Goal: Task Accomplishment & Management: Manage account settings

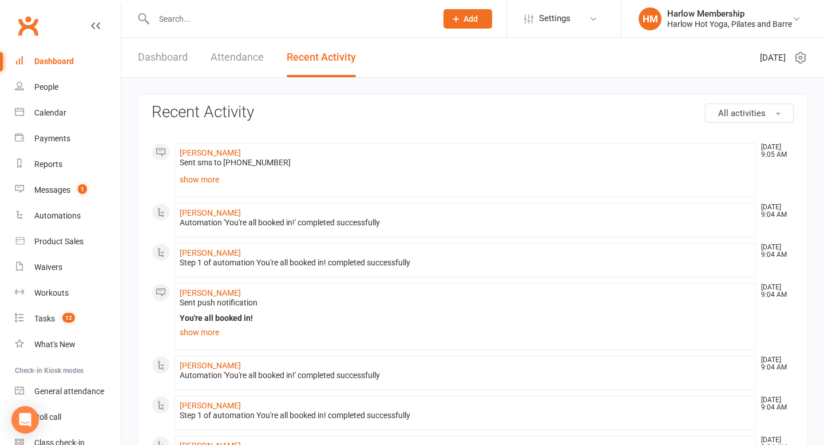
click at [188, 21] on input "text" at bounding box center [289, 19] width 278 height 16
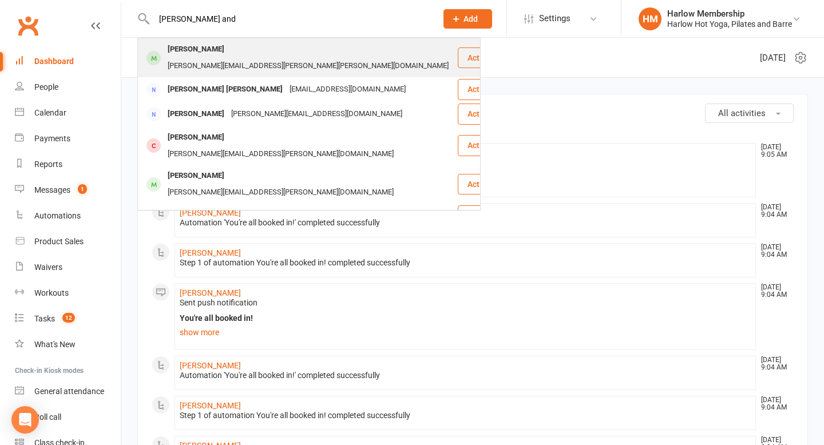
type input "lisa and"
click at [224, 58] on div "lisa.jane.anderson@bigpond.com" at bounding box center [308, 66] width 288 height 17
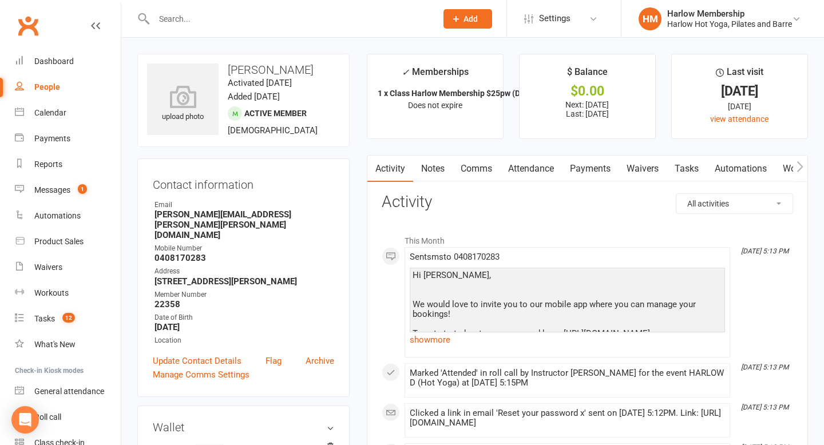
click at [799, 168] on icon "button" at bounding box center [800, 167] width 7 height 12
click at [770, 175] on link "Mobile App" at bounding box center [774, 169] width 62 height 26
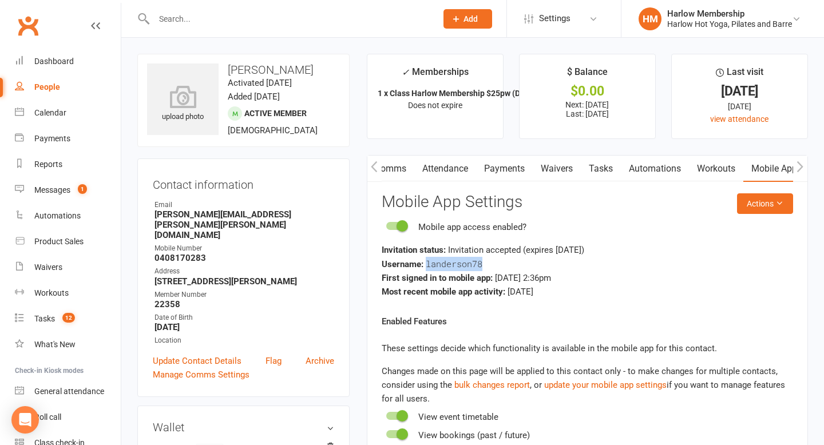
drag, startPoint x: 426, startPoint y: 262, endPoint x: 489, endPoint y: 263, distance: 63.5
click at [490, 264] on div "Username: landerson78" at bounding box center [587, 264] width 411 height 14
copy span "landerson78"
click at [50, 58] on div "Dashboard" at bounding box center [53, 61] width 39 height 9
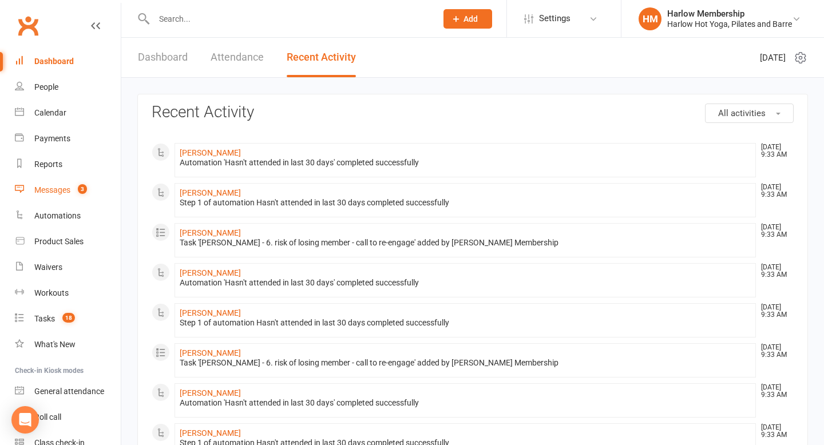
click at [62, 192] on div "Messages" at bounding box center [52, 189] width 36 height 9
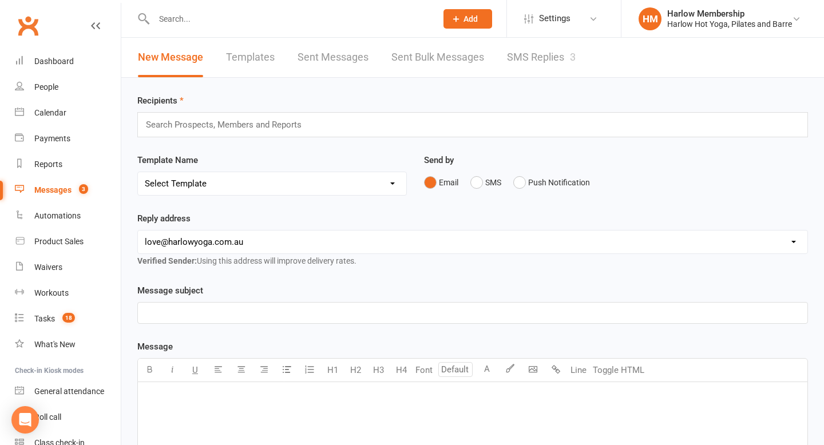
click at [516, 70] on link "SMS Replies 3" at bounding box center [541, 57] width 69 height 39
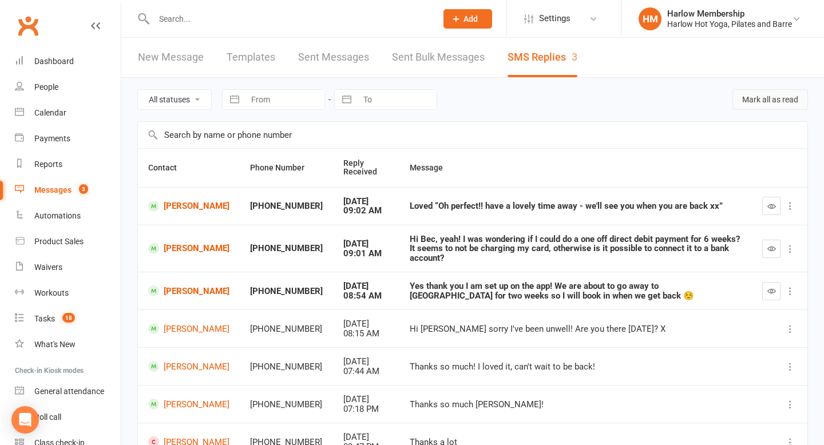
click at [754, 104] on button "Mark all as read" at bounding box center [770, 99] width 76 height 21
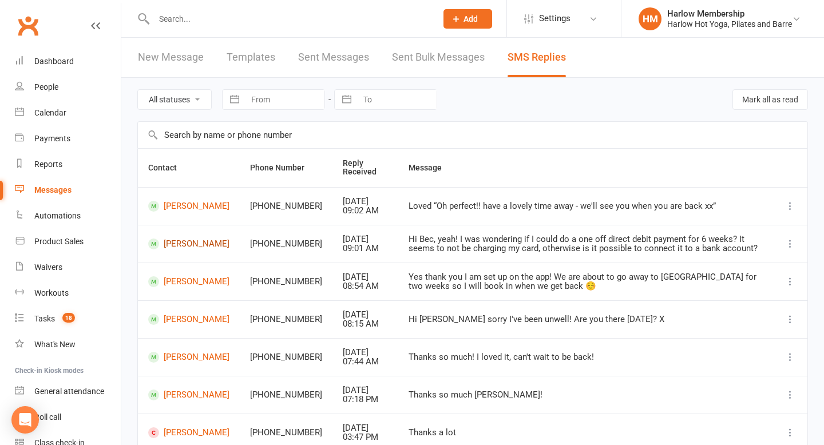
click at [195, 248] on link "Andrea Sison" at bounding box center [188, 244] width 81 height 11
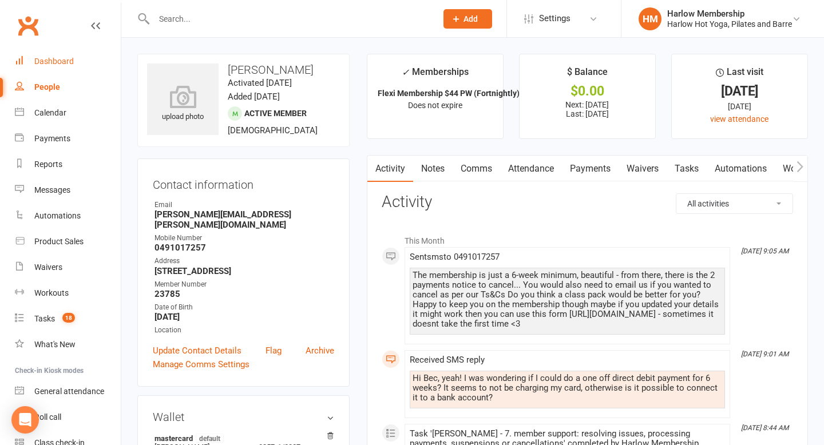
click at [66, 61] on div "Dashboard" at bounding box center [53, 61] width 39 height 9
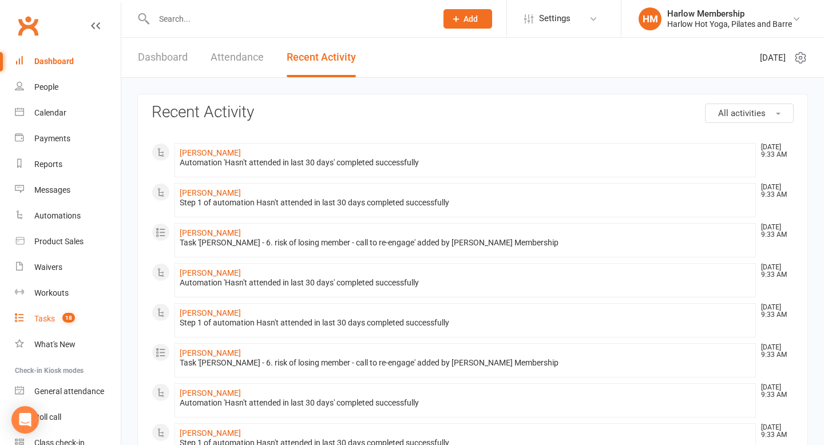
click at [69, 317] on span "18" at bounding box center [68, 318] width 13 height 10
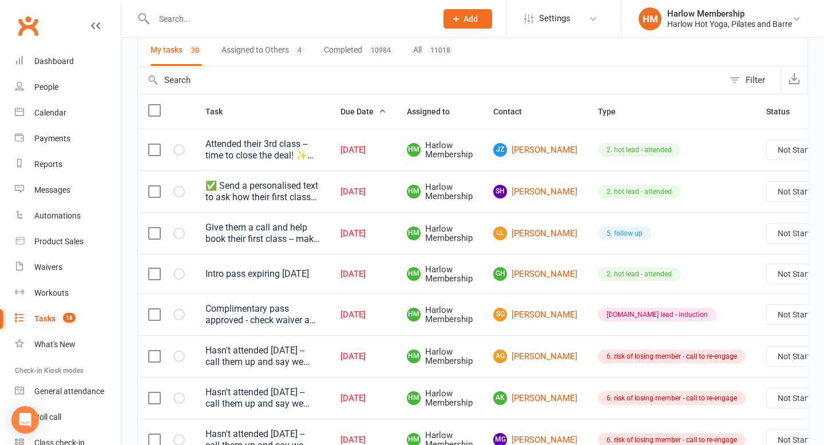
scroll to position [156, 0]
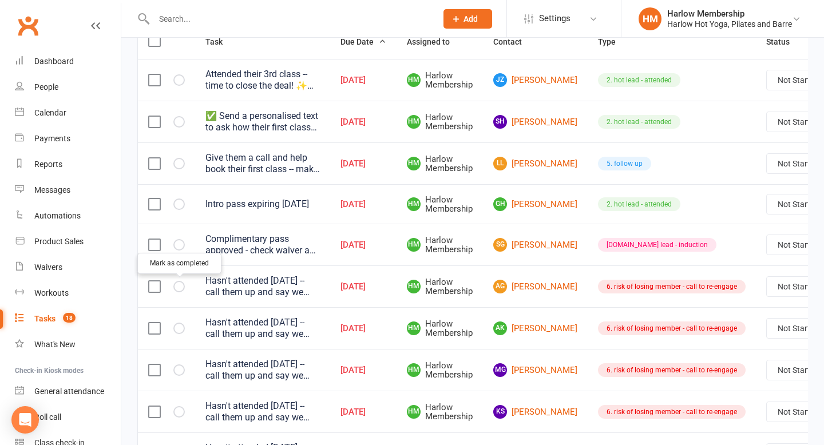
click at [175, 285] on button "button" at bounding box center [178, 286] width 11 height 11
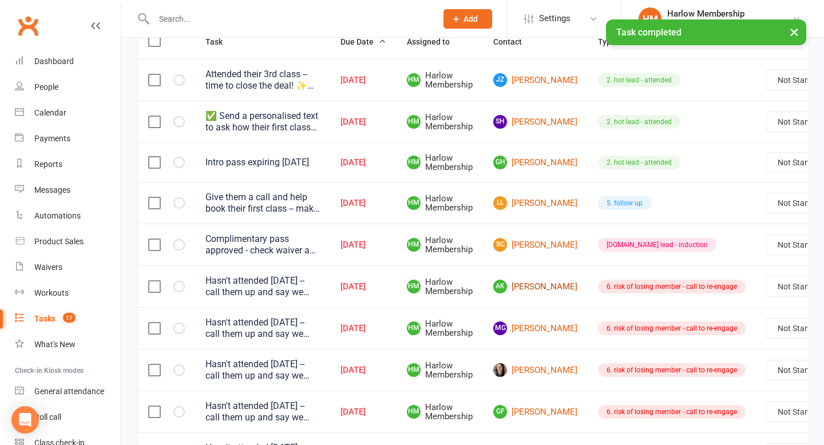
click at [526, 284] on link "AK Anya Kernke" at bounding box center [535, 287] width 84 height 14
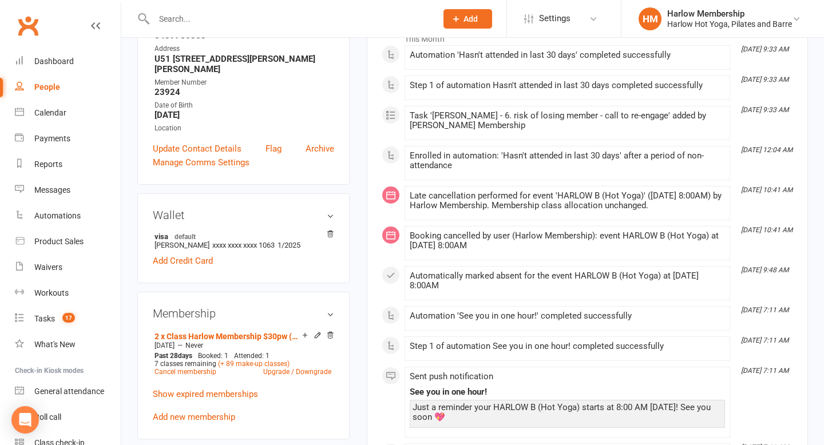
scroll to position [210, 0]
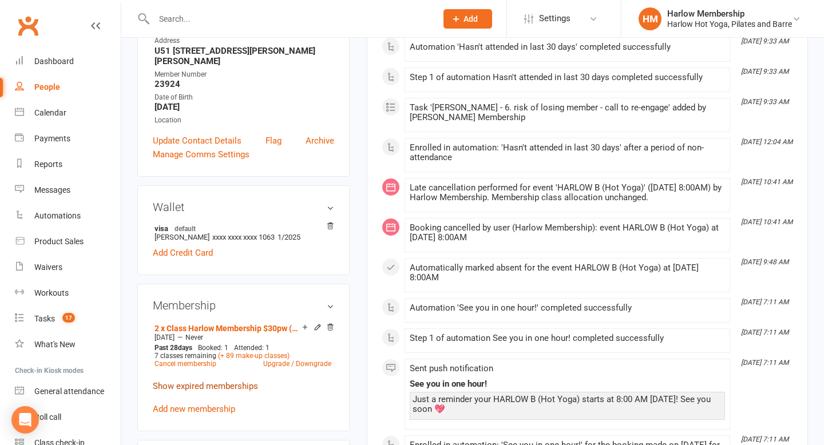
click at [243, 381] on link "Show expired memberships" at bounding box center [205, 386] width 105 height 10
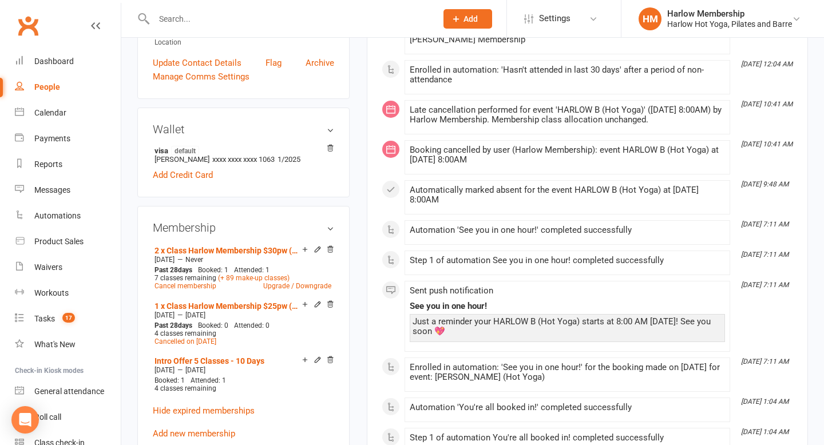
scroll to position [0, 0]
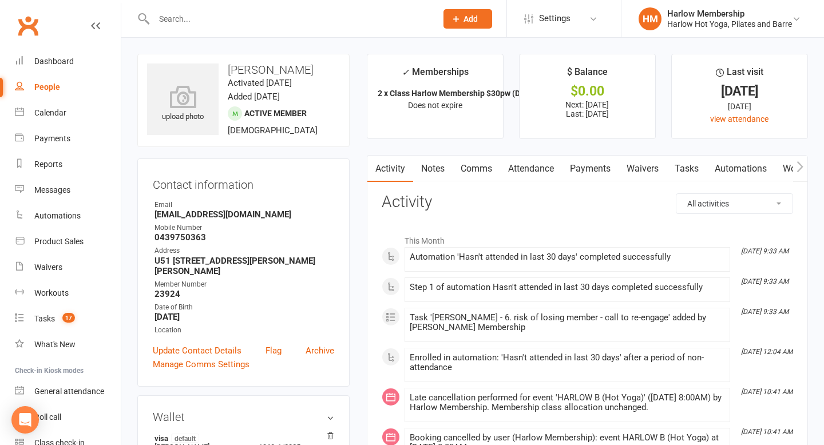
click at [457, 176] on link "Comms" at bounding box center [476, 169] width 47 height 26
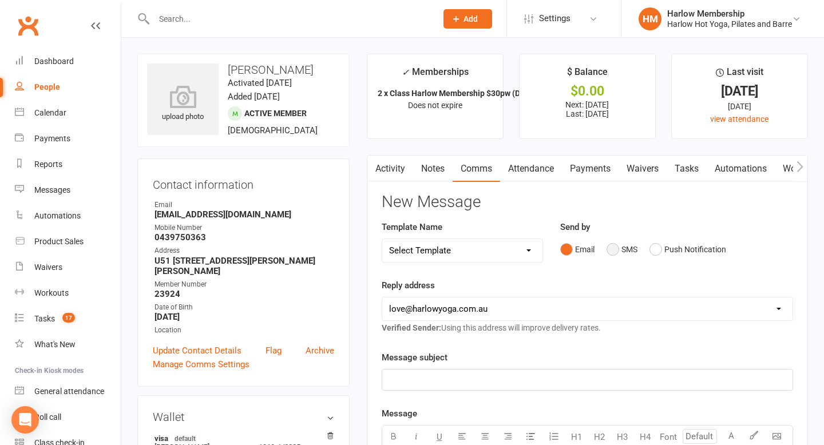
click at [620, 254] on button "SMS" at bounding box center [622, 250] width 31 height 22
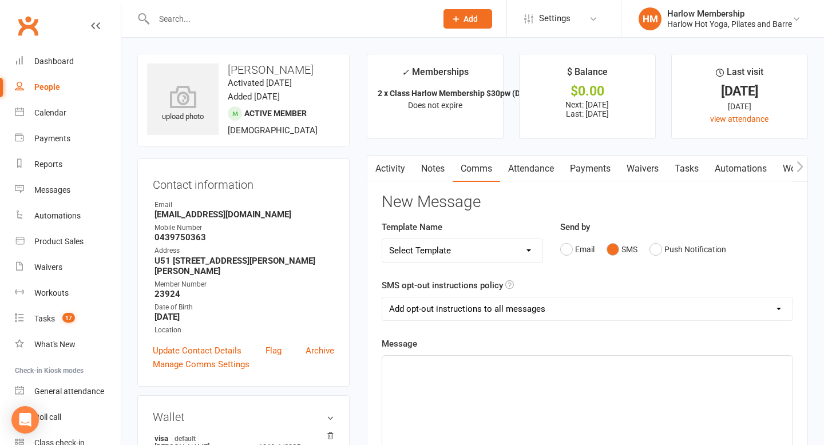
click at [549, 374] on div "﻿" at bounding box center [587, 442] width 410 height 172
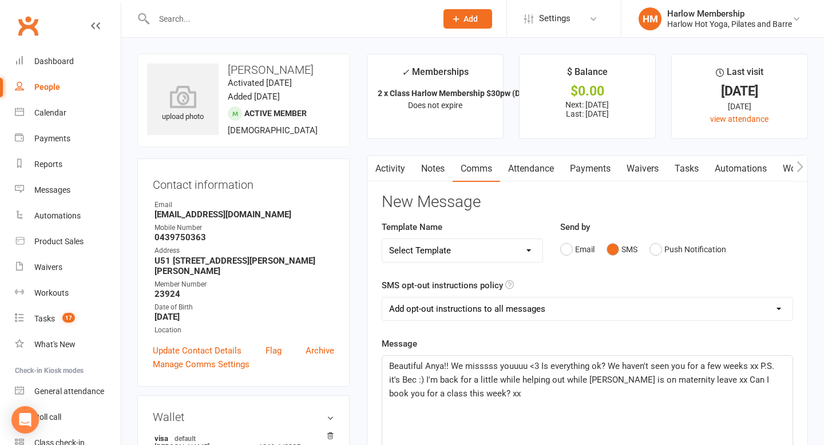
click at [443, 401] on div "Beautiful Anya!! We misssss youuuu <3 Is everything ok? We haven't seen you for…" at bounding box center [587, 442] width 410 height 172
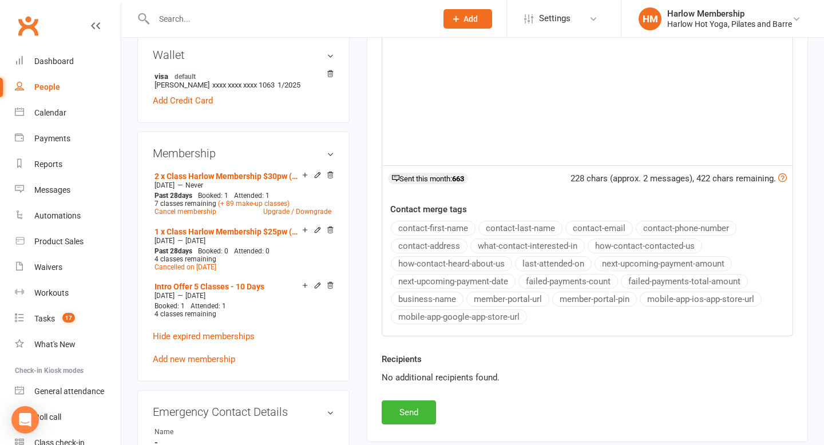
scroll to position [362, 0]
click at [420, 410] on button "Send" at bounding box center [409, 413] width 54 height 24
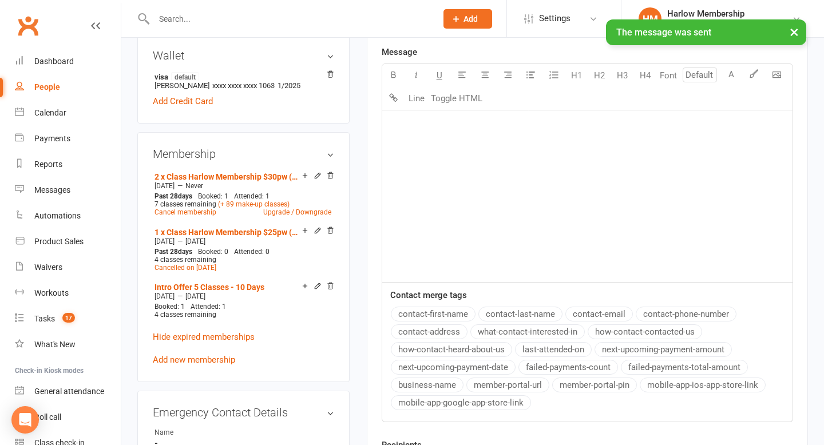
scroll to position [0, 0]
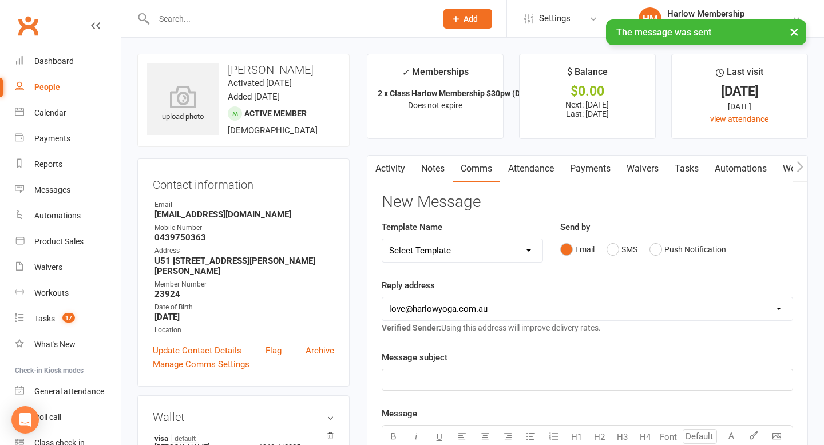
click at [687, 175] on link "Tasks" at bounding box center [687, 169] width 40 height 26
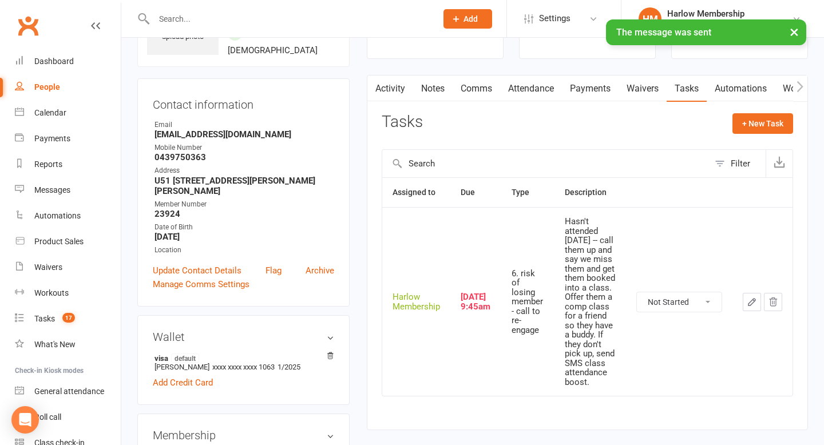
scroll to position [88, 0]
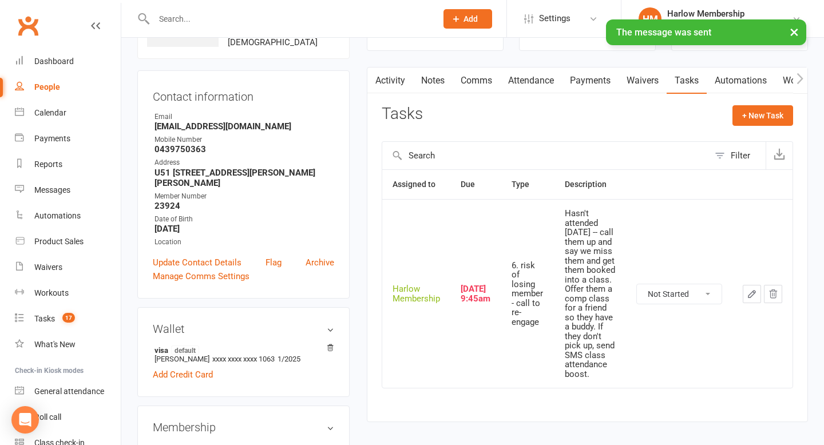
click at [662, 302] on select "Not Started In Progress Waiting Complete" at bounding box center [679, 293] width 85 height 19
click at [637, 284] on select "Not Started In Progress Waiting Complete" at bounding box center [679, 293] width 85 height 19
select select "unstarted"
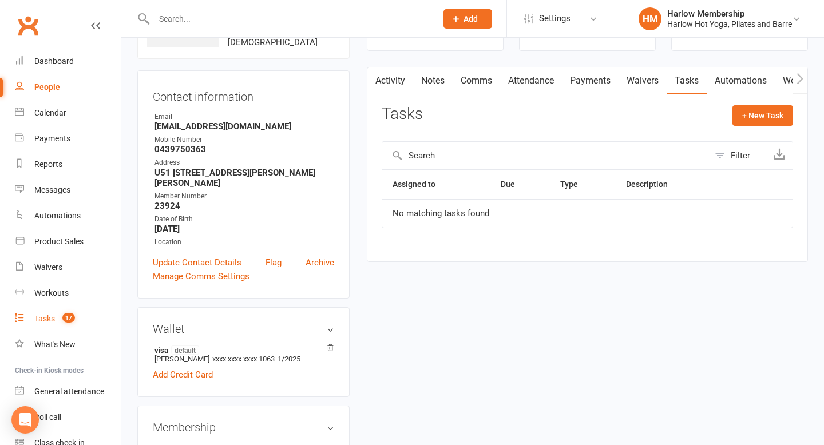
click at [60, 314] on count-badge "17" at bounding box center [66, 318] width 18 height 9
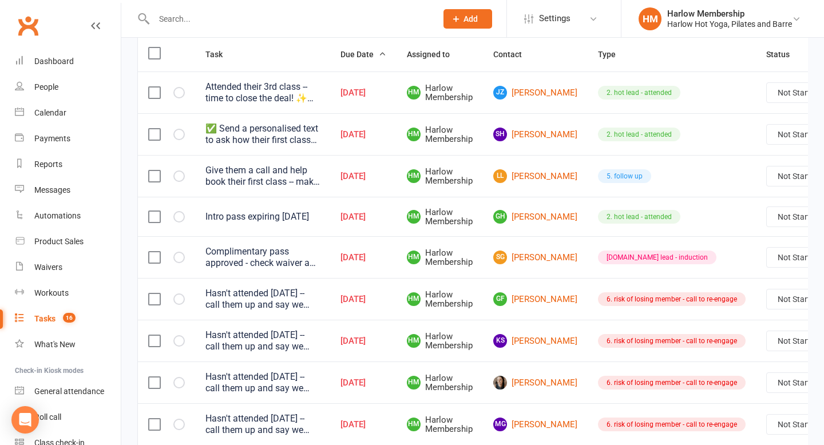
scroll to position [143, 0]
click at [521, 100] on link "JZ Joey Zhang" at bounding box center [535, 93] width 84 height 14
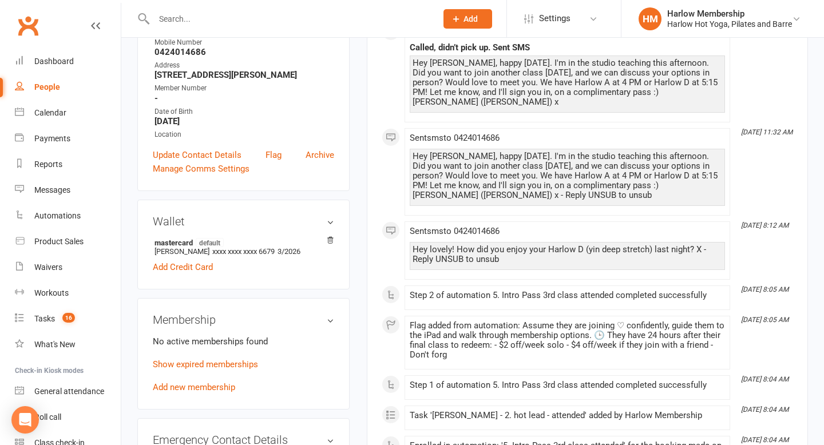
scroll to position [224, 0]
click at [258, 363] on link "Show expired memberships" at bounding box center [205, 365] width 105 height 10
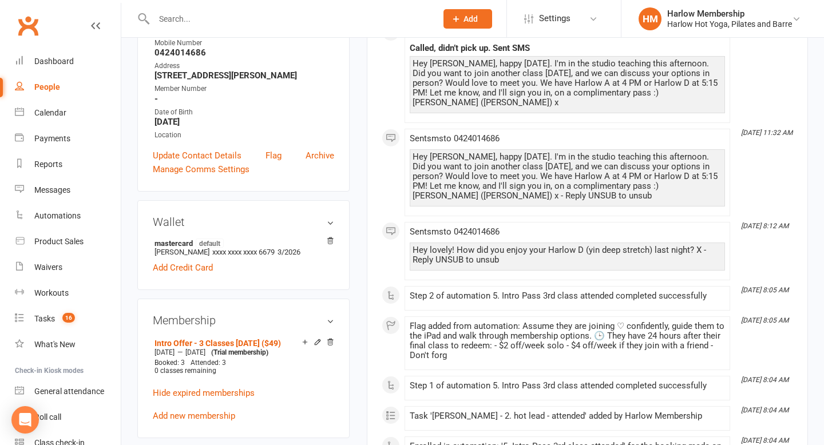
scroll to position [0, 0]
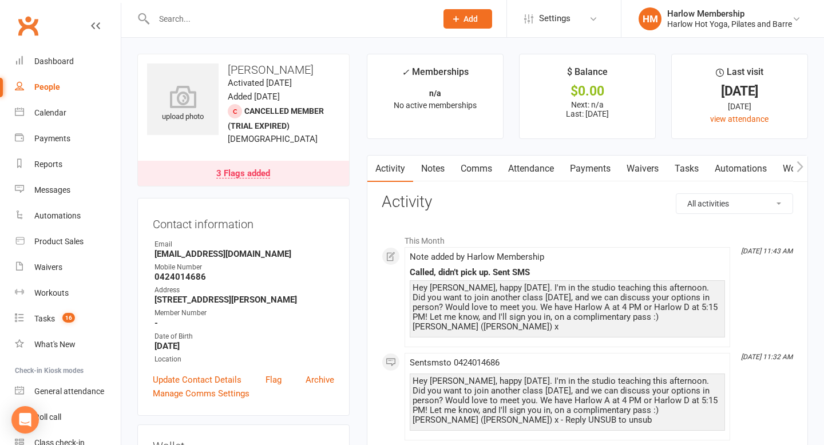
click at [250, 171] on div "3 Flags added" at bounding box center [243, 173] width 54 height 9
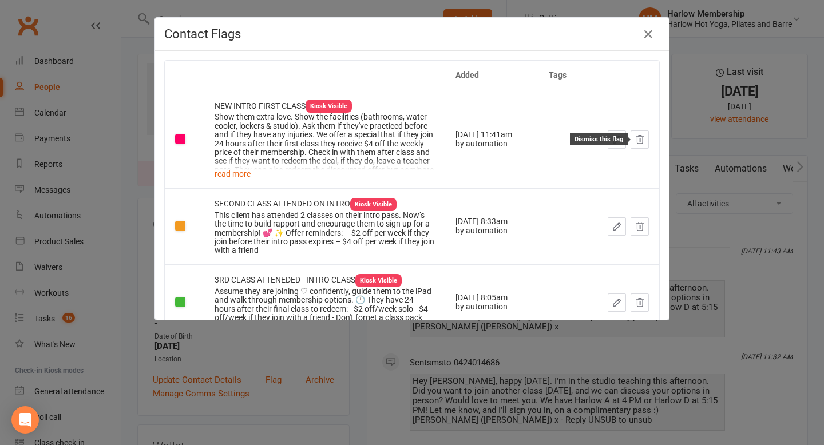
click at [639, 140] on icon at bounding box center [640, 139] width 10 height 10
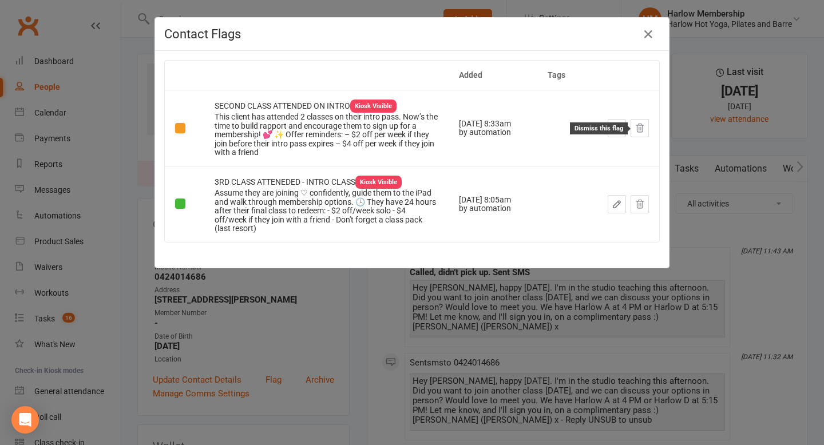
click at [641, 128] on icon at bounding box center [639, 128] width 7 height 8
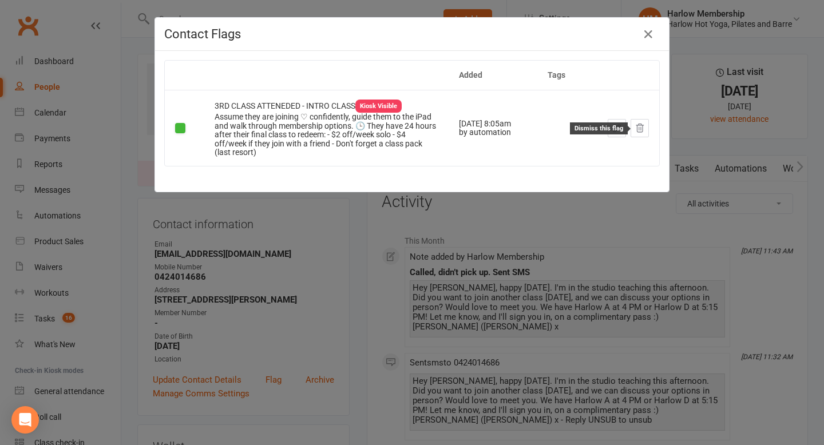
click at [639, 131] on icon at bounding box center [640, 128] width 10 height 10
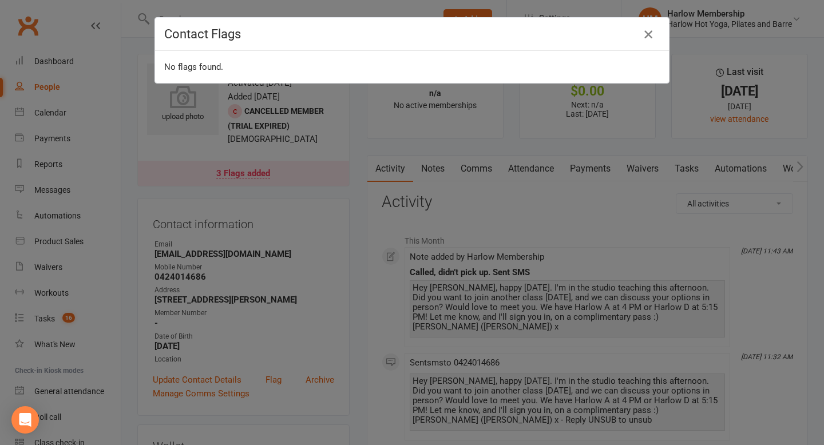
click at [653, 31] on icon "button" at bounding box center [648, 34] width 14 height 14
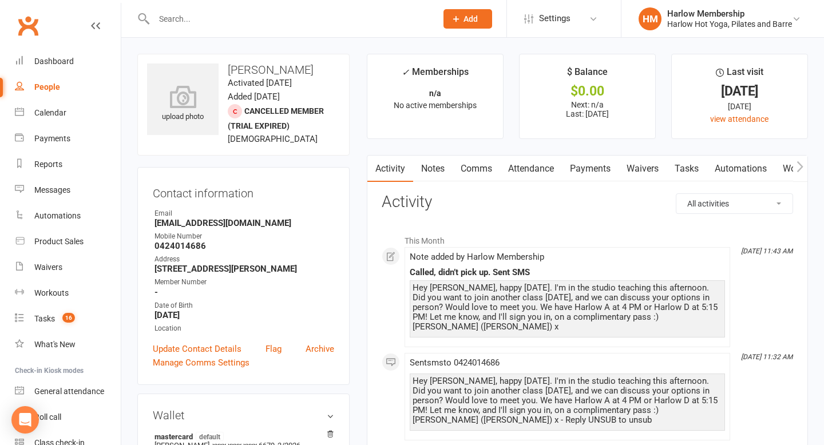
click at [424, 167] on link "Notes" at bounding box center [432, 169] width 39 height 26
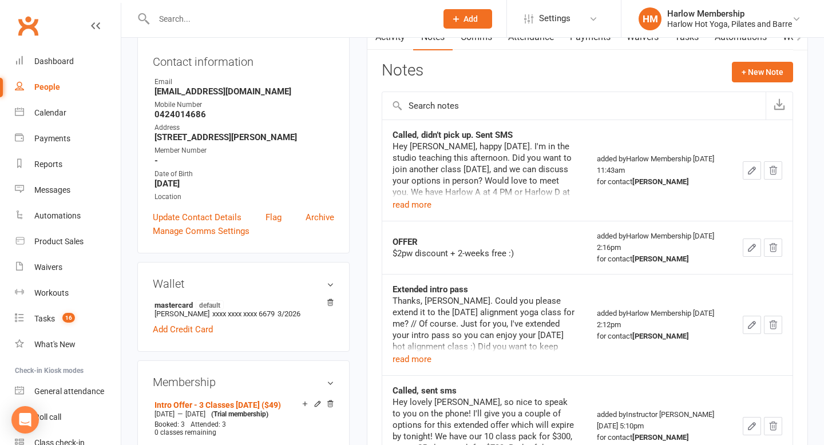
scroll to position [137, 0]
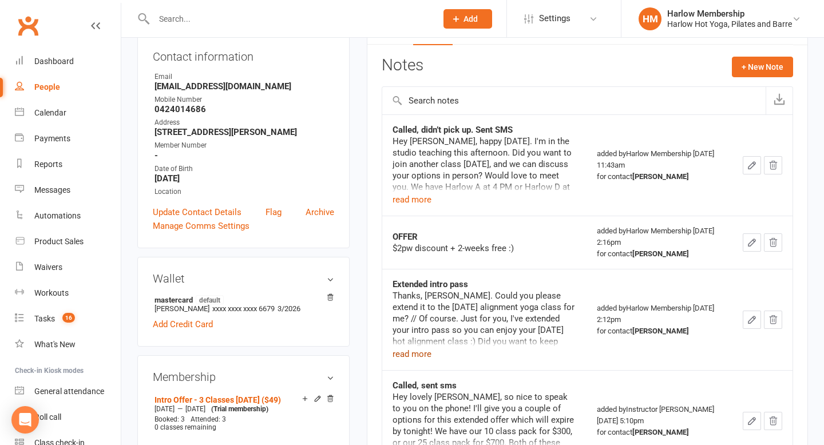
click at [417, 352] on button "read more" at bounding box center [412, 354] width 39 height 14
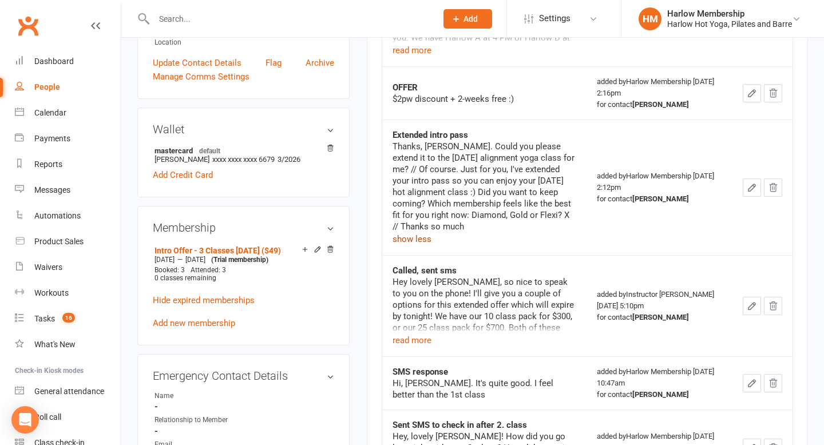
scroll to position [290, 0]
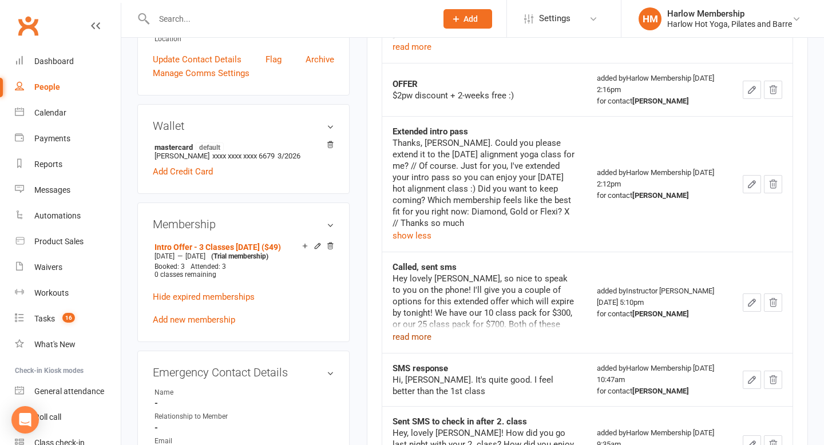
click at [417, 336] on button "read more" at bounding box center [412, 337] width 39 height 14
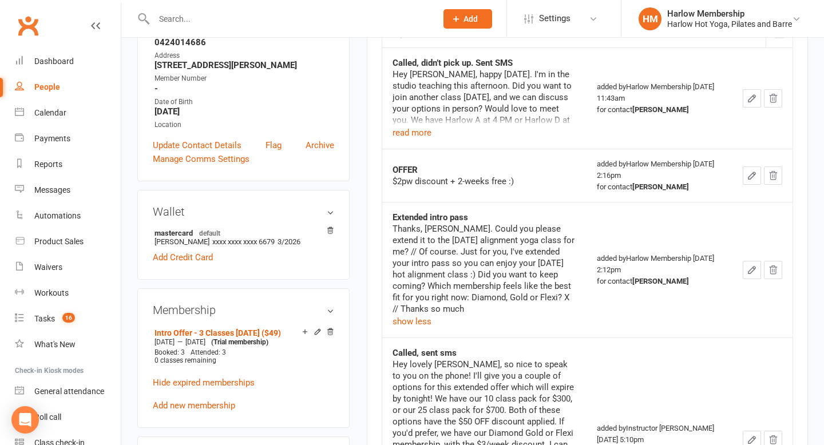
scroll to position [0, 0]
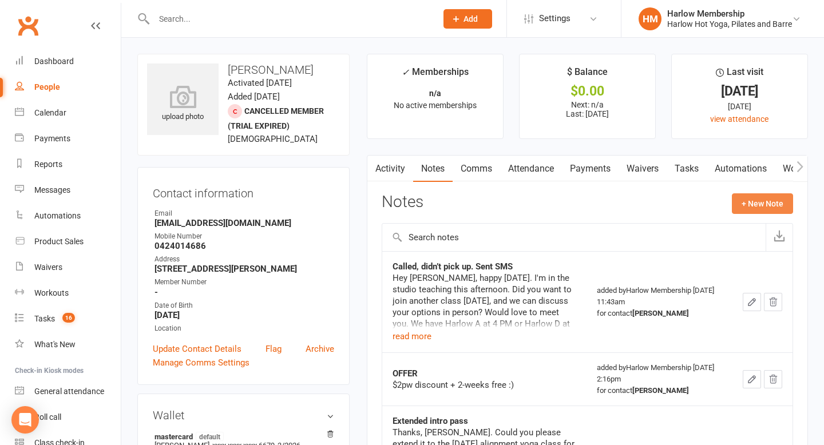
click at [765, 207] on button "+ New Note" at bounding box center [762, 203] width 61 height 21
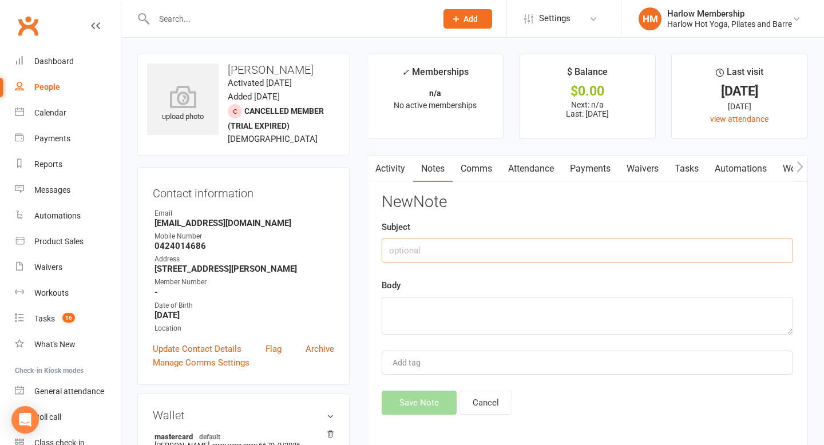
click at [493, 247] on input "text" at bounding box center [587, 251] width 411 height 24
type input "Called"
click at [465, 321] on textarea at bounding box center [587, 316] width 411 height 38
type textarea "Left VM - Bec"
click at [413, 399] on button "Save Note" at bounding box center [419, 403] width 75 height 24
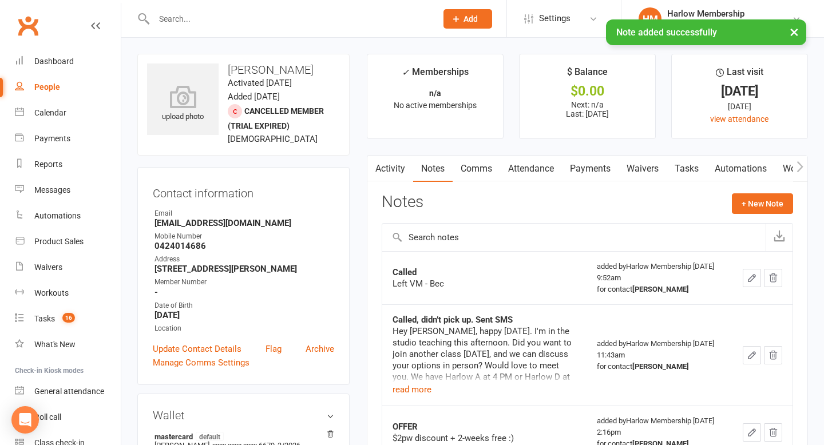
click at [389, 170] on link "Activity" at bounding box center [390, 169] width 46 height 26
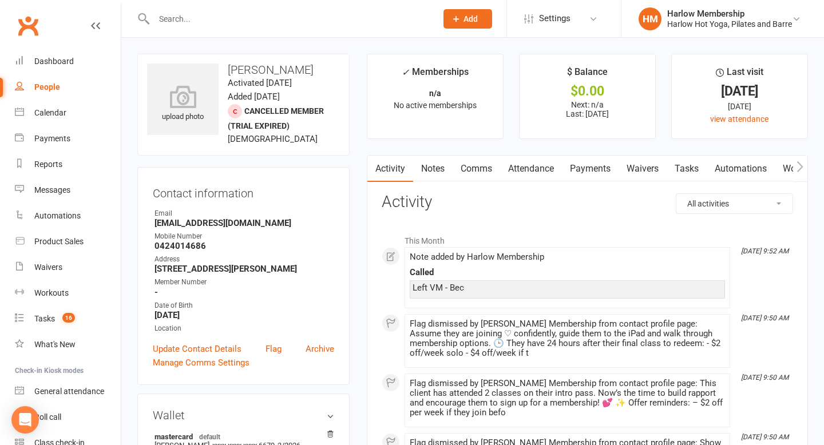
click at [692, 172] on link "Tasks" at bounding box center [687, 169] width 40 height 26
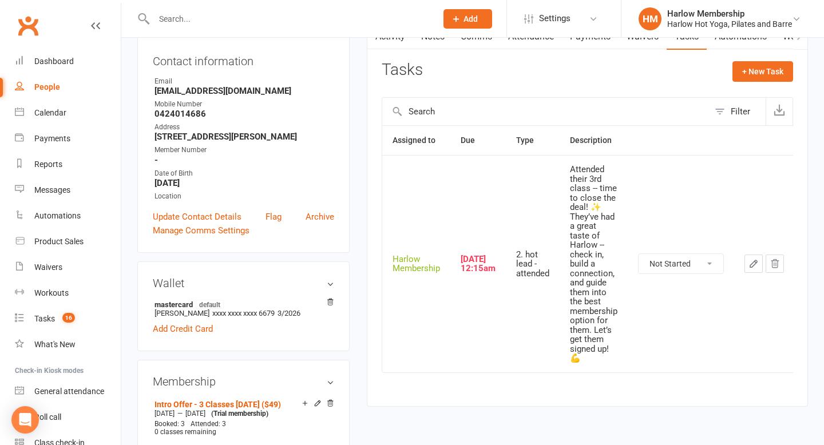
scroll to position [136, 0]
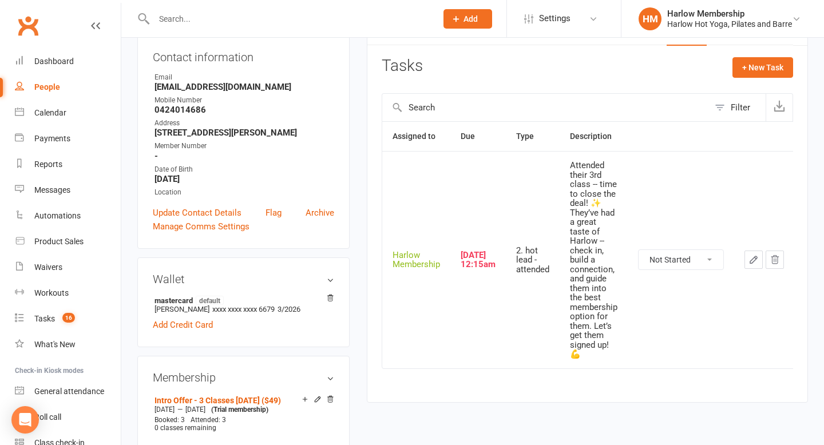
click at [752, 255] on icon "button" at bounding box center [753, 260] width 10 height 10
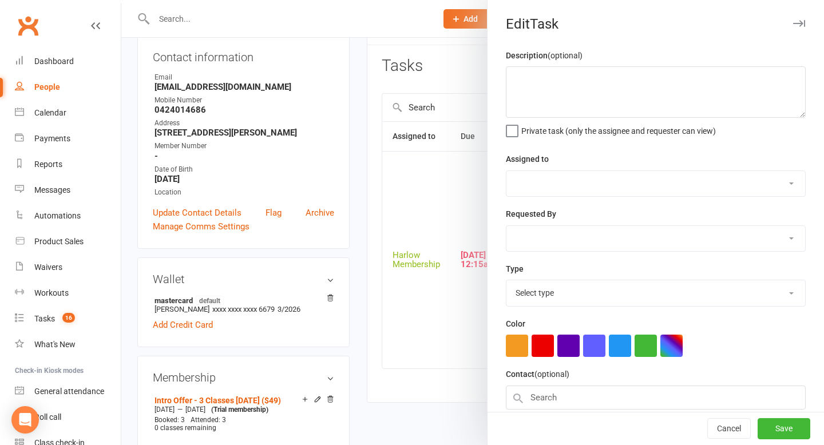
type textarea "Attended their 3rd class -- time to close the deal! ✨ They’ve had a great taste…"
select select "47368"
type input "14 Sep 2025"
type input "12:15am"
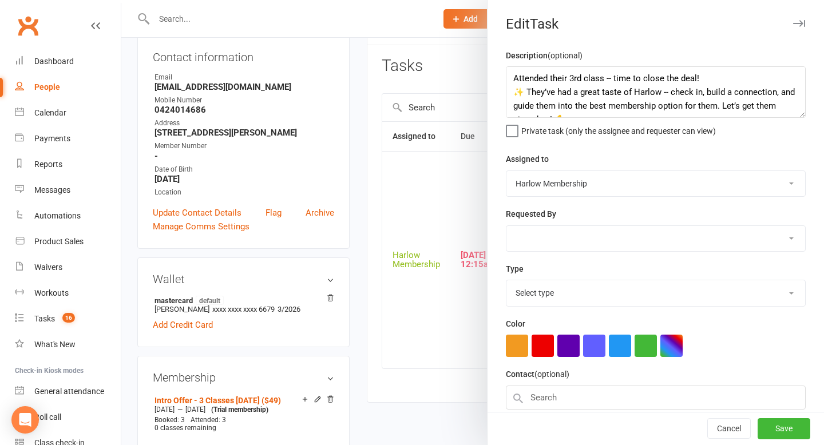
select select "27082"
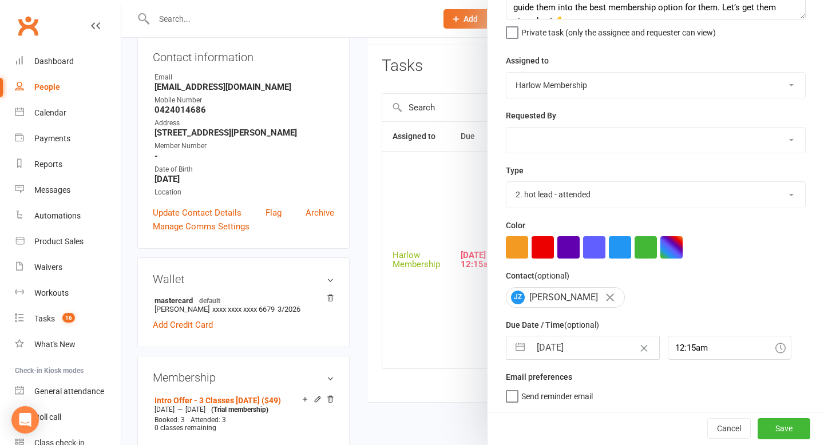
scroll to position [101, 0]
click at [634, 347] on button "Clear Date" at bounding box center [644, 348] width 20 height 22
select select "7"
select select "2025"
select select "8"
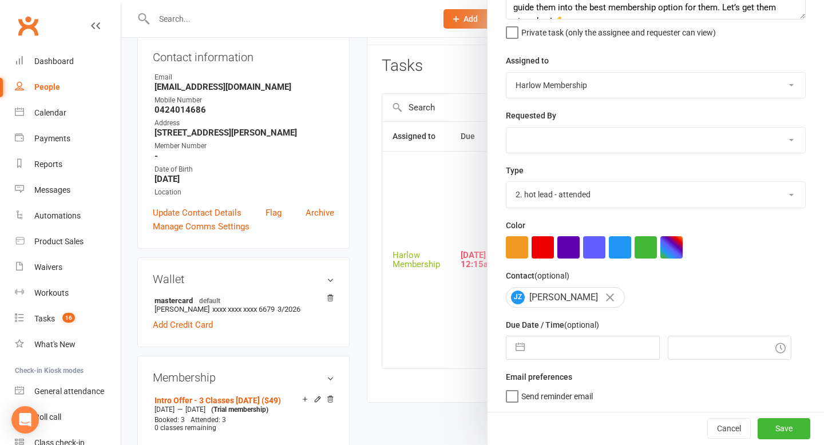
select select "2025"
select select "9"
select select "2025"
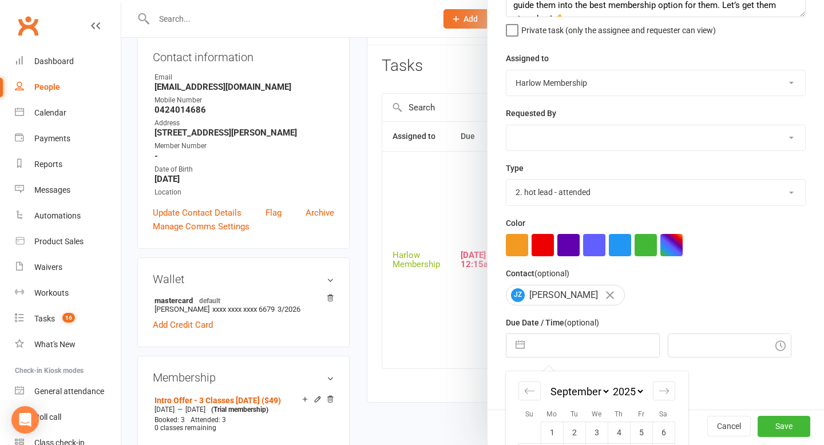
click at [629, 347] on input "text" at bounding box center [594, 345] width 129 height 23
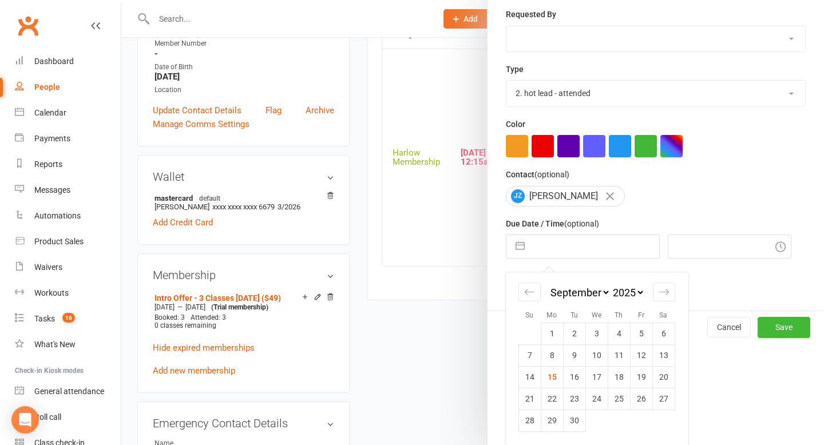
scroll to position [244, 0]
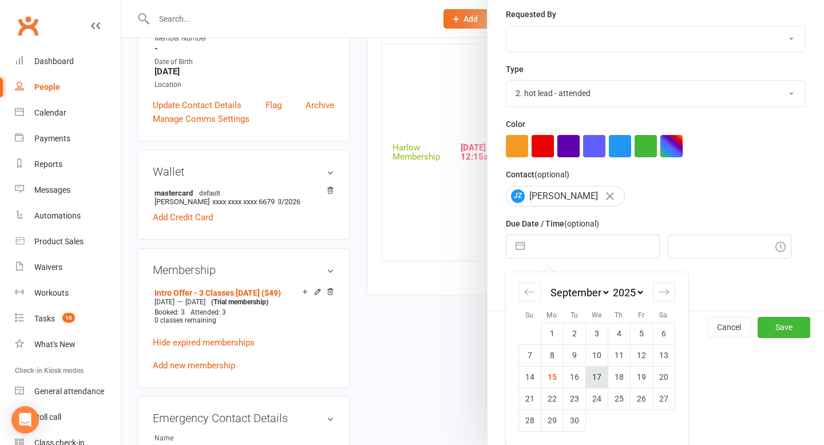
click at [595, 377] on td "17" at bounding box center [596, 377] width 22 height 22
type input "17 Sep 2025"
type input "10:00am"
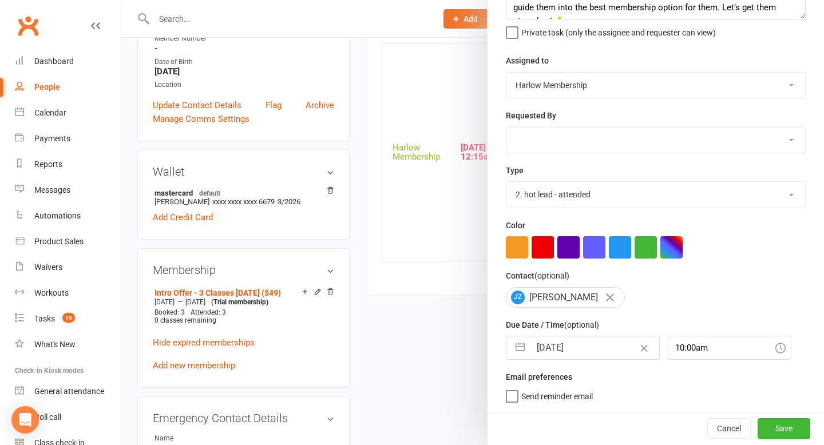
scroll to position [101, 0]
click at [797, 434] on button "Save" at bounding box center [784, 428] width 53 height 21
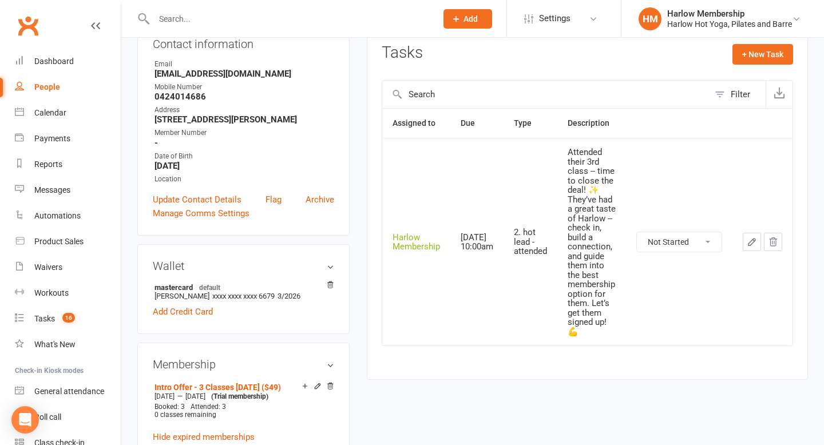
scroll to position [152, 0]
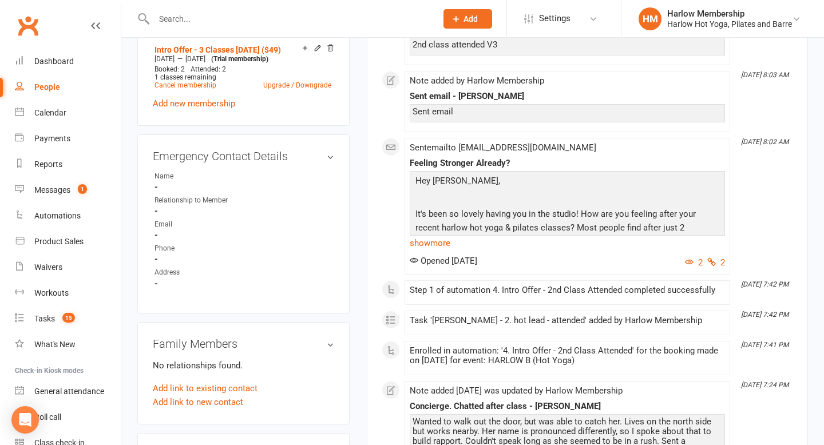
scroll to position [576, 0]
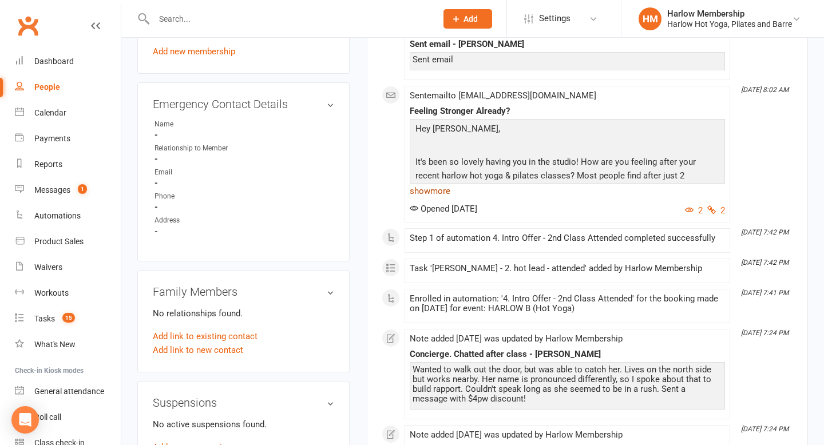
click at [431, 199] on link "show more" at bounding box center [567, 191] width 315 height 16
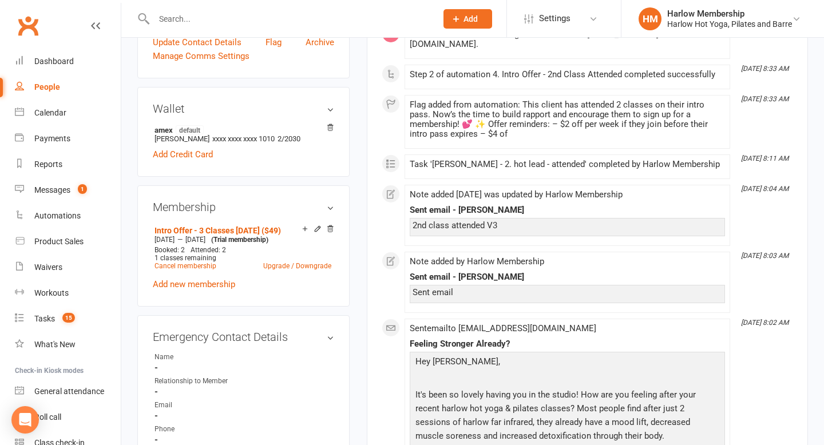
scroll to position [0, 0]
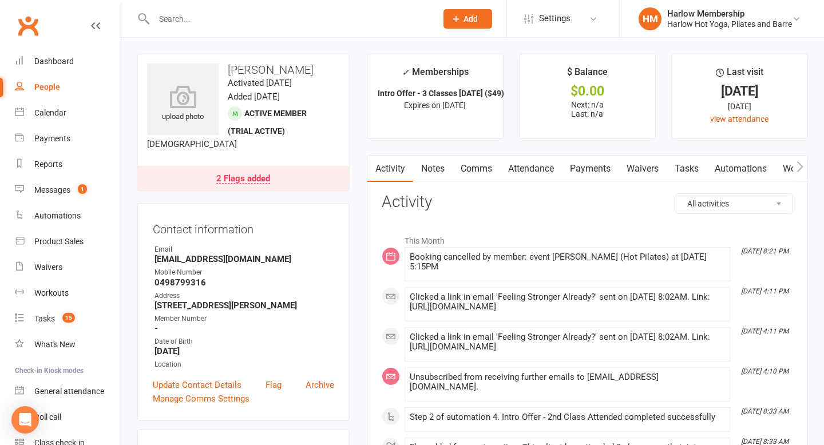
click at [243, 180] on div "2 Flags added" at bounding box center [243, 179] width 54 height 9
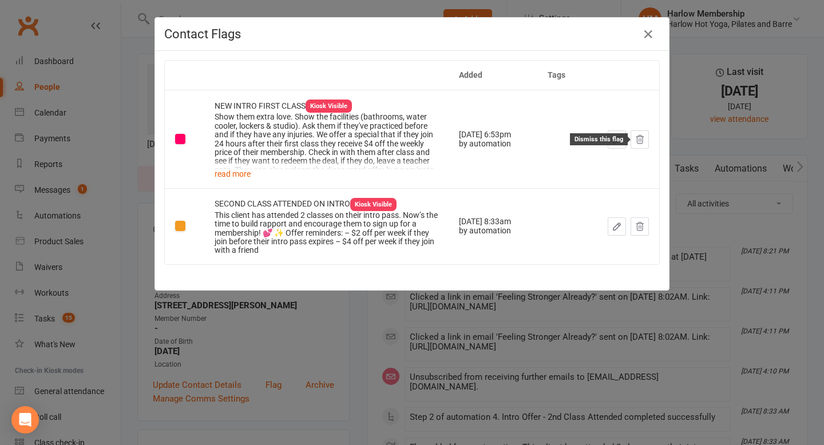
click at [639, 141] on icon at bounding box center [640, 139] width 10 height 10
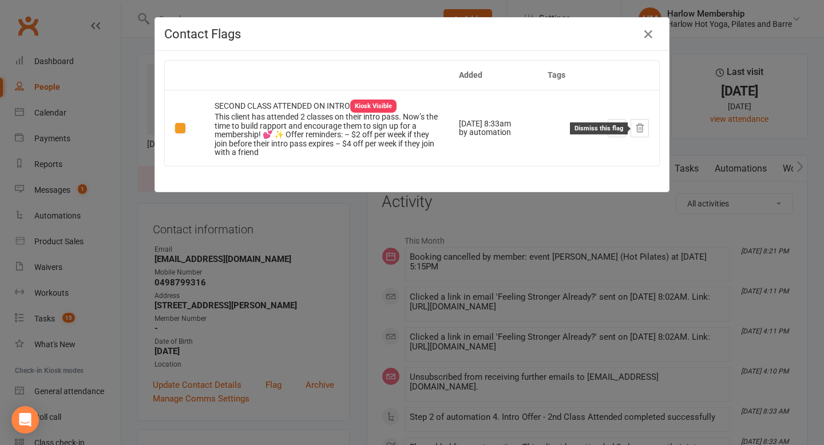
click at [641, 132] on icon at bounding box center [640, 128] width 10 height 10
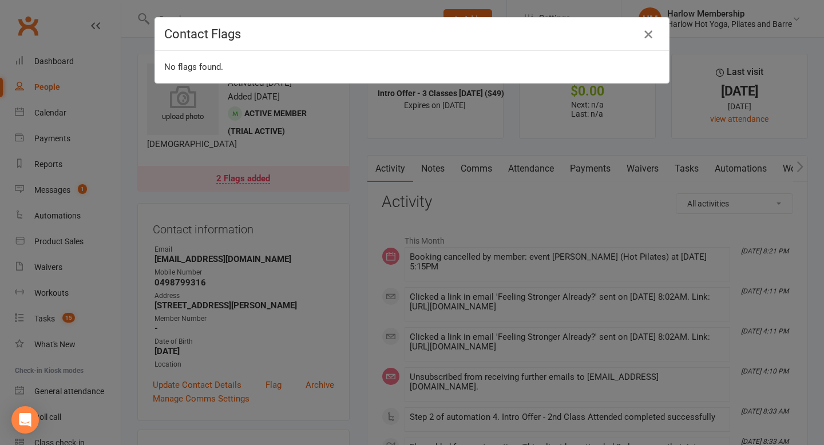
click at [656, 40] on div "Contact Flags" at bounding box center [412, 34] width 514 height 33
click at [651, 35] on icon "button" at bounding box center [648, 34] width 14 height 14
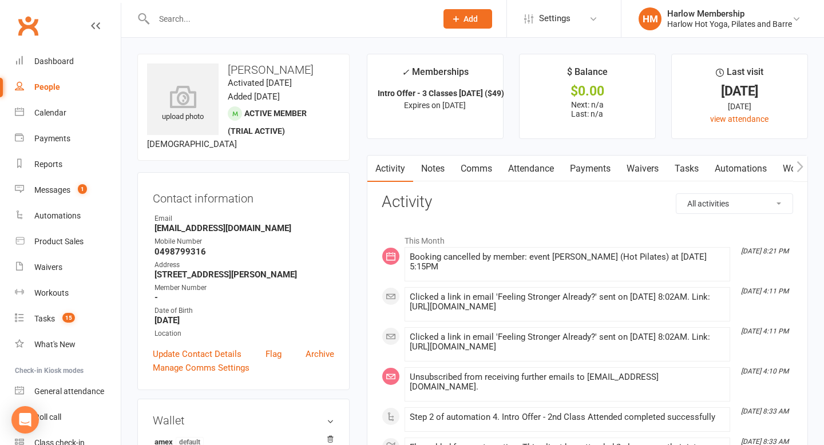
click at [435, 166] on link "Notes" at bounding box center [432, 169] width 39 height 26
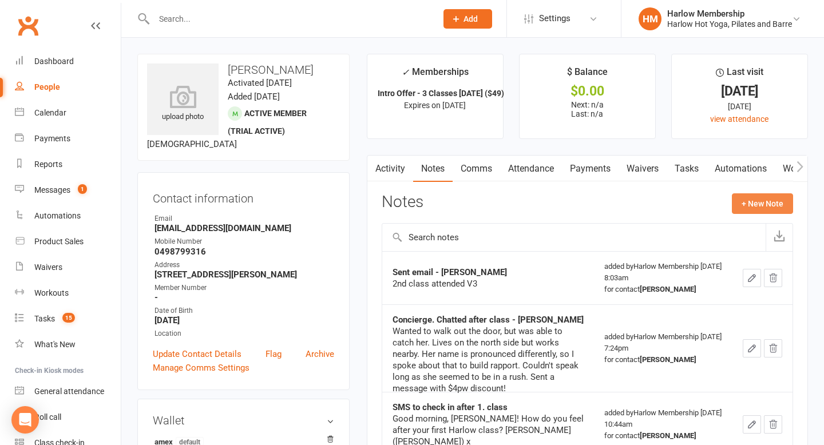
click at [757, 204] on button "+ New Note" at bounding box center [762, 203] width 61 height 21
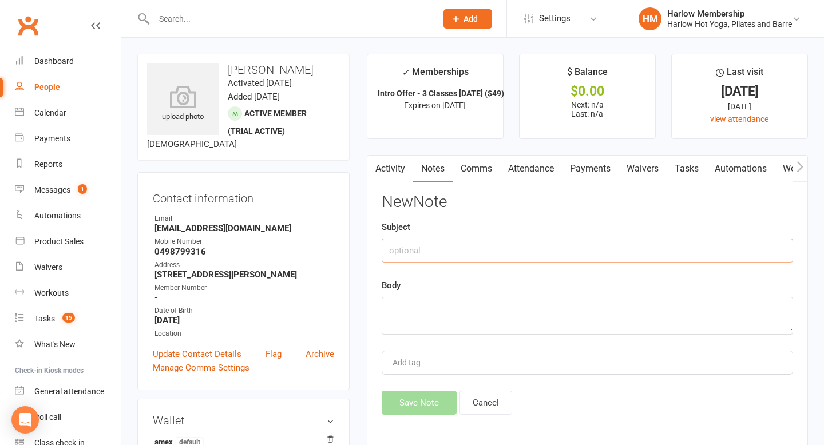
click at [492, 243] on input "text" at bounding box center [587, 251] width 411 height 24
type input "Called"
click at [431, 323] on textarea at bounding box center [587, 316] width 411 height 38
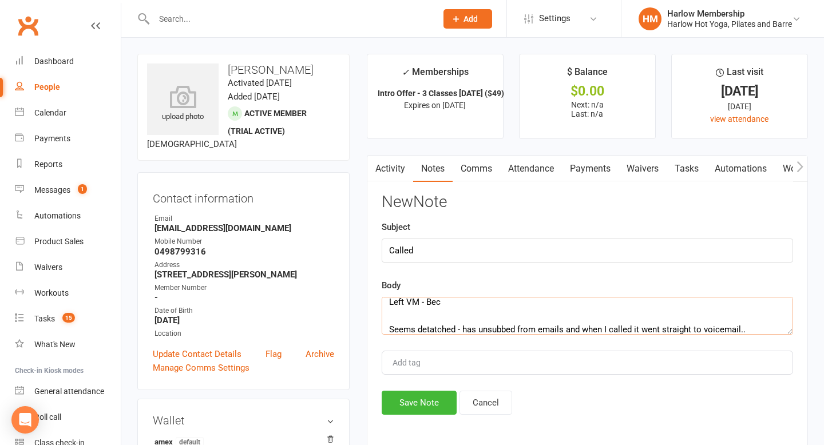
click at [494, 331] on textarea "Left VM - Bec Seems detatched - has unsubbed from emails and when I called it w…" at bounding box center [587, 316] width 411 height 38
click at [439, 326] on textarea "Left VM - Bec Seems detatched - has unsubbed from emails and when I called it w…" at bounding box center [587, 316] width 411 height 38
type textarea "Left VM - Bec Seems detached - has unsubbed from emails, and when I called, it …"
click at [759, 335] on div "New Note Subject Called Body Left VM - Bec Seems detached - has unsubbed from e…" at bounding box center [587, 303] width 411 height 221
click at [496, 331] on textarea "Left VM - Bec Seems detached - has unsubbed from emails, and when I called, it …" at bounding box center [587, 316] width 411 height 38
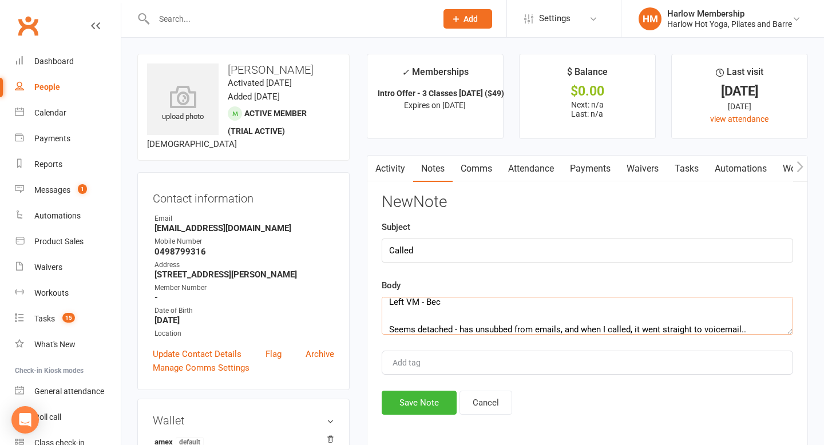
click at [477, 324] on textarea "Left VM - Bec Seems detached - has unsubbed from emails, and when I called, it …" at bounding box center [587, 316] width 411 height 38
click at [430, 398] on button "Save Note" at bounding box center [419, 403] width 75 height 24
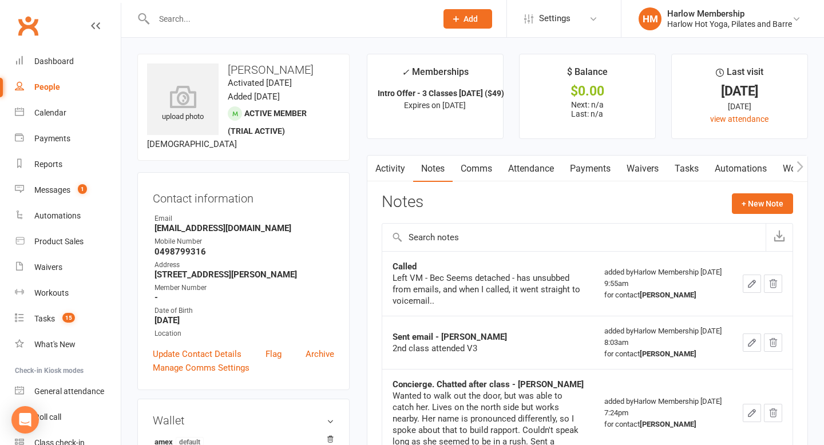
click at [184, 21] on input "text" at bounding box center [289, 19] width 278 height 16
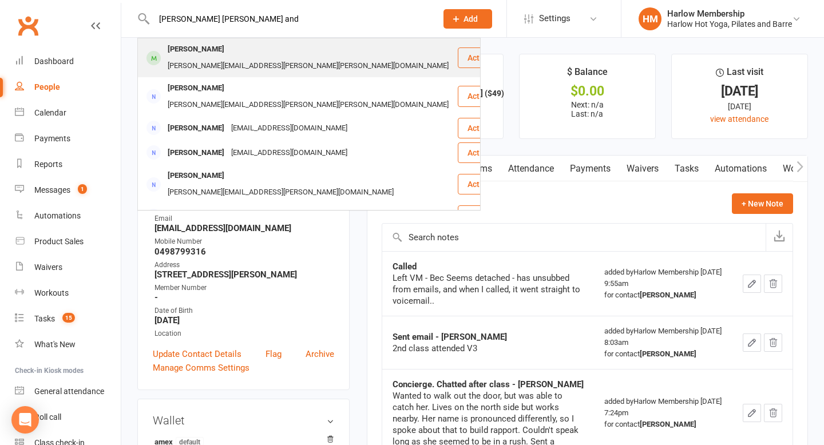
type input "lisa jane and"
click at [191, 53] on div "Lisa Anderson" at bounding box center [196, 49] width 64 height 17
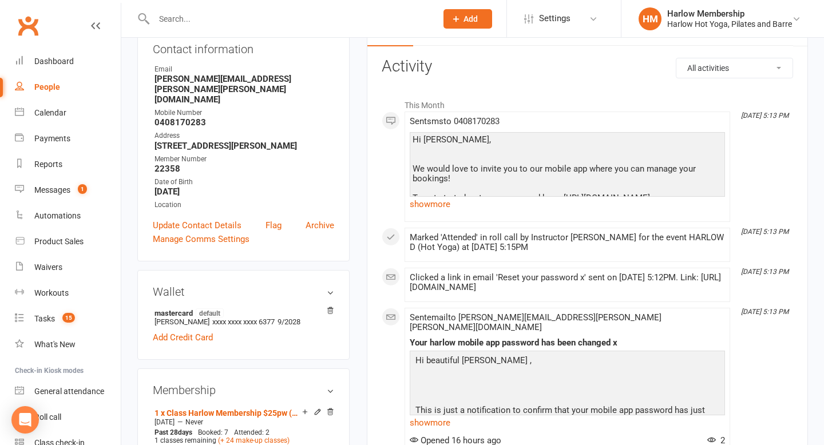
scroll to position [160, 0]
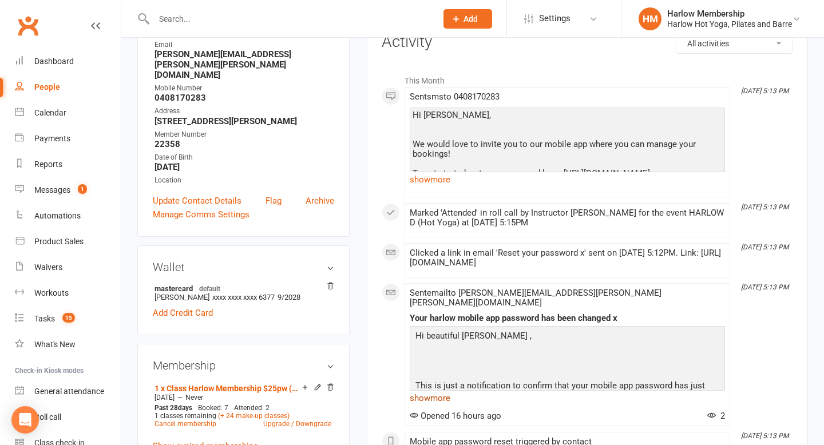
click at [420, 395] on link "show more" at bounding box center [567, 398] width 315 height 16
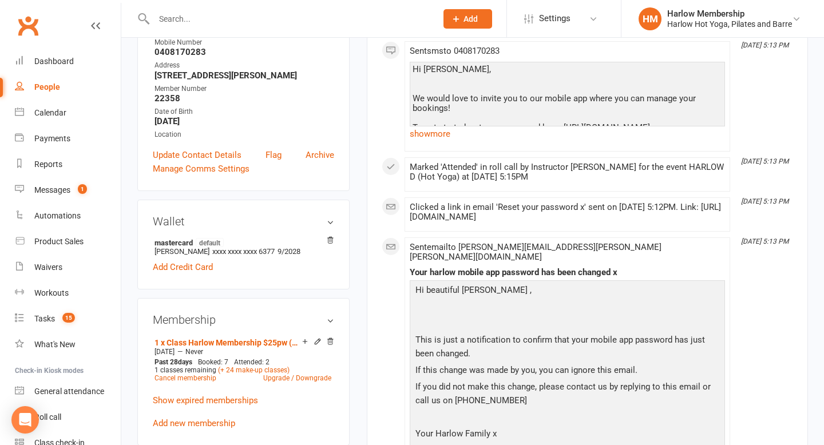
scroll to position [0, 0]
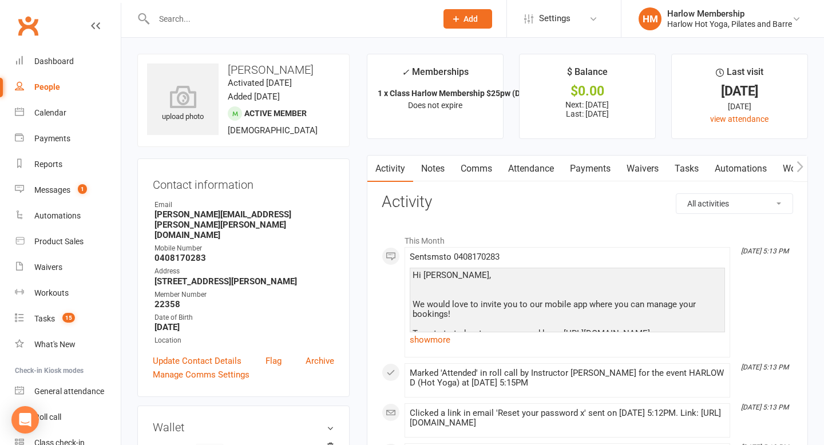
click at [799, 169] on icon "button" at bounding box center [800, 166] width 6 height 11
click at [756, 169] on link "Mobile App" at bounding box center [774, 169] width 62 height 26
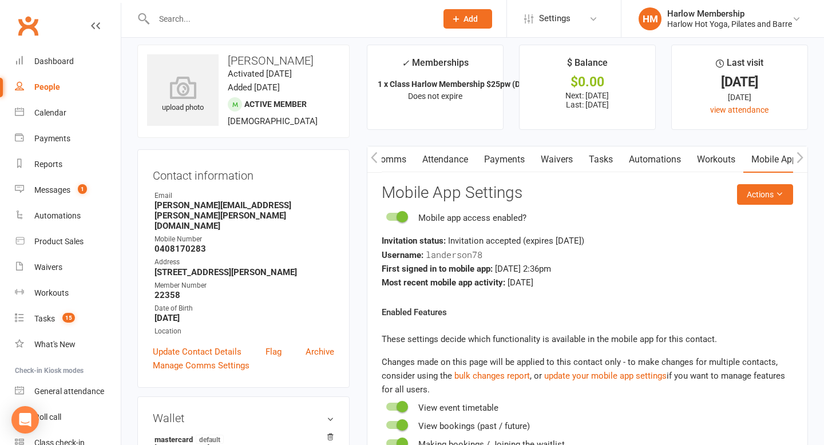
scroll to position [10, 0]
click at [759, 192] on button "Actions" at bounding box center [765, 194] width 56 height 21
click at [631, 206] on react-component "Actions Mobile App Settings Mobile app access enabled? Invitation status: Invit…" at bounding box center [587, 363] width 411 height 359
click at [758, 194] on button "Actions" at bounding box center [765, 194] width 56 height 21
drag, startPoint x: 426, startPoint y: 253, endPoint x: 508, endPoint y: 252, distance: 81.8
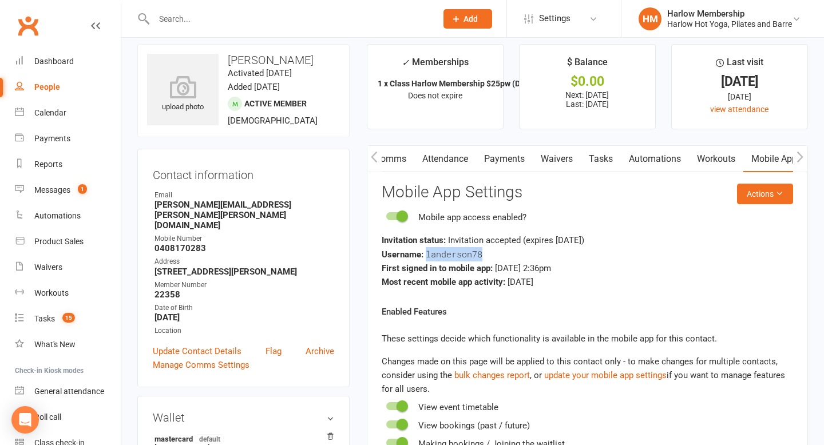
click at [509, 253] on div "Username: landerson78" at bounding box center [587, 254] width 411 height 14
copy span "landerson78"
click at [762, 203] on button "Actions" at bounding box center [765, 194] width 56 height 21
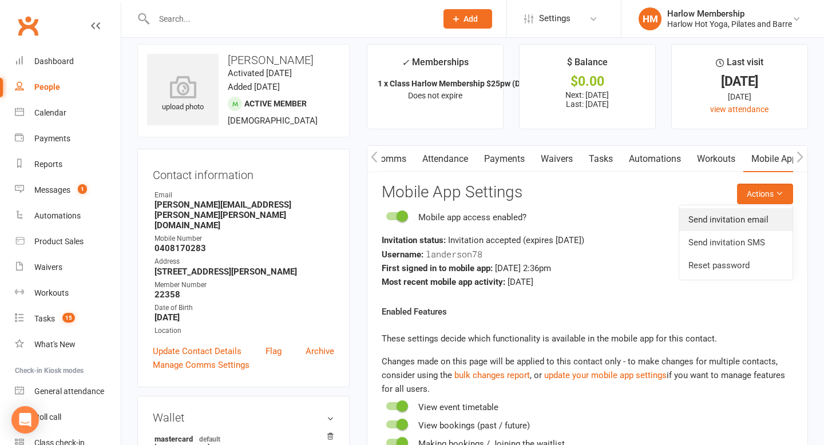
click at [724, 225] on link "Send invitation email" at bounding box center [735, 219] width 113 height 23
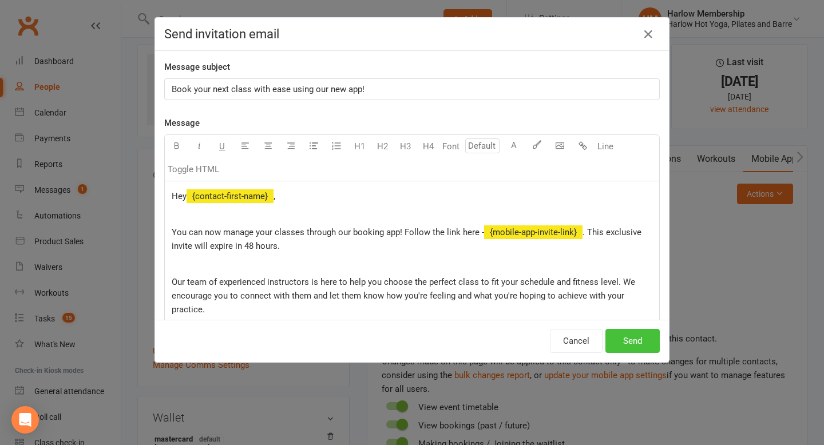
click at [640, 351] on button "Send" at bounding box center [632, 341] width 54 height 24
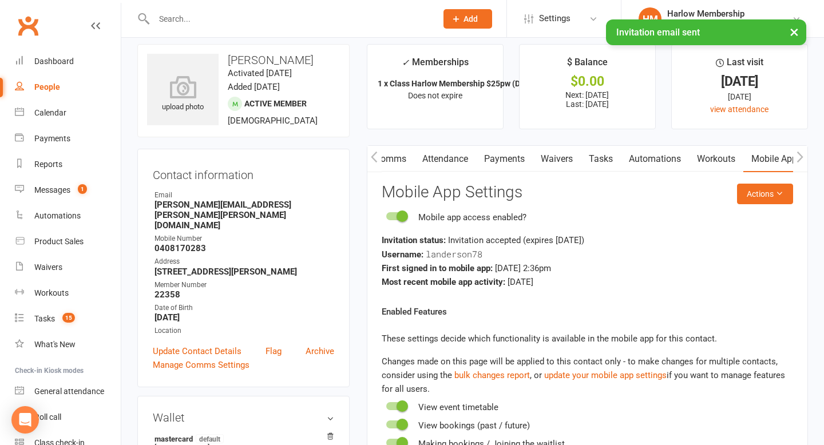
click at [370, 164] on button "button" at bounding box center [374, 159] width 14 height 26
click at [386, 162] on link "Activity" at bounding box center [390, 159] width 46 height 26
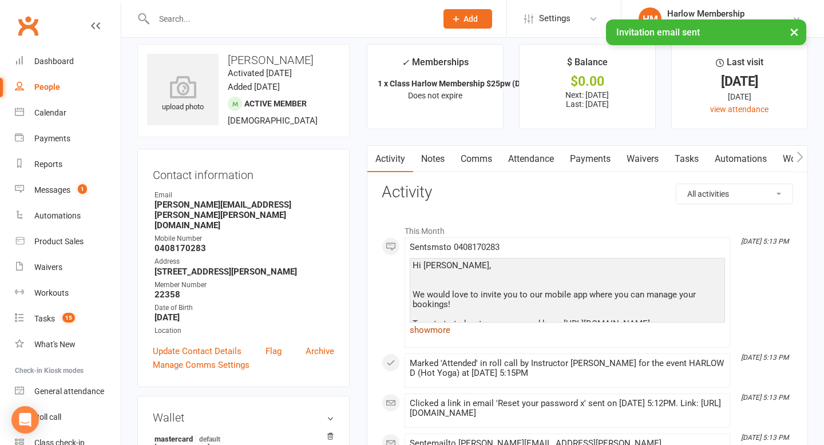
click at [433, 326] on link "show more" at bounding box center [567, 330] width 315 height 16
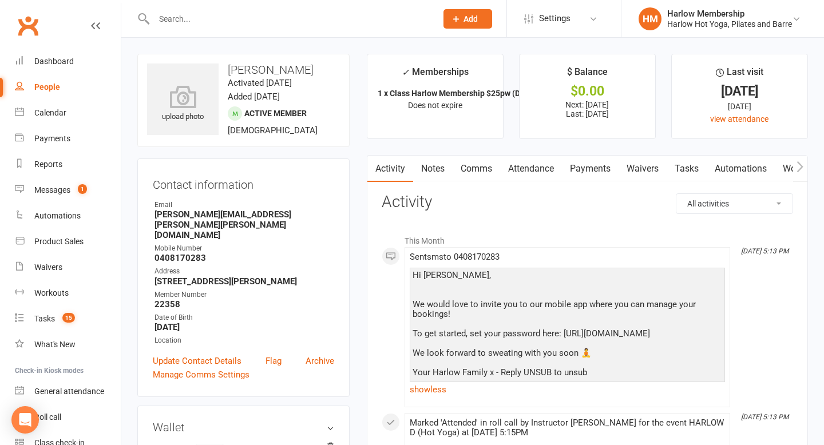
click at [800, 171] on icon "button" at bounding box center [800, 167] width 7 height 12
click at [776, 172] on link "Mobile App" at bounding box center [774, 169] width 62 height 26
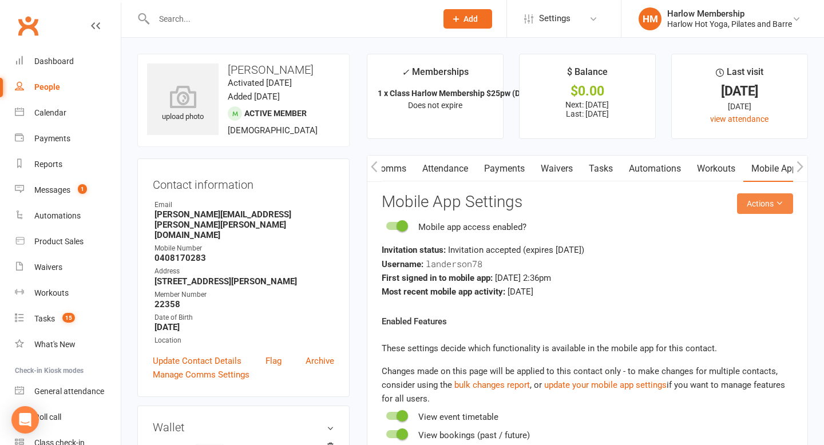
click at [758, 203] on button "Actions" at bounding box center [765, 203] width 56 height 21
click at [652, 255] on div "Invitation status: Invitation accepted (expires in 7 days )" at bounding box center [587, 250] width 411 height 14
click at [60, 61] on div "Dashboard" at bounding box center [53, 61] width 39 height 9
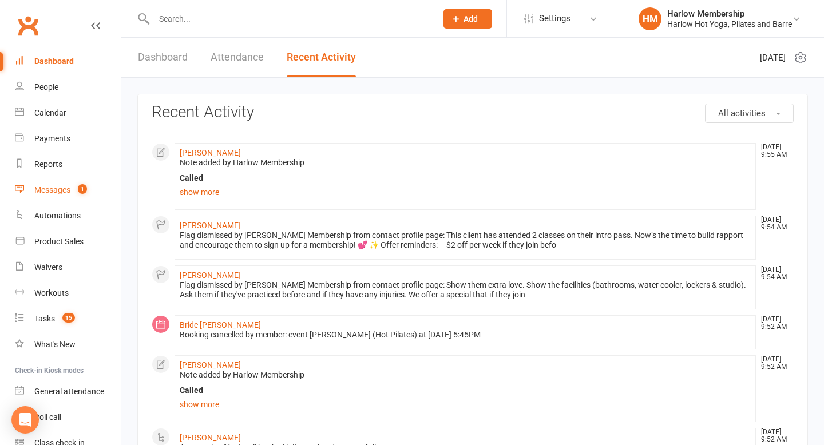
click at [60, 188] on div "Messages" at bounding box center [52, 189] width 36 height 9
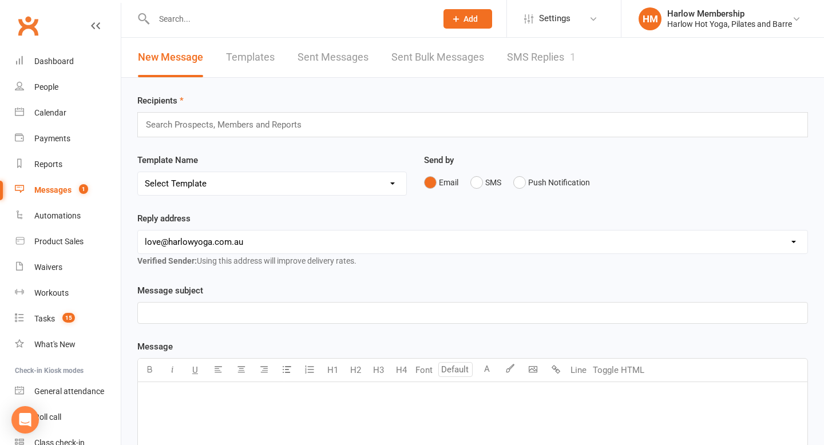
click at [534, 54] on link "SMS Replies 1" at bounding box center [541, 57] width 69 height 39
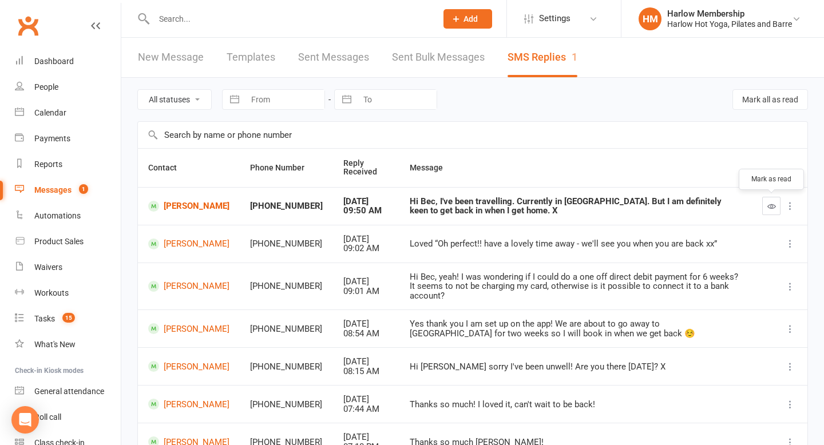
click at [770, 206] on icon "button" at bounding box center [771, 206] width 9 height 9
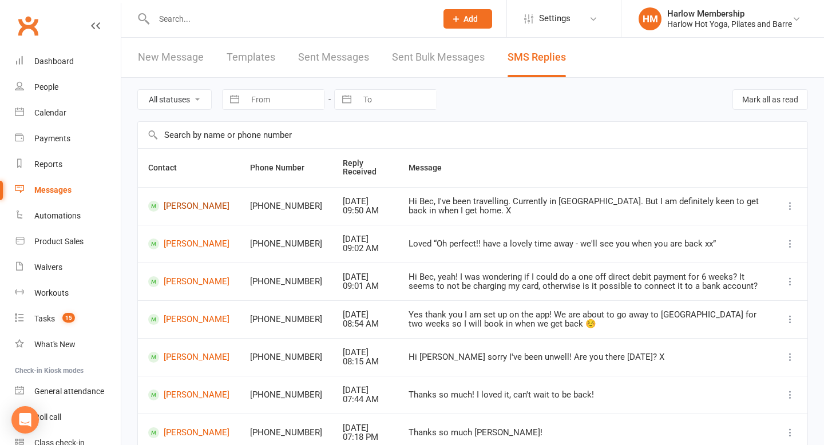
click at [196, 208] on link "[PERSON_NAME]" at bounding box center [188, 206] width 81 height 11
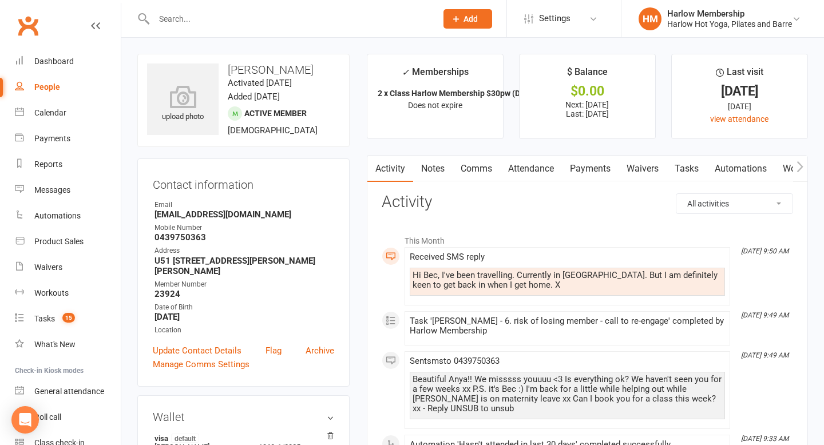
click at [487, 165] on link "Comms" at bounding box center [476, 169] width 47 height 26
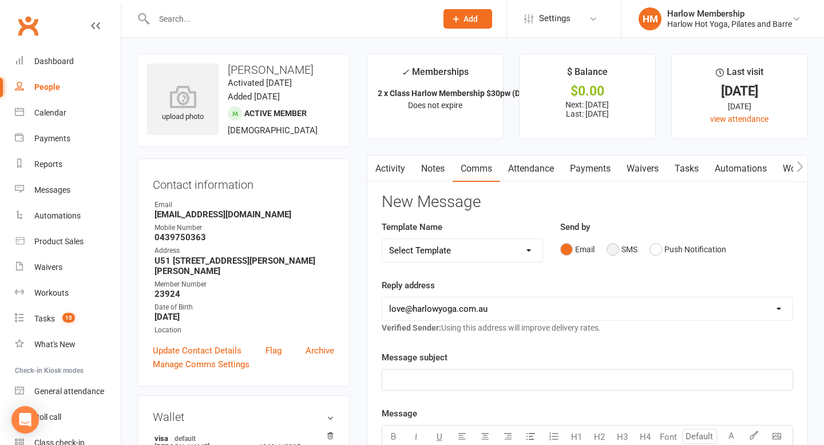
click at [626, 257] on button "SMS" at bounding box center [622, 250] width 31 height 22
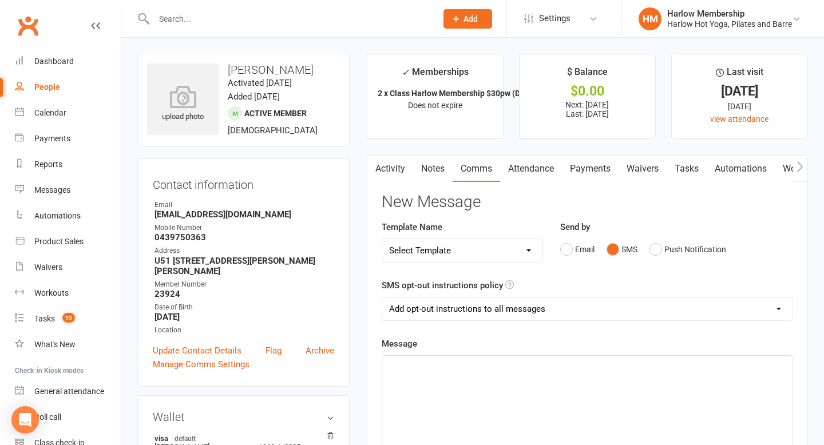
click at [541, 312] on select "Add opt-out instructions to all messages Add opt-out instructions for messages …" at bounding box center [587, 309] width 410 height 23
select select "2"
click at [382, 298] on select "Add opt-out instructions to all messages Add opt-out instructions for messages …" at bounding box center [587, 309] width 410 height 23
click at [512, 375] on div "﻿" at bounding box center [587, 442] width 410 height 172
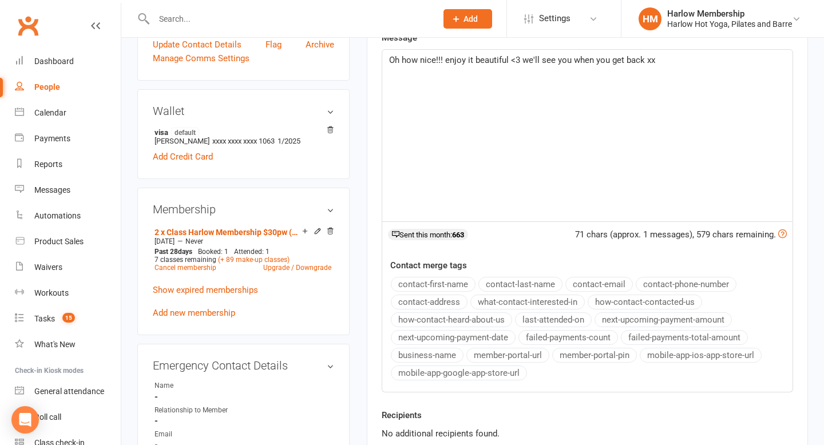
scroll to position [384, 0]
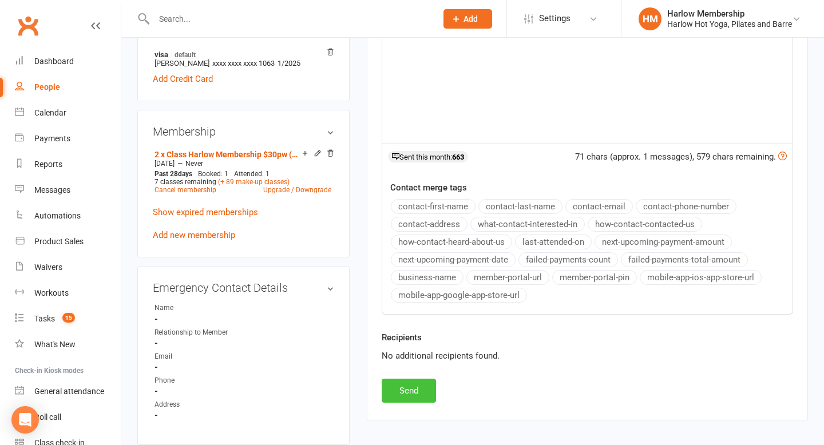
click at [421, 386] on button "Send" at bounding box center [409, 391] width 54 height 24
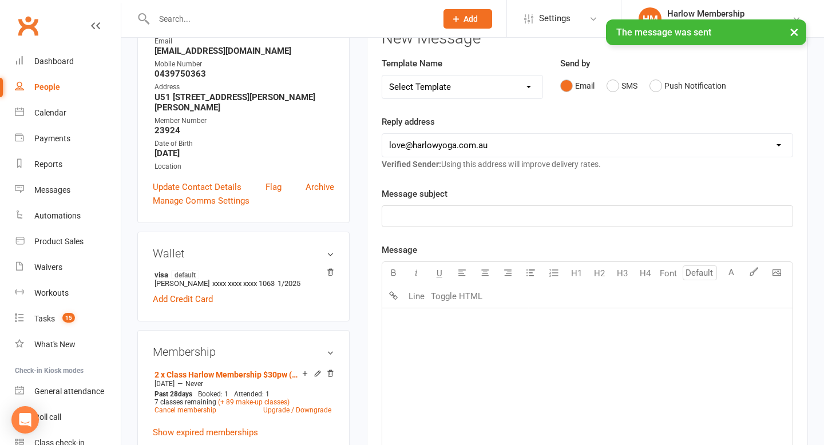
scroll to position [0, 0]
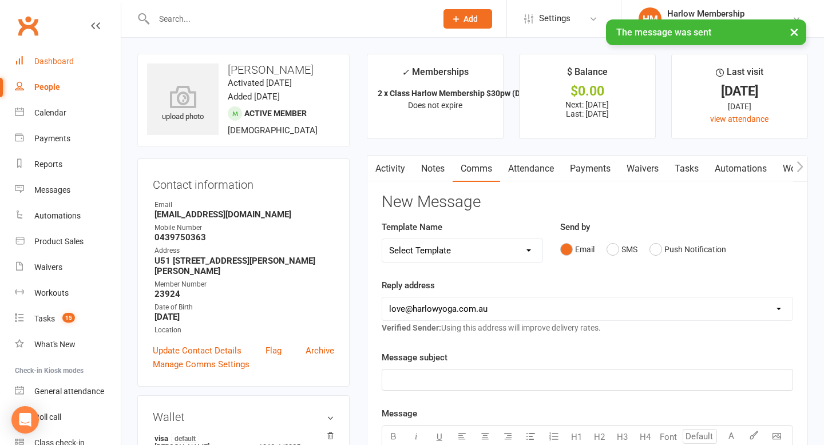
click at [62, 70] on link "Dashboard" at bounding box center [68, 62] width 106 height 26
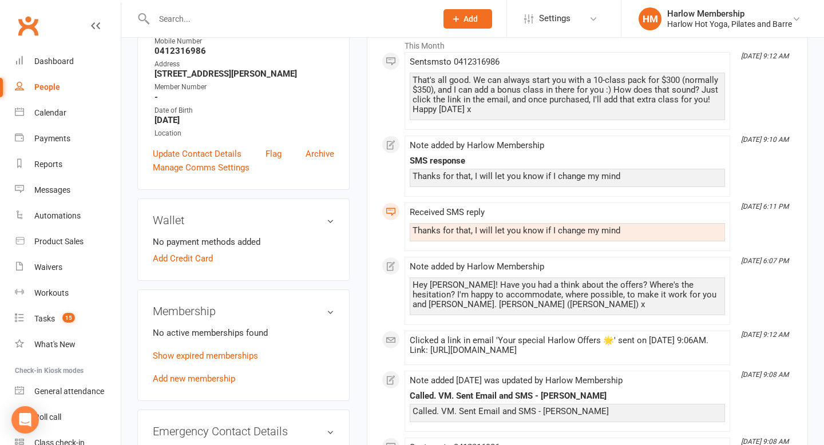
scroll to position [196, 0]
click at [236, 360] on link "Show expired memberships" at bounding box center [205, 355] width 105 height 10
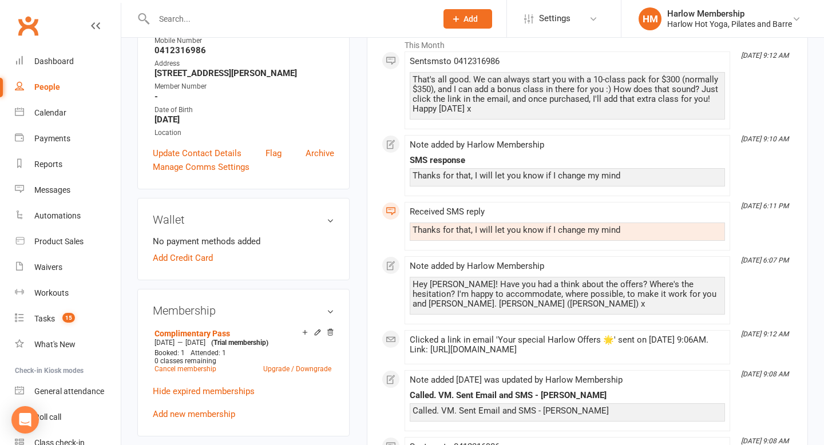
scroll to position [0, 0]
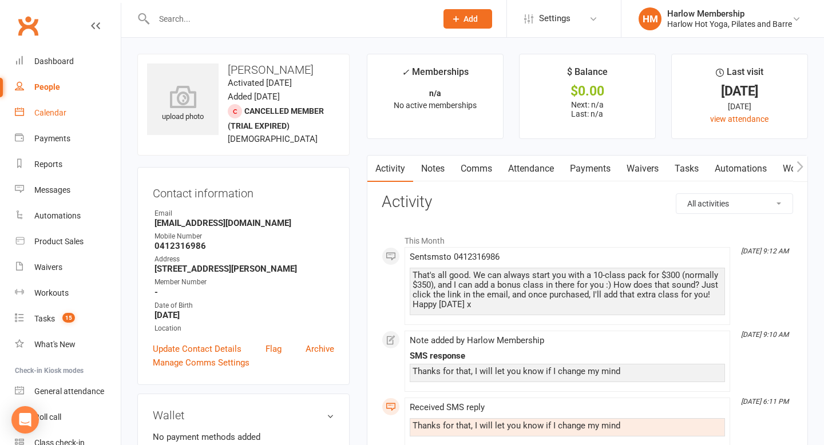
click at [68, 120] on link "Calendar" at bounding box center [68, 113] width 106 height 26
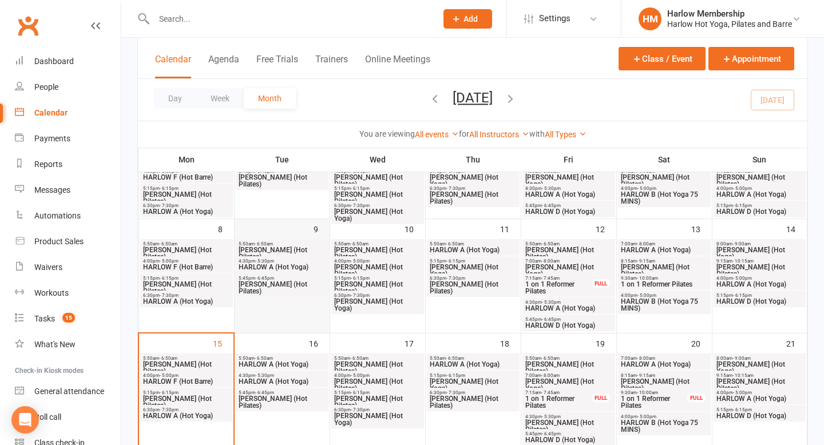
scroll to position [155, 0]
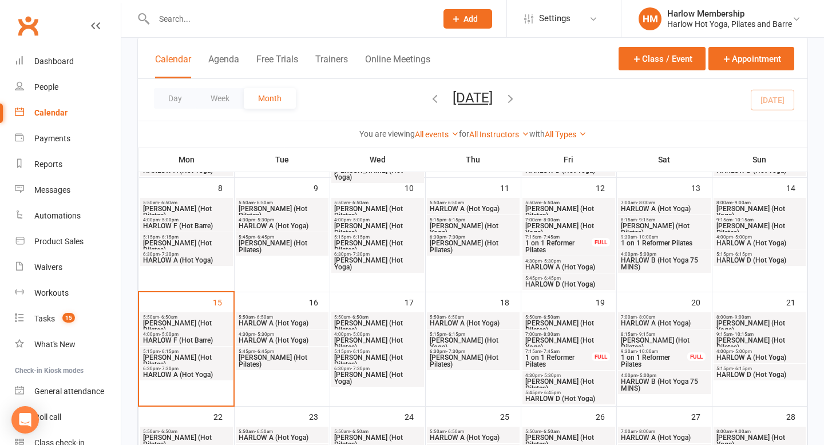
click at [200, 355] on span "HARLOW C (Hot Pilates)" at bounding box center [186, 361] width 88 height 14
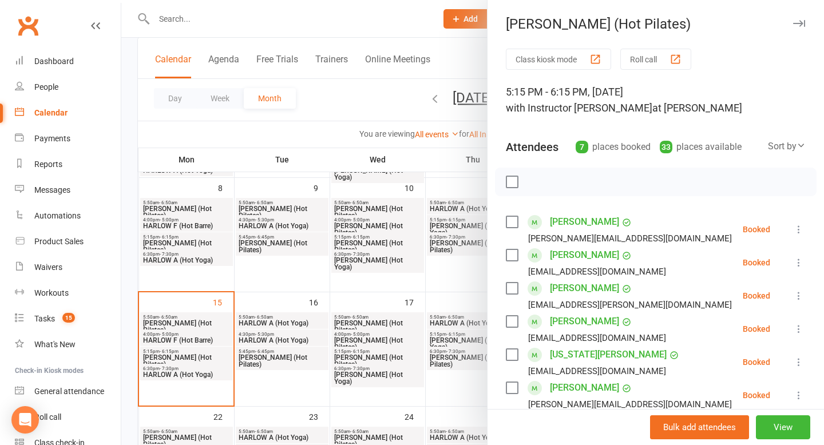
click at [196, 373] on div at bounding box center [472, 222] width 703 height 445
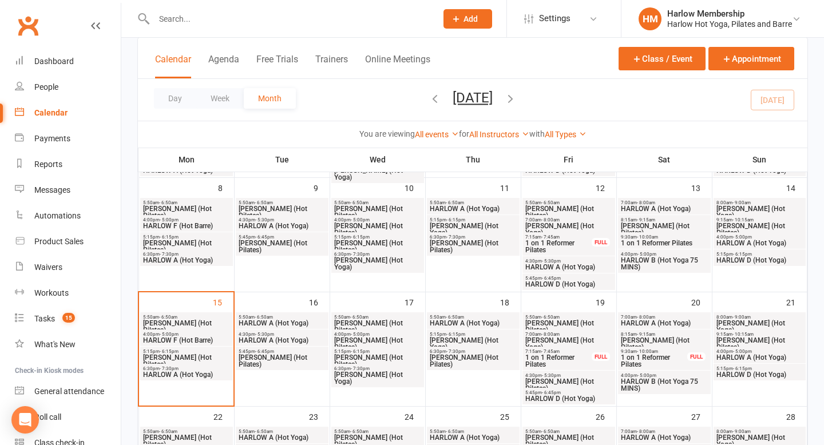
click at [198, 375] on span "HARLOW A (Hot Yoga)" at bounding box center [186, 374] width 88 height 7
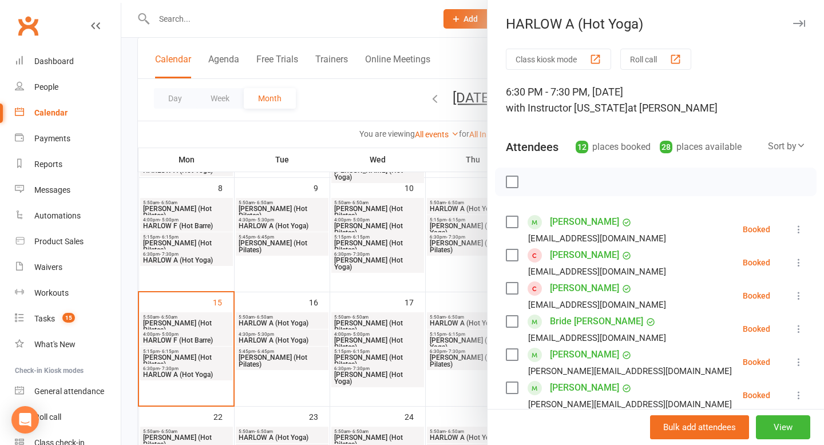
click at [300, 308] on div at bounding box center [472, 222] width 703 height 445
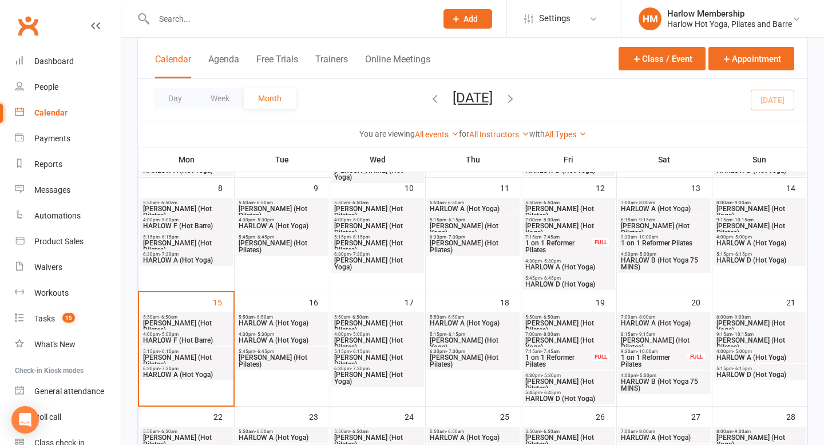
click at [293, 324] on span "HARLOW A (Hot Yoga)" at bounding box center [282, 323] width 88 height 7
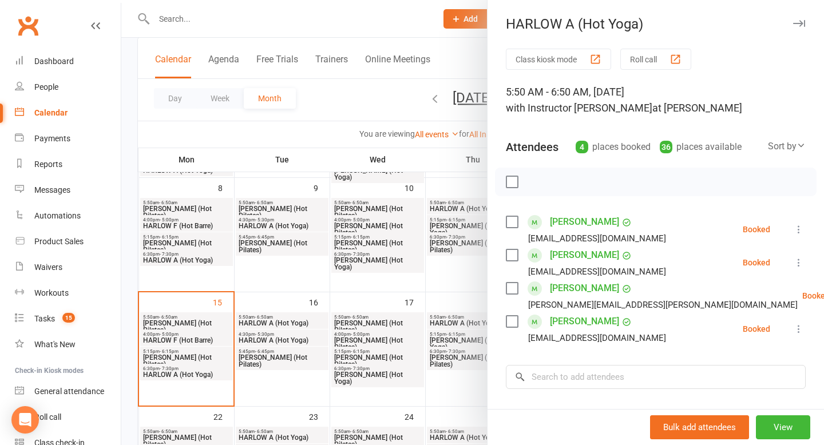
click at [294, 336] on div at bounding box center [472, 222] width 703 height 445
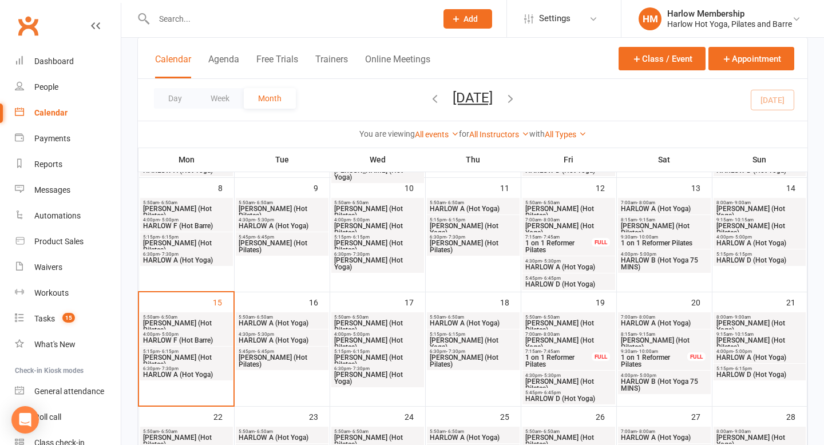
click at [294, 339] on span "HARLOW A (Hot Yoga)" at bounding box center [282, 340] width 88 height 7
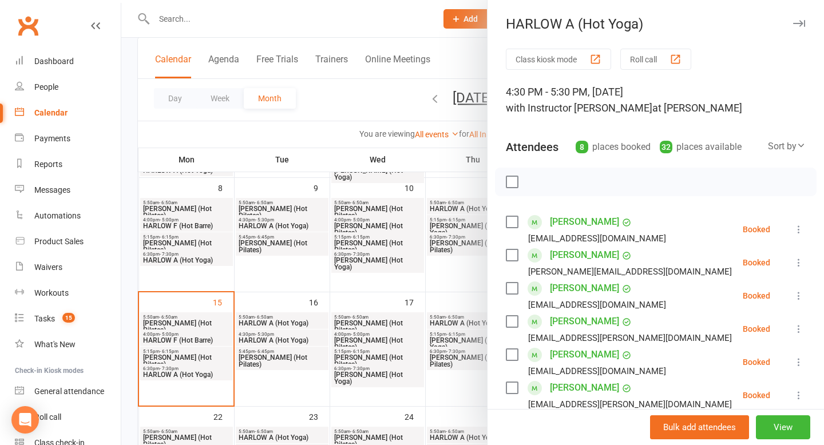
click at [293, 353] on div at bounding box center [472, 222] width 703 height 445
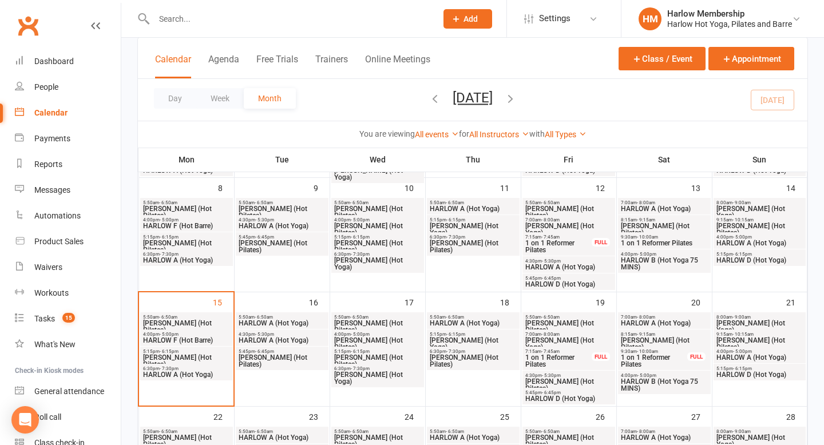
click at [293, 356] on span "HARLOW C (Hot Pilates)" at bounding box center [282, 361] width 88 height 14
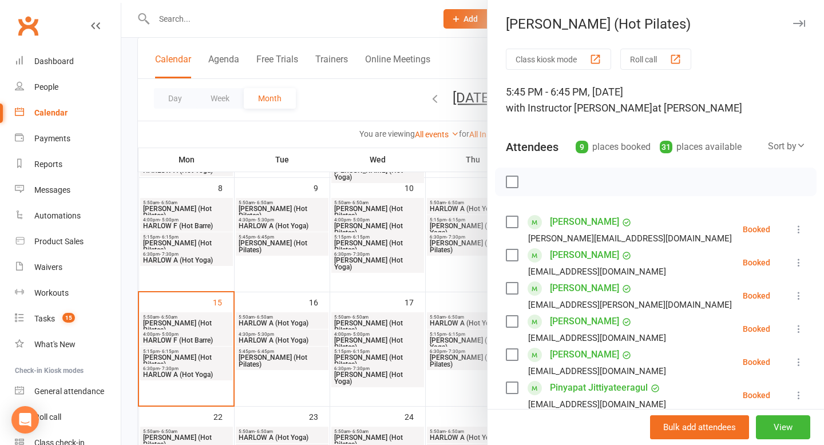
click at [353, 335] on div at bounding box center [472, 222] width 703 height 445
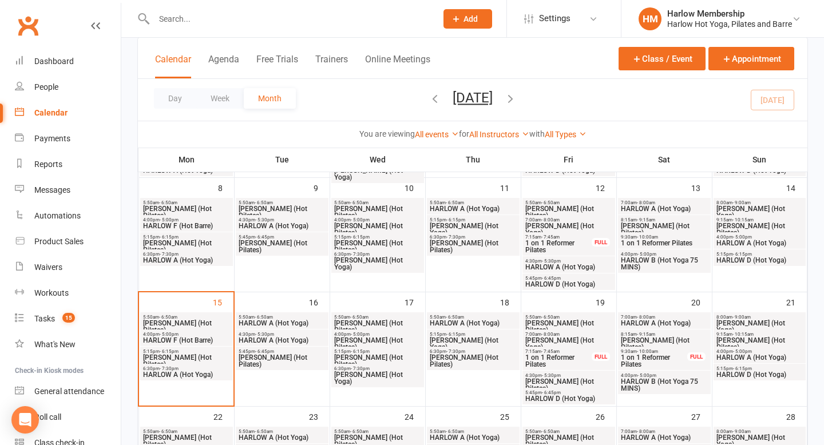
click at [366, 323] on span "HARLOW C (Hot Pilates)" at bounding box center [378, 327] width 88 height 14
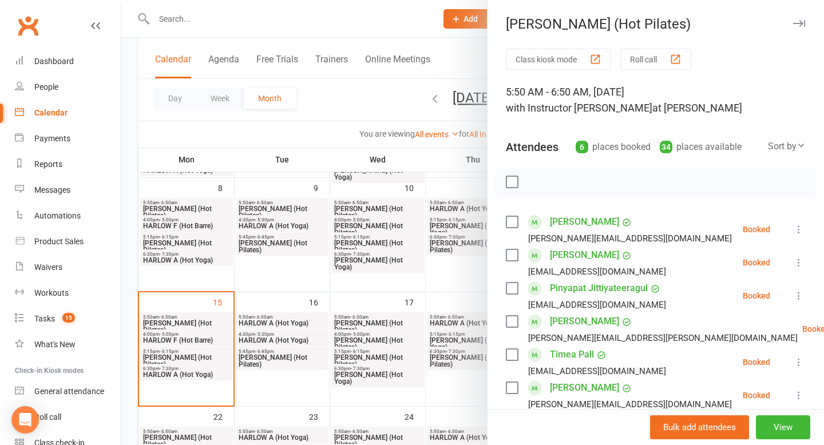
click at [371, 343] on div at bounding box center [472, 222] width 703 height 445
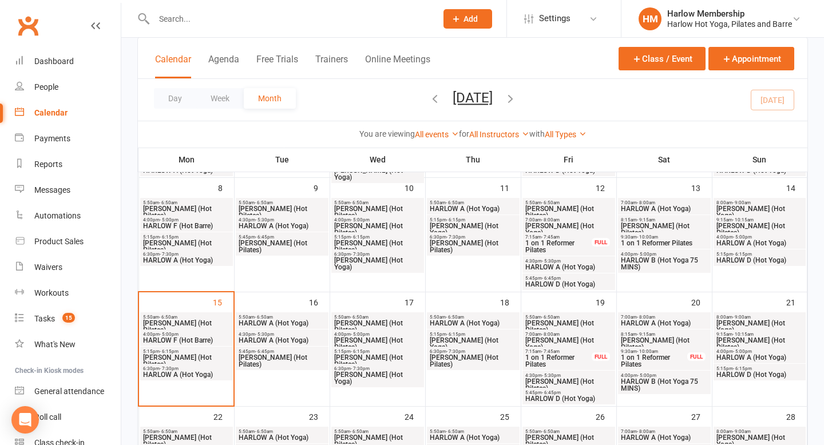
click at [371, 340] on span "HARLOW C (Hot Pilates)" at bounding box center [378, 344] width 88 height 14
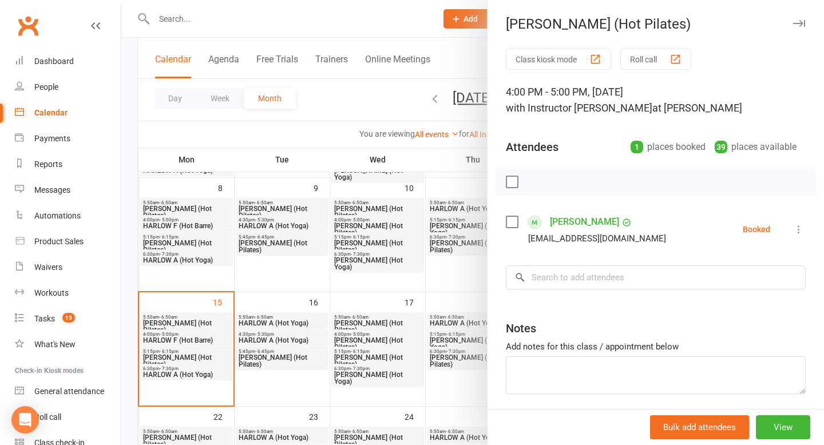
click at [374, 357] on div at bounding box center [472, 222] width 703 height 445
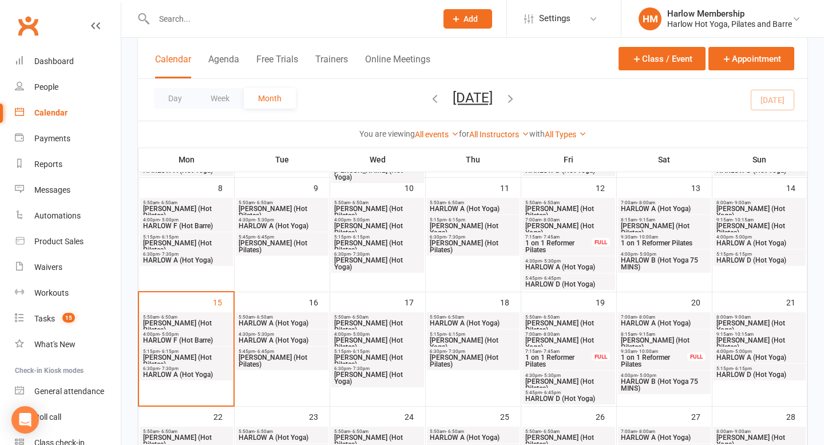
click at [374, 357] on span "HARLOW C (Hot Pilates)" at bounding box center [378, 361] width 88 height 14
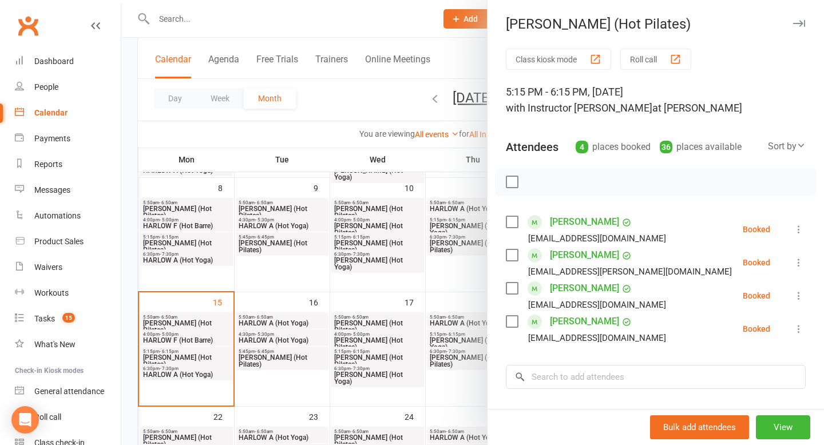
click at [378, 376] on div at bounding box center [472, 222] width 703 height 445
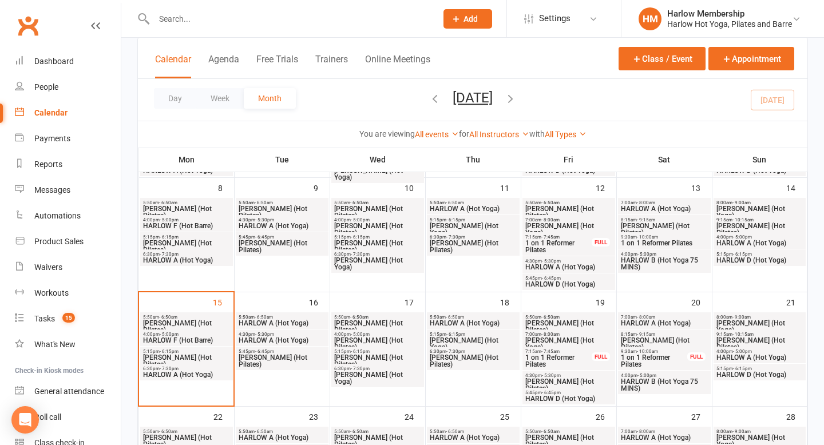
click at [378, 376] on span "HARLOW B (Hot Yoga)" at bounding box center [378, 378] width 88 height 14
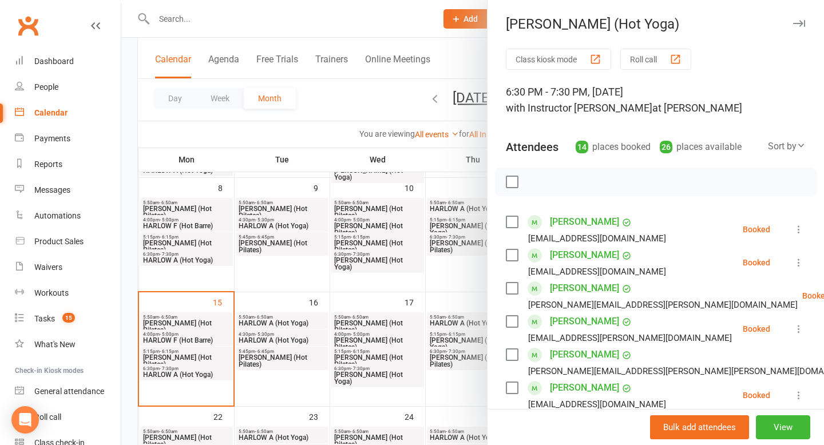
click at [382, 388] on div at bounding box center [472, 222] width 703 height 445
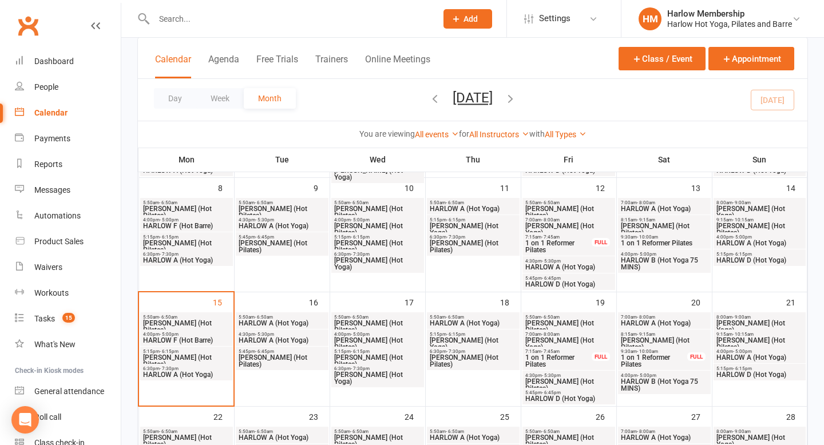
click at [469, 318] on span "5:50am - 6:50am" at bounding box center [473, 317] width 88 height 5
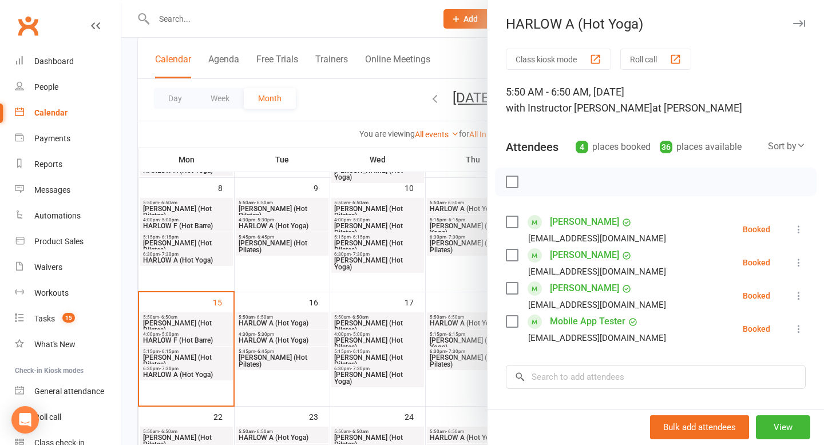
click at [463, 335] on div at bounding box center [472, 222] width 703 height 445
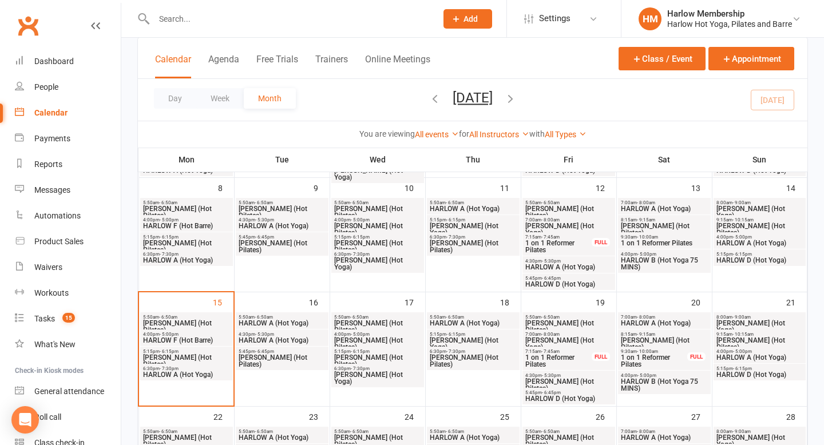
click at [463, 337] on span "HARLOW B (Hot Yoga)" at bounding box center [473, 344] width 88 height 14
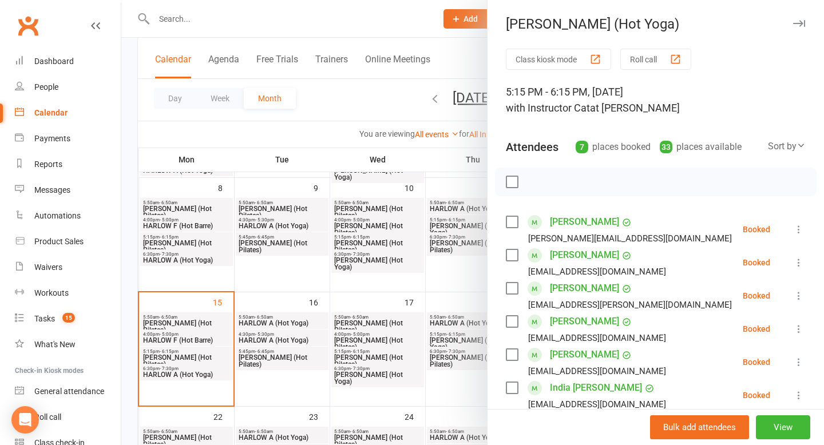
click at [462, 353] on div at bounding box center [472, 222] width 703 height 445
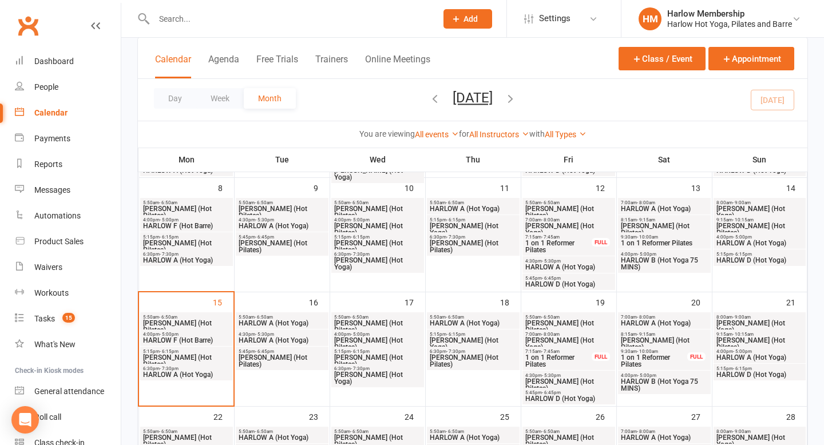
click at [462, 353] on div at bounding box center [472, 222] width 703 height 445
click at [462, 354] on span "HARLOW C (Hot Pilates)" at bounding box center [473, 361] width 88 height 14
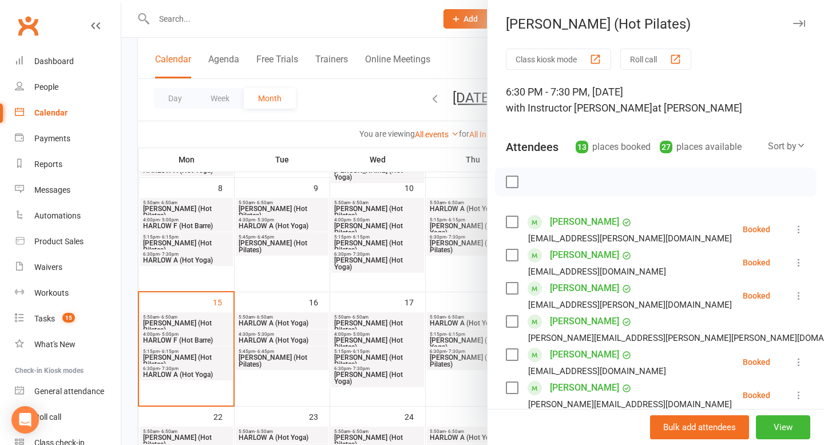
click at [462, 371] on div at bounding box center [472, 222] width 703 height 445
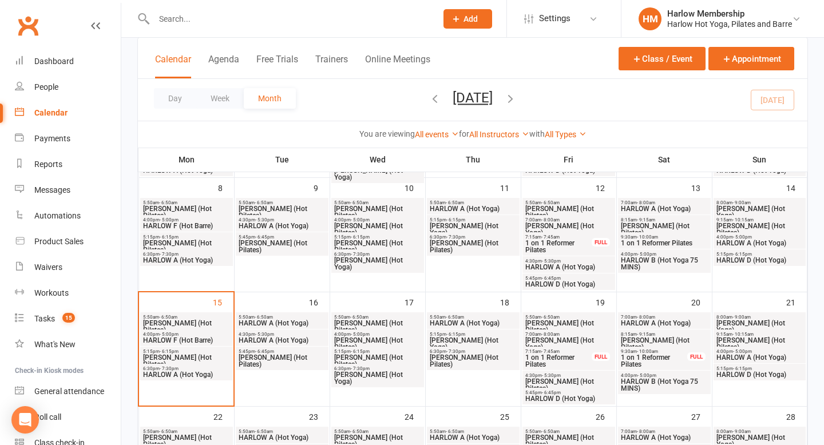
click at [546, 324] on span "HARLOW C (Hot Pilates)" at bounding box center [569, 327] width 88 height 14
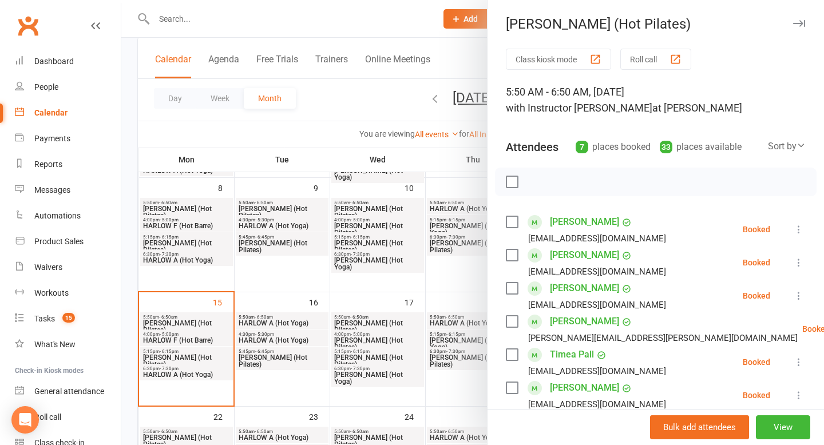
click at [478, 379] on div at bounding box center [472, 222] width 703 height 445
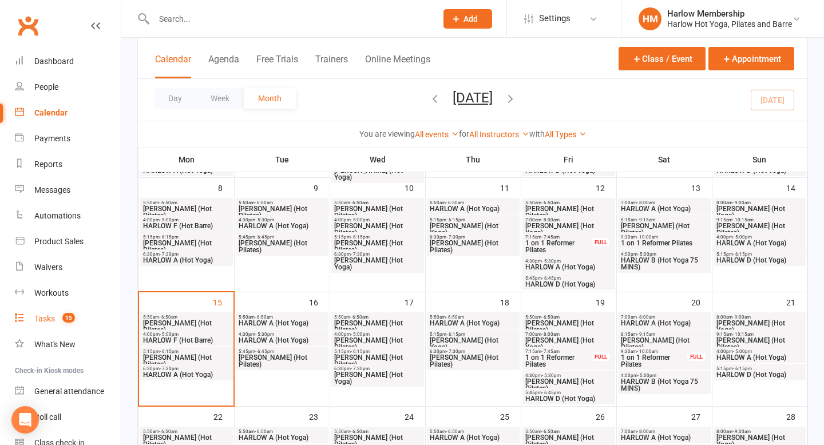
click at [45, 318] on div "Tasks" at bounding box center [44, 318] width 21 height 9
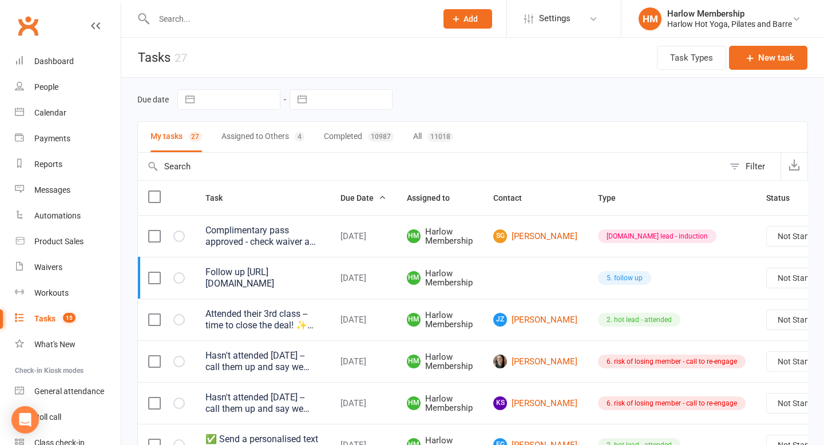
click at [261, 143] on button "Assigned to Others 4" at bounding box center [262, 137] width 83 height 30
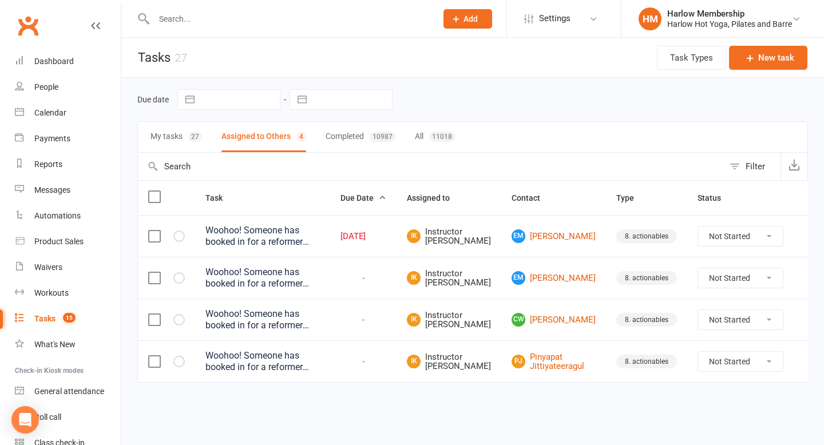
click at [805, 239] on icon at bounding box center [810, 236] width 11 height 11
click at [706, 278] on link "Edit" at bounding box center [739, 281] width 113 height 23
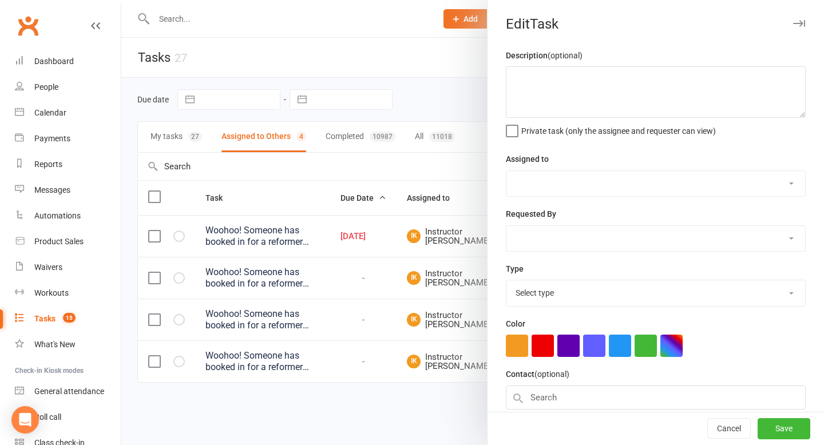
type textarea "Woohoo! Someone has booked in for a reformer session with you. Please check clu…"
select select "50071"
type input "12 Sep 2025"
type input "3:30pm"
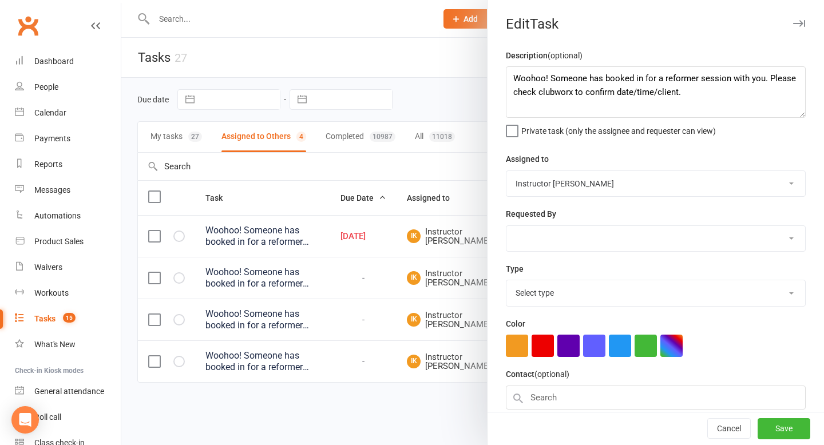
select select "30986"
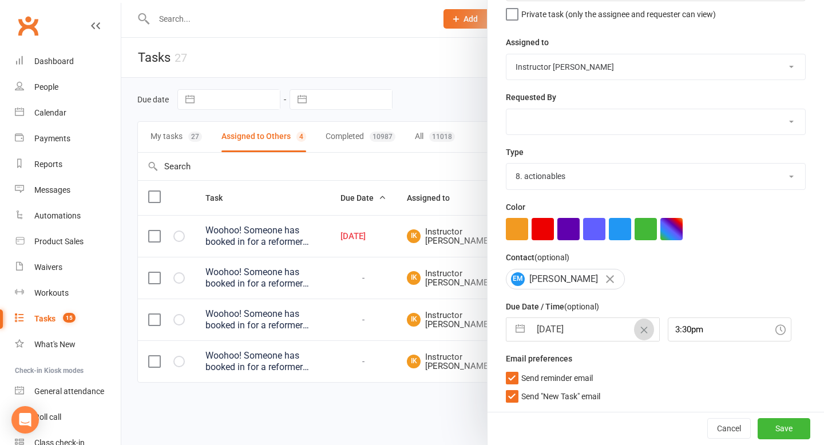
click at [640, 332] on icon "Clear Date" at bounding box center [644, 330] width 9 height 7
click at [623, 332] on input "text" at bounding box center [594, 329] width 129 height 23
select select "7"
select select "2025"
select select "8"
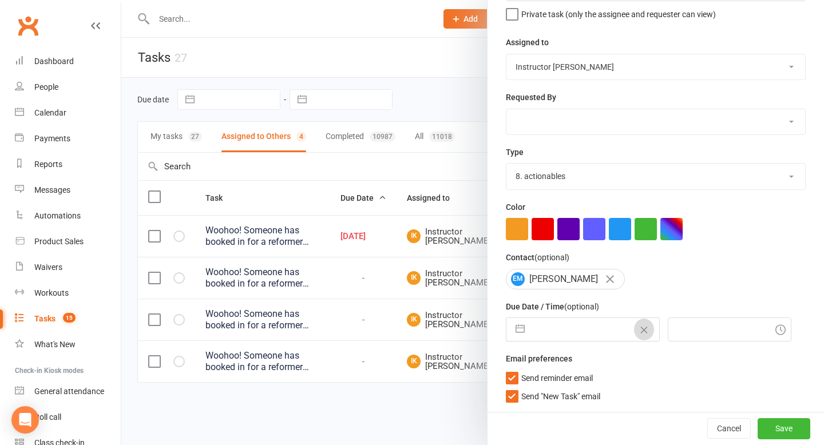
select select "2025"
select select "9"
select select "2025"
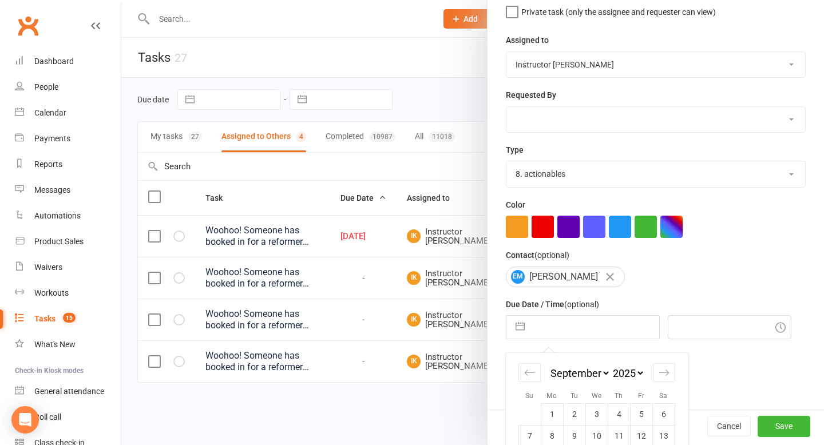
scroll to position [201, 0]
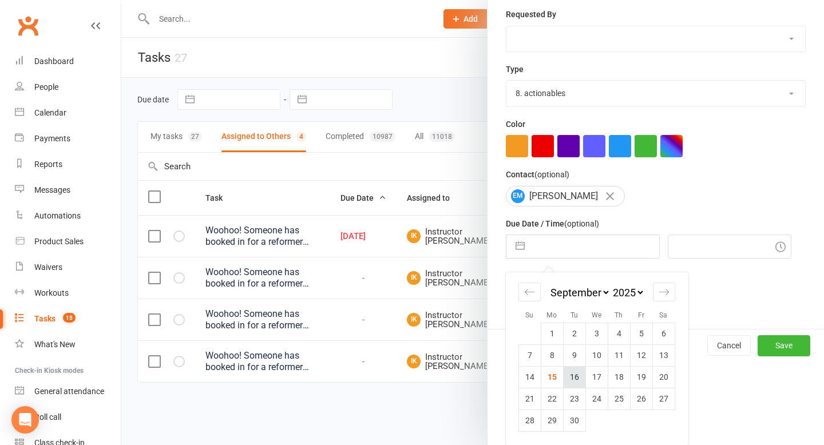
click at [569, 380] on td "16" at bounding box center [574, 377] width 22 height 22
type input "16 Sep 2025"
type input "10:30am"
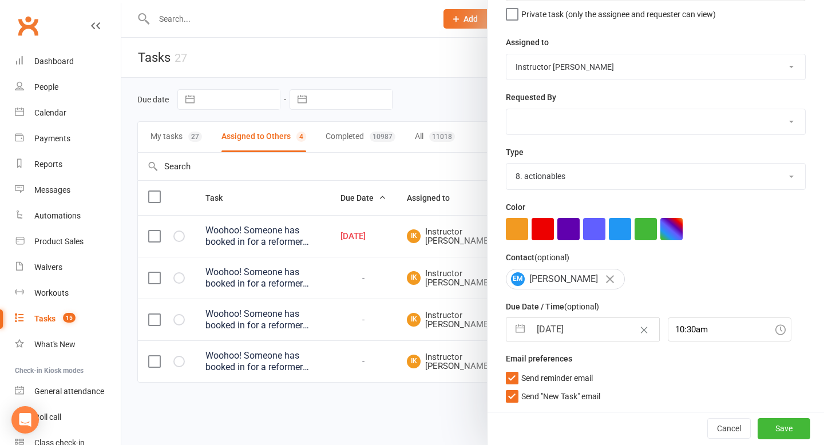
scroll to position [119, 0]
click at [766, 421] on button "Save" at bounding box center [784, 428] width 53 height 21
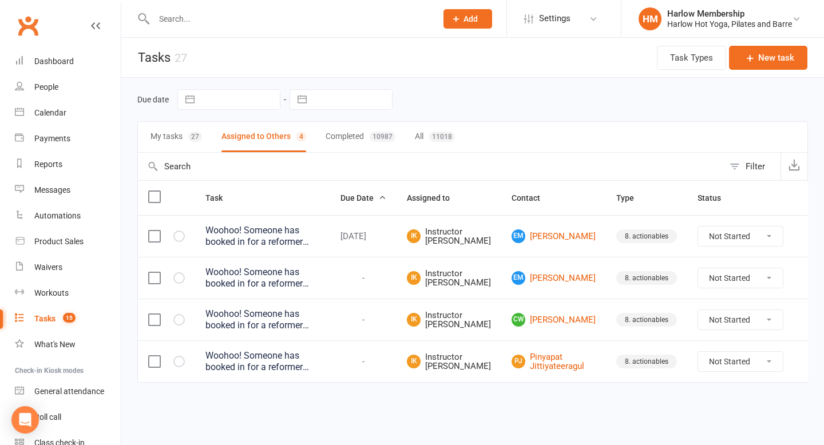
click at [805, 279] on icon at bounding box center [810, 277] width 11 height 11
click at [737, 319] on link "Edit" at bounding box center [739, 323] width 113 height 23
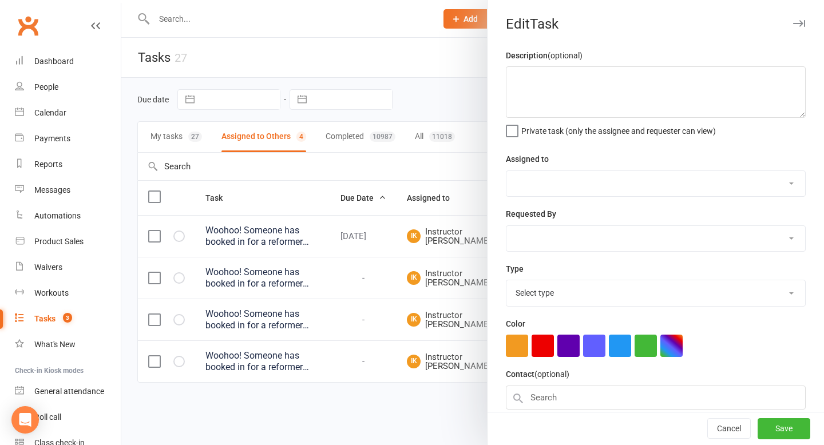
type textarea "Woohoo! Someone has booked in for a reformer session with you. Please check clu…"
select select "50071"
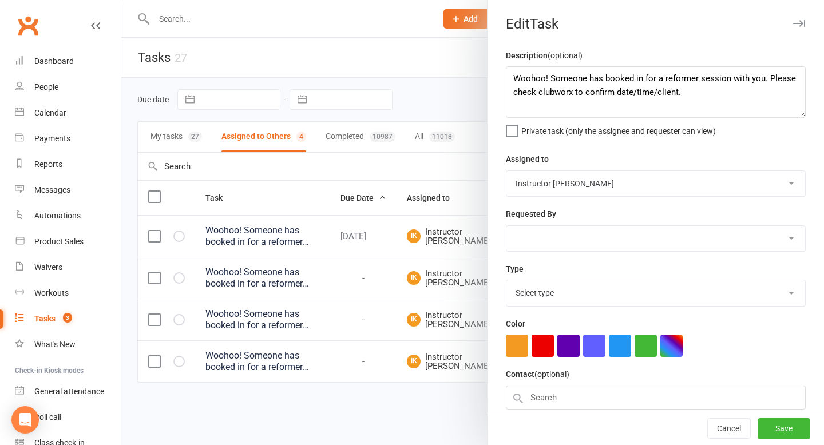
select select "30986"
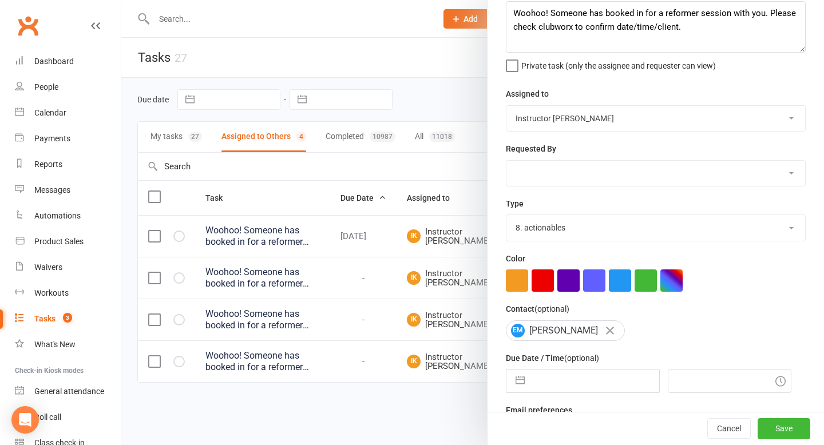
click at [615, 378] on input "text" at bounding box center [594, 381] width 129 height 23
select select "7"
select select "2025"
select select "8"
select select "2025"
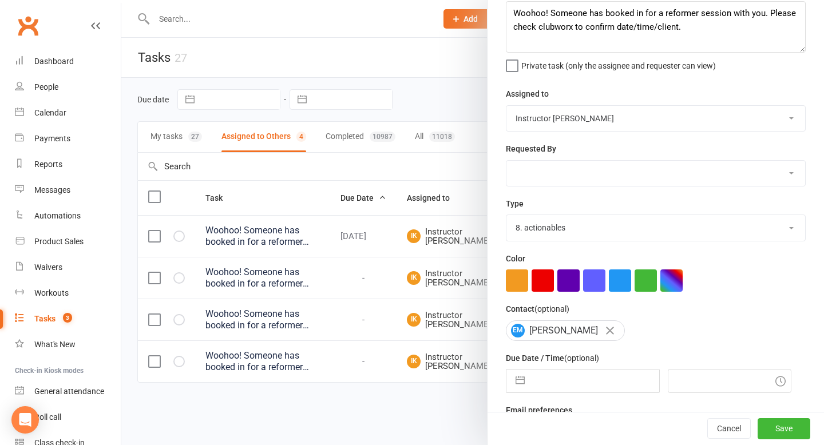
select select "9"
select select "2025"
click at [615, 378] on input "text" at bounding box center [594, 381] width 129 height 23
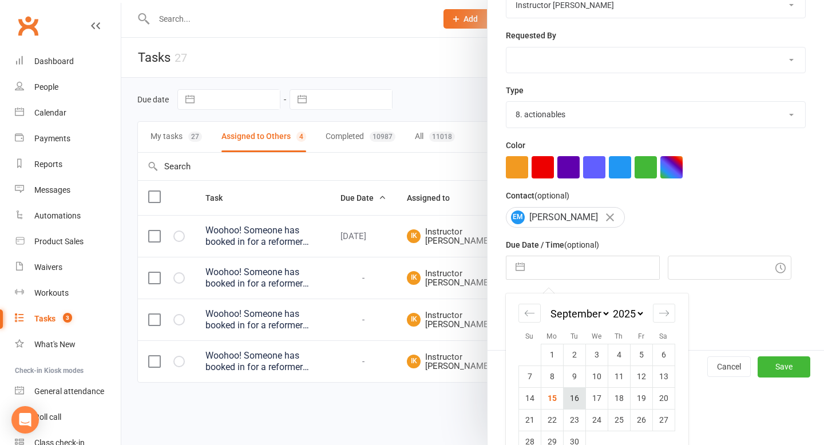
click at [580, 400] on td "16" at bounding box center [574, 398] width 22 height 22
type input "16 Sep 2025"
type input "10:30am"
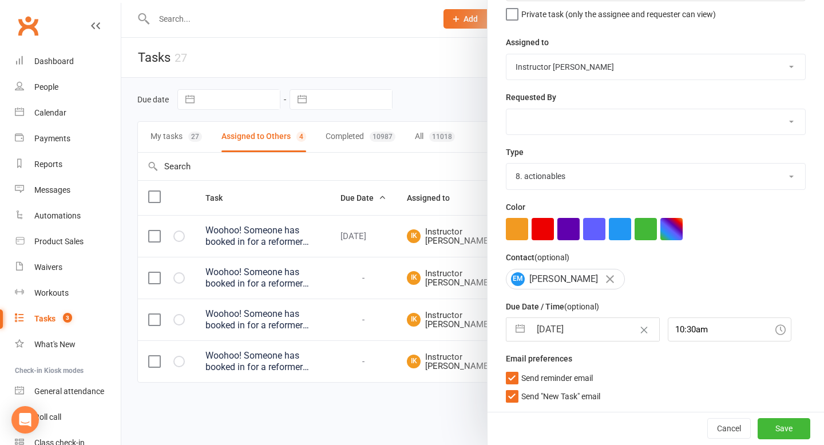
scroll to position [119, 0]
click at [793, 435] on button "Save" at bounding box center [784, 428] width 53 height 21
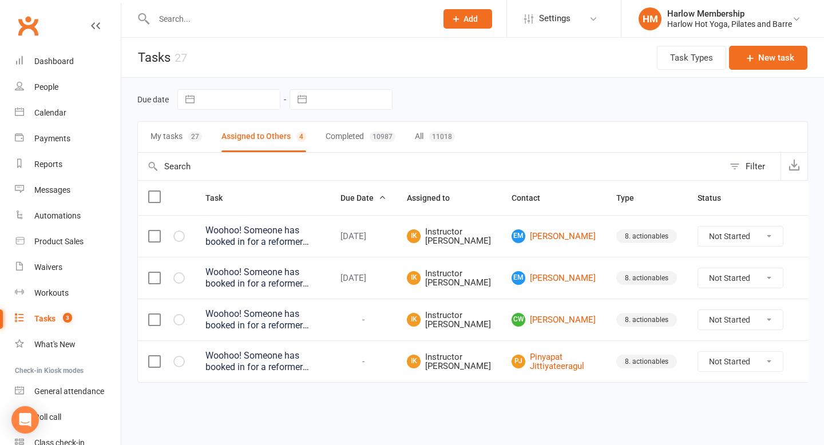
click at [805, 322] on icon at bounding box center [810, 319] width 11 height 11
click at [723, 373] on link "Edit" at bounding box center [739, 365] width 113 height 23
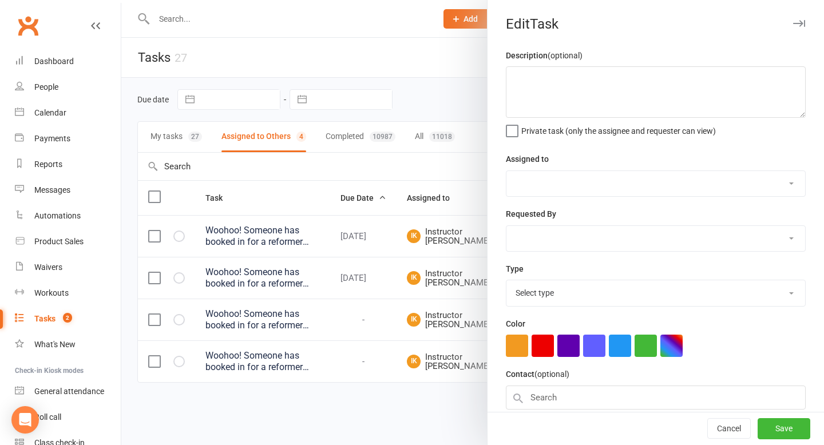
type textarea "Woohoo! Someone has booked in for a reformer session with you. Please check clu…"
select select "50071"
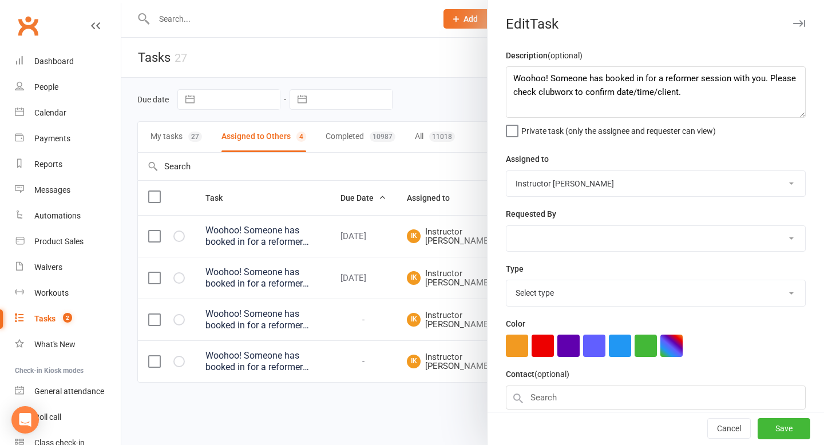
select select "30986"
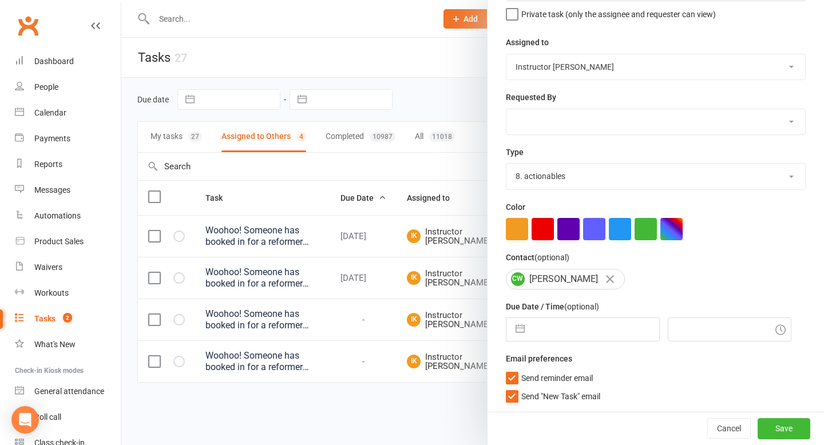
select select "7"
select select "2025"
select select "8"
select select "2025"
select select "9"
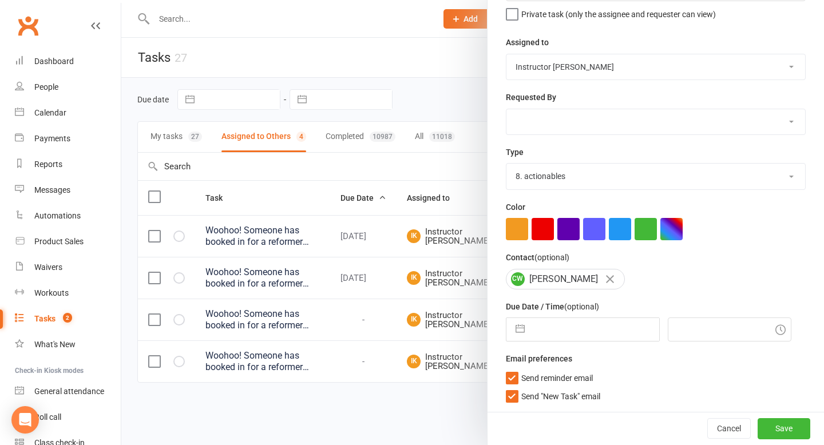
select select "2025"
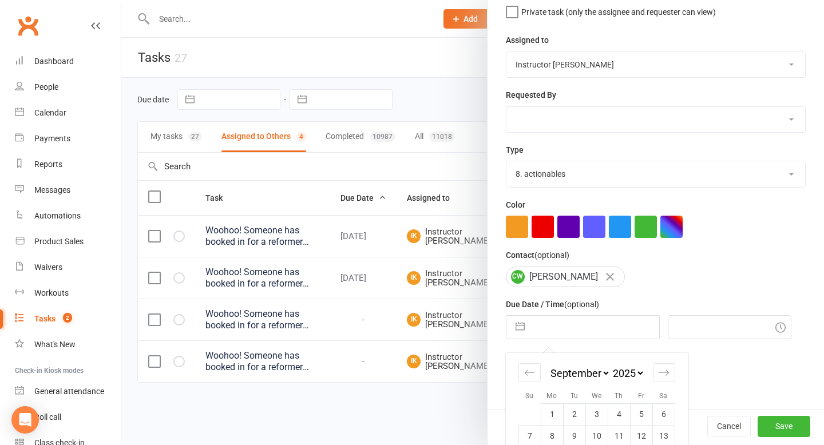
click at [621, 330] on input "text" at bounding box center [594, 327] width 129 height 23
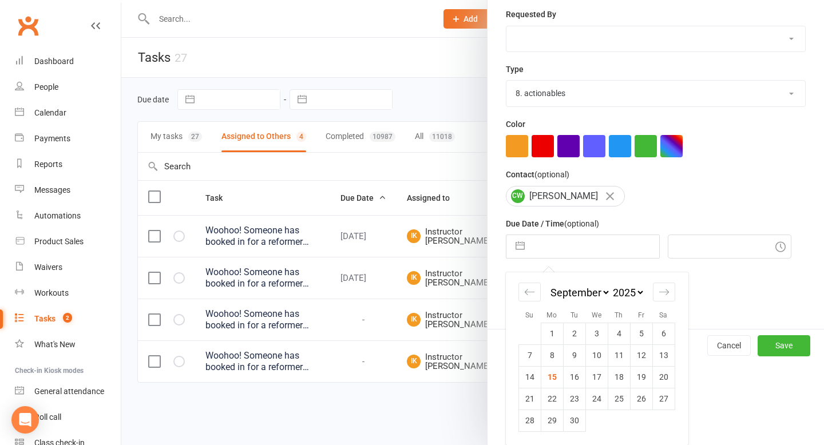
click at [572, 375] on td "16" at bounding box center [574, 377] width 22 height 22
type input "16 Sep 2025"
type input "10:30am"
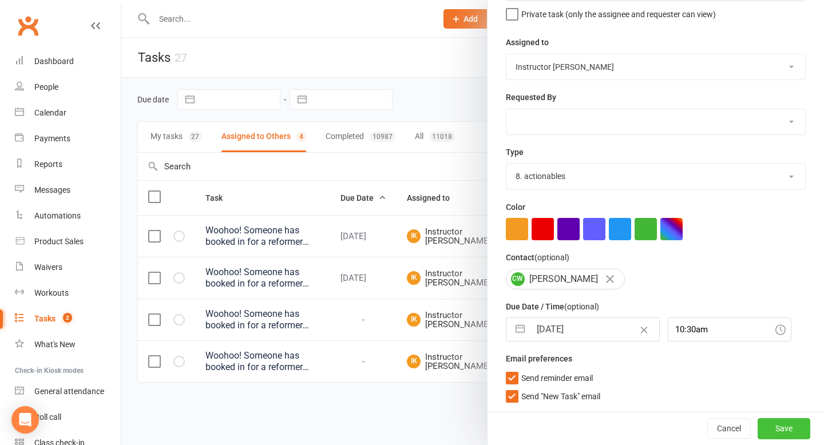
click at [795, 427] on button "Save" at bounding box center [784, 428] width 53 height 21
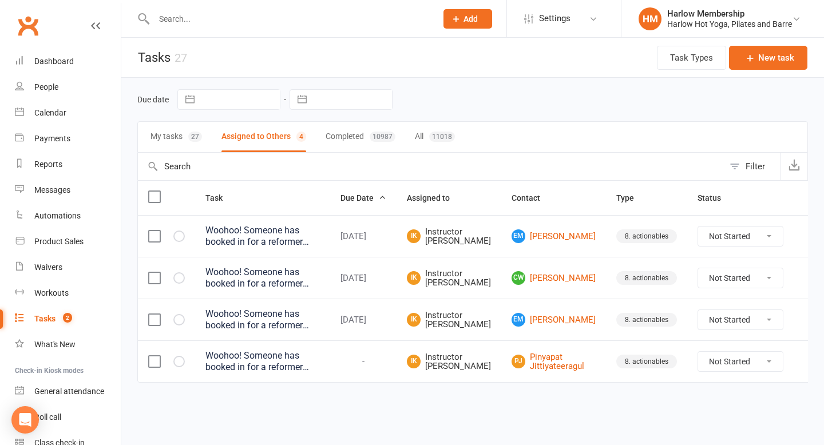
click at [805, 363] on icon at bounding box center [810, 361] width 11 height 11
click at [723, 403] on link "Edit" at bounding box center [739, 406] width 113 height 23
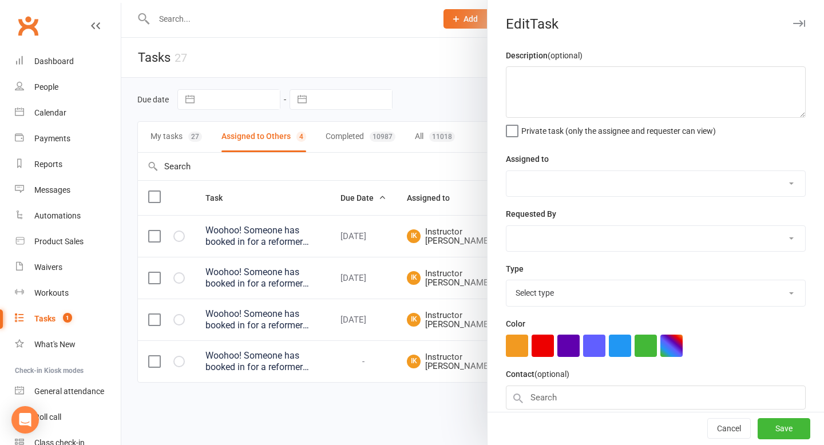
type textarea "Woohoo! Someone has booked in for a reformer session with you. Please check clu…"
select select "50071"
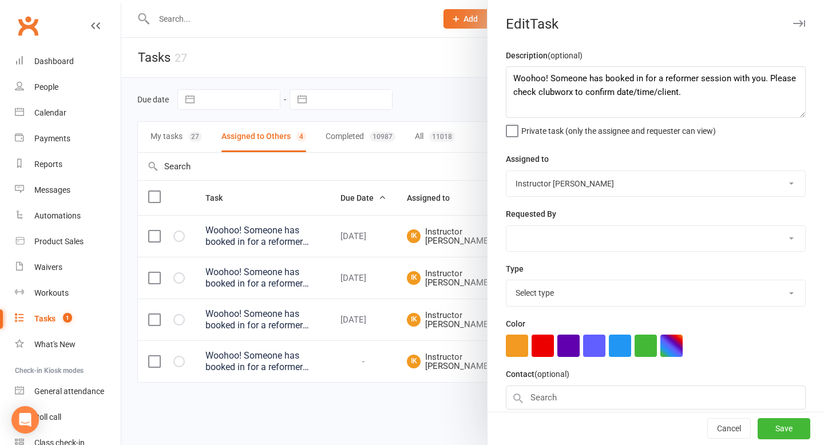
select select "30986"
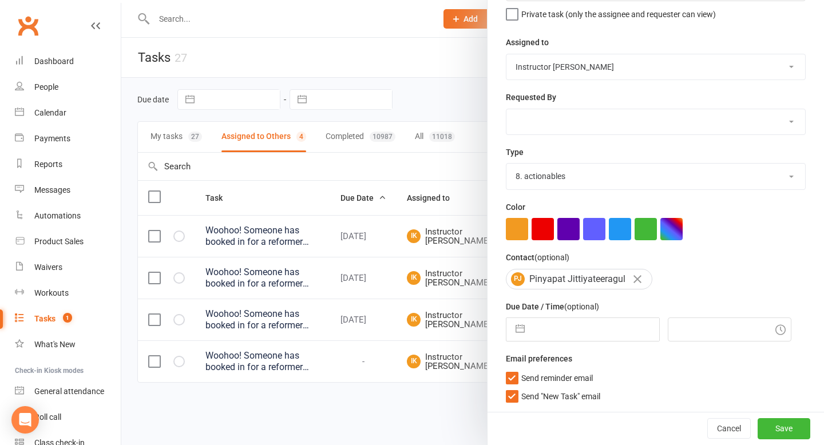
click at [621, 329] on input "text" at bounding box center [594, 329] width 129 height 23
select select "7"
select select "2025"
select select "8"
select select "2025"
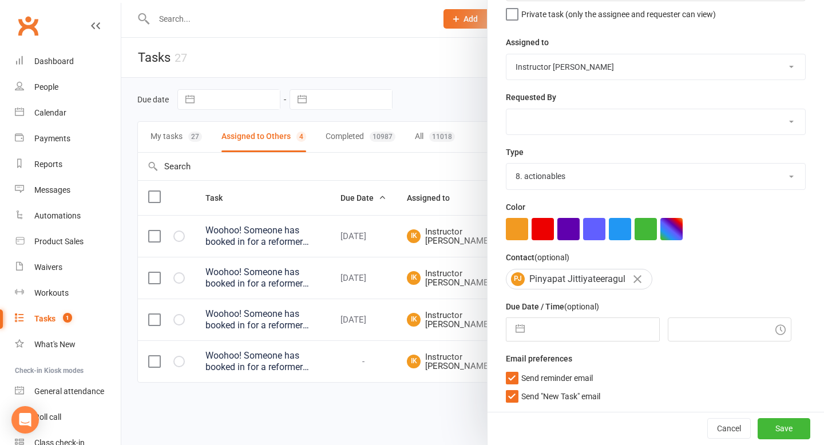
select select "9"
select select "2025"
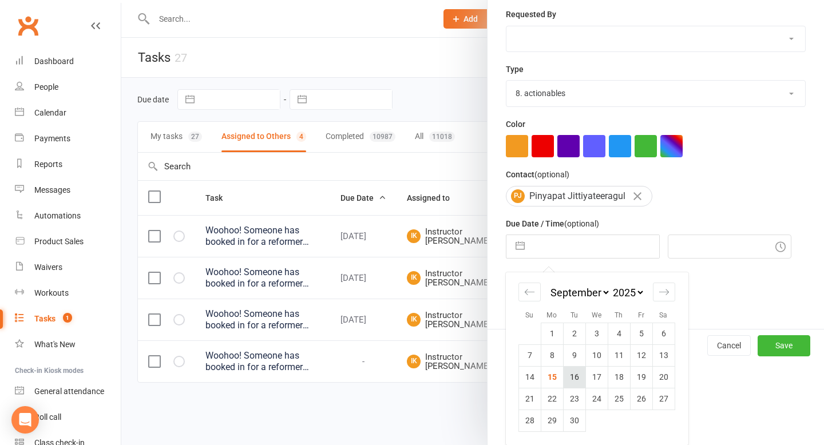
click at [578, 374] on td "16" at bounding box center [574, 377] width 22 height 22
type input "16 Sep 2025"
type input "10:30am"
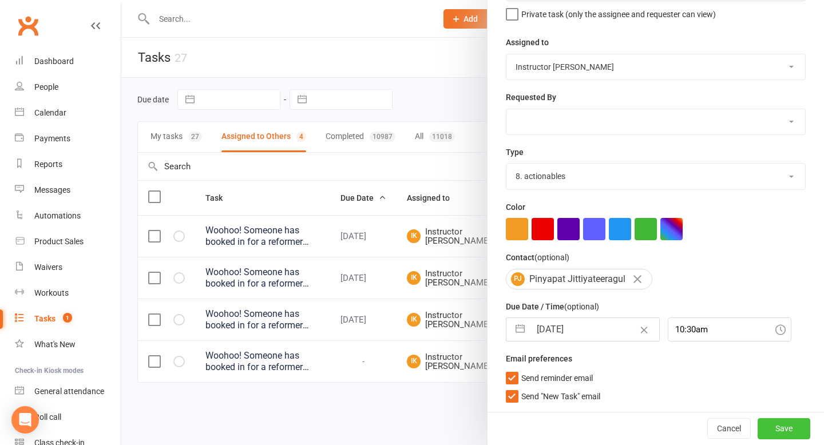
click at [806, 429] on button "Save" at bounding box center [784, 428] width 53 height 21
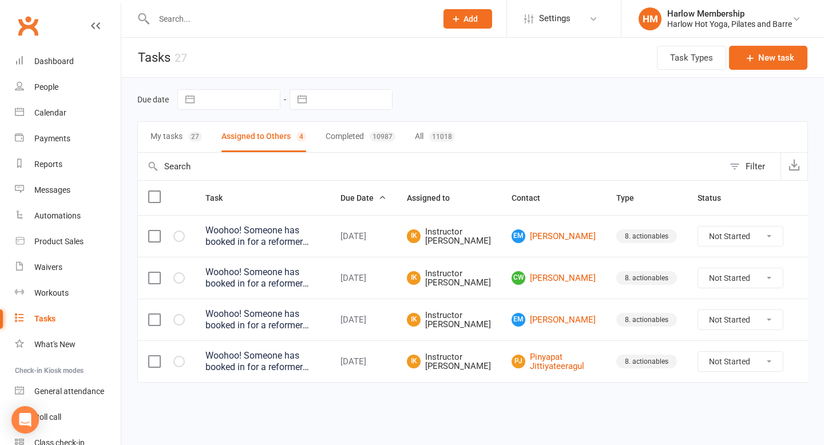
click at [805, 362] on icon at bounding box center [810, 361] width 11 height 11
click at [738, 398] on link "Edit" at bounding box center [739, 406] width 113 height 23
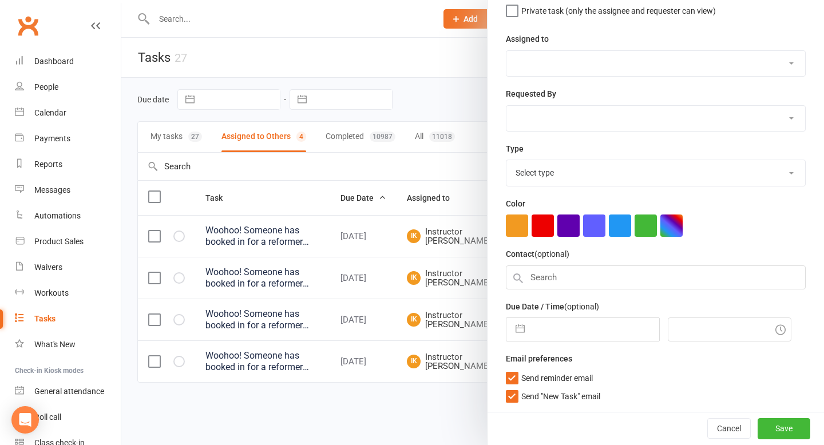
type textarea "Woohoo! Someone has booked in for a reformer session with you. Please check clu…"
select select "50071"
type input "16 Sep 2025"
type input "10:30am"
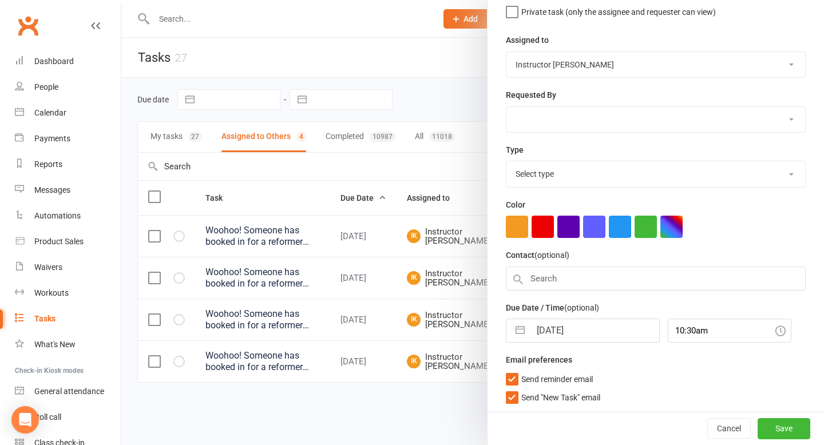
select select "30986"
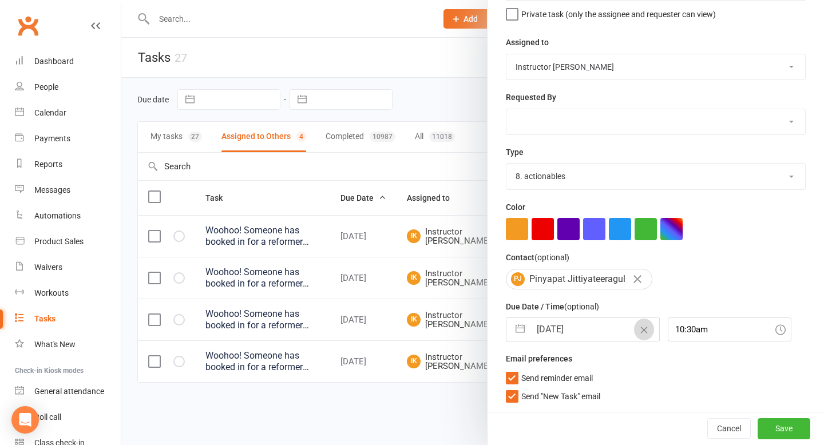
click at [640, 330] on icon "Clear Date" at bounding box center [644, 330] width 9 height 7
select select "7"
select select "2025"
select select "8"
select select "2025"
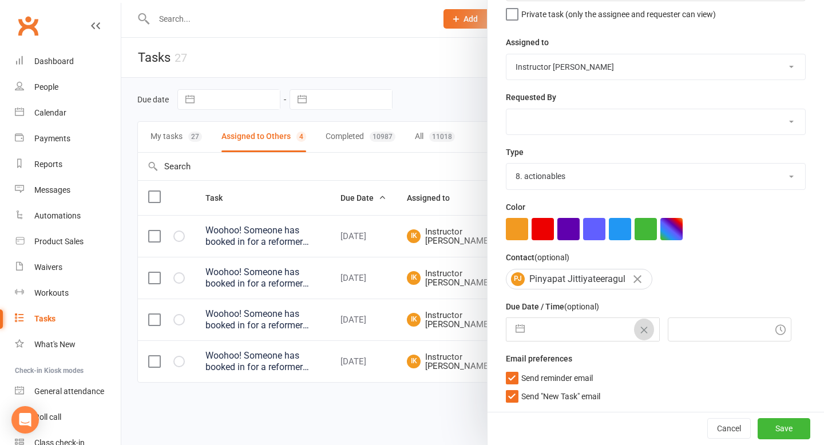
select select "9"
select select "2025"
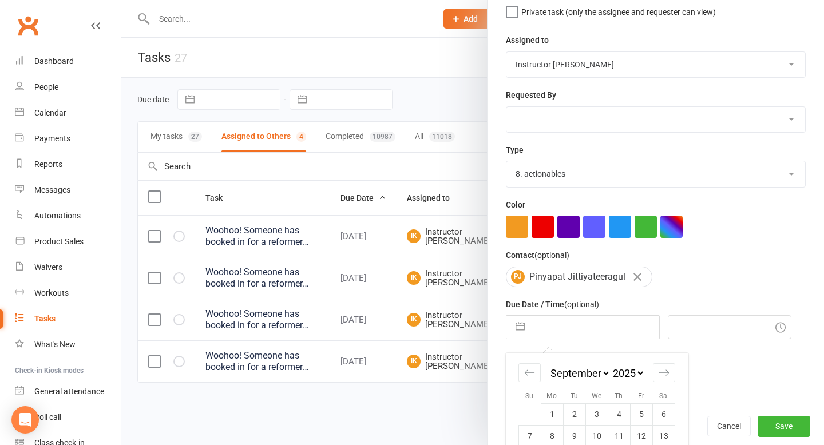
click at [619, 330] on input "text" at bounding box center [594, 327] width 129 height 23
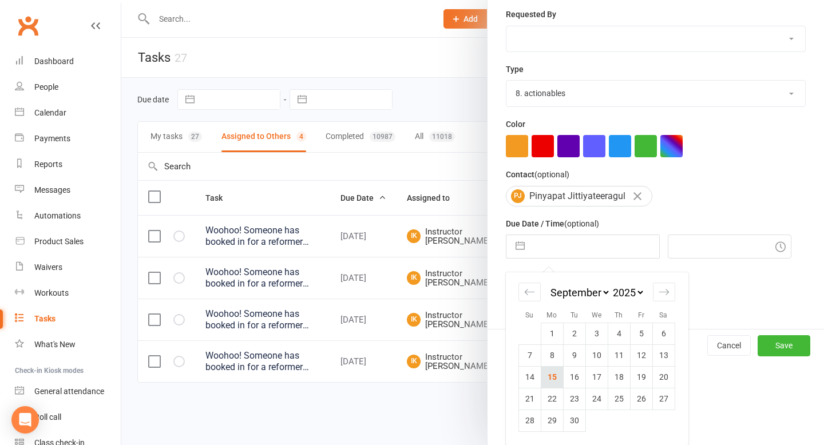
click at [549, 378] on td "15" at bounding box center [552, 377] width 22 height 22
type input "15 Sep 2025"
type input "10:30am"
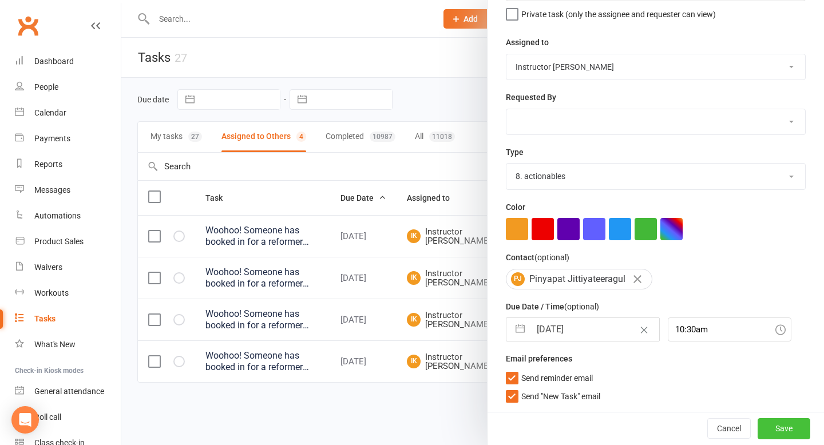
click at [783, 432] on button "Save" at bounding box center [784, 428] width 53 height 21
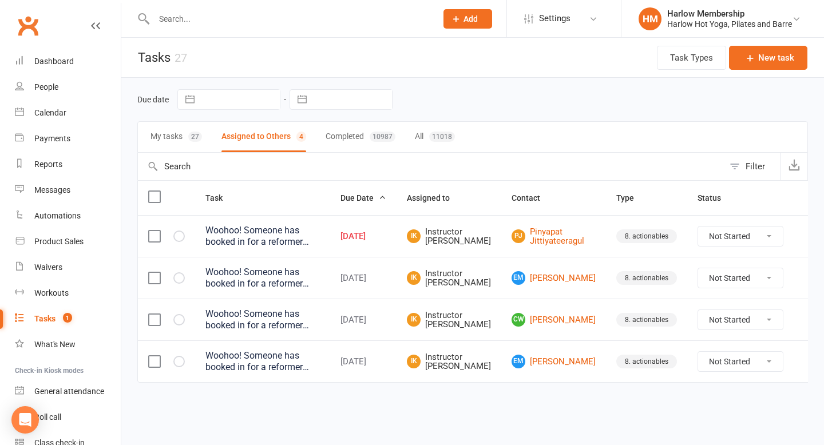
click at [805, 275] on icon at bounding box center [810, 277] width 11 height 11
click at [746, 322] on link "Edit" at bounding box center [739, 323] width 113 height 23
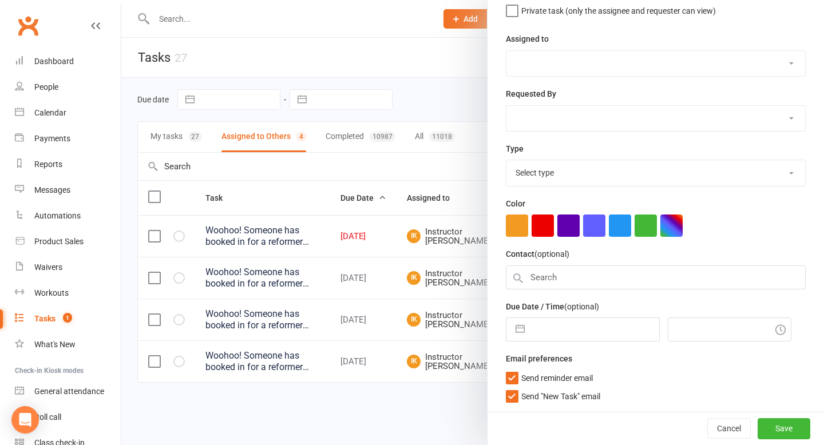
type textarea "Woohoo! Someone has booked in for a reformer session with you. Please check clu…"
select select "50071"
type input "16 Sep 2025"
type input "10:30am"
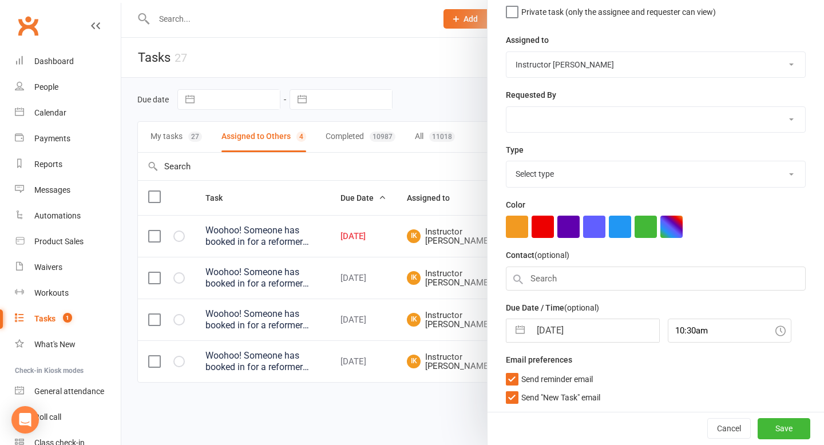
select select "30986"
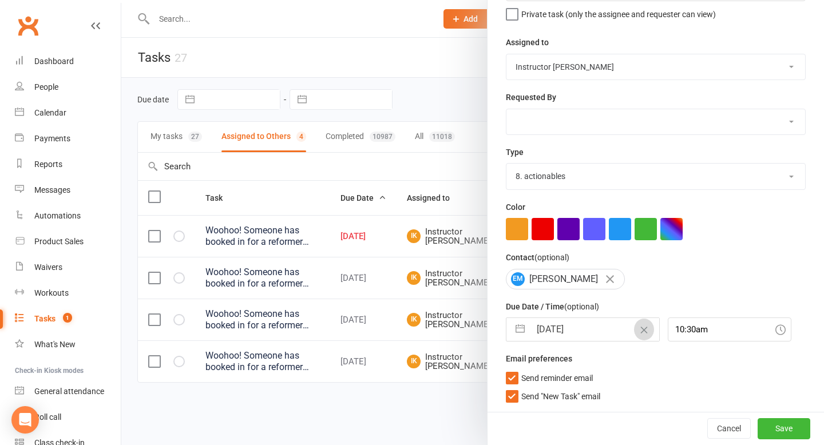
click at [634, 334] on button "Clear Date" at bounding box center [644, 330] width 20 height 22
click at [624, 333] on input "text" at bounding box center [594, 329] width 129 height 23
select select "7"
select select "2025"
select select "8"
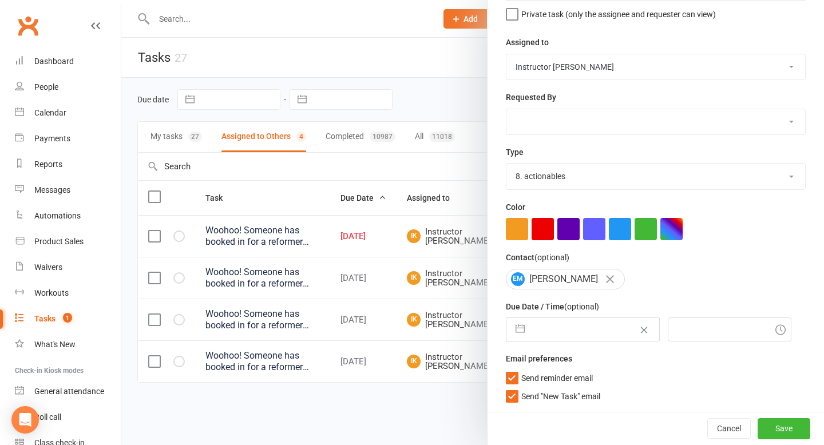
select select "2025"
select select "9"
select select "2025"
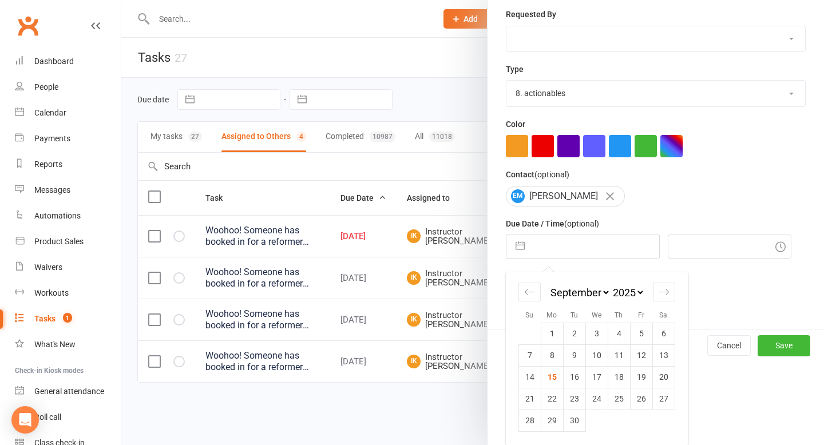
click at [556, 373] on td "15" at bounding box center [552, 377] width 22 height 22
type input "15 Sep 2025"
type input "10:30am"
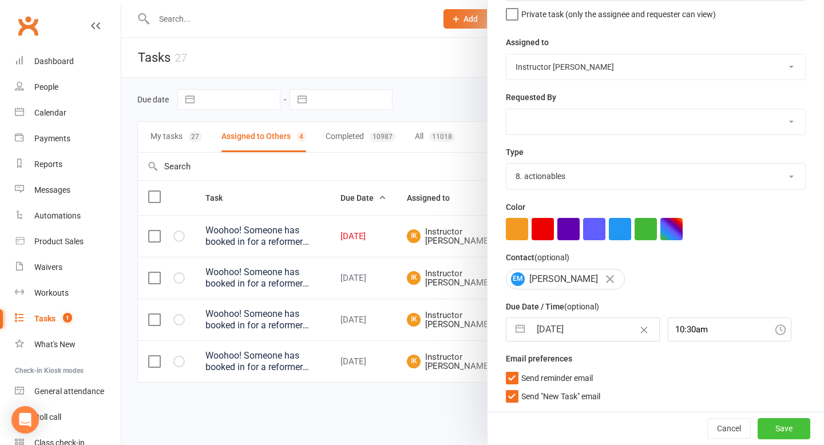
click at [795, 421] on button "Save" at bounding box center [784, 428] width 53 height 21
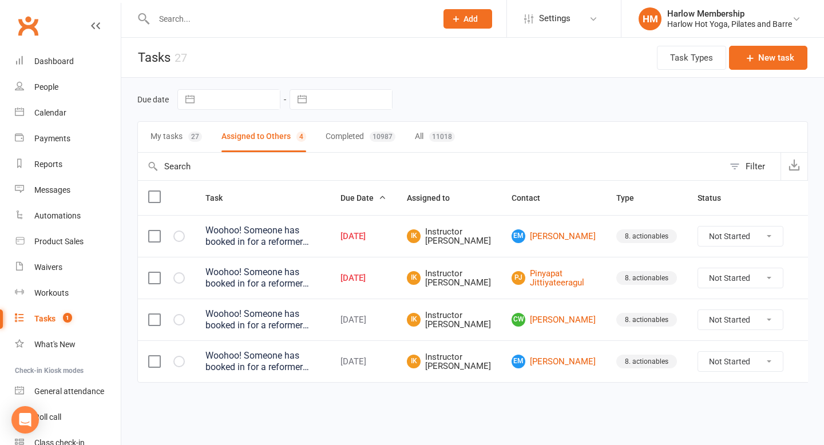
click at [805, 322] on icon at bounding box center [810, 319] width 11 height 11
click at [727, 354] on link "Edit" at bounding box center [739, 365] width 113 height 23
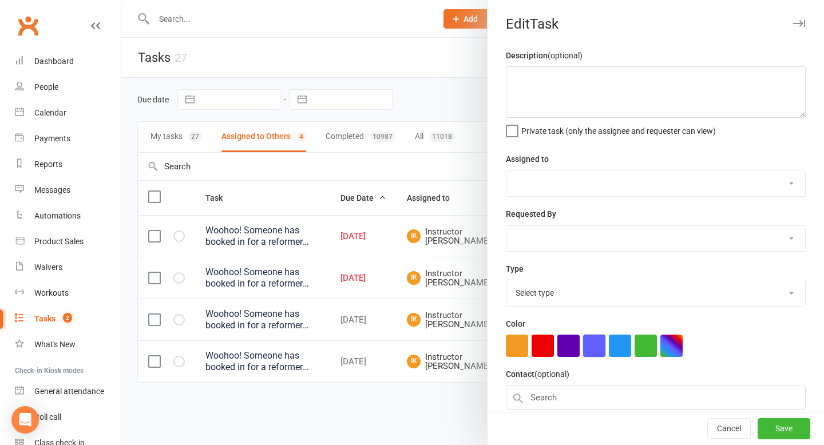
type textarea "Woohoo! Someone has booked in for a reformer session with you. Please check clu…"
select select "50071"
type input "16 Sep 2025"
type input "10:30am"
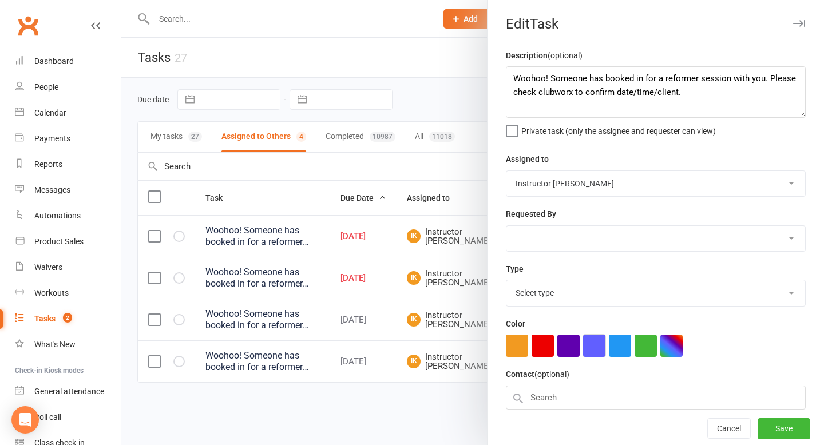
select select "30986"
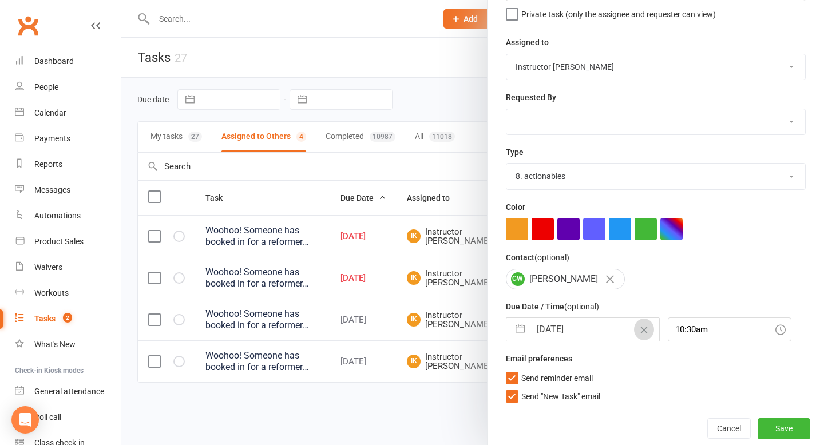
click at [640, 332] on icon "Clear Date" at bounding box center [644, 330] width 9 height 7
click at [622, 332] on input "text" at bounding box center [594, 329] width 129 height 23
select select "7"
select select "2025"
select select "8"
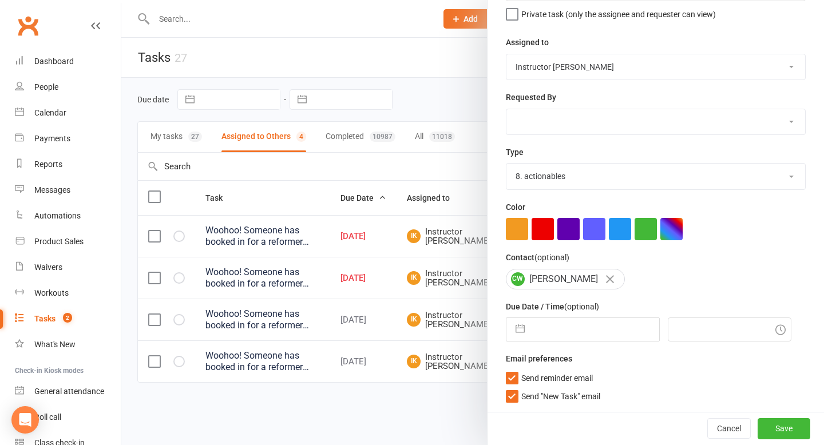
select select "2025"
select select "9"
select select "2025"
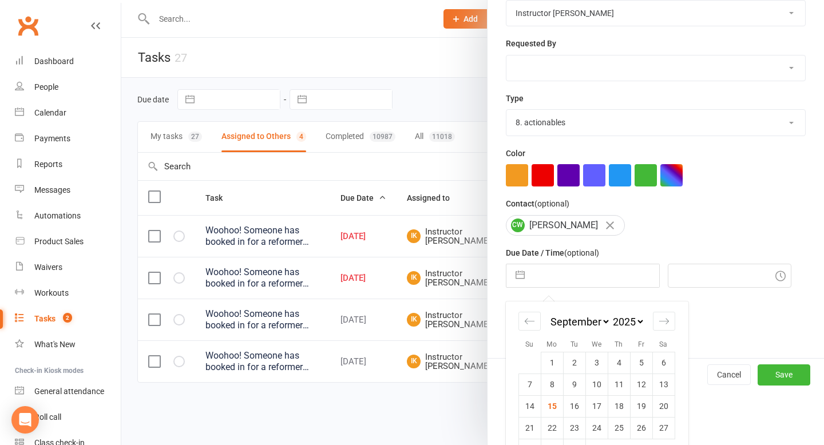
scroll to position [180, 0]
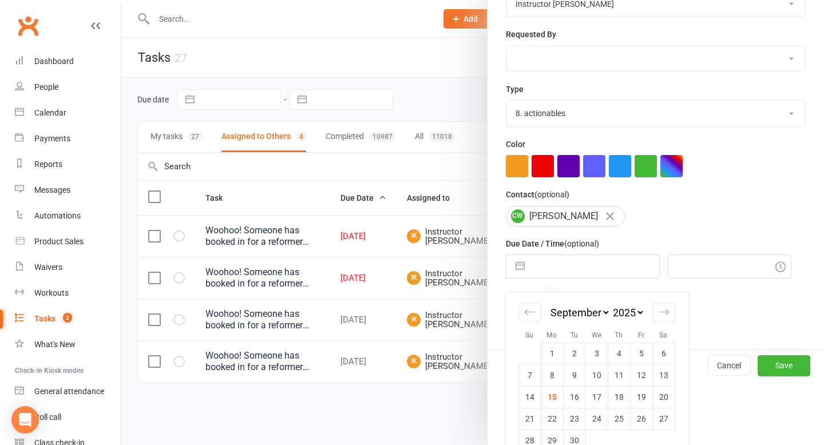
click at [548, 403] on td "15" at bounding box center [552, 397] width 22 height 22
type input "15 Sep 2025"
type input "10:30am"
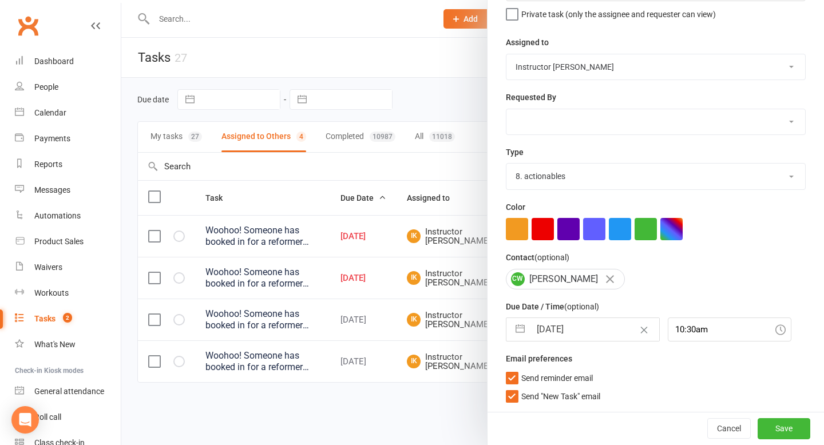
scroll to position [119, 0]
click at [786, 434] on button "Save" at bounding box center [784, 428] width 53 height 21
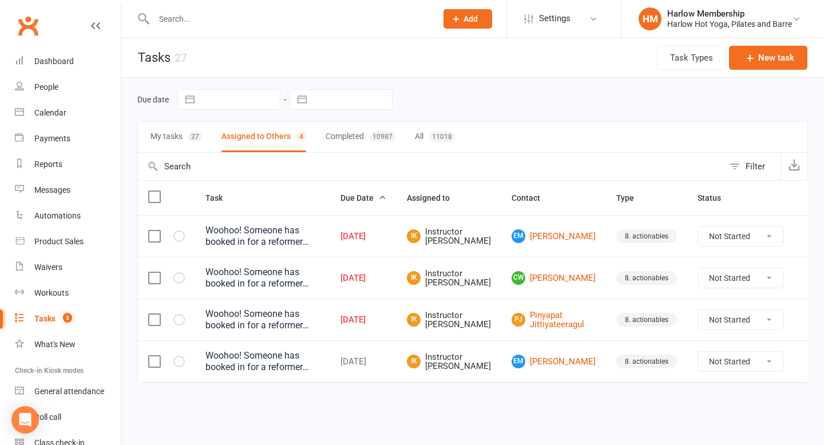
click at [805, 363] on icon at bounding box center [810, 361] width 11 height 11
click at [731, 407] on link "Edit" at bounding box center [739, 406] width 113 height 23
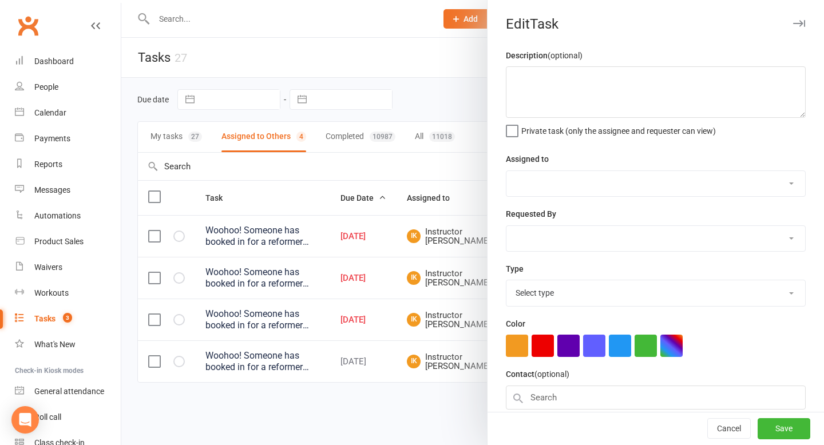
type textarea "Woohoo! Someone has booked in for a reformer session with you. Please check clu…"
select select "50071"
type input "16 Sep 2025"
type input "10:30am"
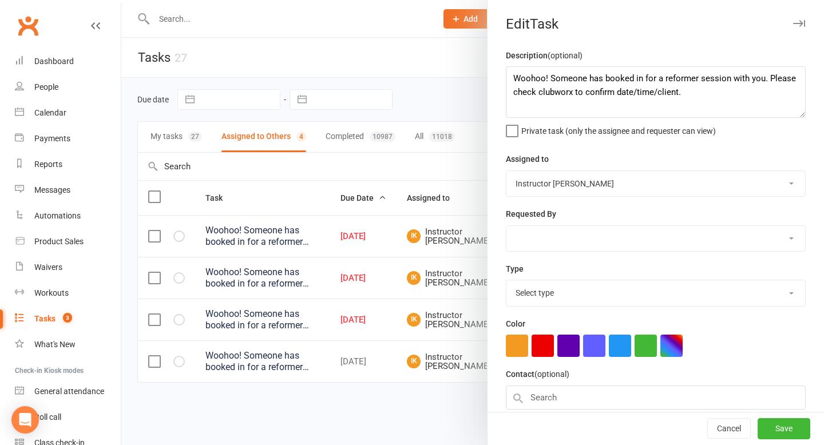
select select "30986"
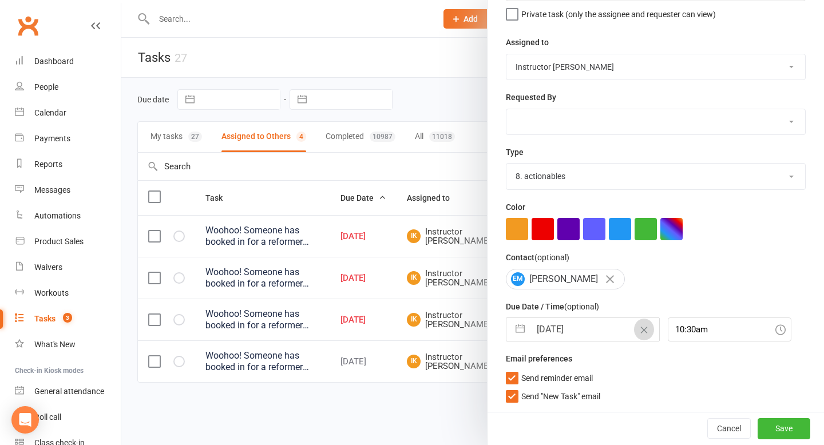
click at [640, 328] on icon "Clear Date" at bounding box center [644, 330] width 9 height 7
click at [619, 328] on input "text" at bounding box center [594, 329] width 129 height 23
select select "7"
select select "2025"
select select "8"
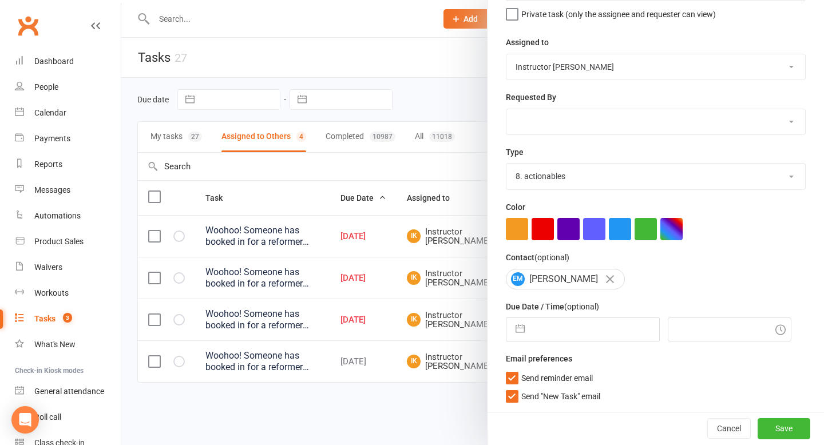
select select "2025"
select select "9"
select select "2025"
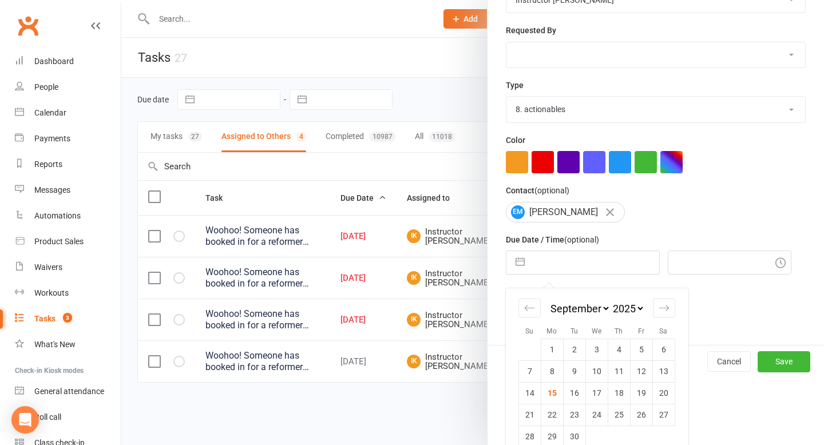
click at [554, 395] on td "15" at bounding box center [552, 393] width 22 height 22
type input "15 Sep 2025"
type input "10:30am"
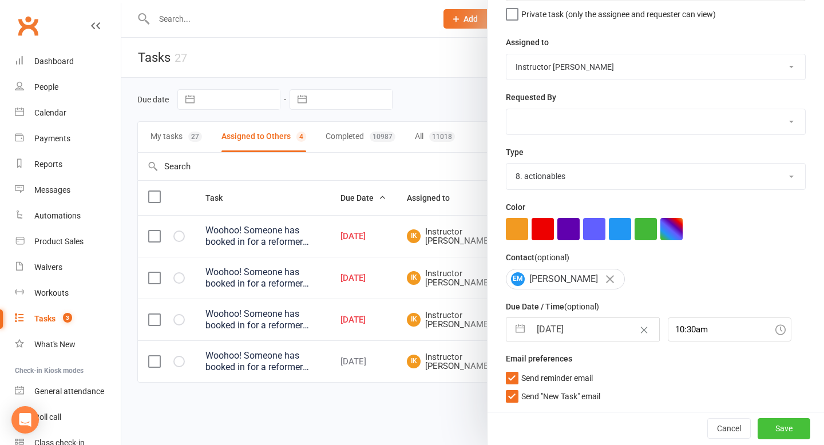
click at [785, 430] on button "Save" at bounding box center [784, 428] width 53 height 21
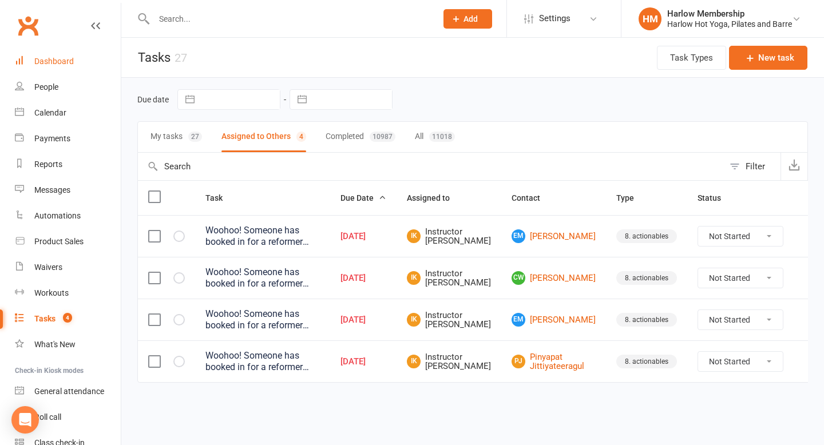
click at [75, 56] on link "Dashboard" at bounding box center [68, 62] width 106 height 26
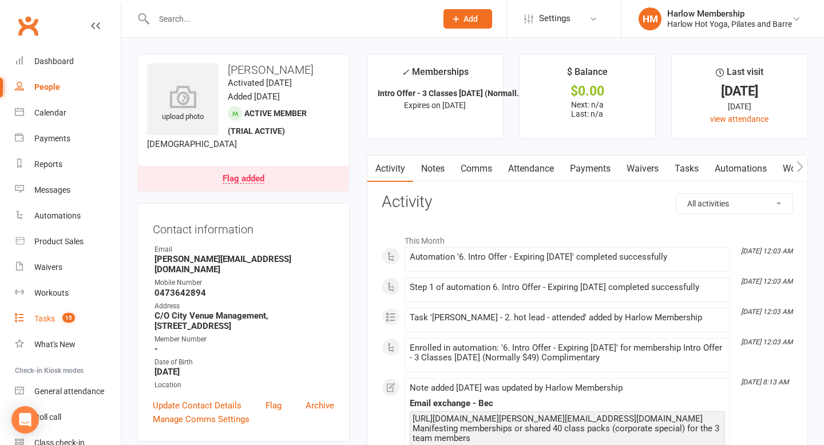
click at [54, 329] on link "Tasks 15" at bounding box center [68, 319] width 106 height 26
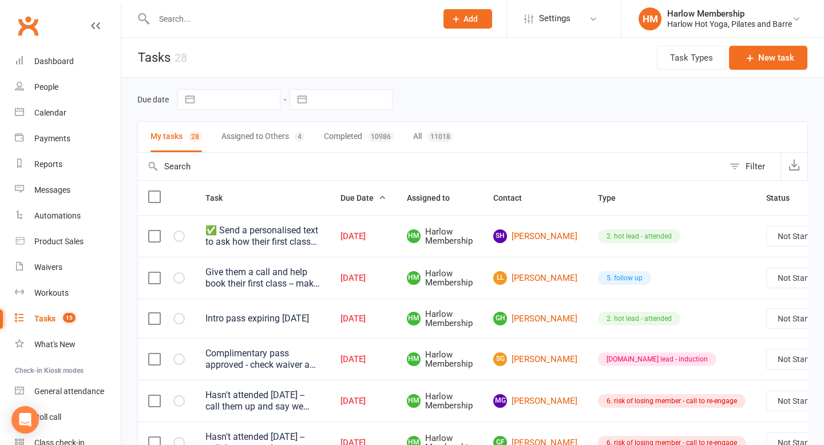
click at [45, 313] on link "Tasks 15" at bounding box center [68, 319] width 106 height 26
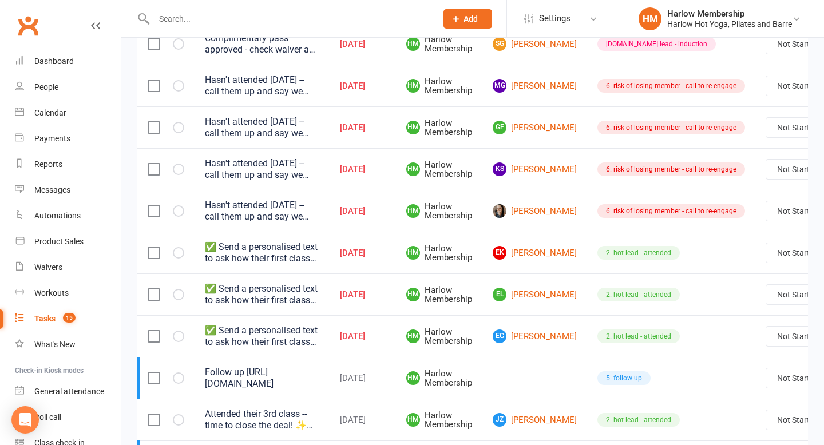
scroll to position [0, 61]
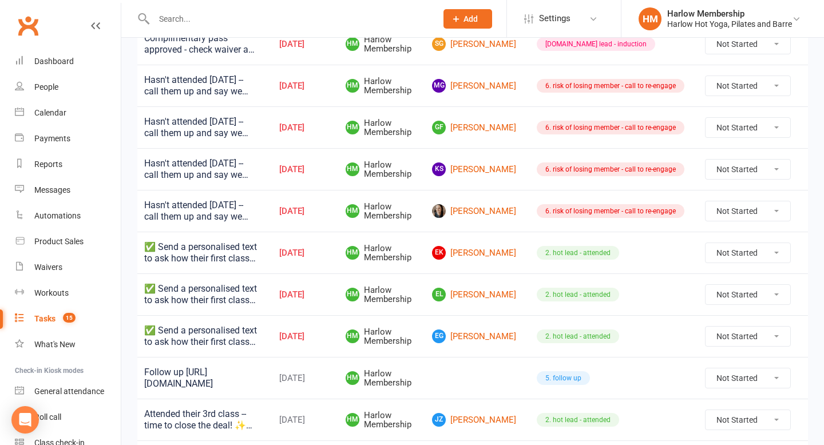
click at [813, 214] on icon at bounding box center [818, 210] width 11 height 11
click at [736, 255] on link "Edit" at bounding box center [739, 256] width 113 height 23
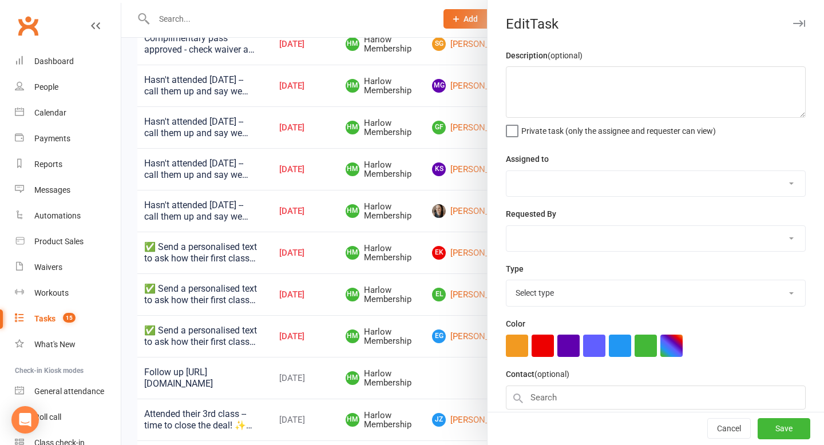
type textarea "Hasn't attended [DATE] -- call them up and say we miss them and get them booked…"
select select "47368"
type input "15 Sep 2025"
type input "9:45am"
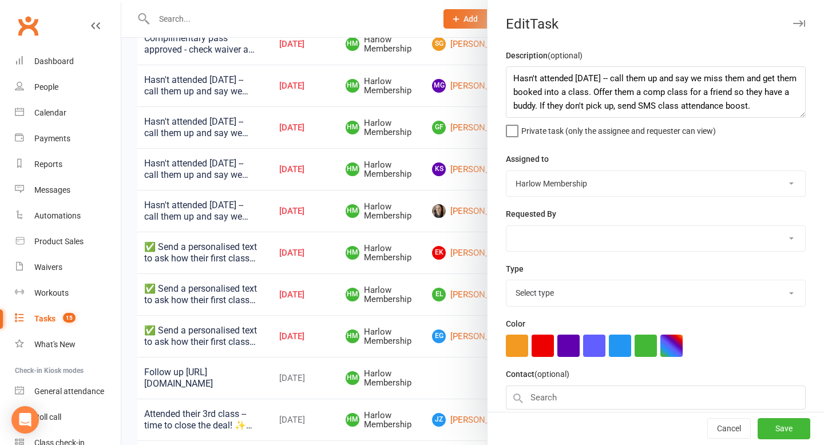
select select "27452"
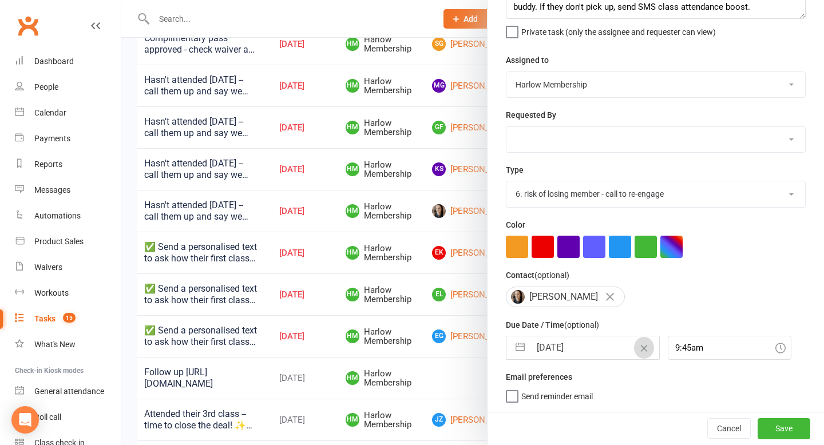
click at [631, 354] on div "15 Sep 2025 Navigate forward to interact with the calendar and select a date. P…" at bounding box center [583, 348] width 154 height 24
click at [640, 350] on icon "Clear Date" at bounding box center [644, 348] width 9 height 7
click at [623, 350] on input "text" at bounding box center [594, 347] width 129 height 23
select select "7"
select select "2025"
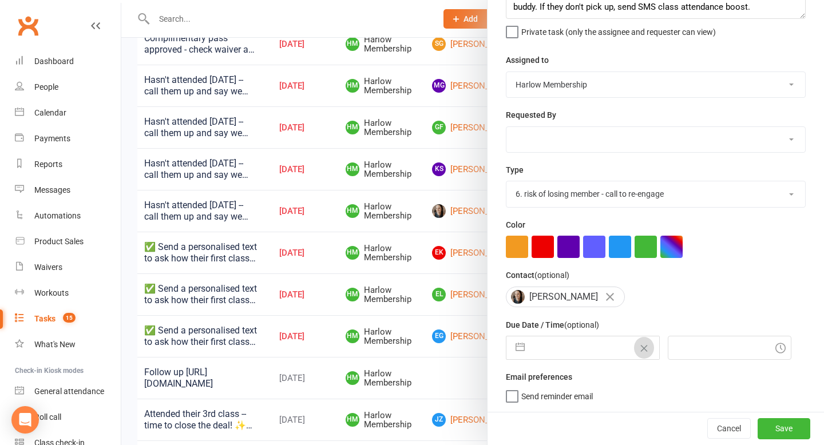
select select "8"
select select "2025"
select select "9"
select select "2025"
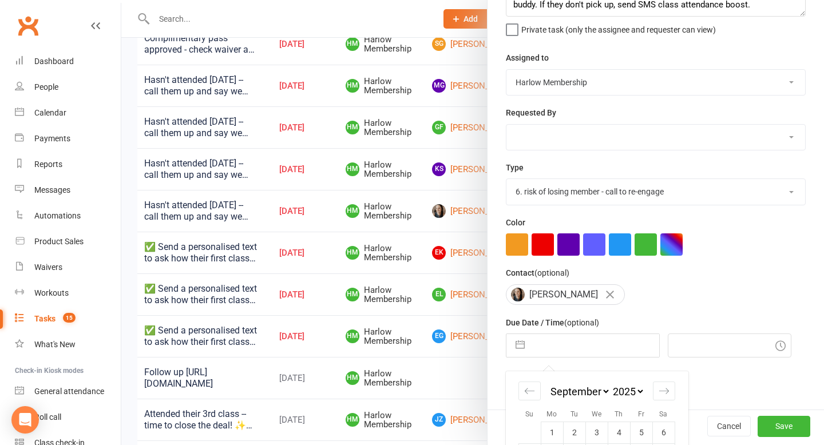
scroll to position [202, 0]
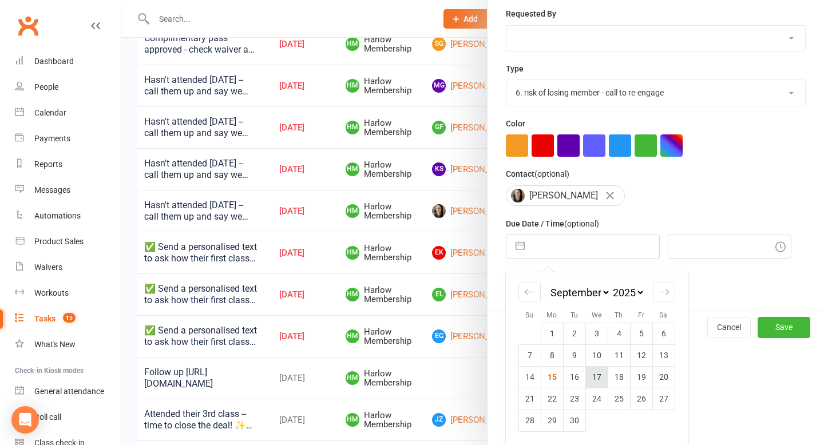
click at [605, 373] on td "17" at bounding box center [596, 377] width 22 height 22
type input "17 Sep 2025"
type input "10:15am"
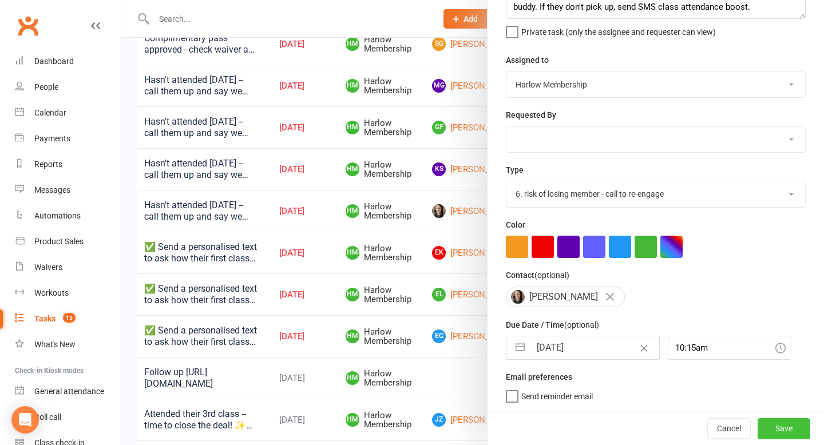
click at [771, 429] on button "Save" at bounding box center [784, 428] width 53 height 21
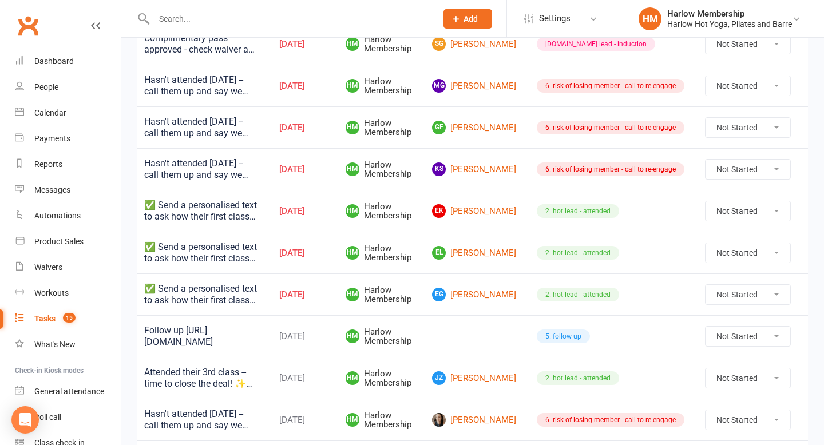
click at [813, 170] on icon at bounding box center [818, 169] width 11 height 11
click at [738, 209] on link "Edit" at bounding box center [739, 214] width 113 height 23
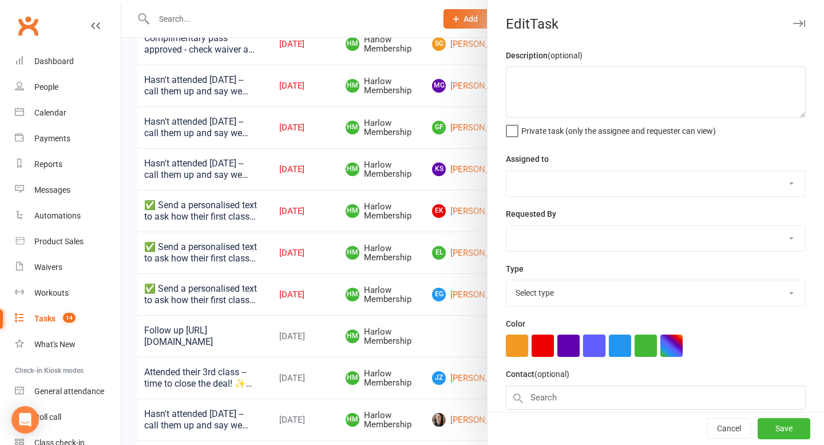
type textarea "Hasn't attended in 3 weeks -- call them up and say we miss them and get them bo…"
select select "47368"
type input "15 Sep 2025"
type input "9:45am"
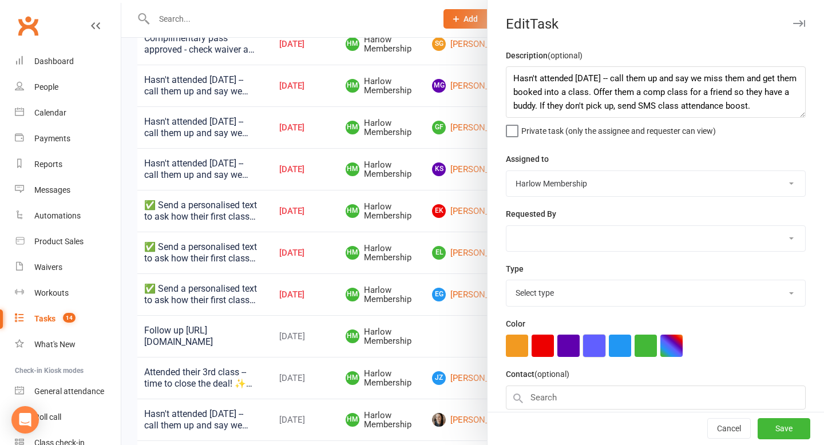
select select "27452"
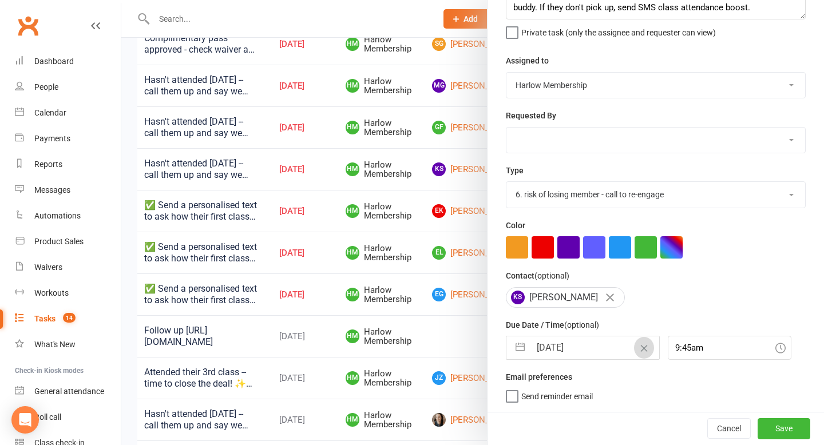
click at [634, 353] on button "Clear Date" at bounding box center [644, 348] width 20 height 22
click at [627, 353] on input "text" at bounding box center [594, 347] width 129 height 23
select select "7"
select select "2025"
select select "8"
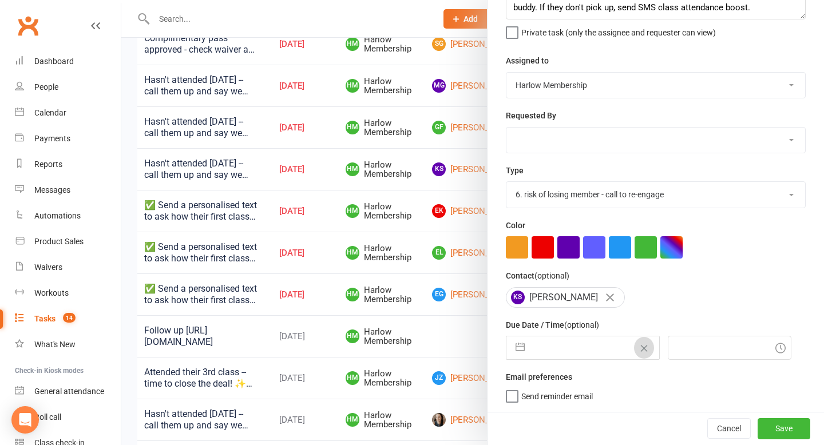
select select "2025"
select select "9"
select select "2025"
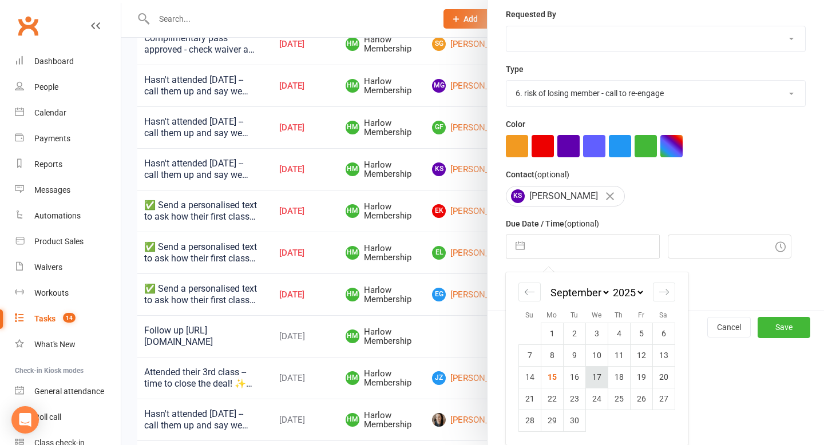
click at [597, 378] on td "17" at bounding box center [596, 377] width 22 height 22
type input "17 Sep 2025"
type input "10:15am"
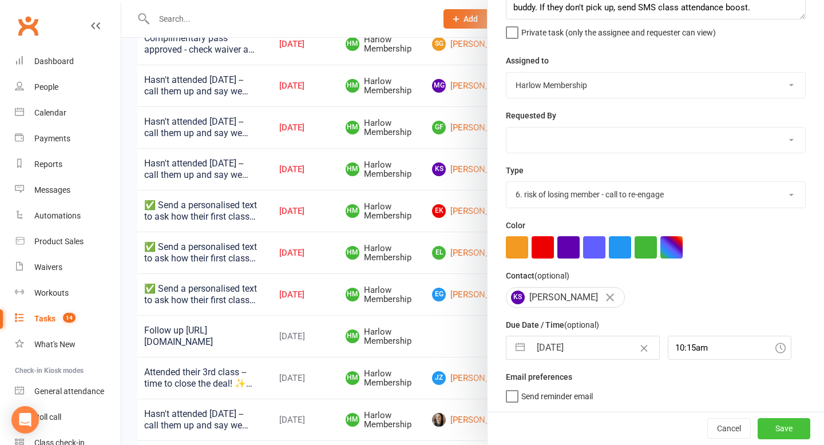
click at [786, 430] on button "Save" at bounding box center [784, 428] width 53 height 21
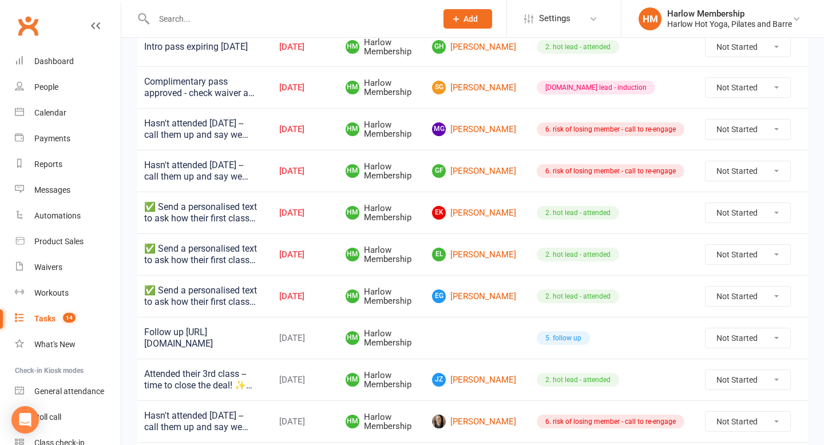
scroll to position [269, 0]
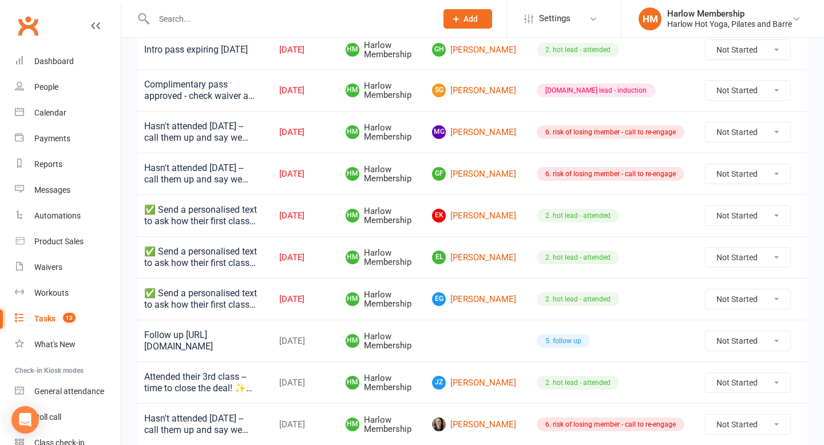
click at [813, 177] on icon at bounding box center [818, 173] width 11 height 11
click at [737, 212] on link "Edit" at bounding box center [739, 219] width 113 height 23
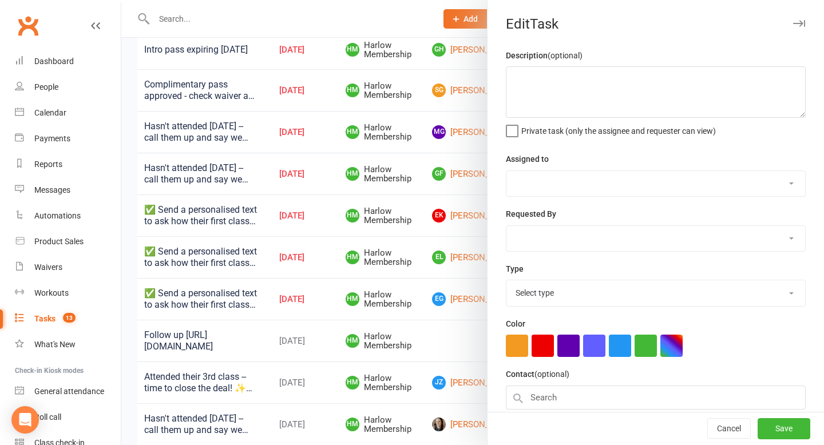
type textarea "Hasn't attended in 3 weeks -- call them up and say we miss them and get them bo…"
select select "47368"
type input "15 Sep 2025"
type input "9:45am"
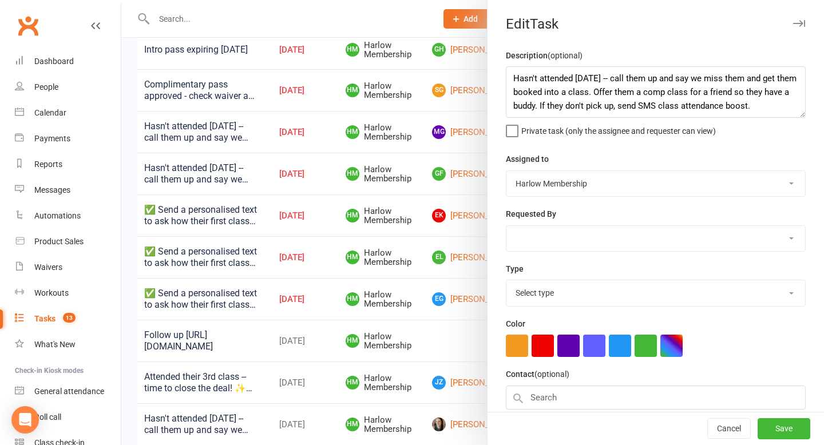
select select "27452"
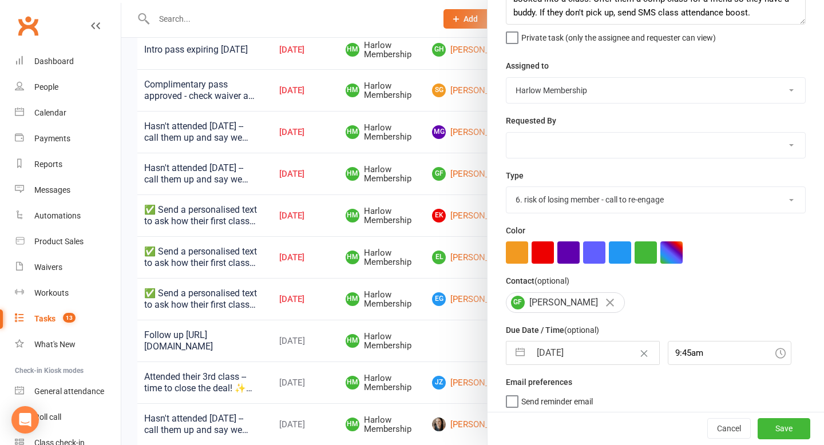
scroll to position [101, 0]
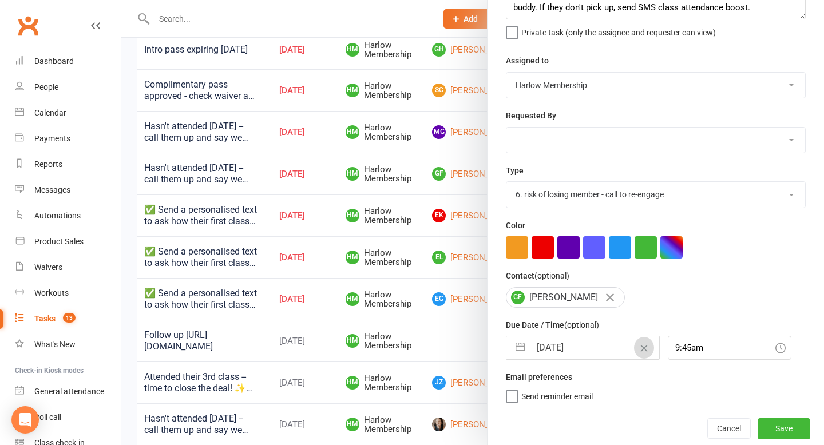
click at [634, 344] on button "Clear Date" at bounding box center [644, 348] width 20 height 22
click at [618, 345] on input "text" at bounding box center [594, 347] width 129 height 23
select select "7"
select select "2025"
select select "8"
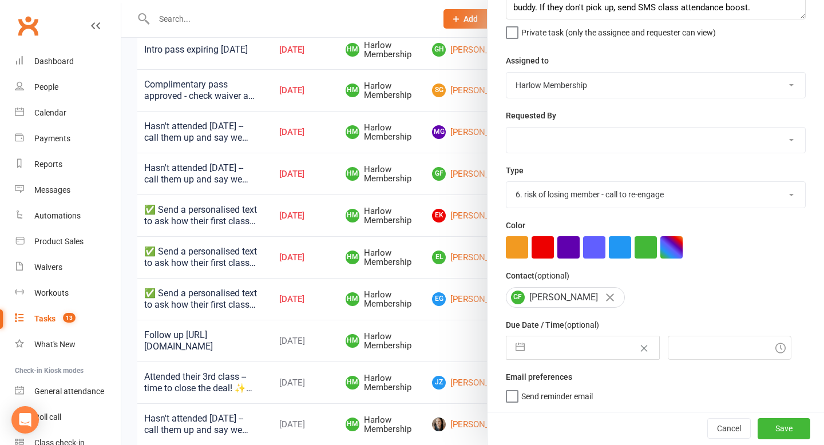
select select "2025"
select select "9"
select select "2025"
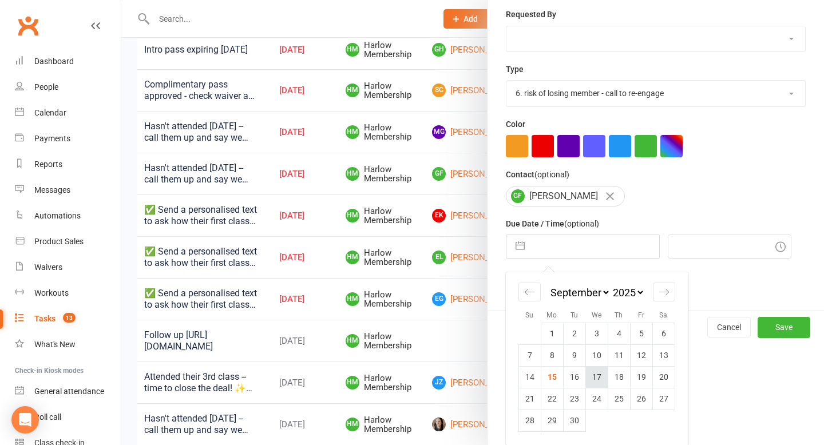
click at [603, 378] on td "17" at bounding box center [596, 377] width 22 height 22
type input "17 Sep 2025"
type input "10:15am"
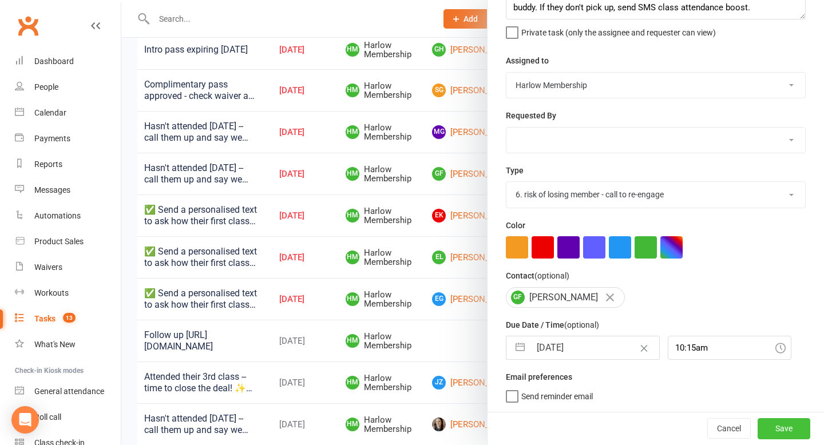
click at [787, 432] on button "Save" at bounding box center [784, 428] width 53 height 21
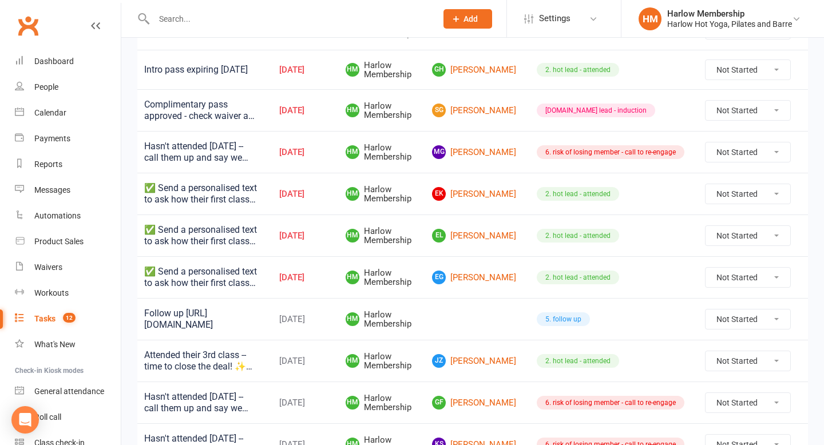
scroll to position [228, 0]
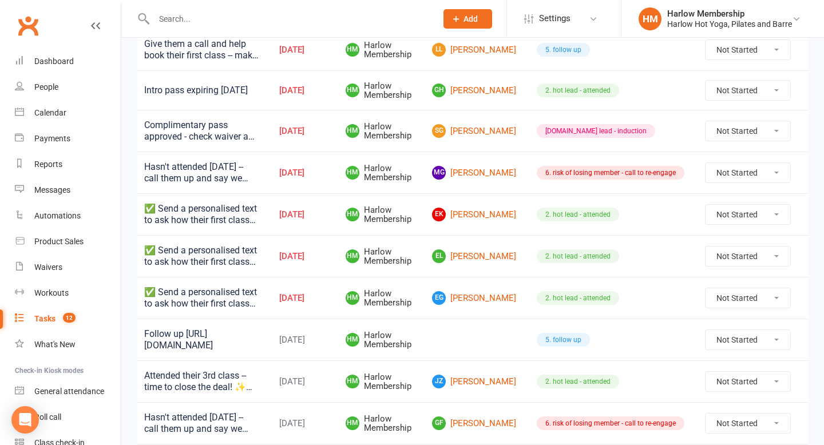
click at [813, 175] on icon at bounding box center [818, 172] width 11 height 11
click at [731, 215] on link "Edit" at bounding box center [739, 218] width 113 height 23
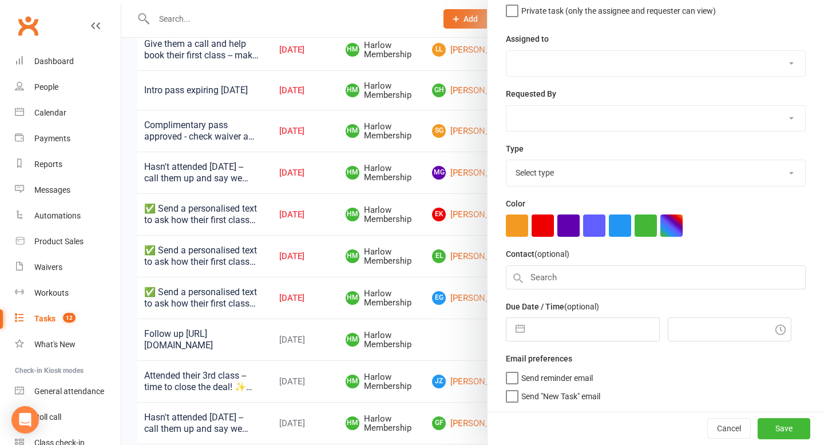
type textarea "Hasn't attended in 3 weeks -- call them up and say we miss them and get them bo…"
select select "47368"
type input "15 Sep 2025"
type input "9:45am"
select select "27452"
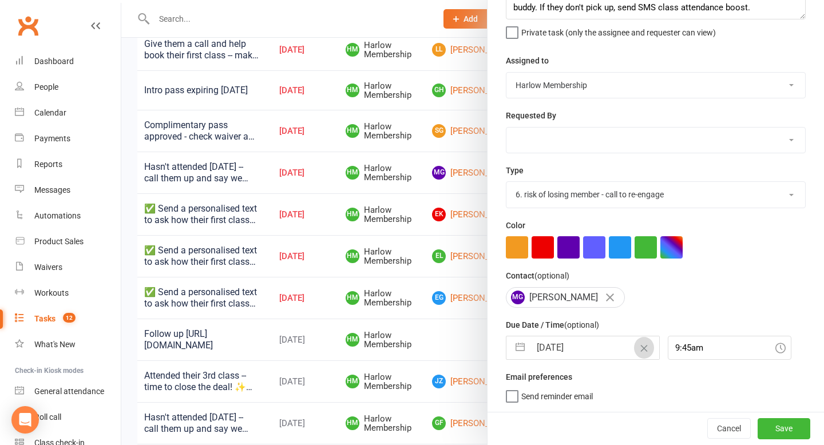
click at [634, 344] on button "Clear Date" at bounding box center [644, 348] width 20 height 22
click at [623, 344] on input "text" at bounding box center [594, 347] width 129 height 23
select select "7"
select select "2025"
select select "8"
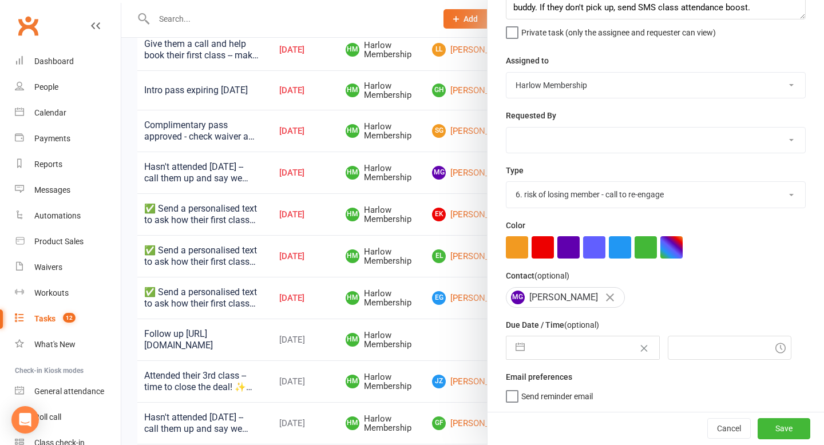
select select "2025"
select select "9"
select select "2025"
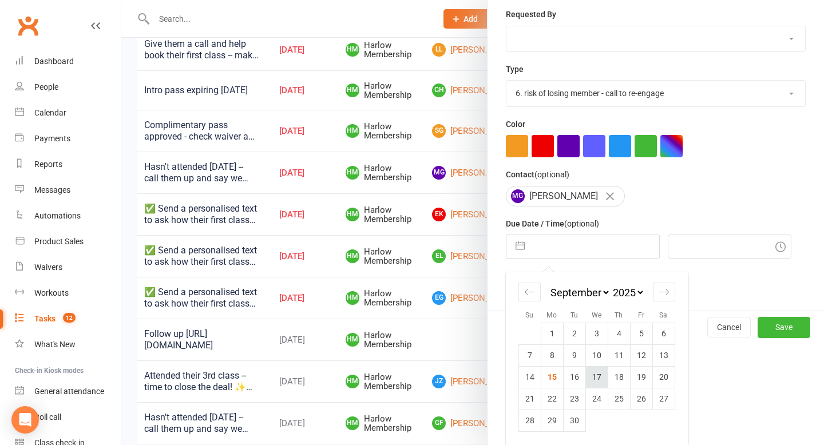
click at [603, 373] on td "17" at bounding box center [596, 377] width 22 height 22
type input "17 Sep 2025"
type input "10:15am"
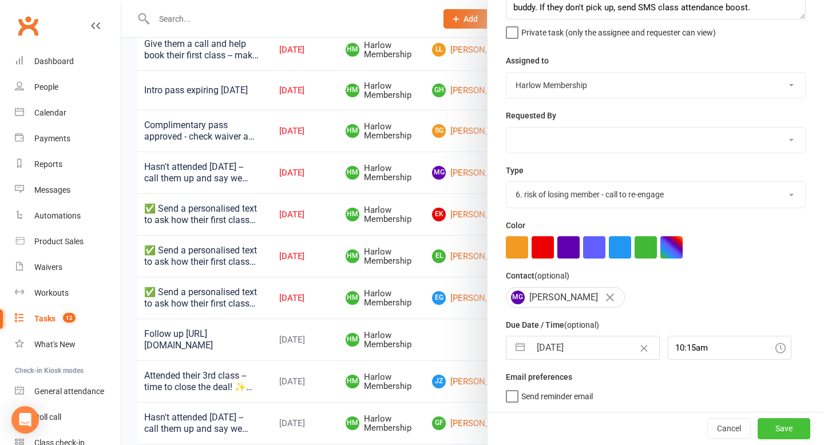
click at [780, 433] on button "Save" at bounding box center [784, 428] width 53 height 21
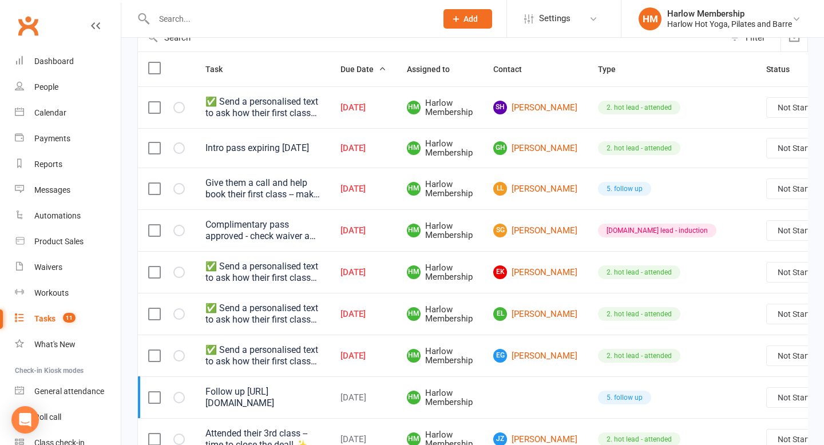
scroll to position [128, 0]
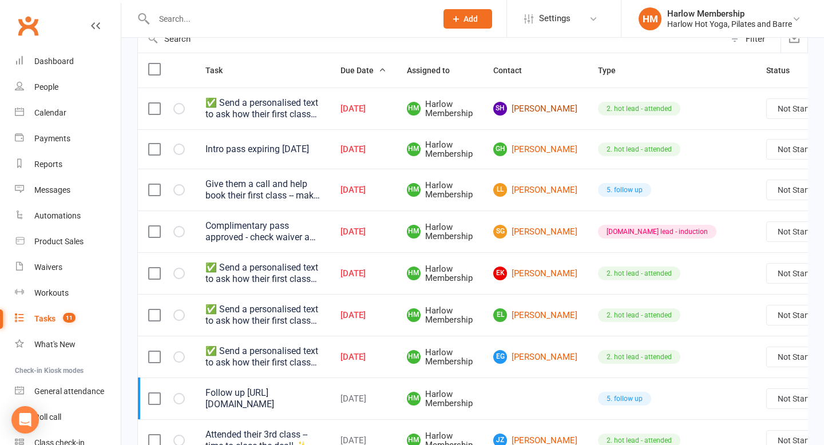
click at [517, 109] on link "SH Stephen Huszar" at bounding box center [535, 109] width 84 height 14
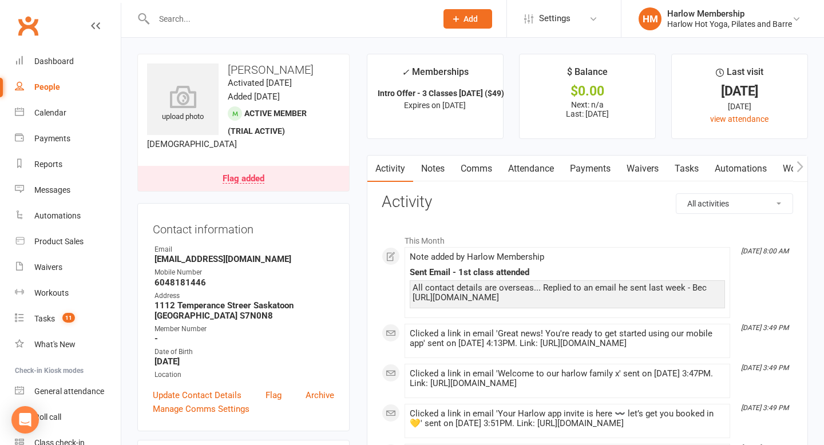
click at [696, 170] on link "Tasks" at bounding box center [687, 169] width 40 height 26
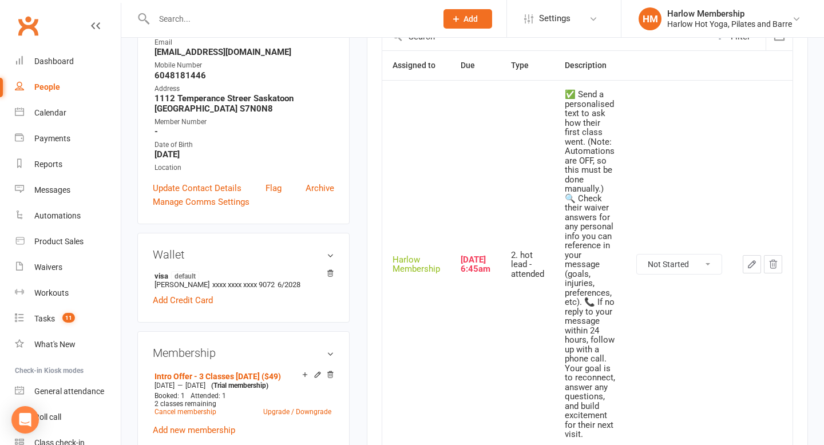
scroll to position [218, 0]
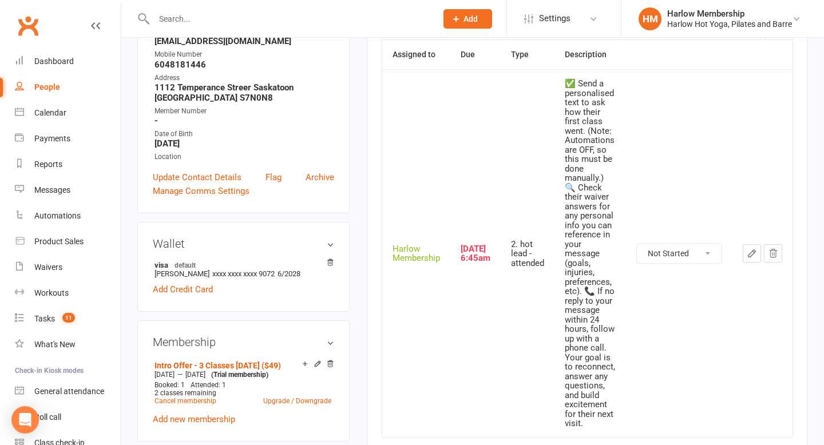
click at [754, 252] on icon "button" at bounding box center [751, 253] width 7 height 7
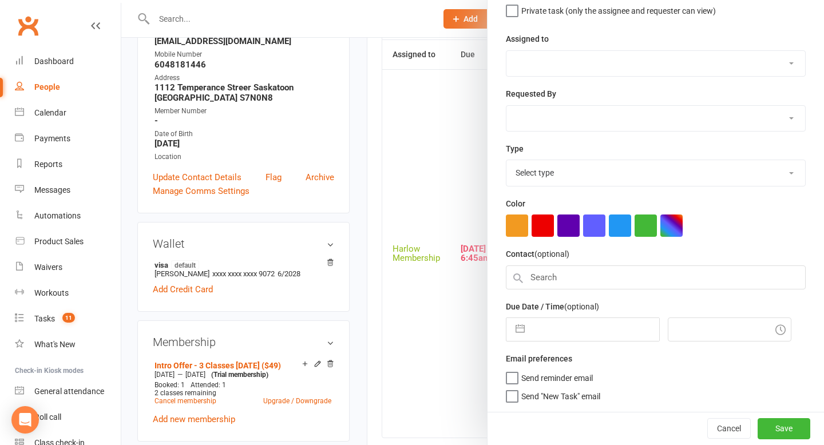
type textarea "✅ Send a personalised text to ask how their first class went. (Note: Automation…"
select select "47368"
type input "14 Sep 2025"
type input "6:45am"
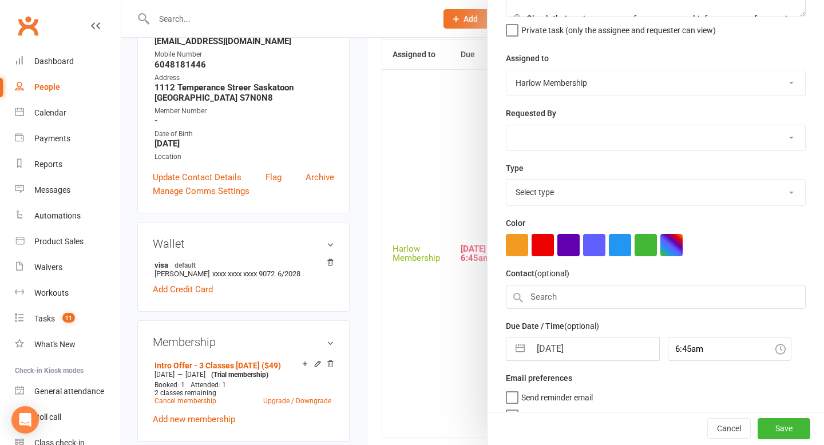
select select "27082"
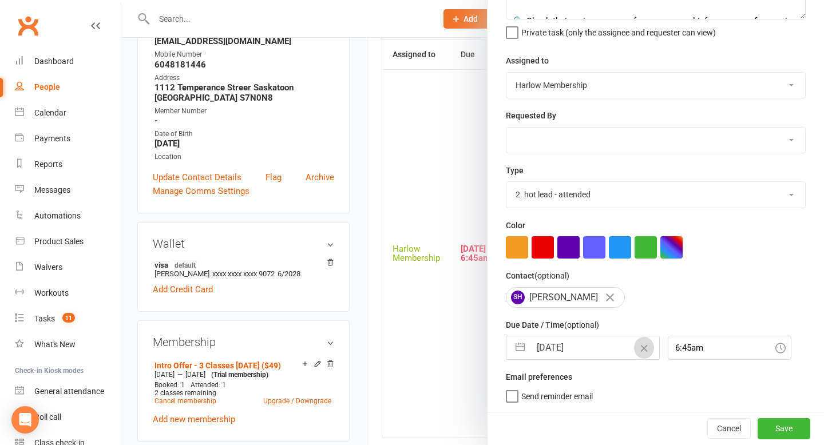
click at [640, 345] on icon "Clear Date" at bounding box center [644, 348] width 9 height 7
click at [627, 345] on input "text" at bounding box center [594, 347] width 129 height 23
select select "7"
select select "2025"
select select "8"
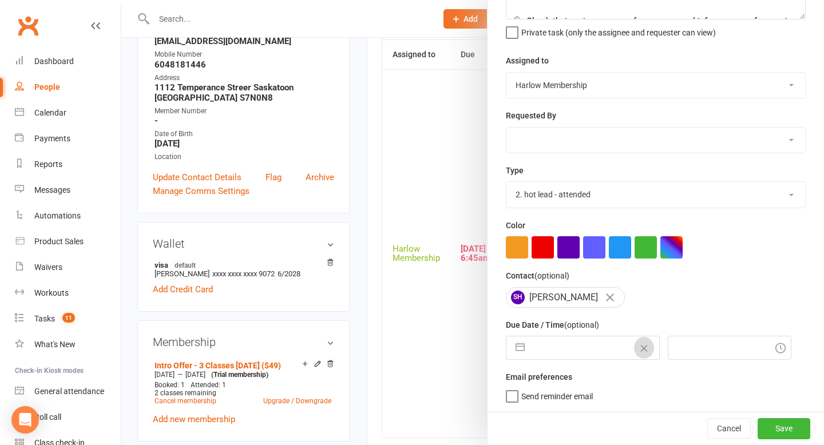
select select "2025"
select select "9"
select select "2025"
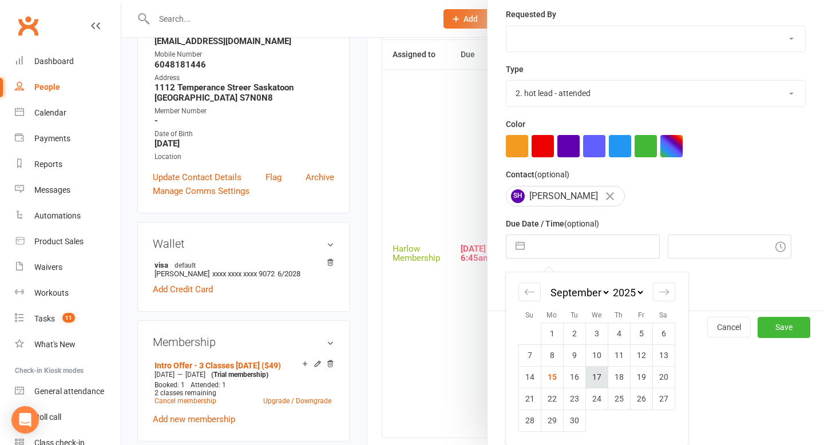
click at [595, 377] on td "17" at bounding box center [596, 377] width 22 height 22
type input "17 Sep 2025"
type input "10:15am"
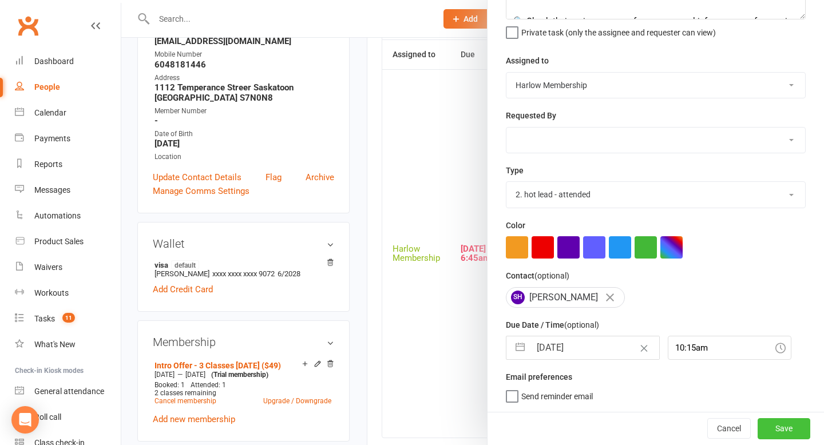
click at [782, 431] on button "Save" at bounding box center [784, 428] width 53 height 21
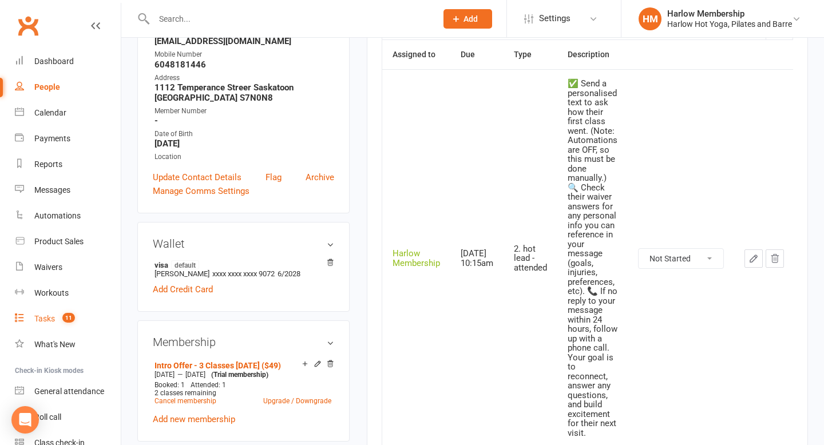
click at [43, 315] on div "Tasks" at bounding box center [44, 318] width 21 height 9
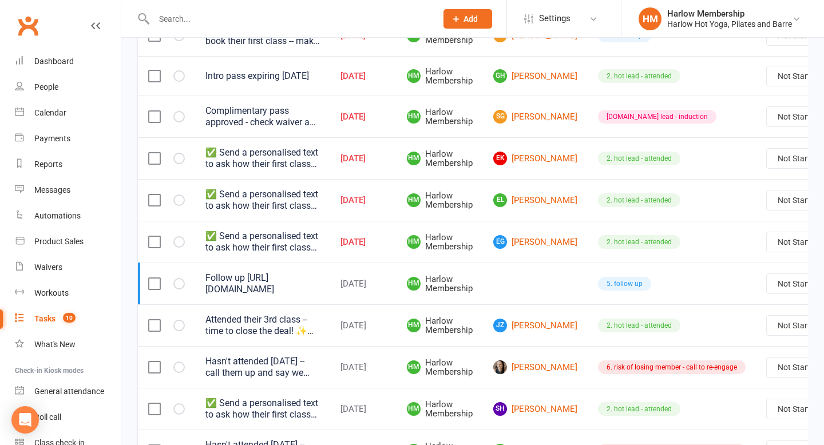
scroll to position [192, 0]
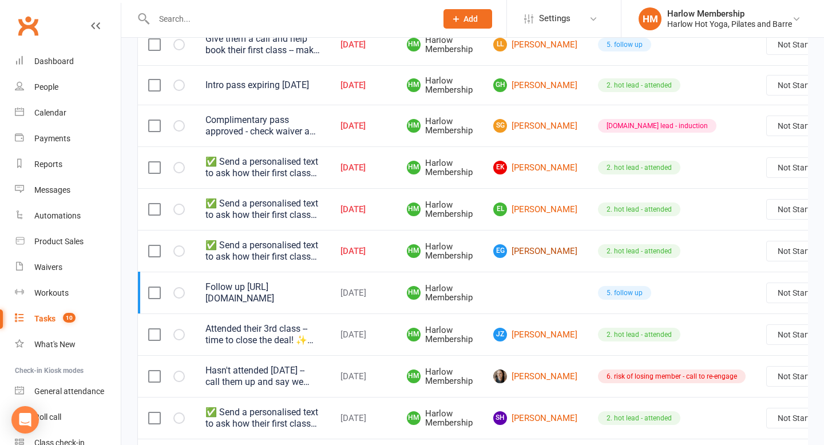
click at [522, 254] on link "EG Eva Garcia" at bounding box center [535, 251] width 84 height 14
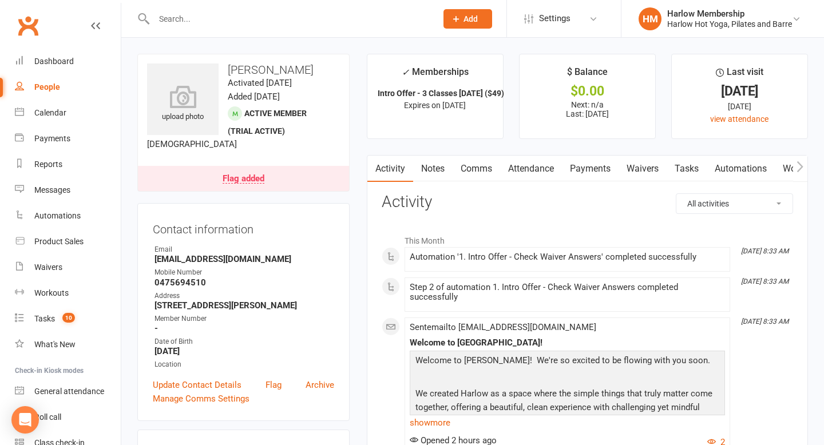
click at [537, 169] on link "Attendance" at bounding box center [531, 169] width 62 height 26
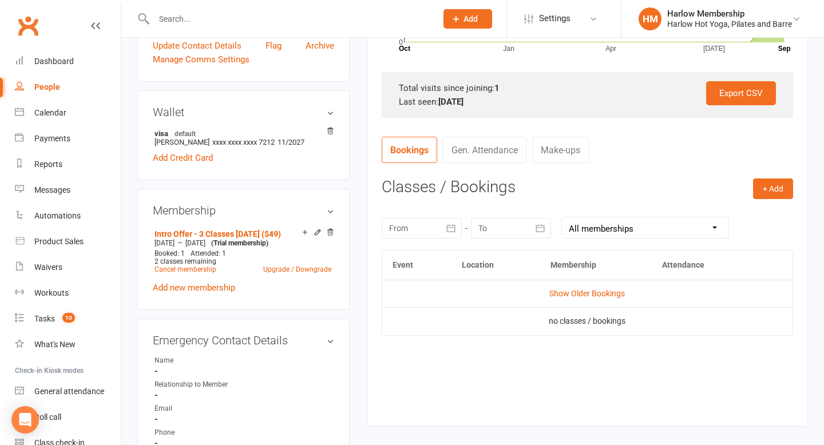
scroll to position [339, 0]
click at [562, 293] on link "Show Older Bookings" at bounding box center [587, 294] width 76 height 9
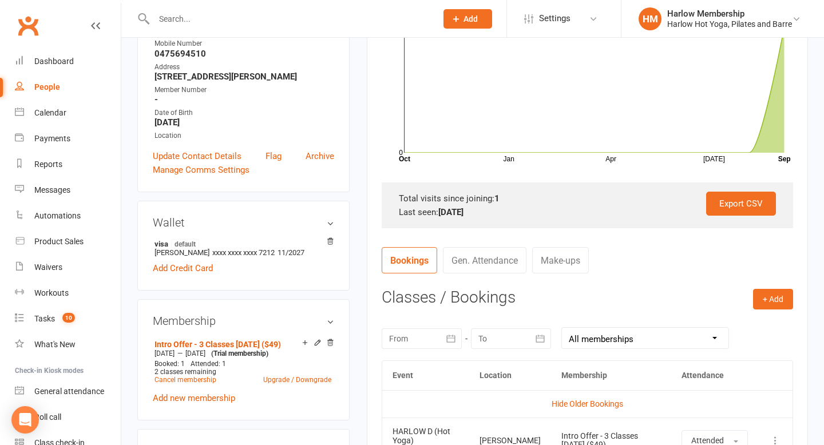
scroll to position [0, 0]
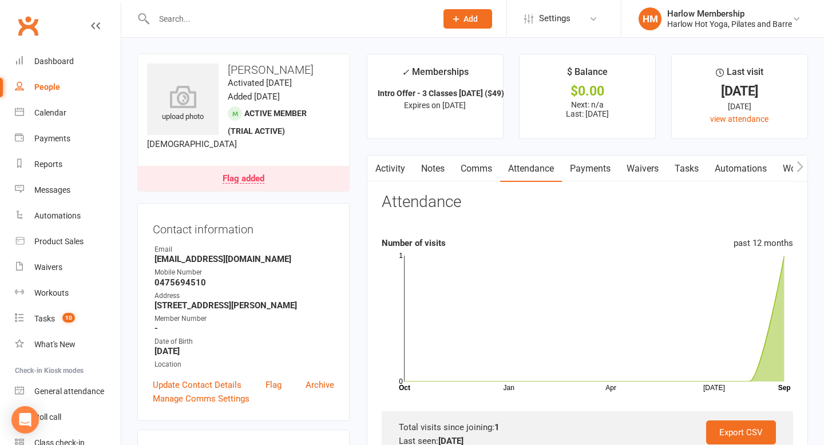
click at [386, 165] on link "Activity" at bounding box center [390, 169] width 46 height 26
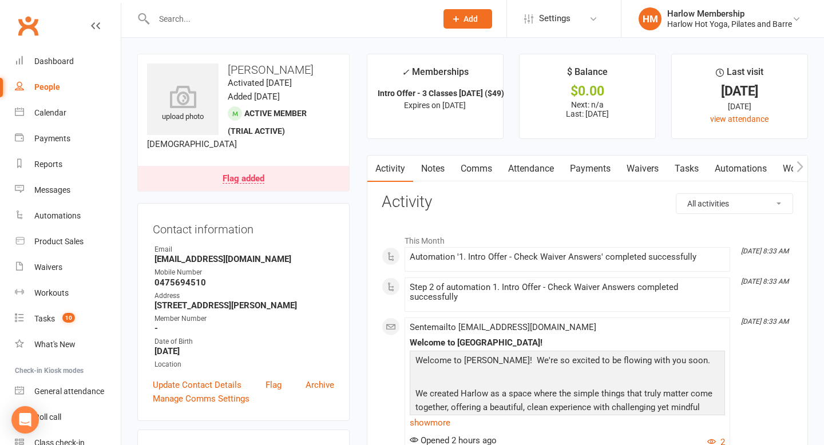
click at [476, 176] on link "Comms" at bounding box center [476, 169] width 47 height 26
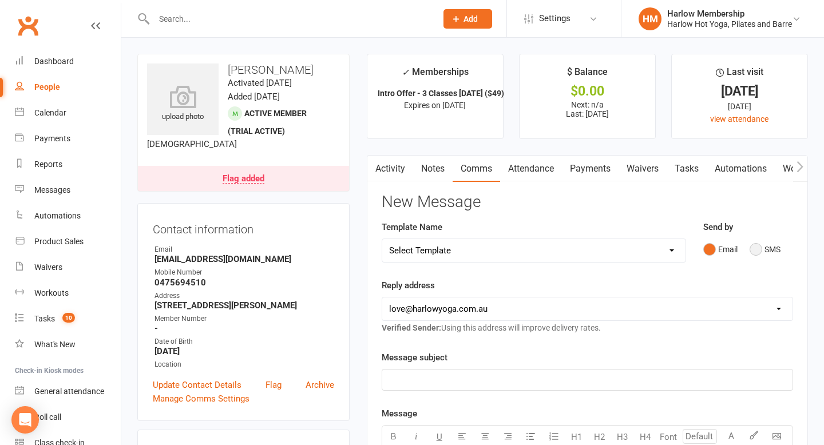
click at [752, 255] on button "SMS" at bounding box center [765, 250] width 31 height 22
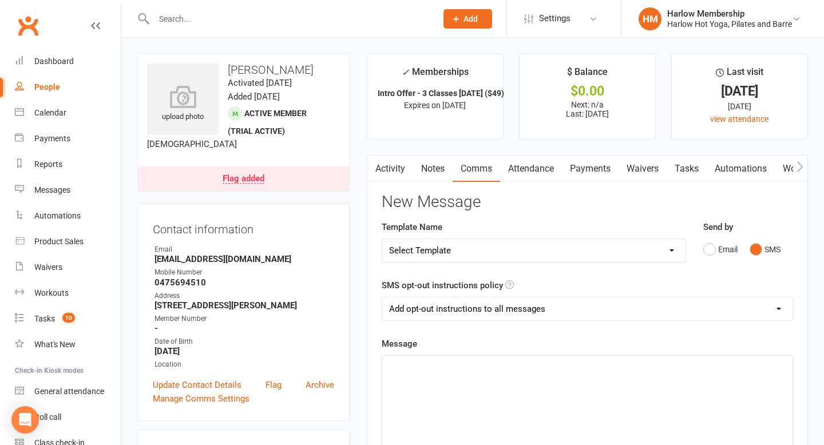
click at [542, 305] on select "Add opt-out instructions to all messages Add opt-out instructions for messages …" at bounding box center [587, 309] width 410 height 23
select select "2"
click at [382, 298] on select "Add opt-out instructions to all messages Add opt-out instructions for messages …" at bounding box center [587, 309] width 410 height 23
drag, startPoint x: 542, startPoint y: 305, endPoint x: 500, endPoint y: 376, distance: 82.6
click at [500, 376] on div "﻿" at bounding box center [587, 442] width 410 height 172
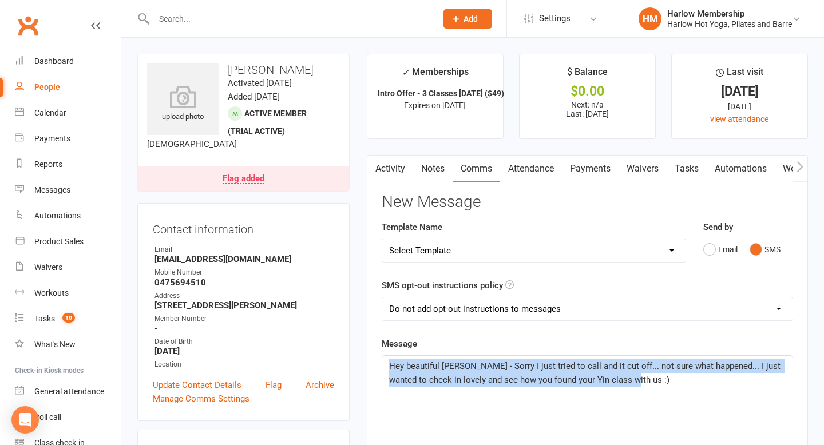
drag, startPoint x: 621, startPoint y: 377, endPoint x: 354, endPoint y: 362, distance: 268.2
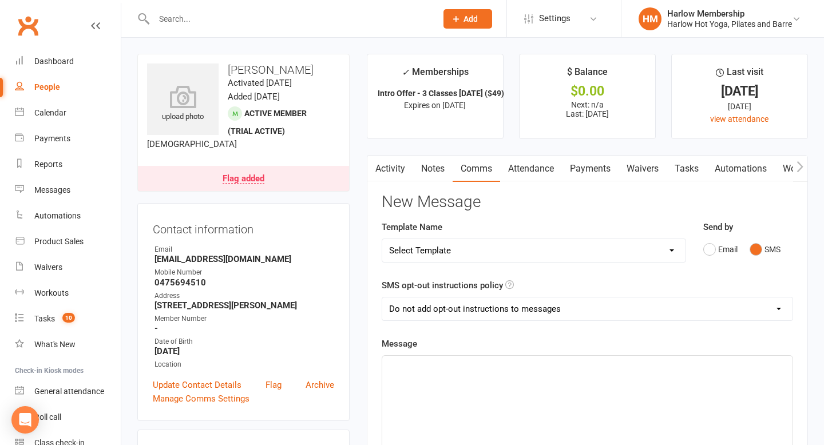
click at [533, 172] on link "Attendance" at bounding box center [531, 169] width 62 height 26
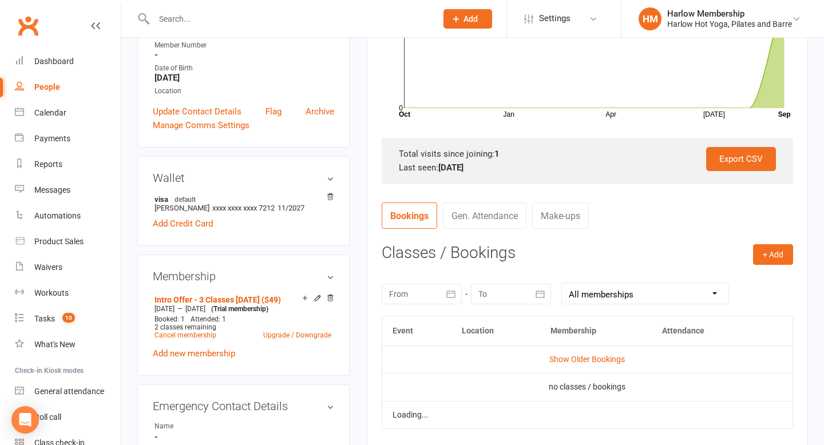
scroll to position [299, 0]
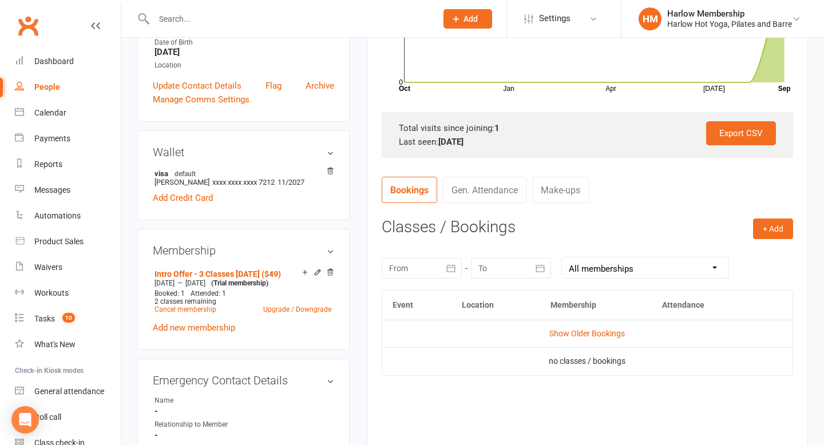
click at [580, 327] on td "Show Older Bookings" at bounding box center [587, 333] width 410 height 27
click at [580, 330] on link "Show Older Bookings" at bounding box center [587, 333] width 76 height 9
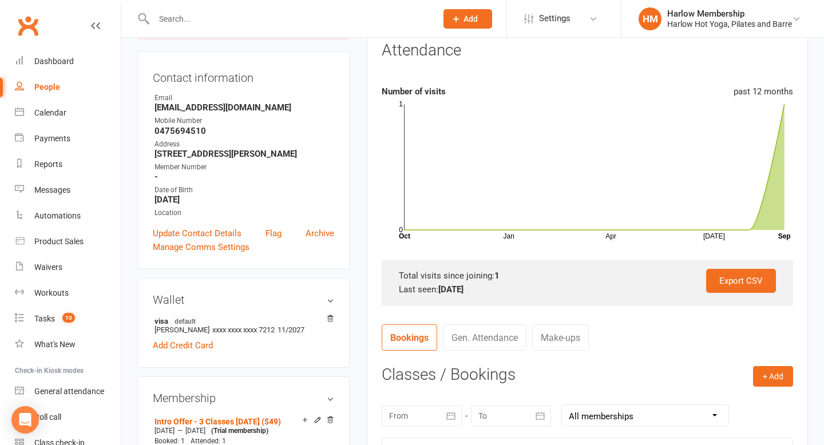
scroll to position [51, 0]
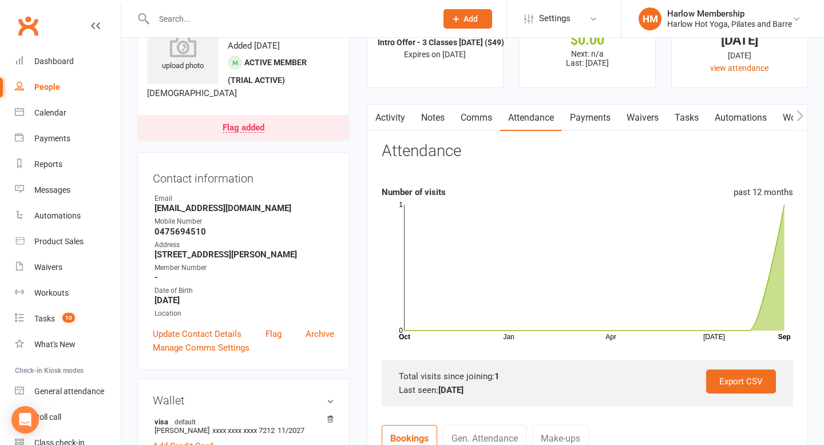
click at [393, 112] on link "Activity" at bounding box center [390, 118] width 46 height 26
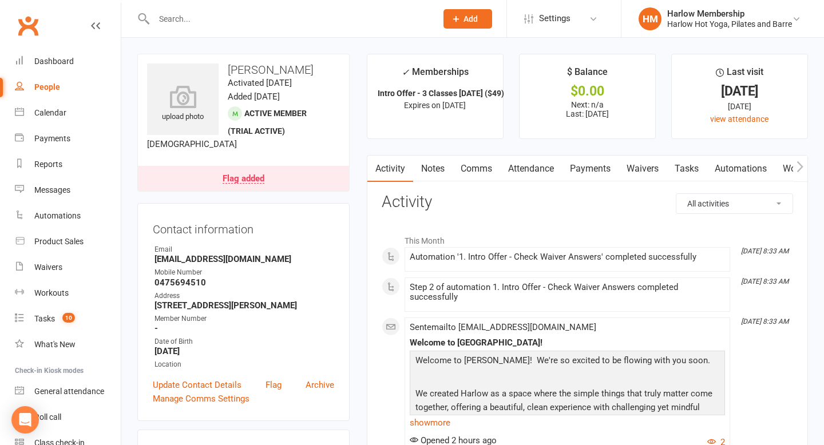
click at [472, 164] on link "Comms" at bounding box center [476, 169] width 47 height 26
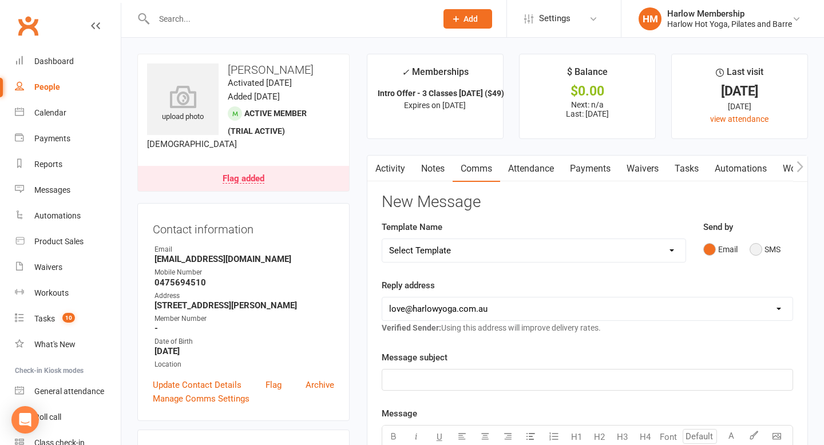
click at [756, 248] on button "SMS" at bounding box center [765, 250] width 31 height 22
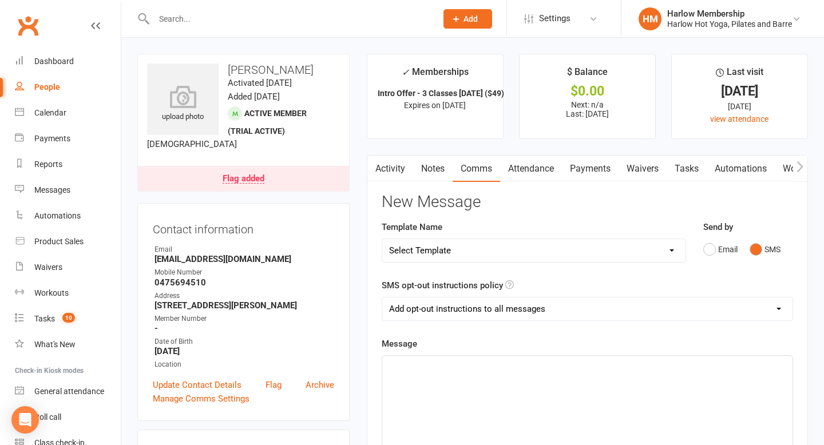
click at [529, 307] on select "Add opt-out instructions to all messages Add opt-out instructions for messages …" at bounding box center [587, 309] width 410 height 23
select select "2"
click at [382, 298] on select "Add opt-out instructions to all messages Add opt-out instructions for messages …" at bounding box center [587, 309] width 410 height 23
click at [504, 377] on div "﻿" at bounding box center [587, 442] width 410 height 172
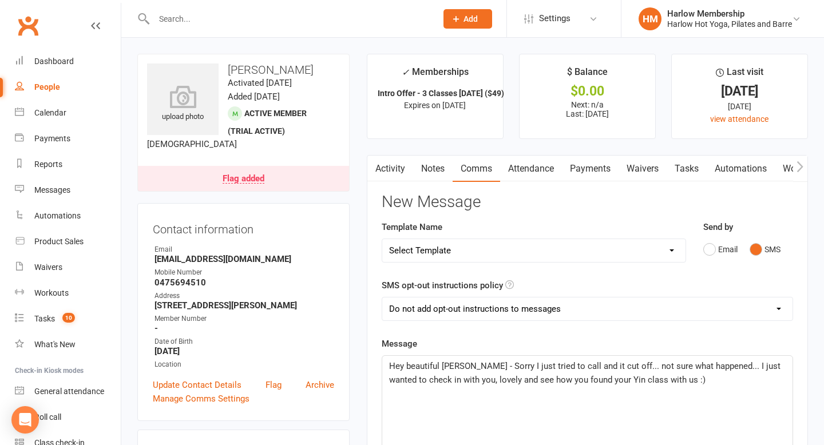
click at [665, 382] on p "Hey beautiful Eva - Sorry I just tried to call and it cut off... not sure what …" at bounding box center [587, 372] width 397 height 27
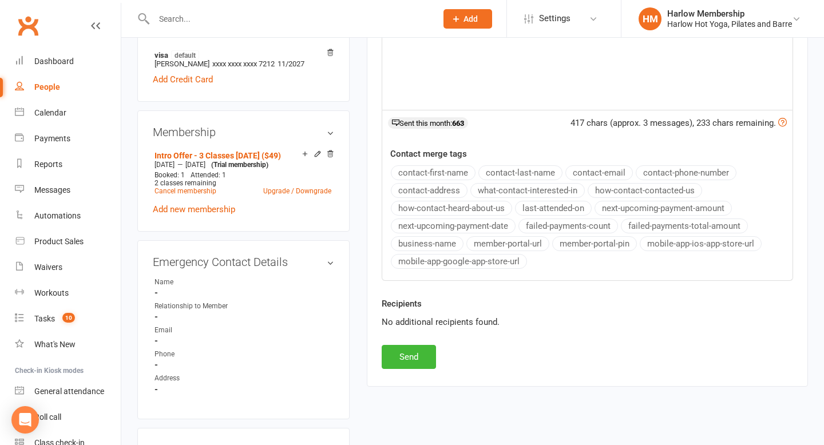
scroll to position [421, 0]
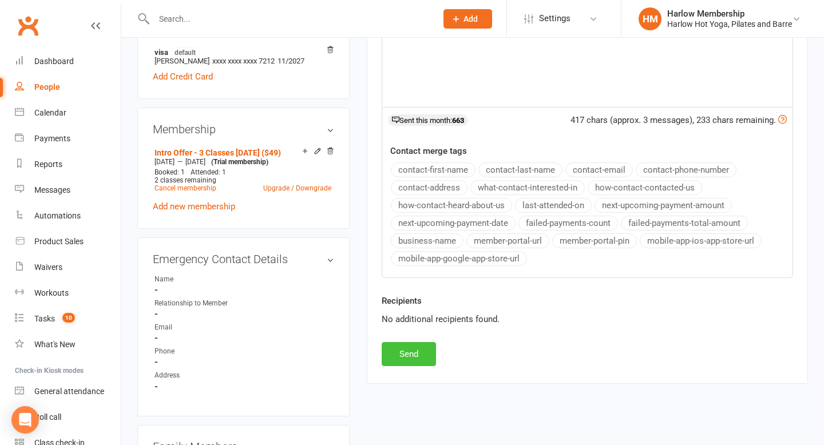
click at [399, 360] on button "Send" at bounding box center [409, 354] width 54 height 24
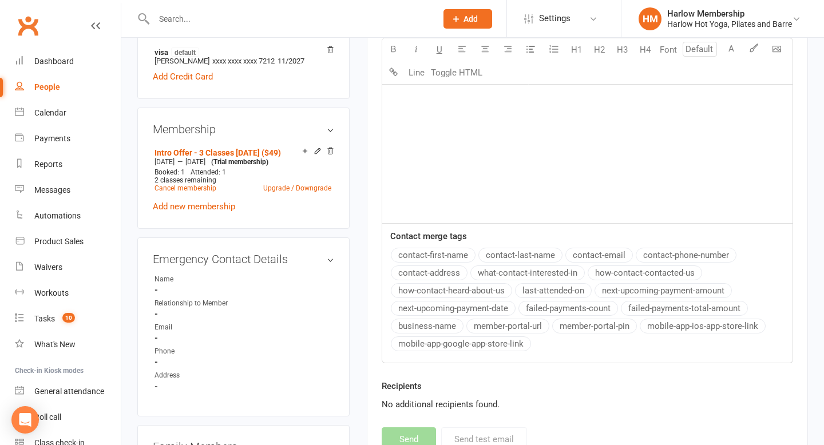
scroll to position [0, 0]
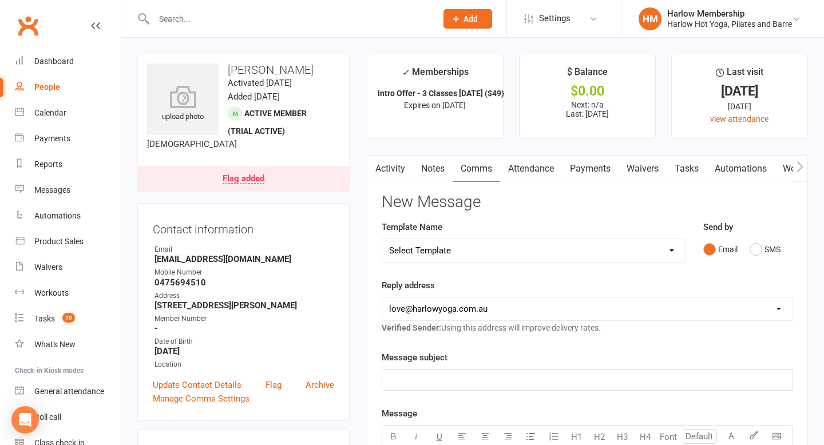
click at [706, 169] on link "Tasks" at bounding box center [687, 169] width 40 height 26
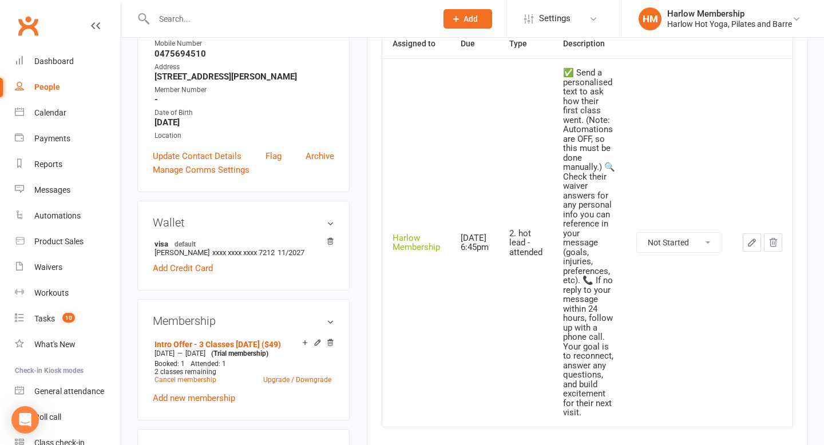
scroll to position [240, 0]
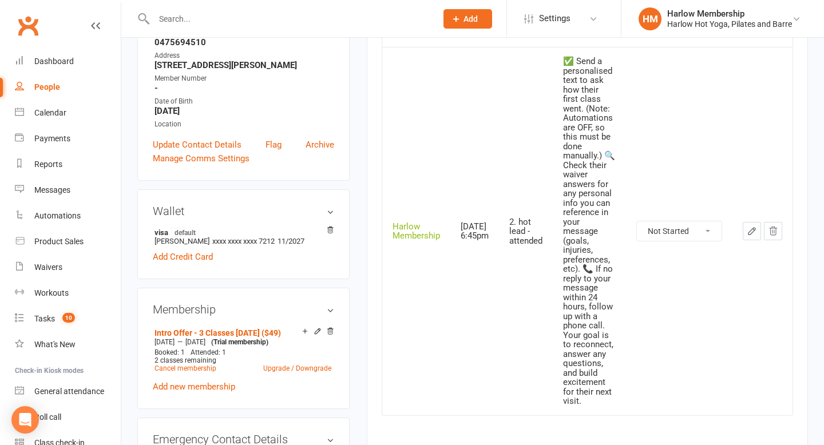
click at [750, 233] on icon "button" at bounding box center [751, 231] width 7 height 7
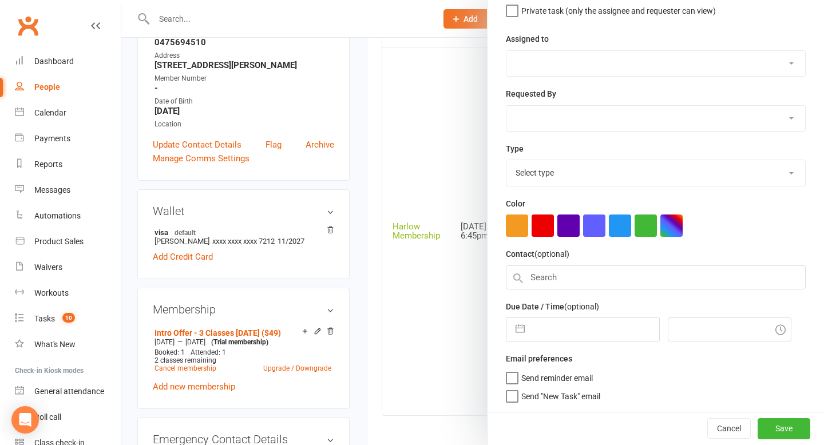
type textarea "✅ Send a personalised text to ask how their first class went. (Note: Automation…"
select select "47368"
type input "15 Sep 2025"
type input "6:45pm"
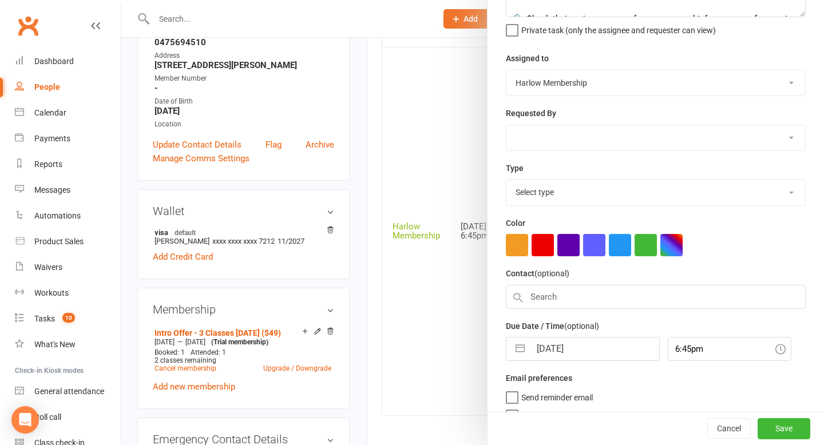
select select "27082"
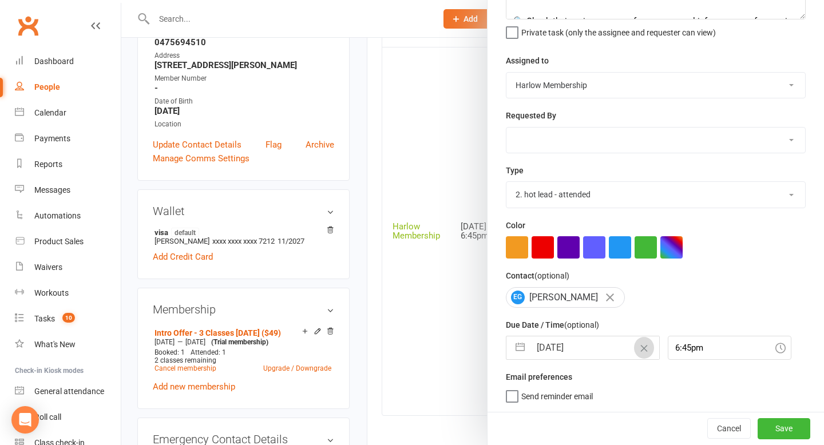
click at [640, 348] on icon "Clear Date" at bounding box center [644, 348] width 9 height 7
select select "7"
select select "2025"
select select "8"
select select "2025"
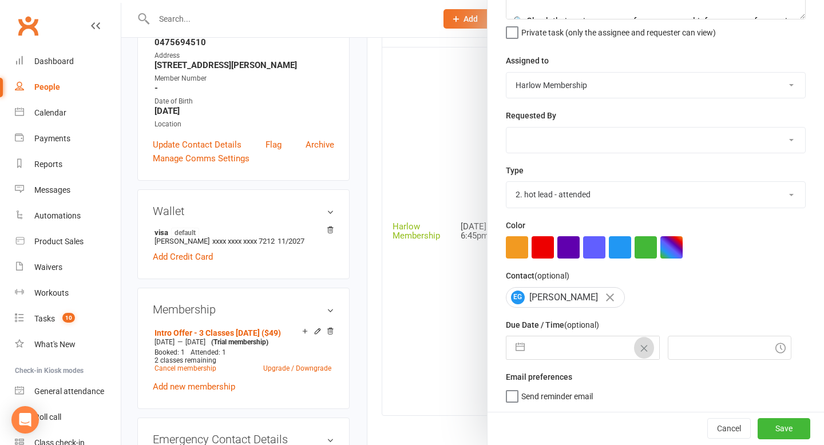
select select "9"
select select "2025"
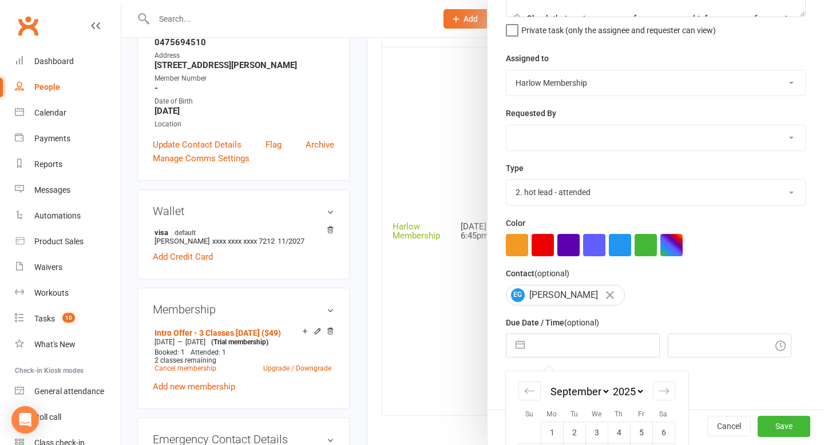
click at [621, 348] on input "text" at bounding box center [594, 345] width 129 height 23
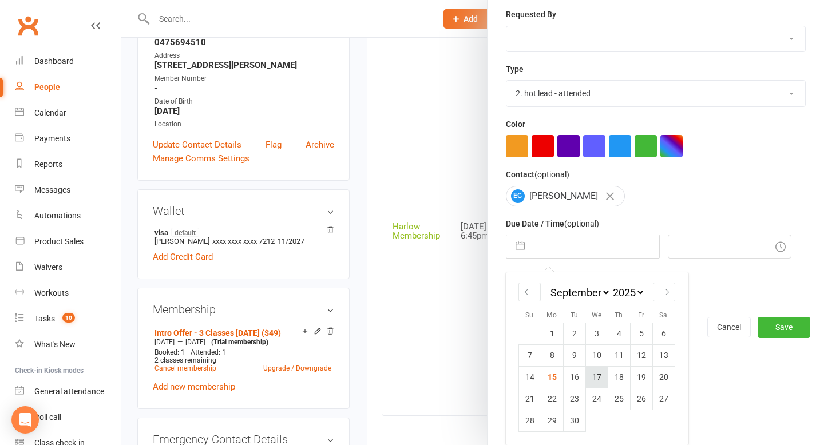
click at [597, 379] on td "17" at bounding box center [596, 377] width 22 height 22
type input "17 Sep 2025"
type input "10:15am"
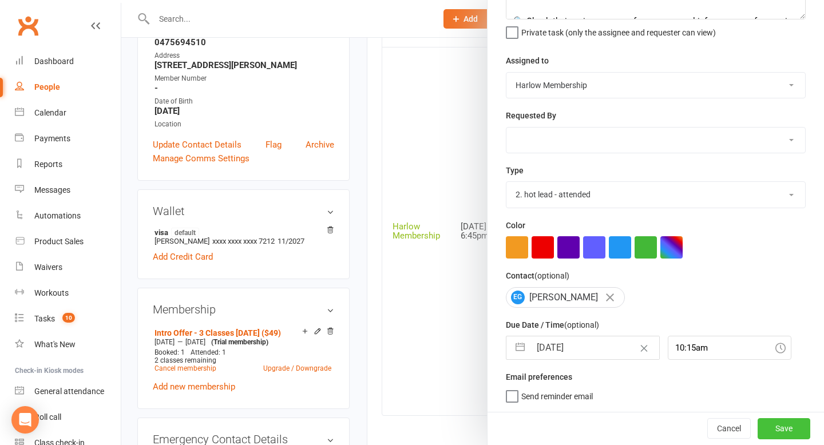
click at [778, 428] on button "Save" at bounding box center [784, 428] width 53 height 21
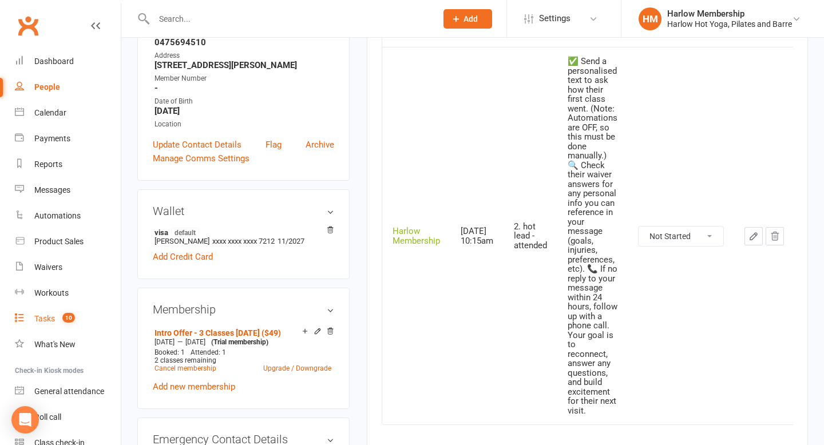
click at [29, 314] on link "Tasks 10" at bounding box center [68, 319] width 106 height 26
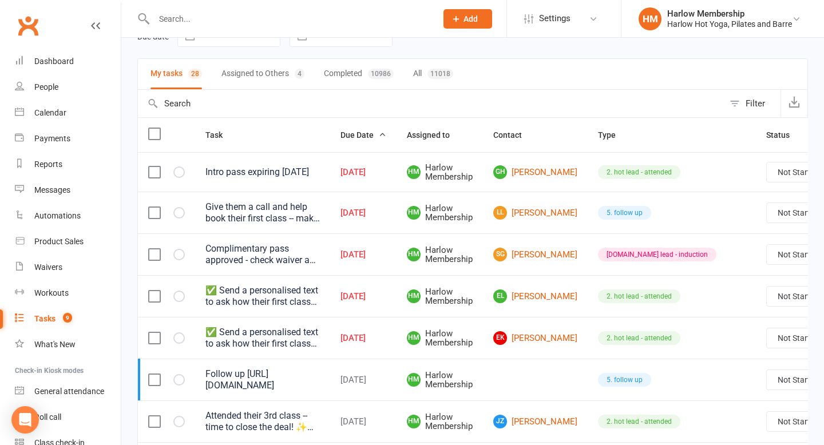
scroll to position [64, 0]
click at [518, 171] on link "GH Glen Heidke" at bounding box center [535, 172] width 84 height 14
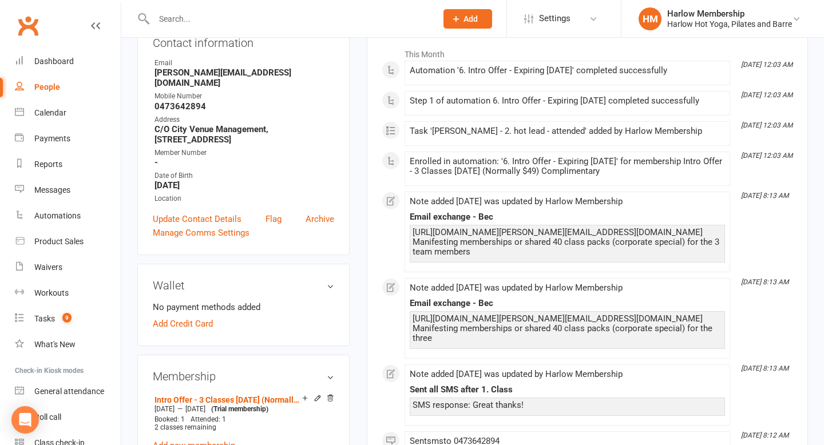
scroll to position [195, 0]
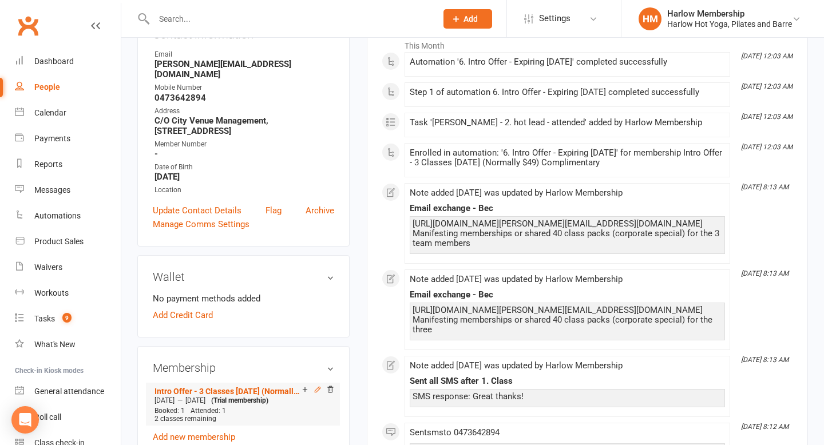
click at [314, 386] on icon at bounding box center [318, 390] width 8 height 8
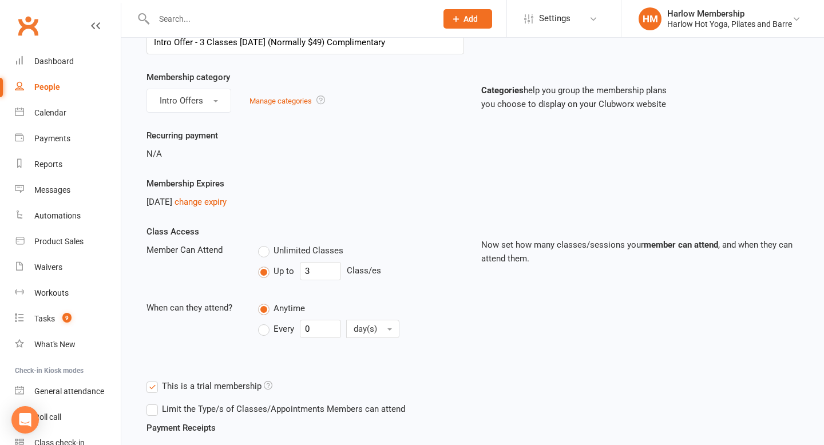
scroll to position [84, 0]
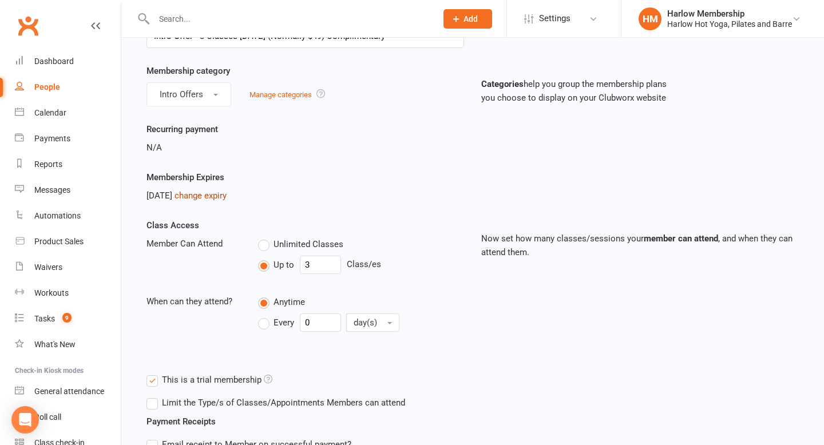
click at [227, 195] on link "change expiry" at bounding box center [201, 196] width 52 height 10
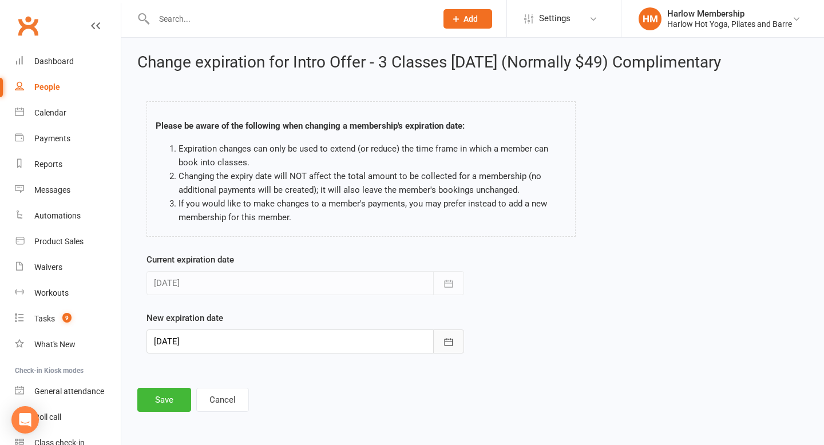
click at [444, 342] on icon "button" at bounding box center [448, 341] width 11 height 11
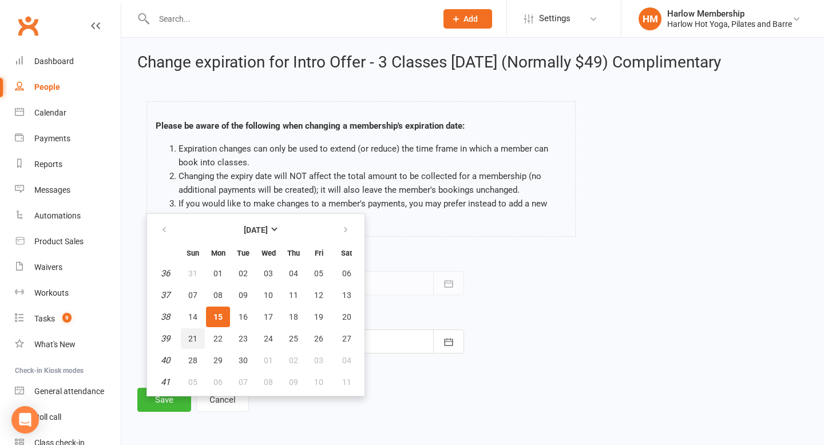
click at [190, 341] on span "21" at bounding box center [192, 338] width 9 height 9
type input "21 Sep 2025"
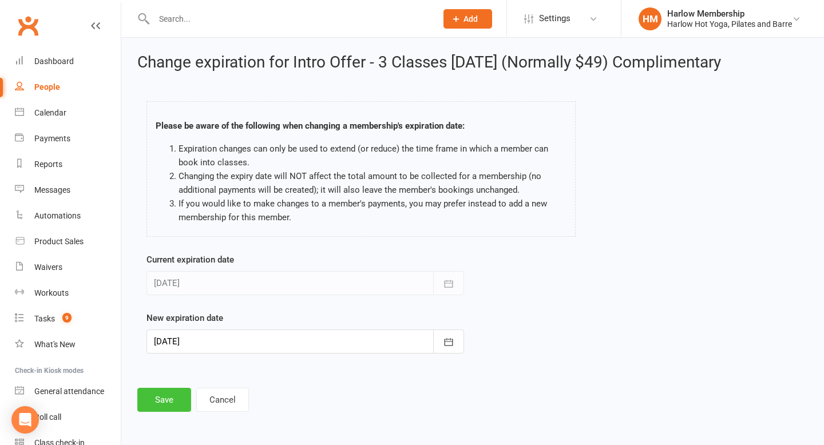
click at [160, 405] on button "Save" at bounding box center [164, 400] width 54 height 24
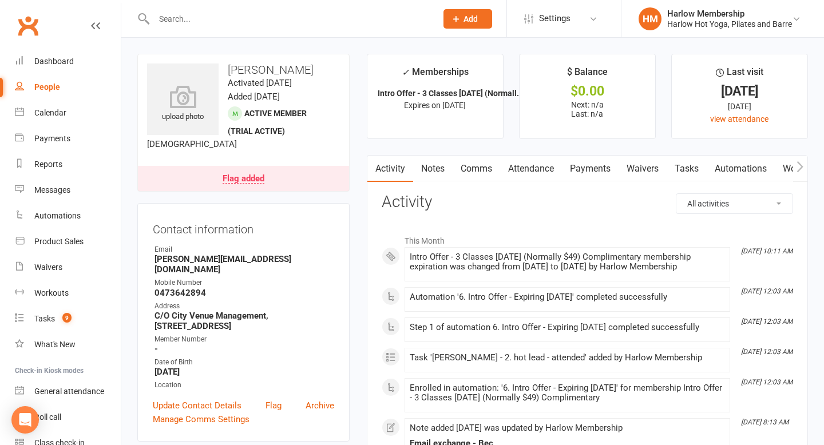
click at [439, 171] on link "Notes" at bounding box center [432, 169] width 39 height 26
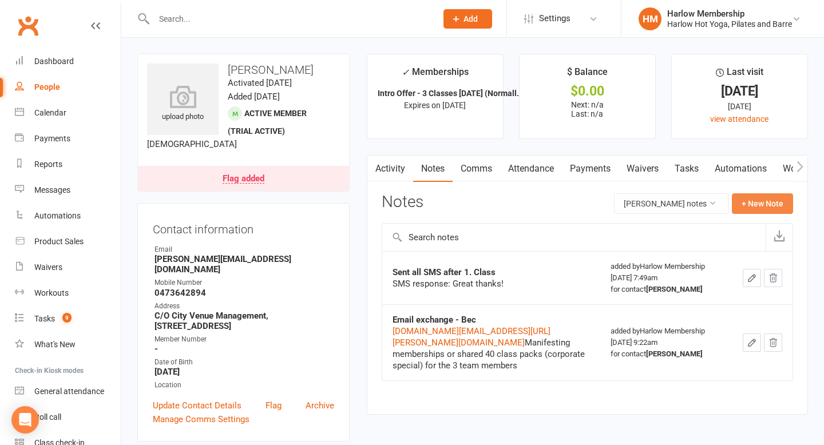
click at [771, 204] on button "+ New Note" at bounding box center [762, 203] width 61 height 21
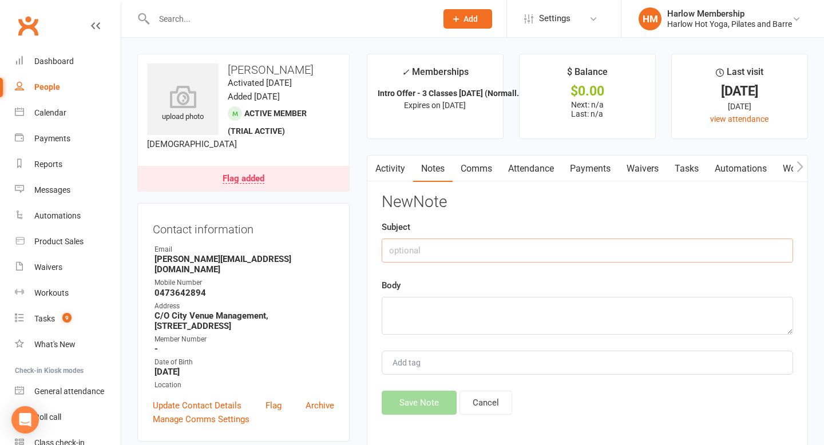
click at [448, 241] on input "text" at bounding box center [587, 251] width 411 height 24
type input "Phone call"
click at [438, 316] on textarea at bounding box center [587, 316] width 411 height 38
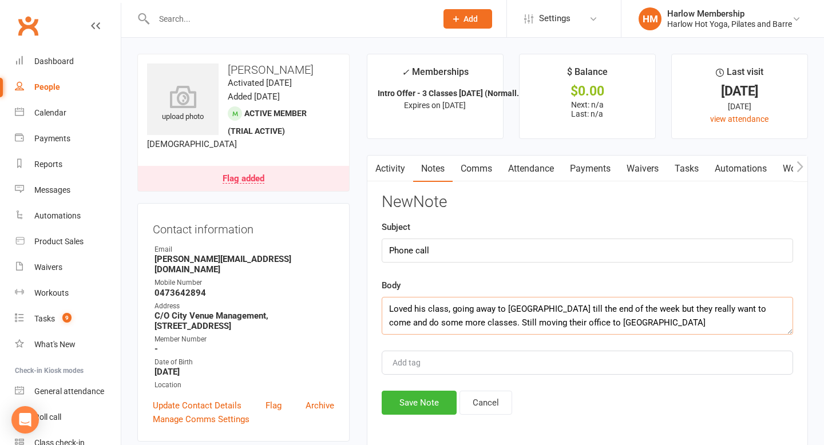
click at [611, 324] on textarea "Loved his class, going away to Townsville till the end of the week but they rea…" at bounding box center [587, 316] width 411 height 38
click at [613, 321] on textarea "Loved his class, going away to Townsville till the end of the week but they rea…" at bounding box center [587, 316] width 411 height 38
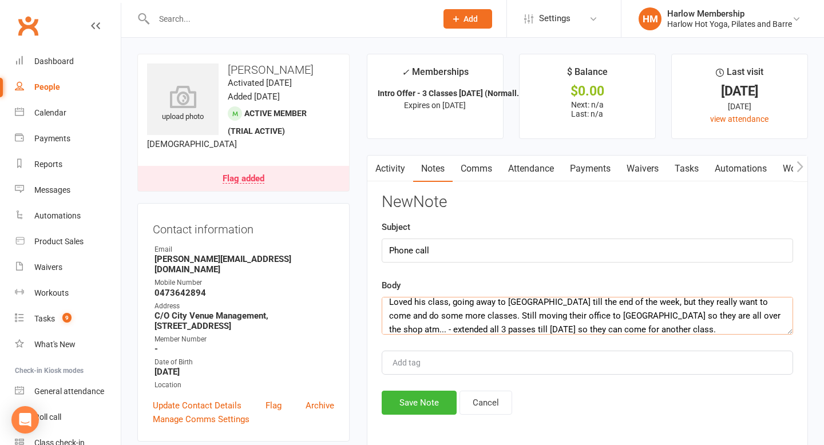
scroll to position [6, 0]
click at [624, 332] on textarea "Loved his class, going away to Townsville till the end of the week, but they re…" at bounding box center [587, 316] width 411 height 38
click at [629, 329] on textarea "Loved his class, going away to Townsville till the end of the week, but they re…" at bounding box center [587, 316] width 411 height 38
click at [632, 314] on textarea "Loved his class, going away to Townsville till the end of the week, but they re…" at bounding box center [587, 316] width 411 height 38
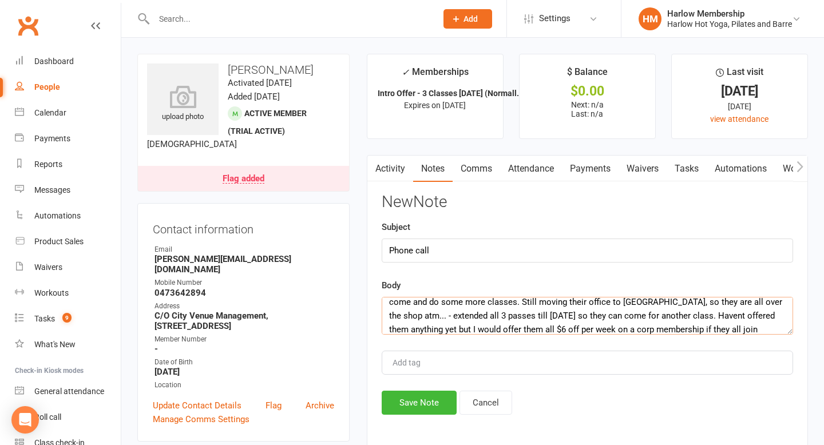
click at [640, 316] on textarea "Loved his class, going away to Townsville till the end of the week, but they re…" at bounding box center [587, 316] width 411 height 38
click at [683, 333] on textarea "Loved his class, going away to Townsville till the end of the week, but they re…" at bounding box center [587, 316] width 411 height 38
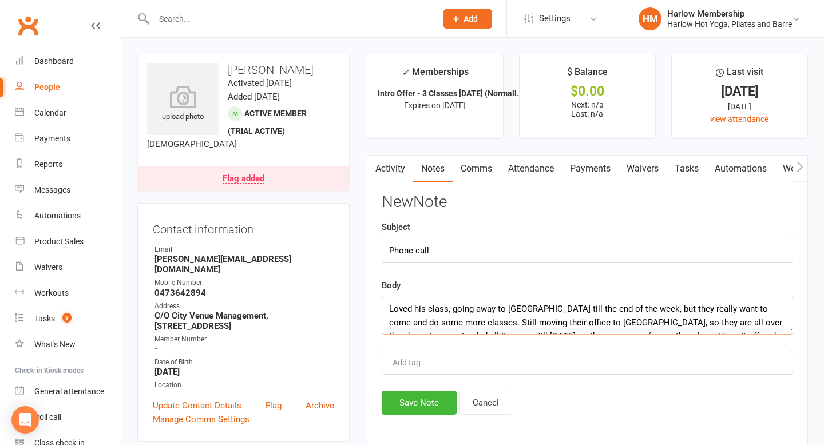
type textarea "Loved his class, going away to Townsville till the end of the week, but they re…"
click at [434, 405] on button "Save Note" at bounding box center [419, 403] width 75 height 24
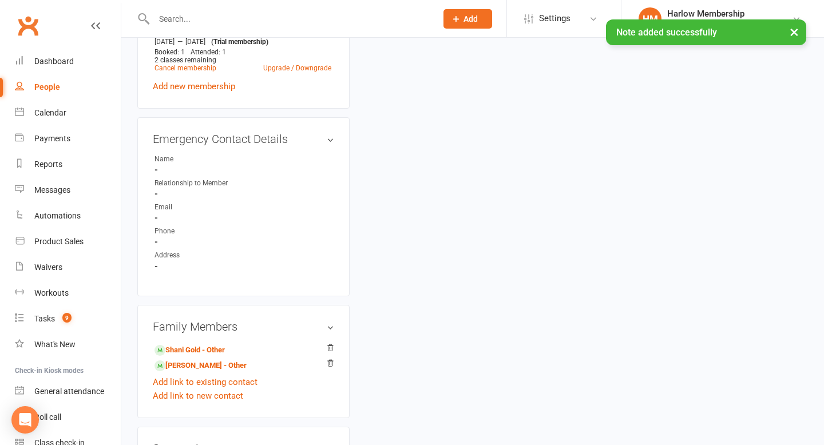
scroll to position [552, 0]
click at [224, 358] on link "Shani Gold - Other" at bounding box center [189, 352] width 70 height 12
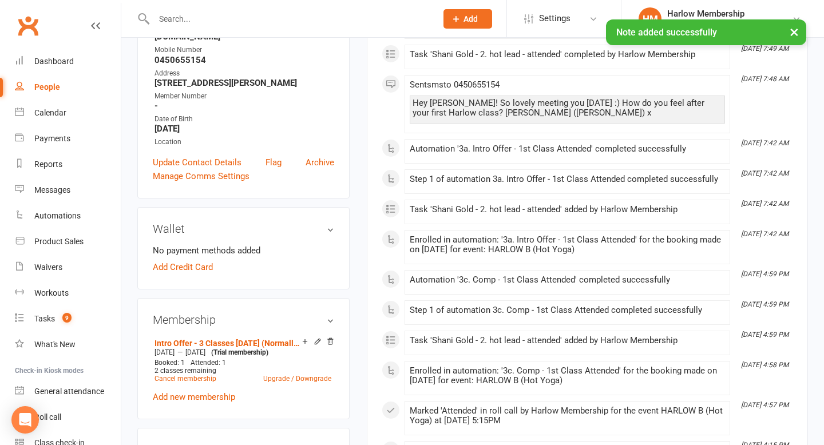
scroll to position [235, 0]
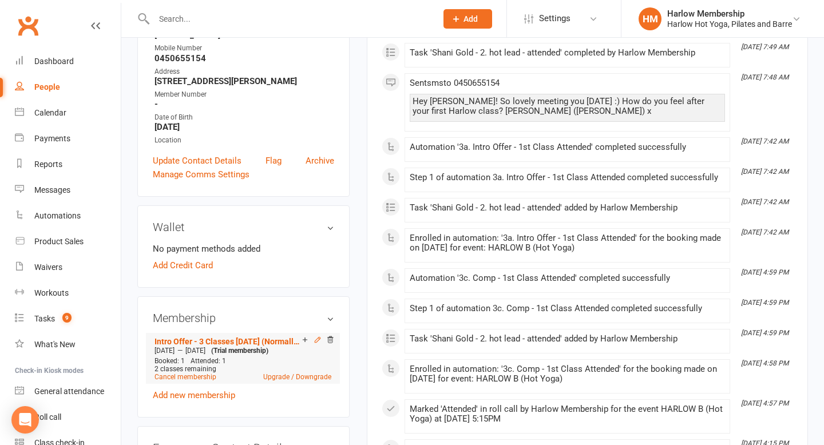
click at [314, 341] on icon at bounding box center [318, 340] width 8 height 8
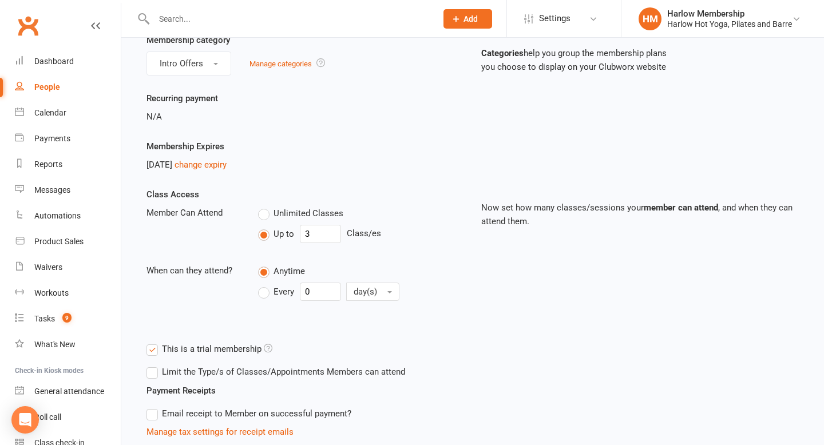
scroll to position [128, 0]
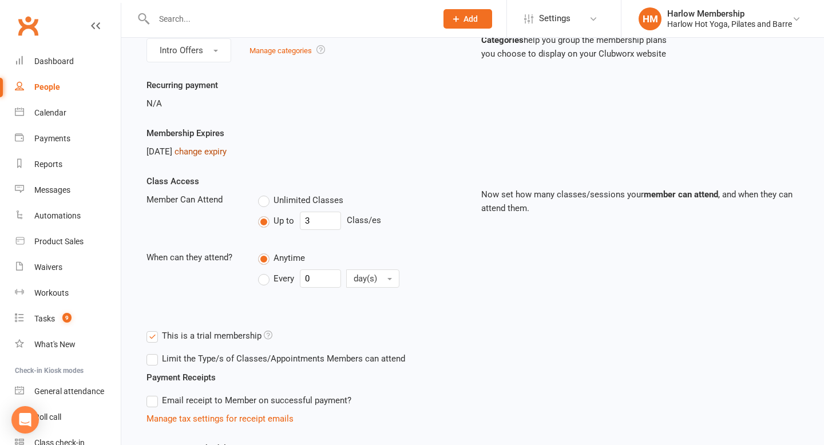
click at [223, 151] on link "change expiry" at bounding box center [201, 151] width 52 height 10
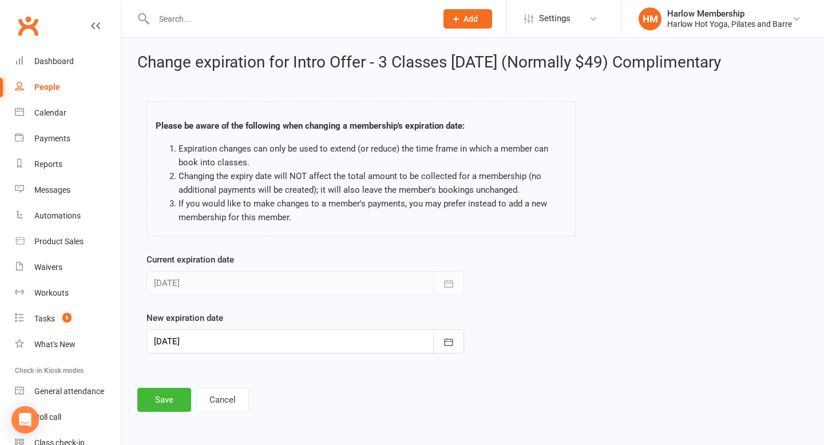
click at [272, 344] on div at bounding box center [305, 342] width 318 height 24
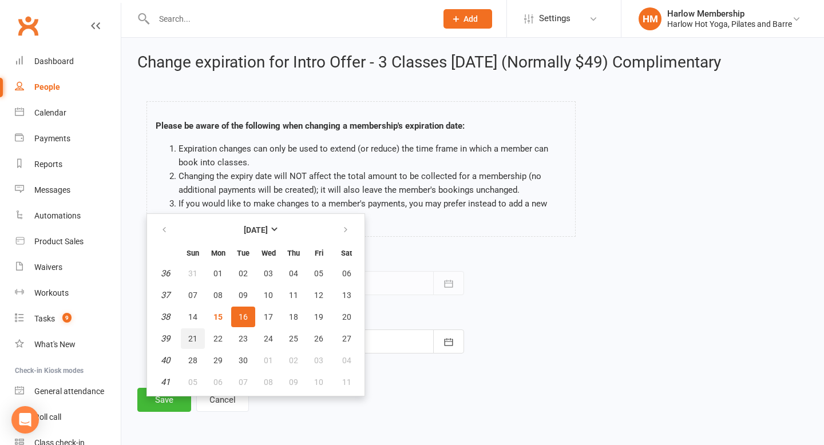
click at [192, 341] on span "21" at bounding box center [192, 338] width 9 height 9
type input "21 Sep 2025"
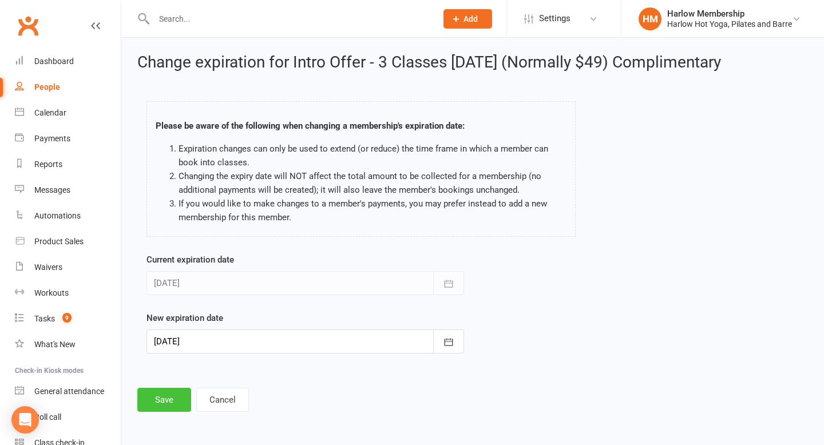
click at [169, 405] on button "Save" at bounding box center [164, 400] width 54 height 24
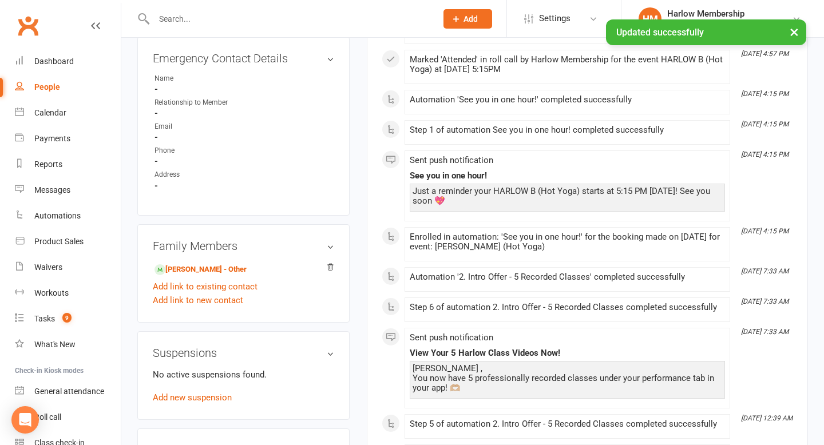
scroll to position [625, 0]
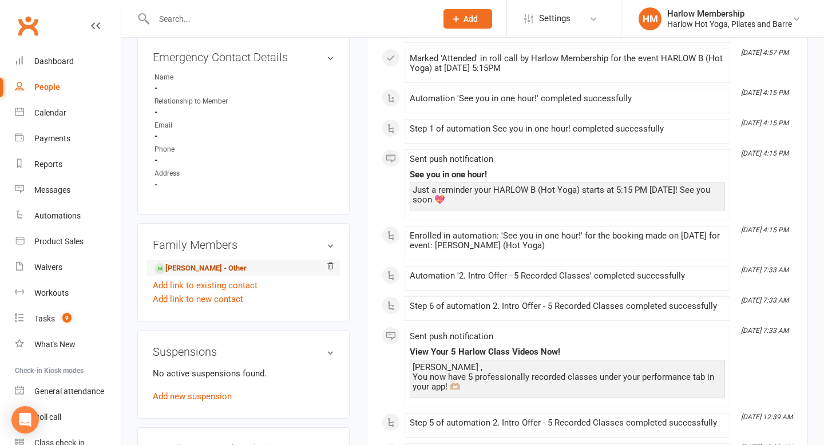
click at [198, 275] on link "Glen Heidke - Other" at bounding box center [200, 269] width 92 height 12
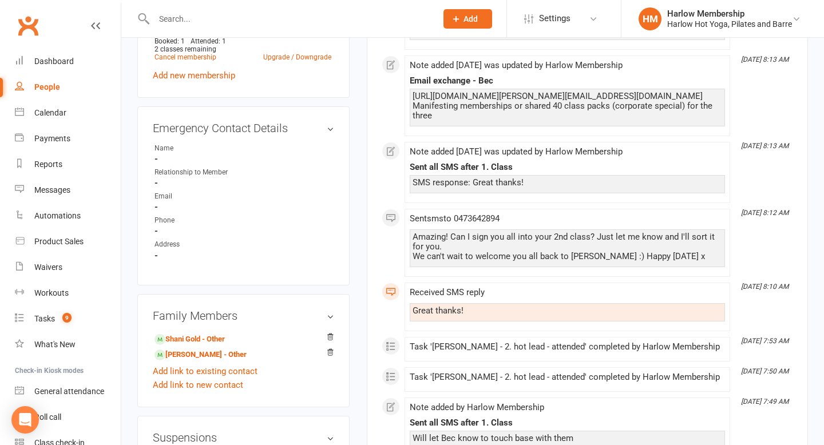
scroll to position [565, 0]
click at [220, 360] on link "Nick Myler - Other" at bounding box center [200, 354] width 92 height 12
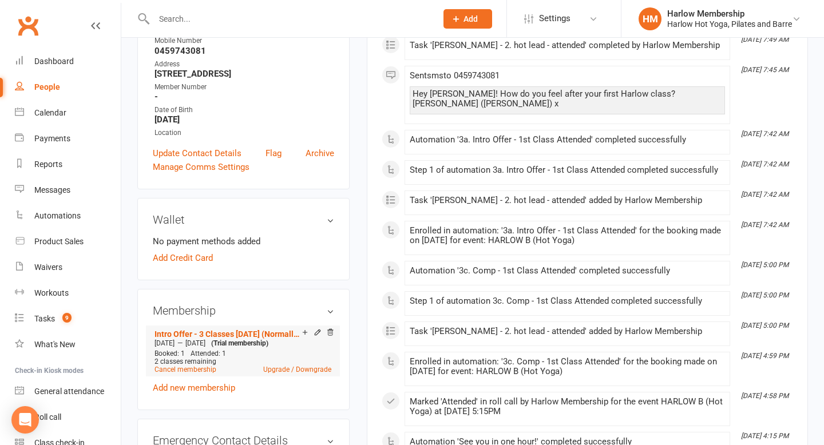
scroll to position [253, 0]
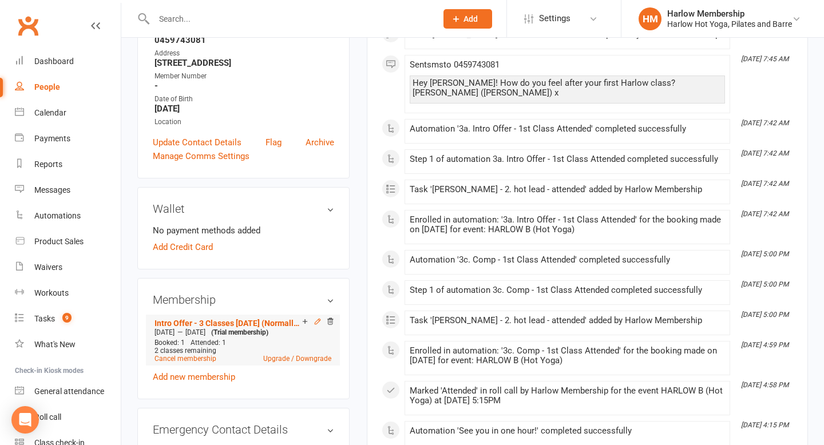
click at [317, 318] on icon at bounding box center [318, 322] width 8 height 8
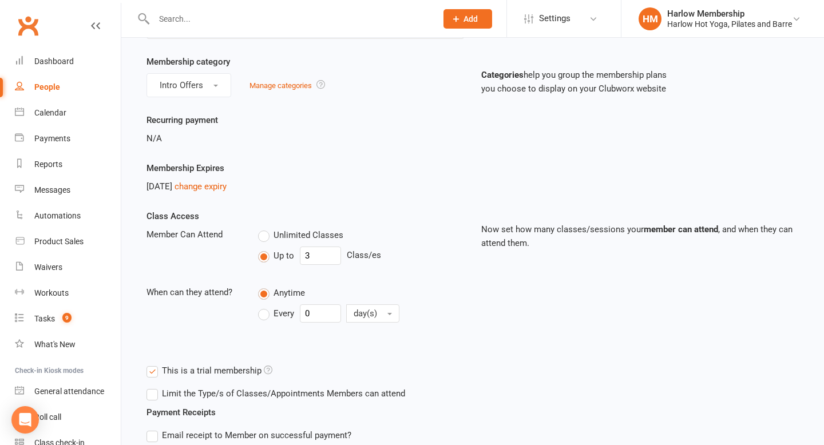
scroll to position [93, 0]
click at [220, 188] on link "change expiry" at bounding box center [201, 187] width 52 height 10
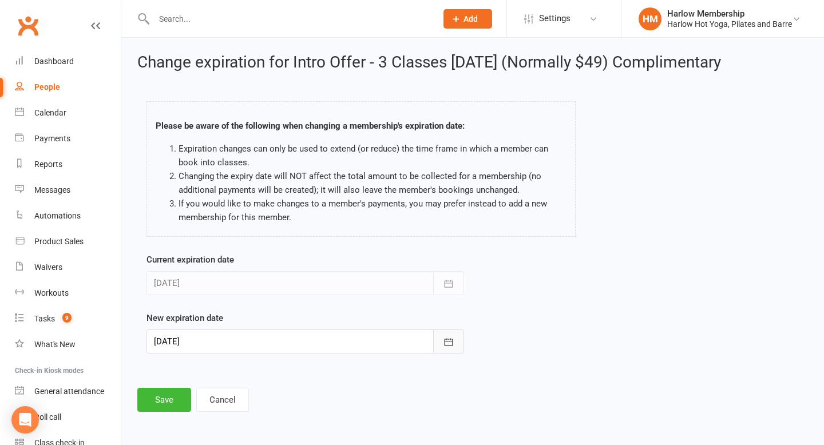
click at [447, 340] on icon "button" at bounding box center [448, 341] width 11 height 11
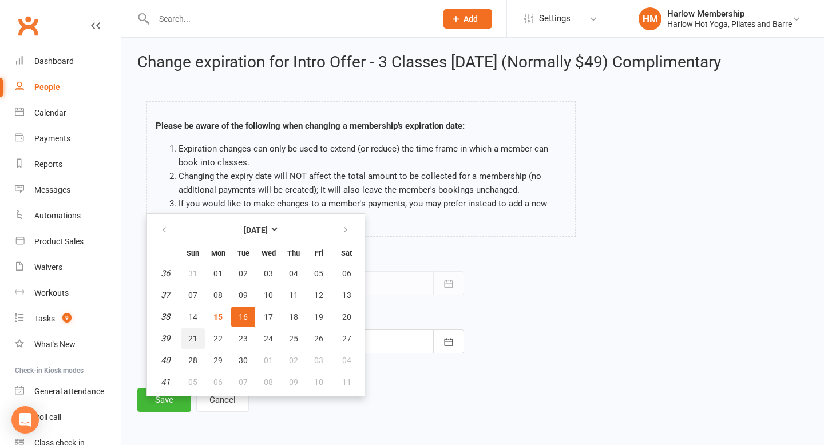
click at [197, 339] on button "21" at bounding box center [193, 338] width 24 height 21
type input "21 Sep 2025"
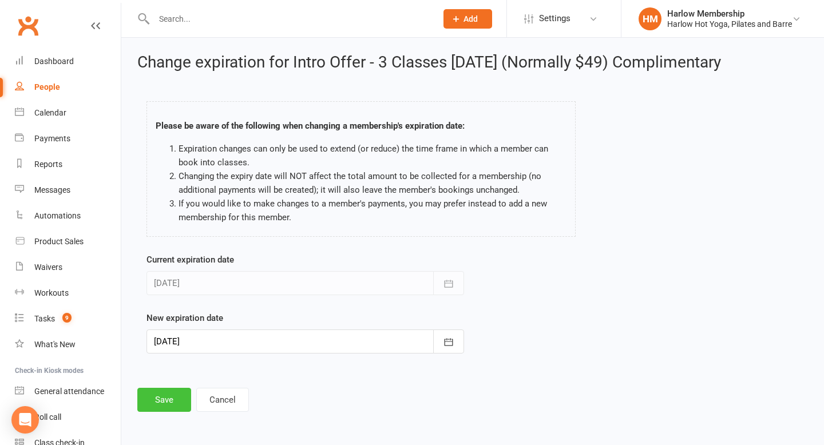
click at [172, 405] on button "Save" at bounding box center [164, 400] width 54 height 24
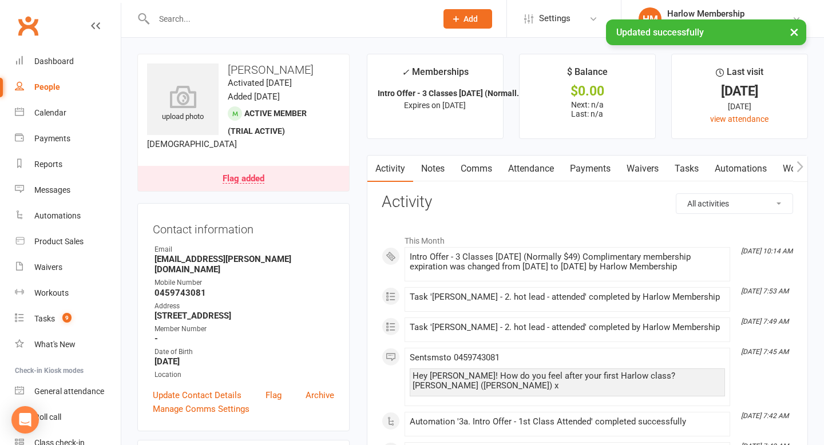
click at [680, 167] on link "Tasks" at bounding box center [687, 169] width 40 height 26
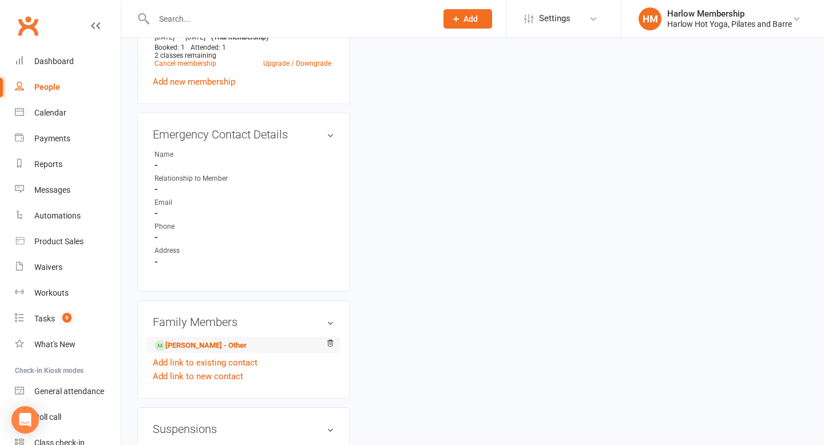
scroll to position [551, 0]
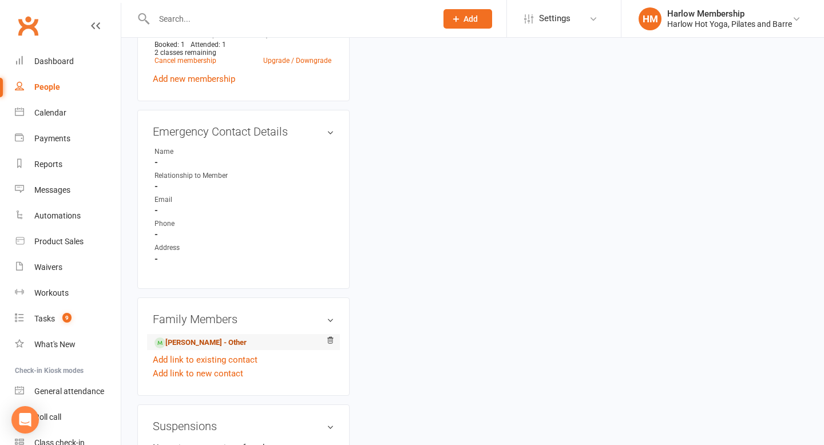
click at [231, 338] on link "Glen Heidke - Other" at bounding box center [200, 343] width 92 height 12
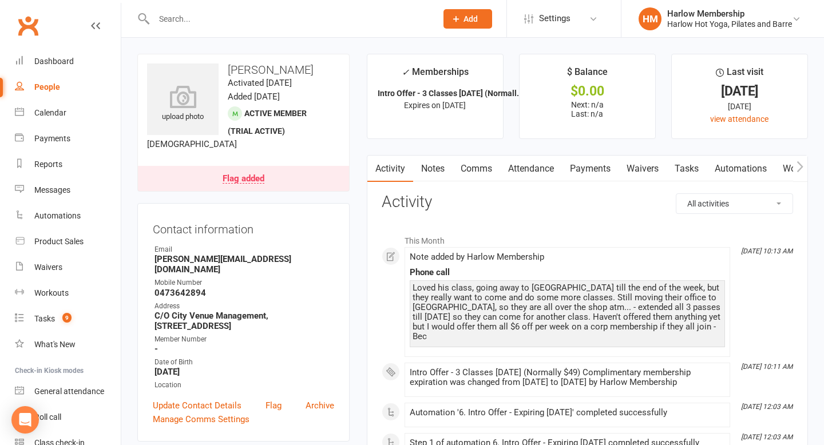
click at [683, 167] on link "Tasks" at bounding box center [687, 169] width 40 height 26
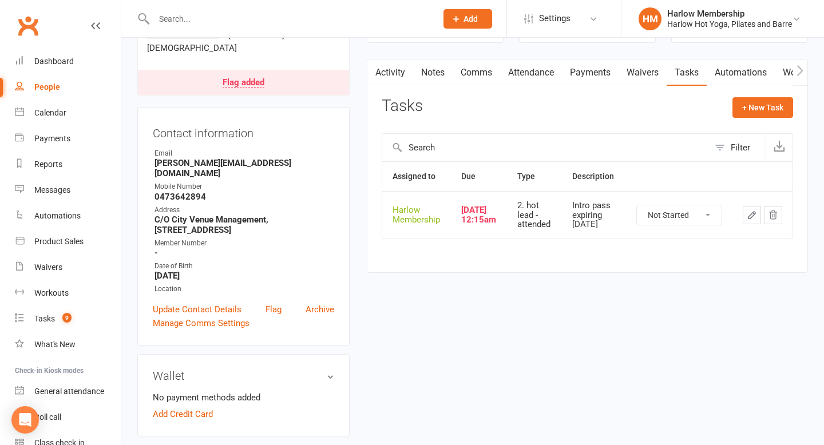
scroll to position [100, 0]
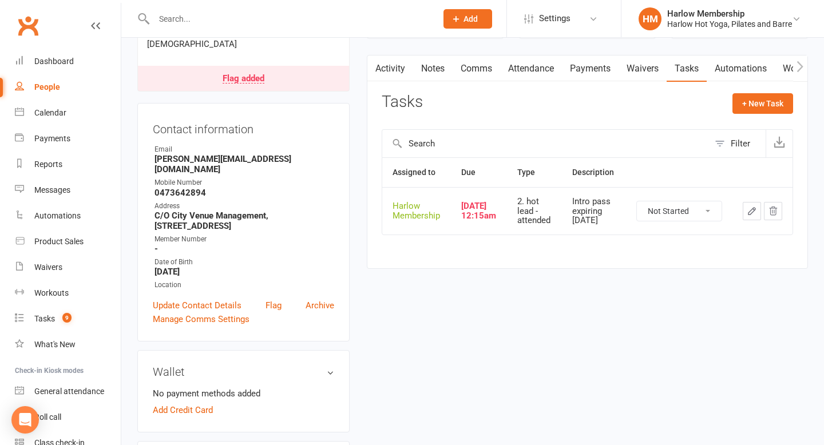
click at [754, 214] on icon "button" at bounding box center [752, 211] width 10 height 10
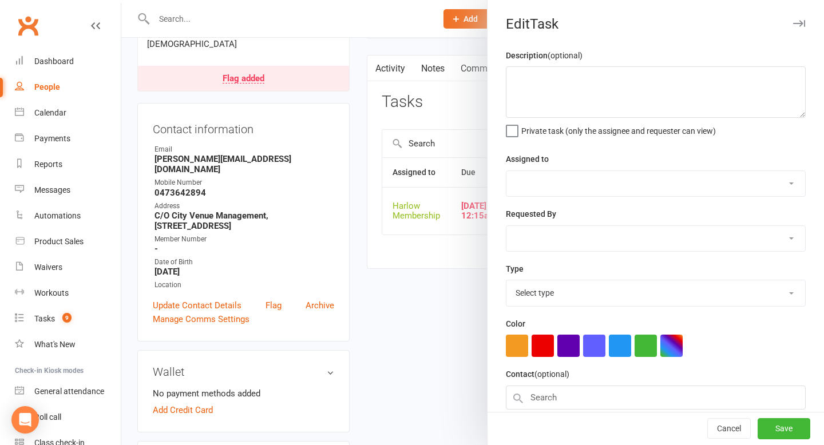
type textarea "Intro pass expiring in 3 days"
select select "47368"
type input "15 Sep 2025"
type input "12:15am"
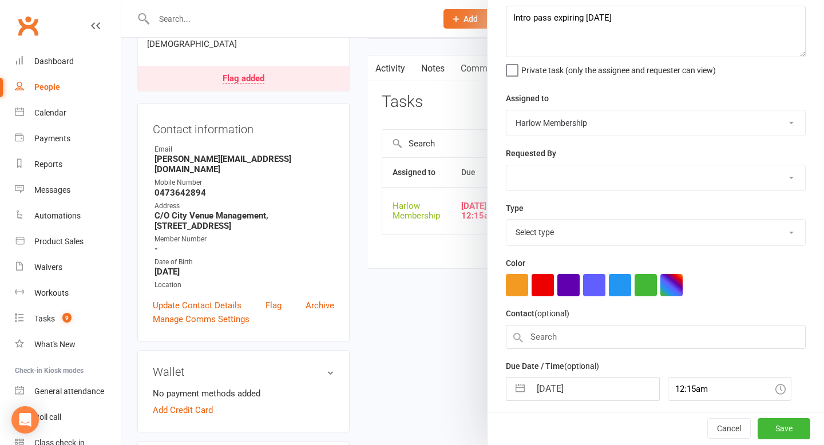
select select "27082"
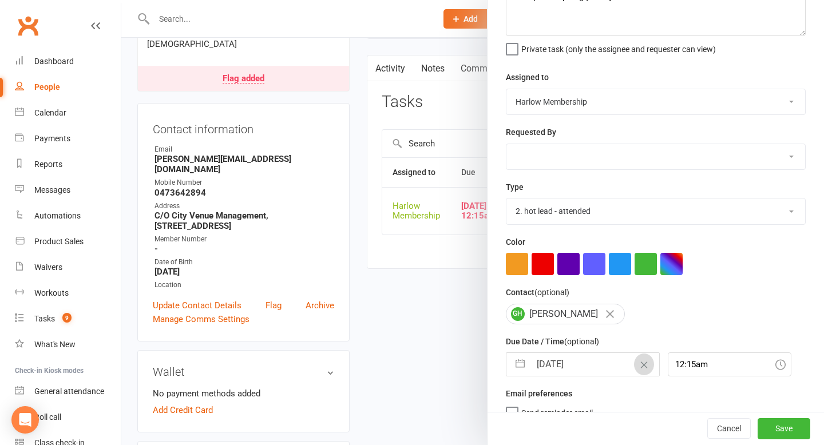
click at [640, 367] on icon "Clear Date" at bounding box center [643, 365] width 7 height 7
click at [622, 367] on input "text" at bounding box center [594, 364] width 129 height 23
select select "7"
select select "2025"
select select "8"
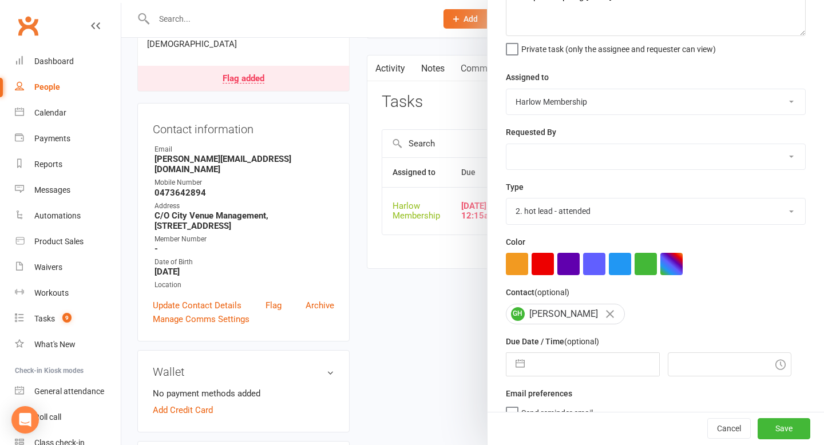
select select "2025"
select select "9"
select select "2025"
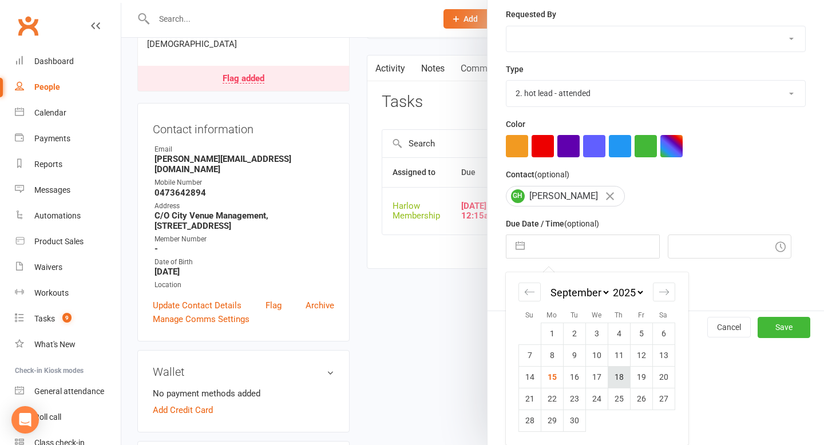
click at [614, 381] on td "18" at bounding box center [619, 377] width 22 height 22
type input "18 Sep 2025"
type input "10:15am"
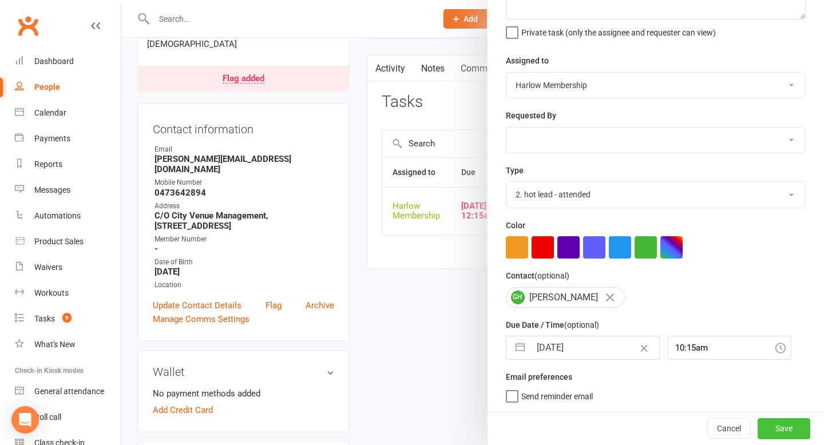
click at [768, 426] on button "Save" at bounding box center [784, 428] width 53 height 21
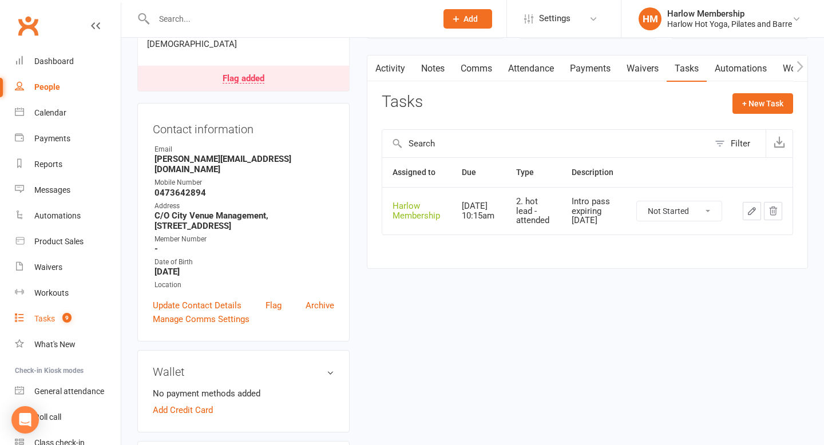
click at [45, 315] on div "Tasks" at bounding box center [44, 318] width 21 height 9
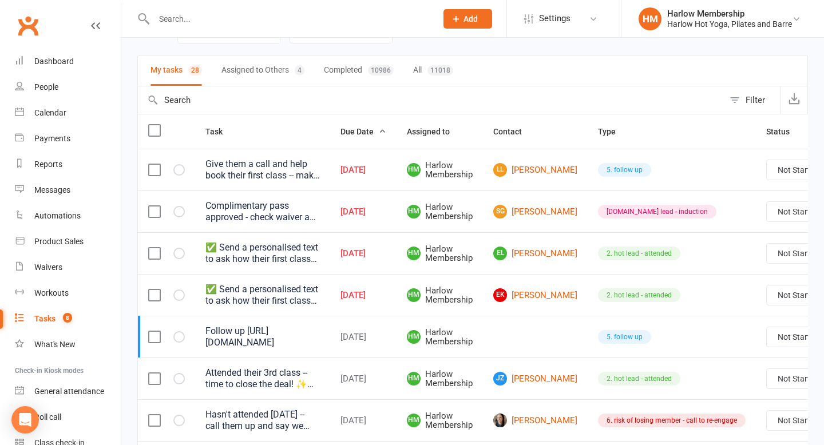
scroll to position [58, 0]
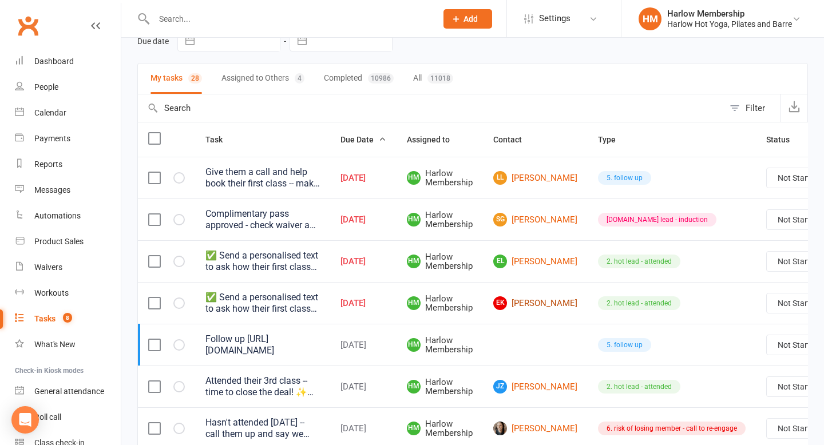
click at [521, 302] on link "EK Erin Ku" at bounding box center [535, 303] width 84 height 14
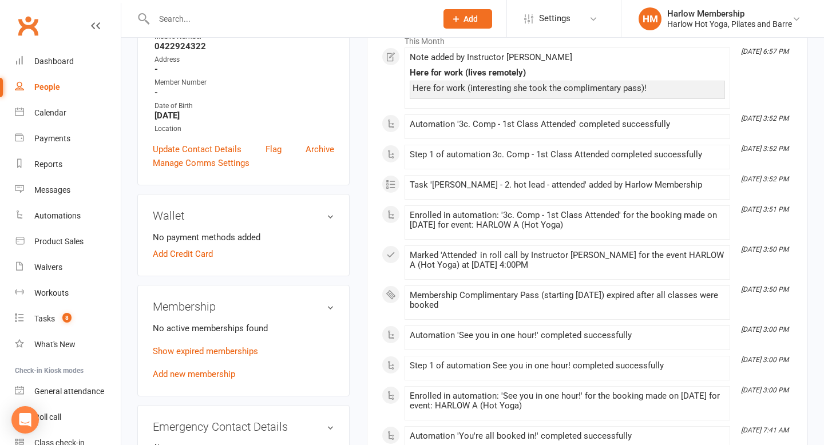
scroll to position [201, 0]
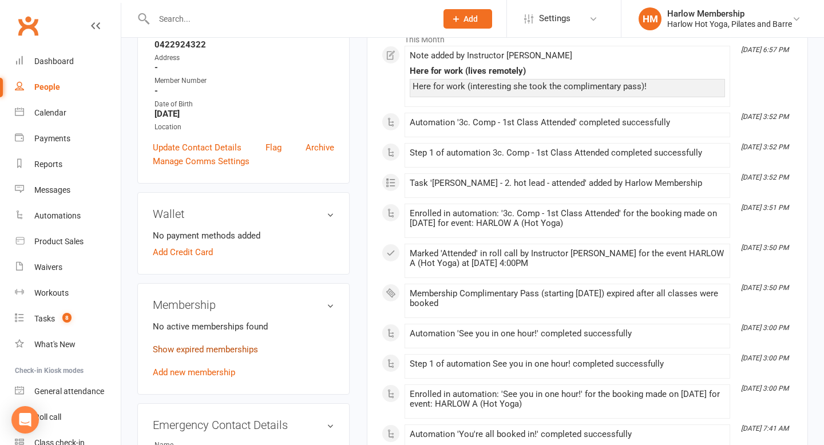
click at [241, 355] on link "Show expired memberships" at bounding box center [205, 349] width 105 height 10
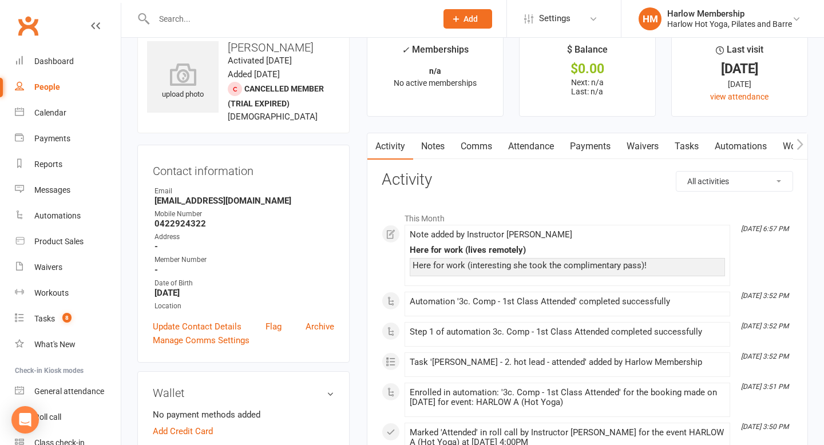
scroll to position [0, 0]
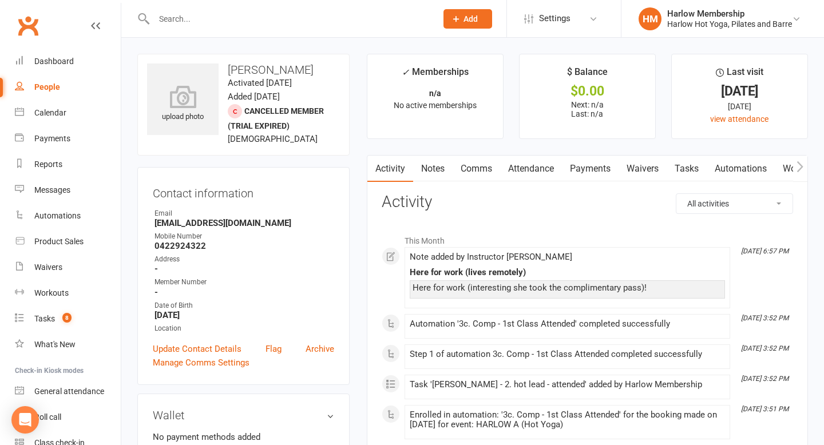
click at [438, 181] on link "Notes" at bounding box center [432, 169] width 39 height 26
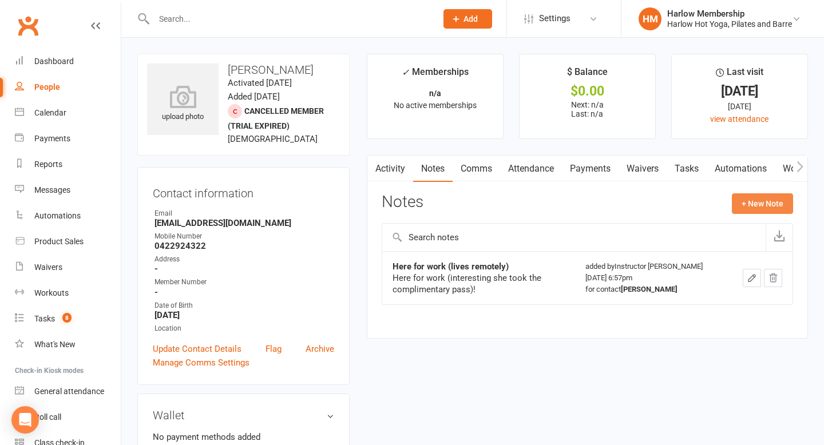
click at [758, 204] on button "+ New Note" at bounding box center [762, 203] width 61 height 21
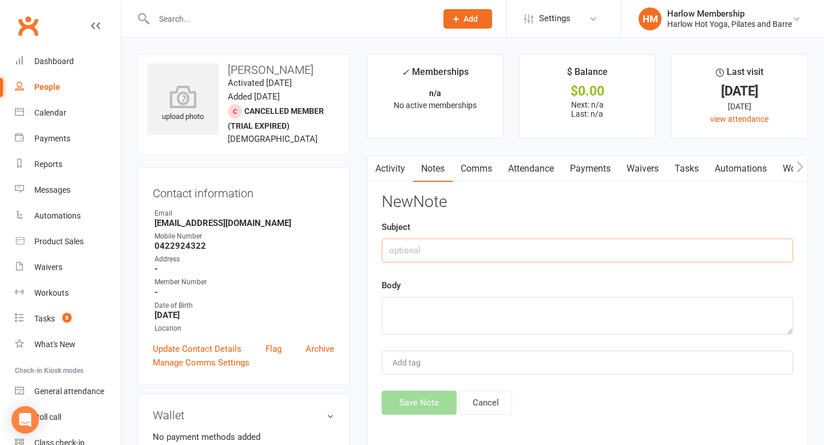
click at [445, 252] on input "text" at bounding box center [587, 251] width 411 height 24
type input "Pretty sure this one is a teacher applicant - see email"
click at [415, 320] on textarea at bounding box center [587, 316] width 411 height 38
paste textarea "https://mail.google.com/mail/u/0/#search/erinku10%40gmail.com/FMfcgzQcpdpdXSbgr…"
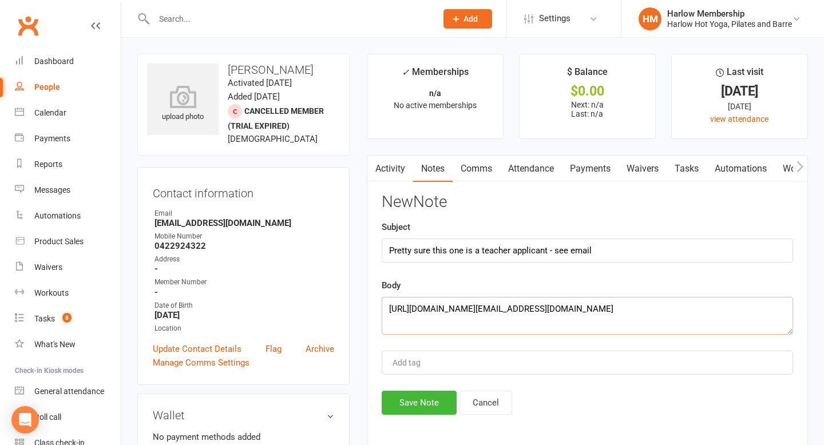
type textarea "https://mail.google.com/mail/u/0/#search/erinku10%40gmail.com/FMfcgzQcpdpdXSbgr…"
click at [612, 256] on input "Pretty sure this one is a teacher applicant - see email" at bounding box center [587, 251] width 411 height 24
type input "Pretty sure this one is a teacher applicant - see email - Bec - this one confus…"
click at [426, 403] on button "Save Note" at bounding box center [419, 403] width 75 height 24
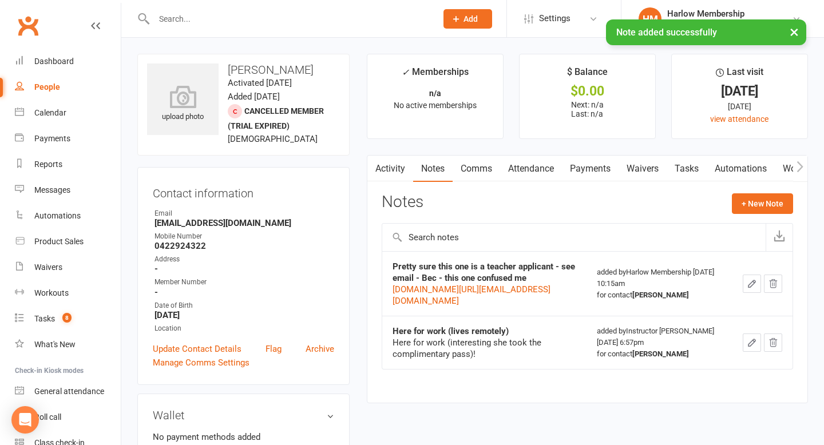
click at [688, 168] on link "Tasks" at bounding box center [687, 169] width 40 height 26
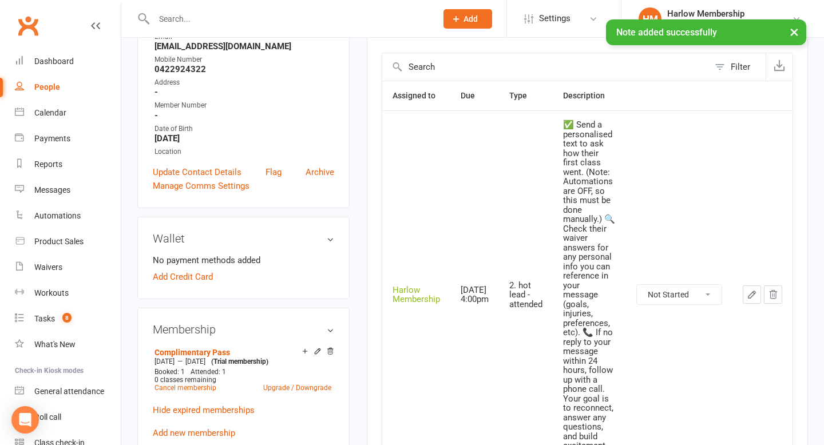
scroll to position [183, 0]
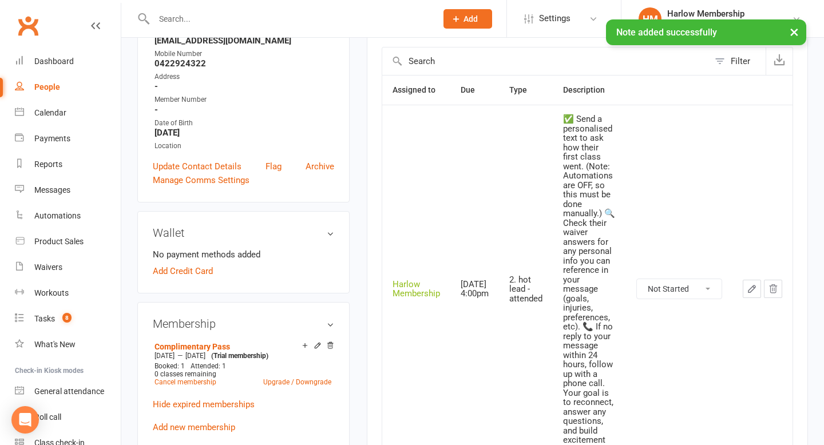
click at [745, 291] on button "button" at bounding box center [752, 289] width 18 height 18
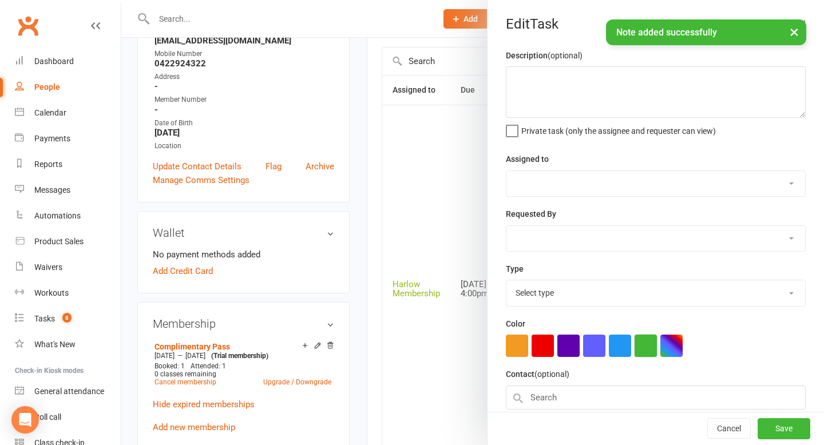
scroll to position [101, 0]
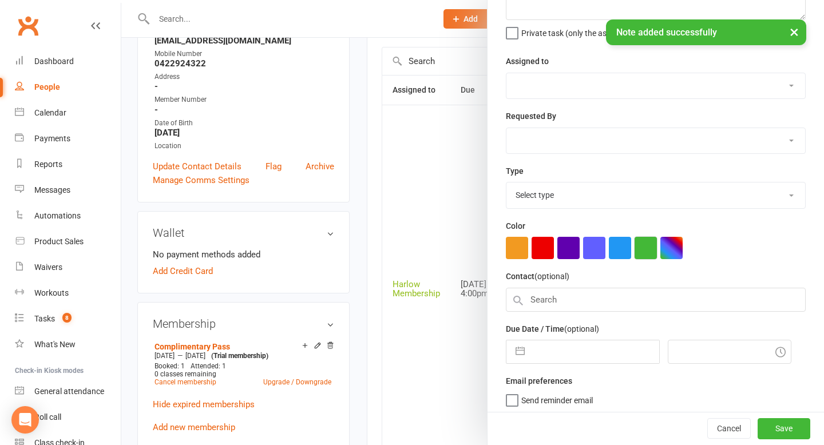
type textarea "✅ Send a personalised text to ask how their first class went. (Note: Automation…"
select select "47368"
type input "15 Sep 2025"
type input "4:00pm"
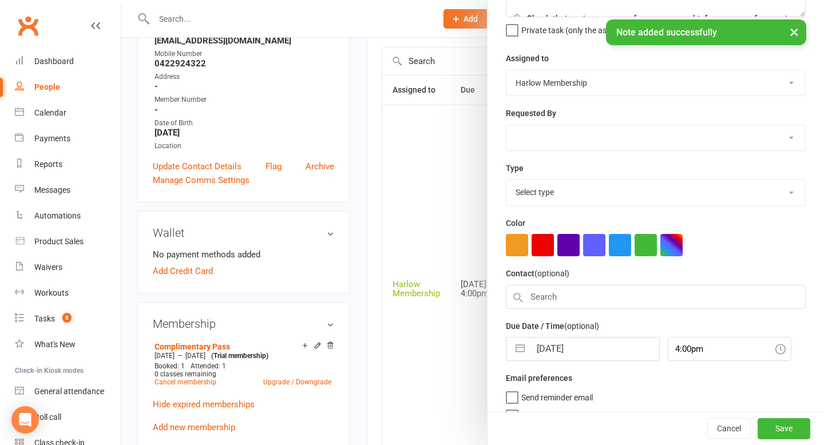
select select "27082"
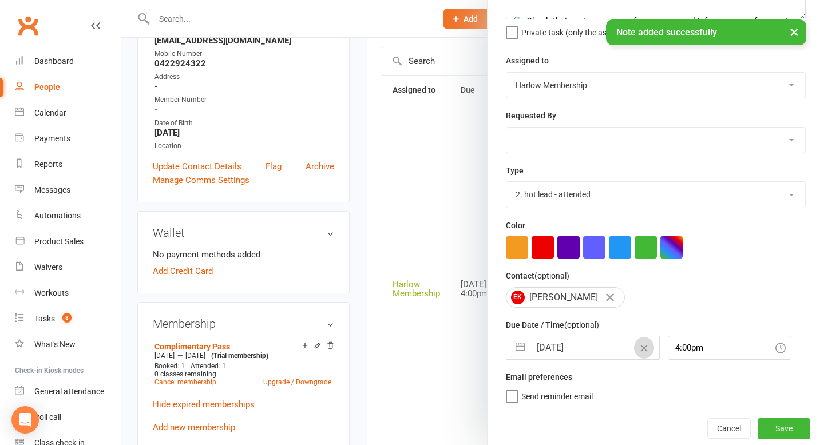
click at [640, 350] on icon "Clear Date" at bounding box center [644, 348] width 9 height 7
select select "7"
select select "2025"
select select "8"
select select "2025"
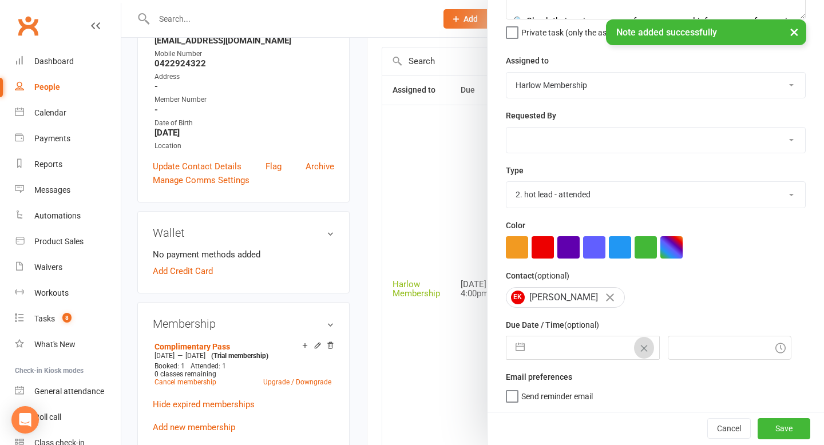
select select "9"
select select "2025"
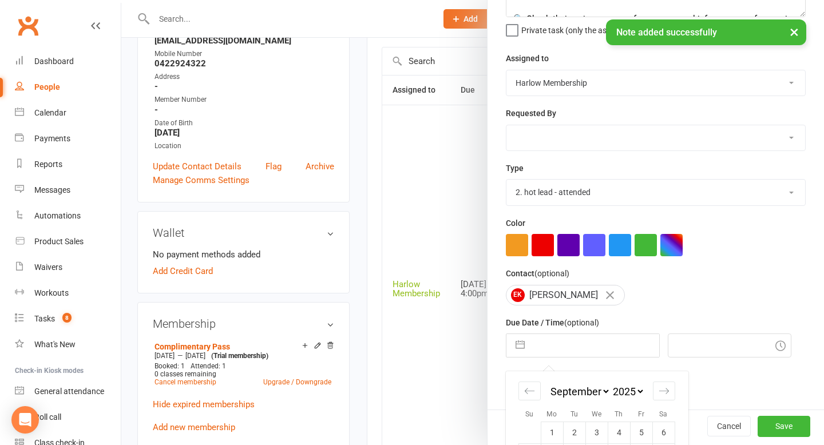
click at [626, 350] on input "text" at bounding box center [594, 345] width 129 height 23
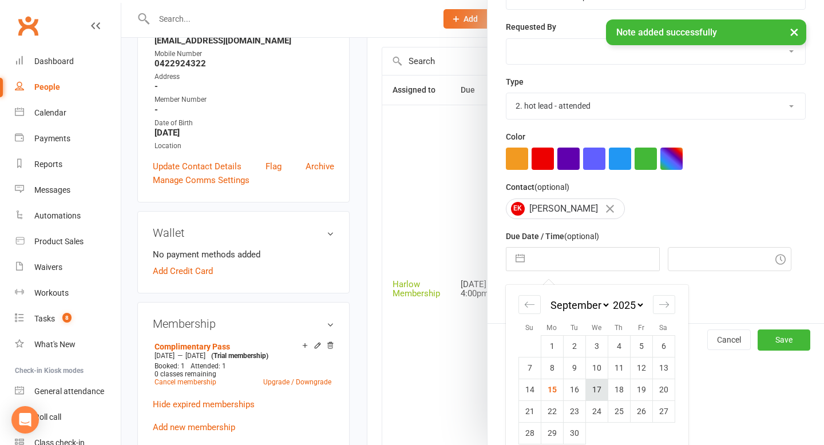
click at [597, 396] on td "17" at bounding box center [596, 390] width 22 height 22
type input "17 Sep 2025"
type input "10:15am"
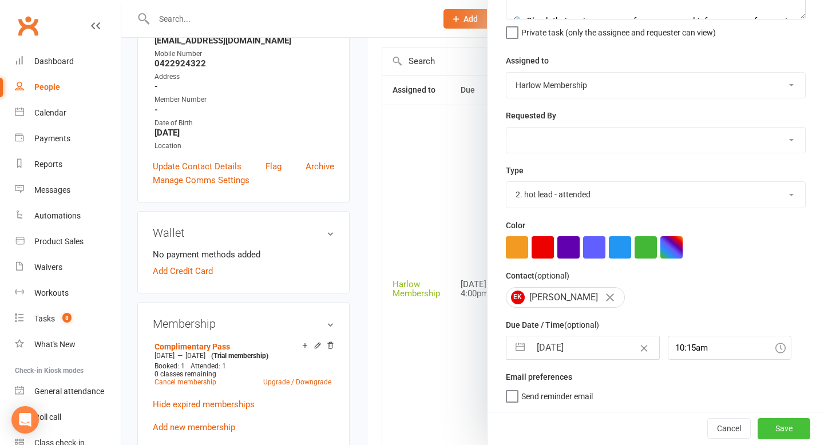
click at [787, 425] on button "Save" at bounding box center [784, 428] width 53 height 21
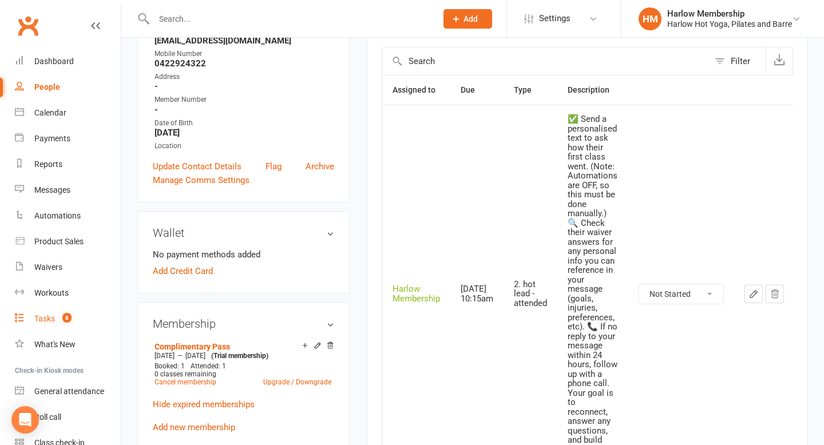
click at [37, 318] on div "Tasks" at bounding box center [44, 318] width 21 height 9
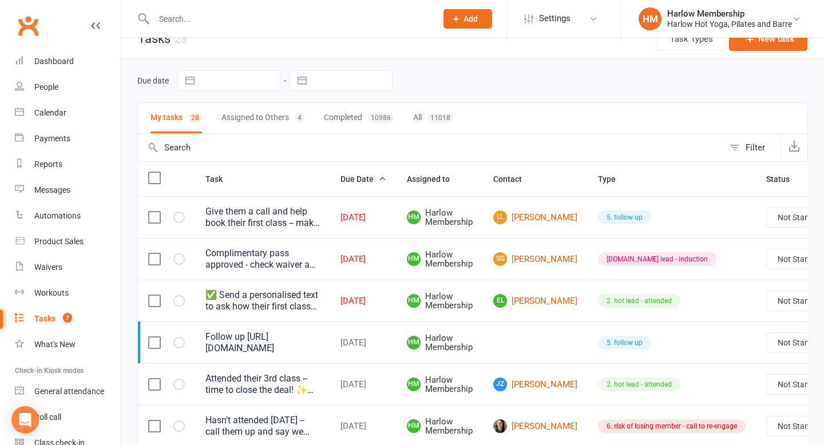
scroll to position [25, 0]
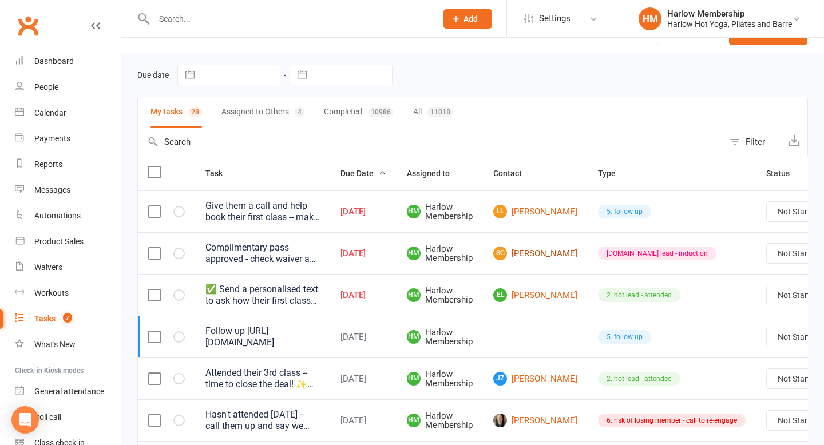
click at [526, 249] on link "SG Savannah Griffiths" at bounding box center [535, 254] width 84 height 14
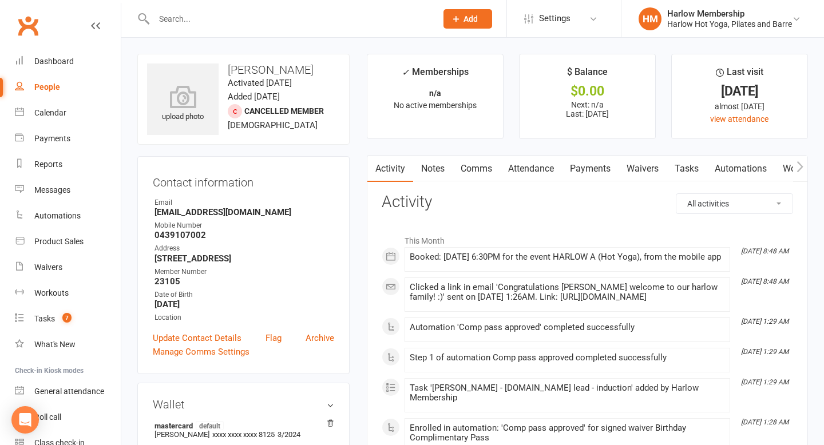
scroll to position [169, 0]
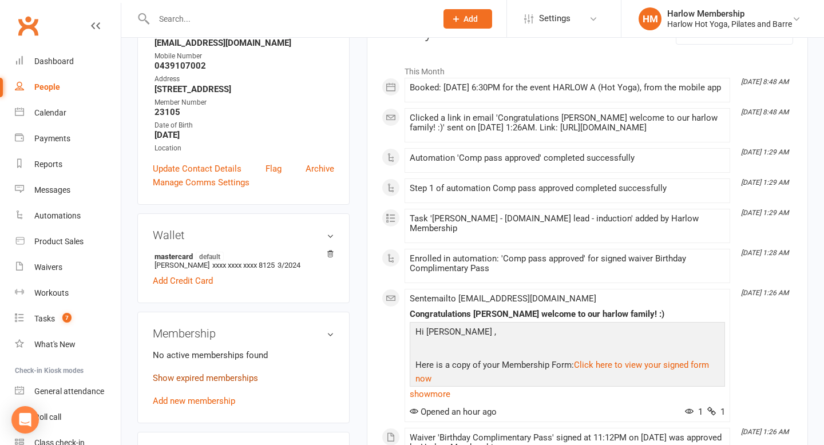
click at [245, 383] on link "Show expired memberships" at bounding box center [205, 378] width 105 height 10
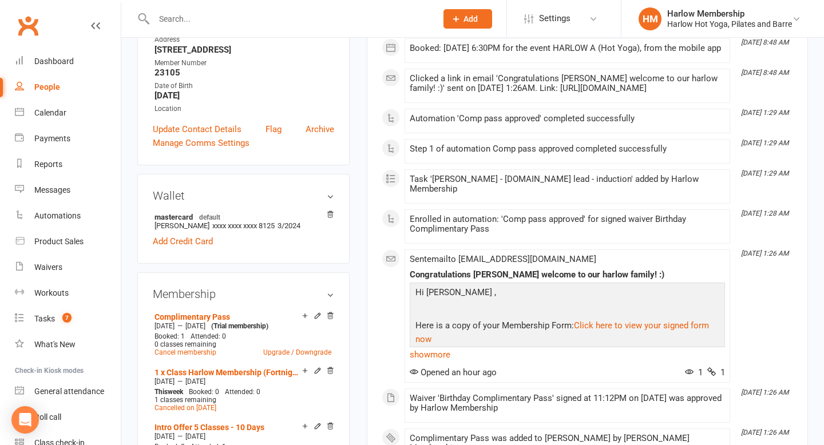
scroll to position [0, 0]
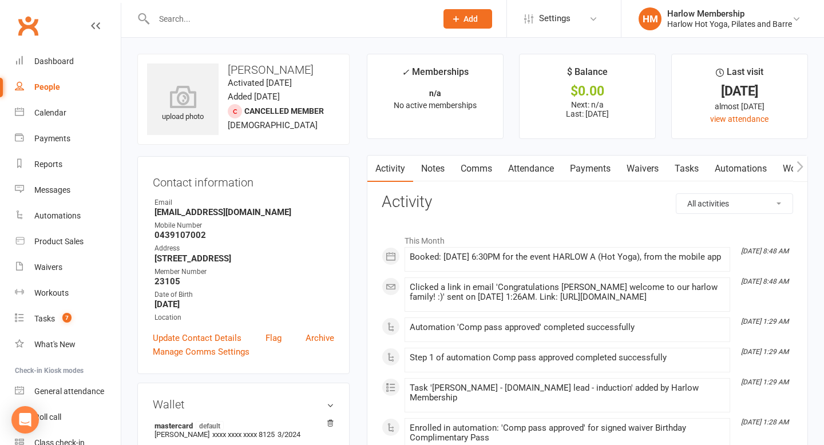
click at [686, 172] on link "Tasks" at bounding box center [687, 169] width 40 height 26
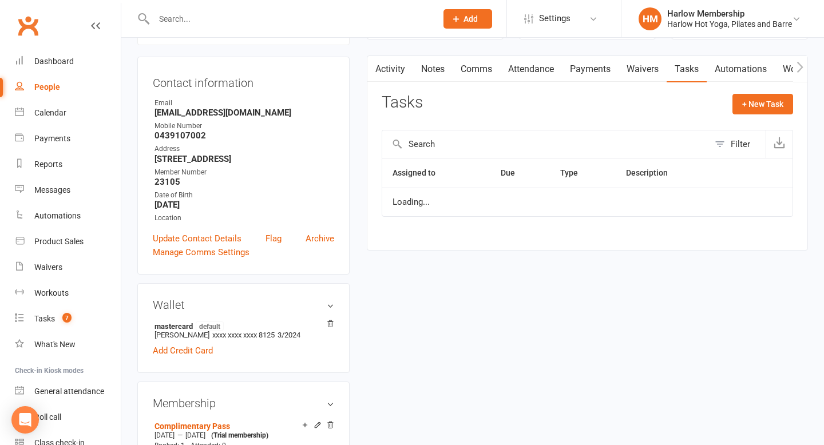
scroll to position [113, 0]
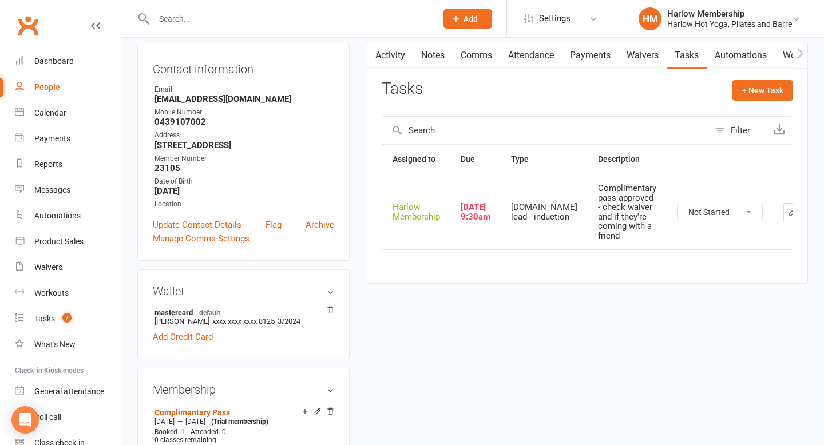
click at [787, 214] on icon "button" at bounding box center [792, 212] width 10 height 10
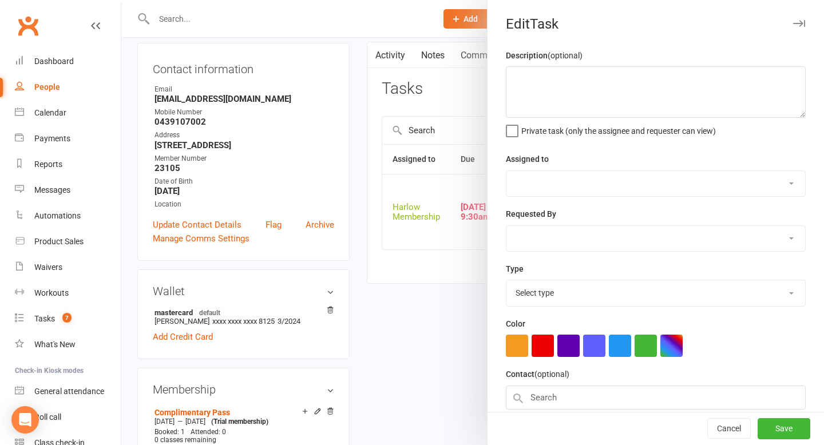
type textarea "Complimentary pass approved - check waiver and if they're coming with a friend"
select select "47368"
type input "15 Sep 2025"
type input "9:30am"
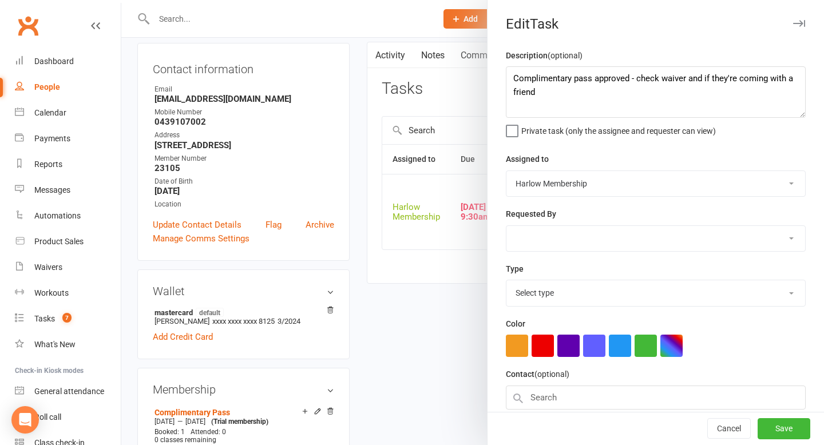
select select "28230"
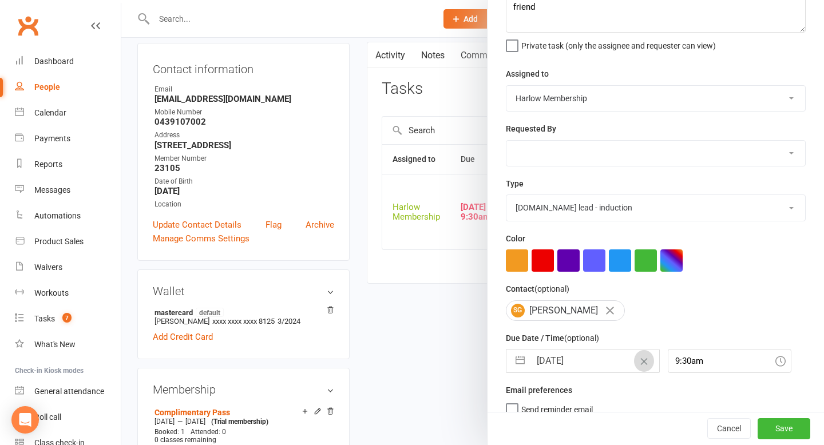
click at [640, 365] on icon "Clear Date" at bounding box center [643, 361] width 7 height 7
click at [625, 366] on input "text" at bounding box center [594, 361] width 129 height 23
select select "7"
select select "2025"
select select "8"
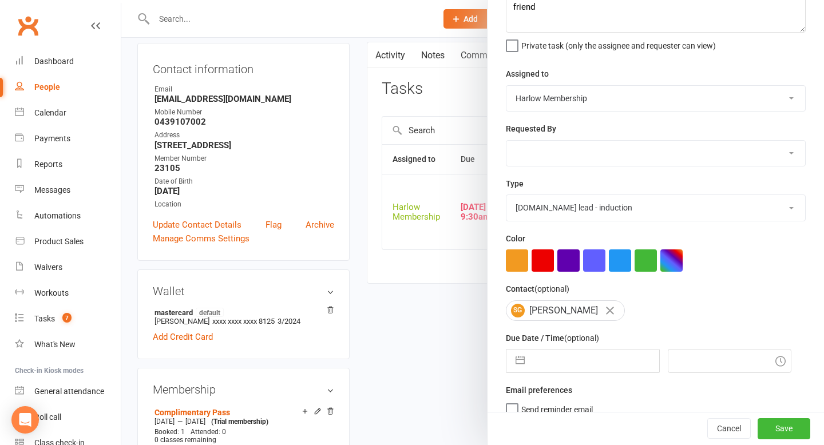
select select "2025"
select select "9"
select select "2025"
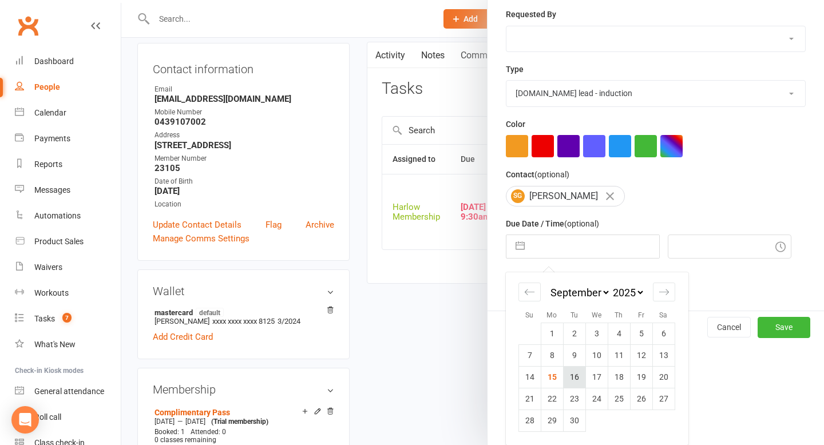
click at [574, 376] on td "16" at bounding box center [574, 377] width 22 height 22
type input "16 Sep 2025"
type input "10:15am"
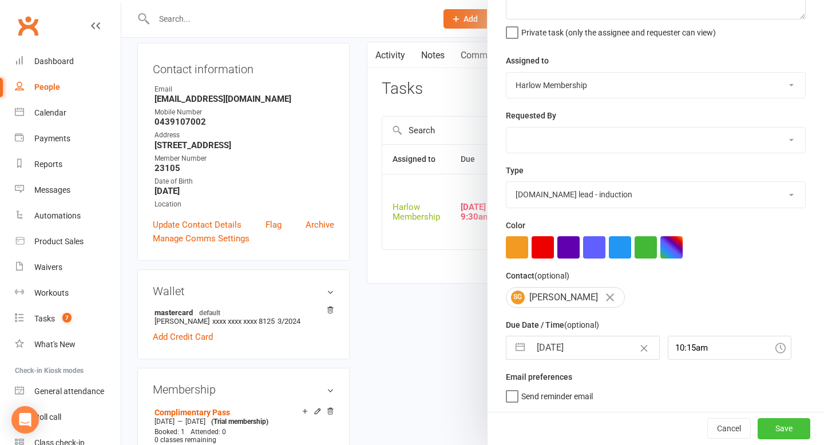
click at [786, 420] on button "Save" at bounding box center [784, 428] width 53 height 21
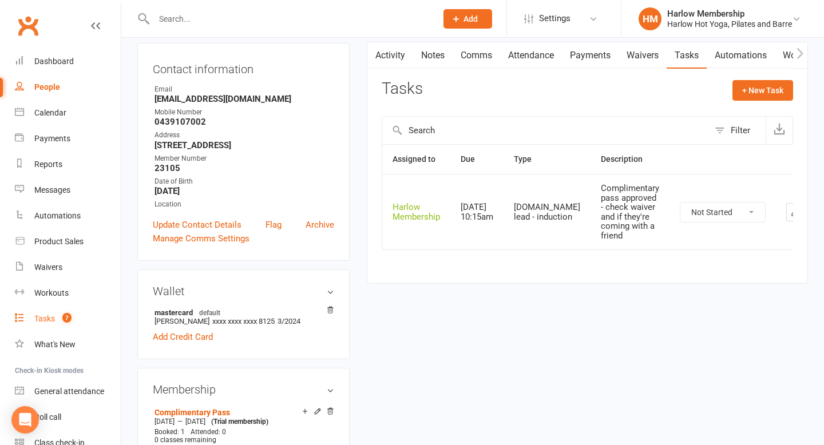
click at [50, 320] on div "Tasks" at bounding box center [44, 318] width 21 height 9
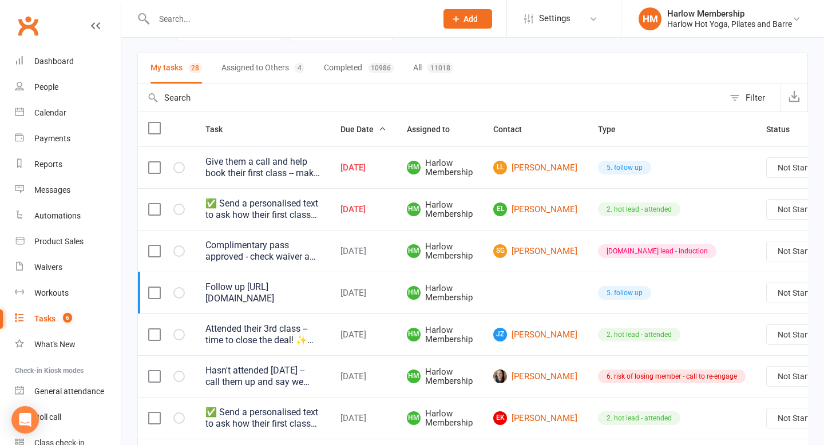
scroll to position [73, 0]
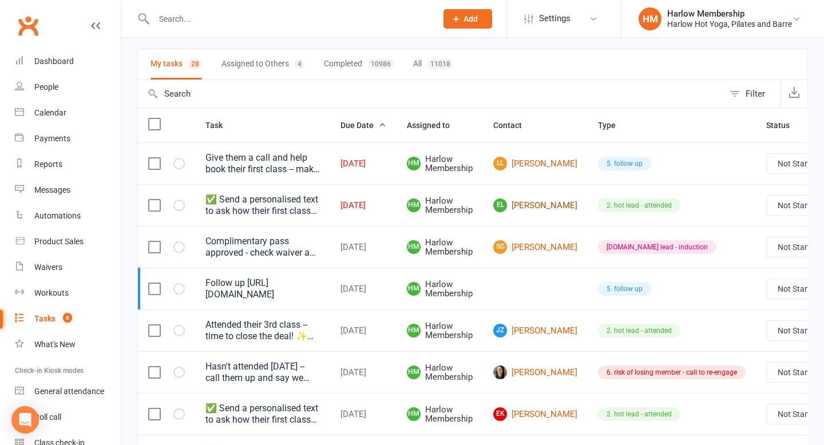
click at [522, 204] on link "EL Elizabeth Landale" at bounding box center [535, 206] width 84 height 14
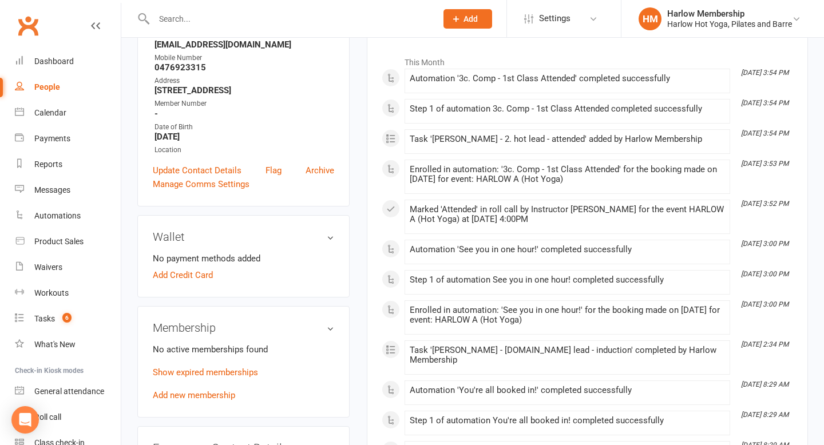
scroll to position [180, 0]
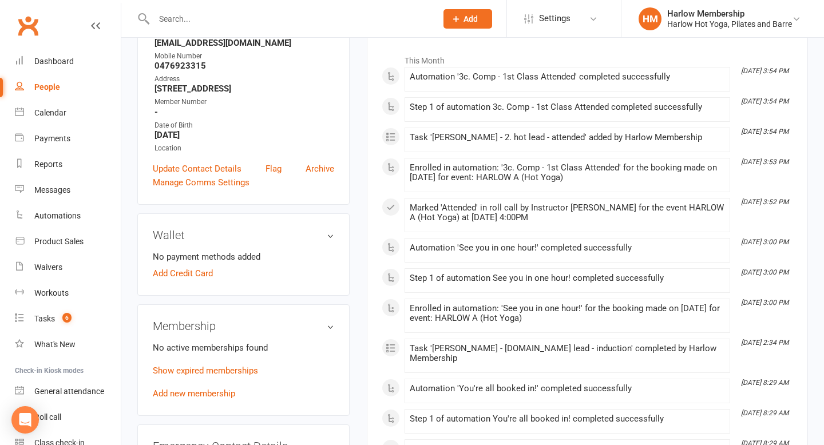
click at [245, 376] on p "Show expired memberships" at bounding box center [243, 371] width 181 height 14
click at [245, 376] on link "Show expired memberships" at bounding box center [205, 371] width 105 height 10
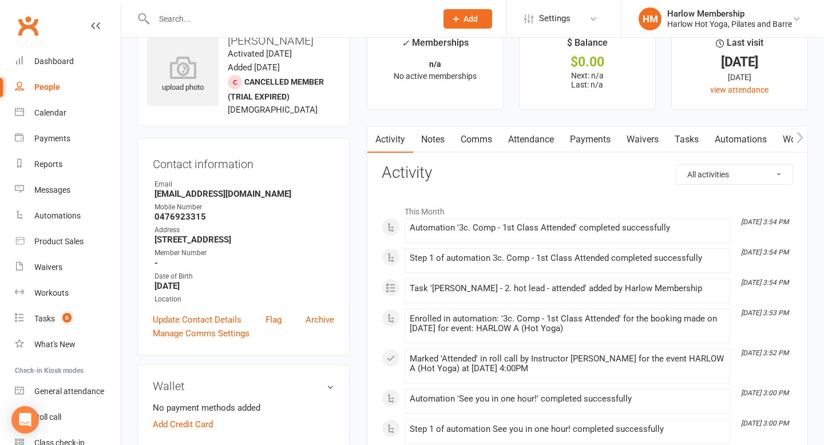
scroll to position [0, 0]
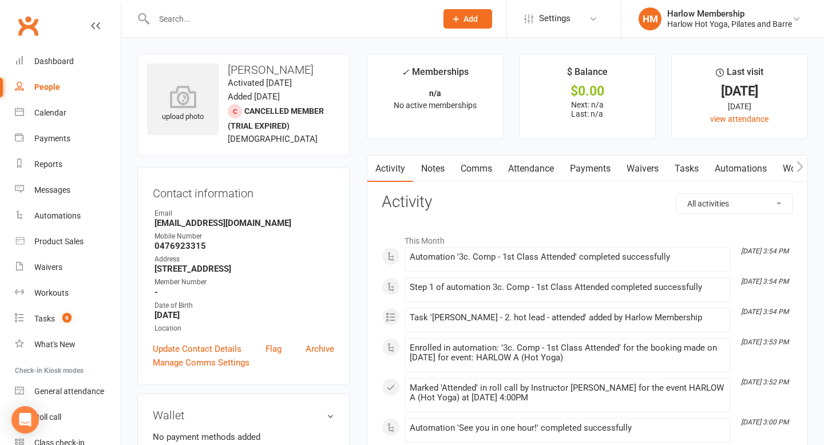
click at [703, 165] on link "Tasks" at bounding box center [687, 169] width 40 height 26
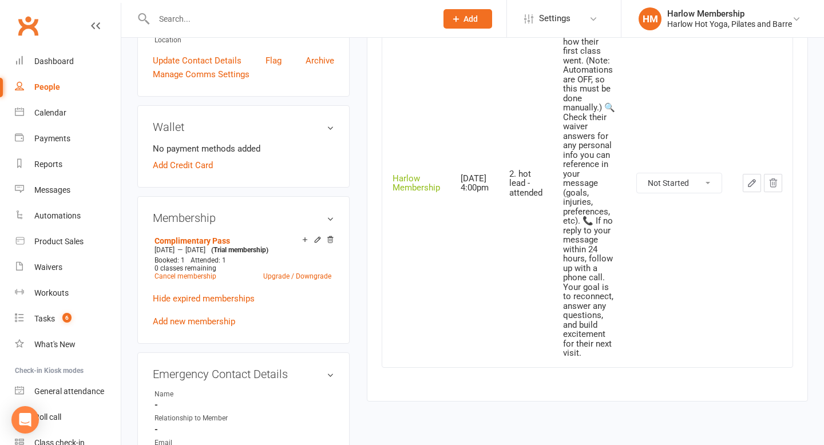
scroll to position [289, 0]
click at [678, 180] on select "Not Started In Progress Waiting Complete" at bounding box center [679, 182] width 85 height 19
click at [637, 173] on select "Not Started In Progress Waiting Complete" at bounding box center [679, 182] width 85 height 19
select select "unstarted"
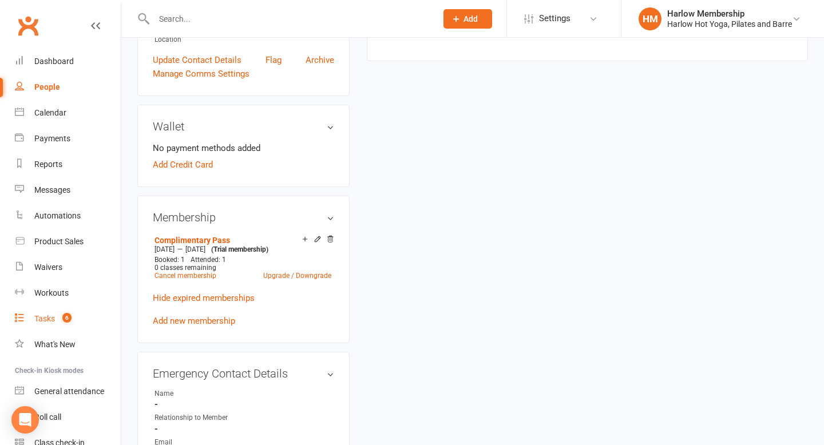
click at [44, 323] on div "Tasks" at bounding box center [44, 318] width 21 height 9
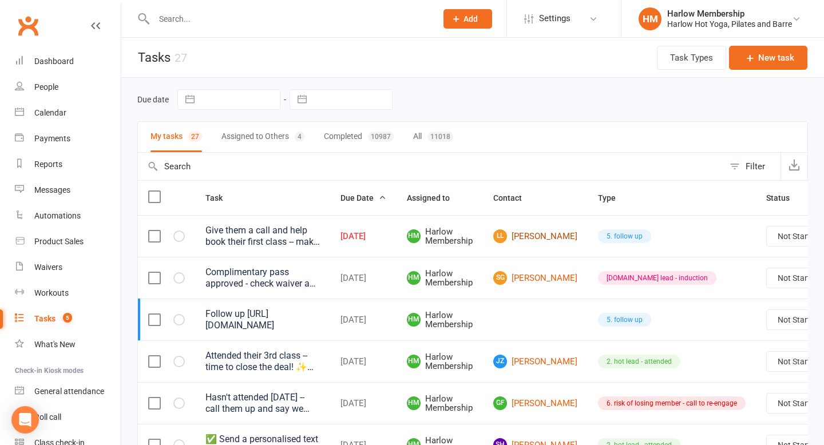
click at [527, 242] on link "LL Lily Landers" at bounding box center [535, 236] width 84 height 14
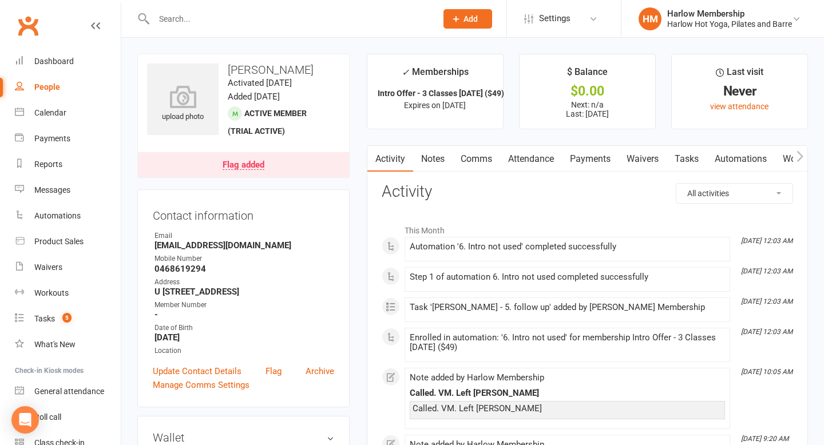
click at [435, 163] on link "Notes" at bounding box center [432, 159] width 39 height 26
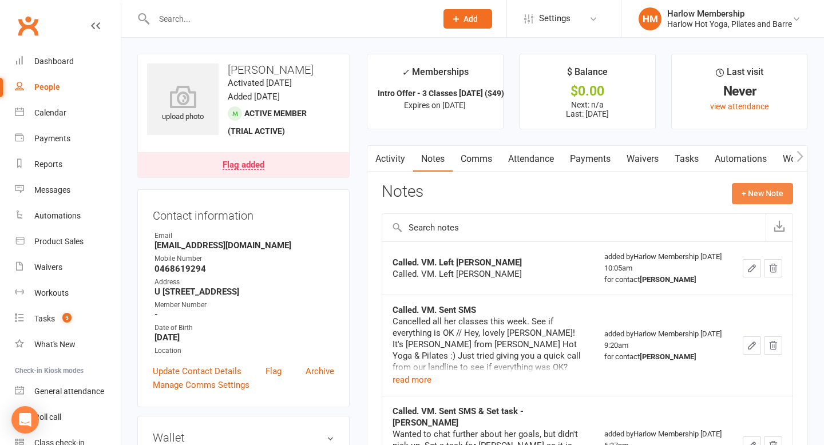
click at [751, 195] on button "+ New Note" at bounding box center [762, 193] width 61 height 21
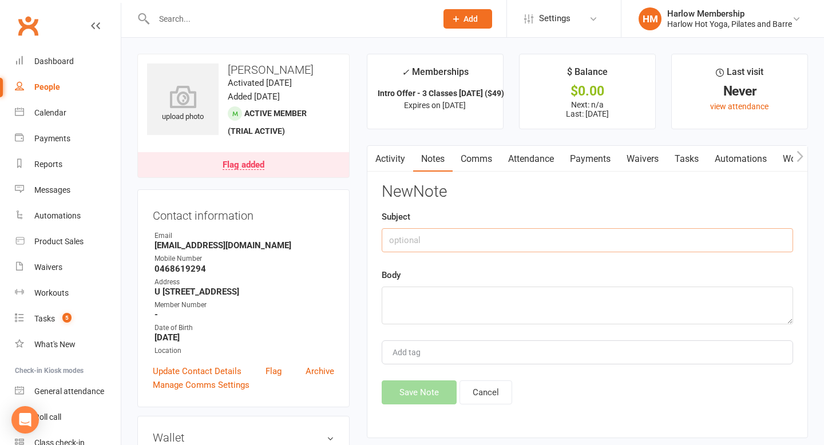
click at [483, 251] on input "text" at bounding box center [587, 240] width 411 height 24
type input "called"
click at [430, 310] on textarea at bounding box center [587, 306] width 411 height 38
type textarea "left vm - Bec"
click at [410, 392] on button "Save Note" at bounding box center [419, 393] width 75 height 24
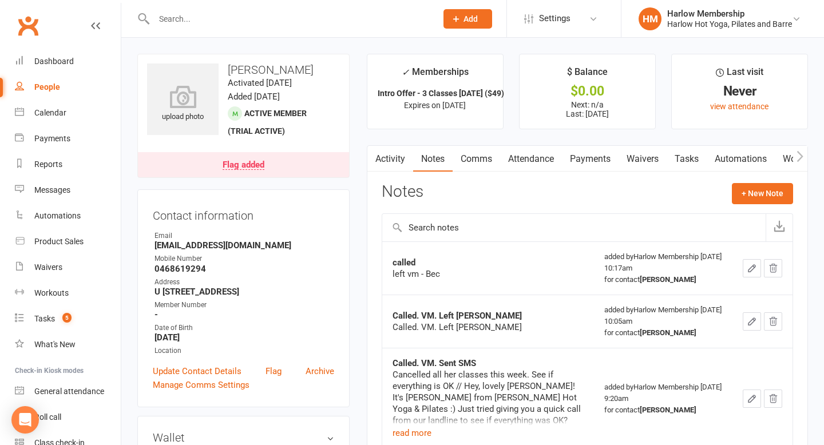
click at [389, 159] on link "Activity" at bounding box center [390, 159] width 46 height 26
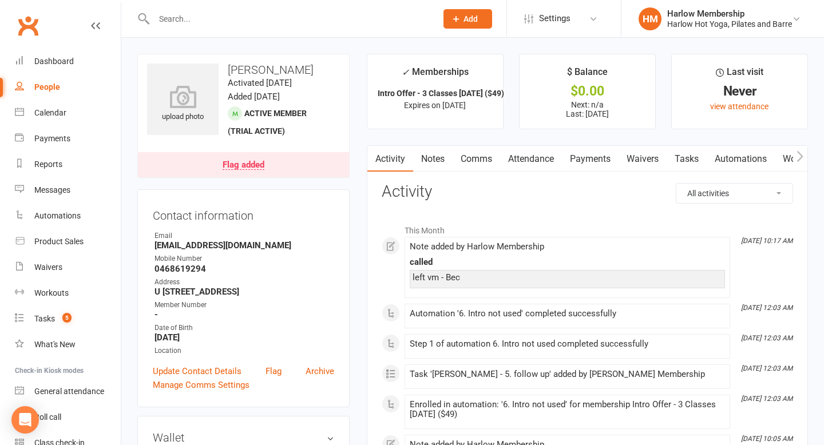
click at [682, 159] on link "Tasks" at bounding box center [687, 159] width 40 height 26
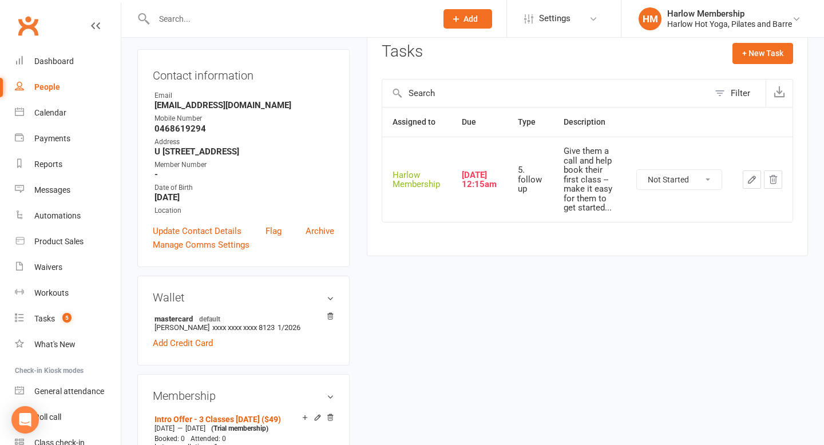
scroll to position [154, 0]
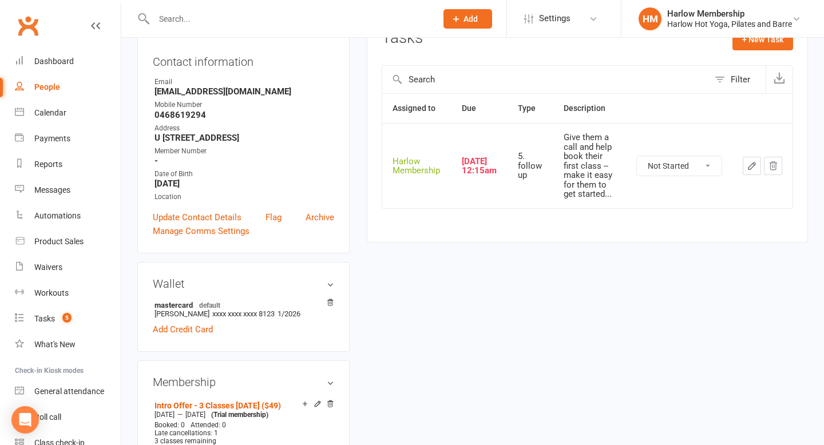
click at [754, 167] on icon "button" at bounding box center [752, 166] width 10 height 10
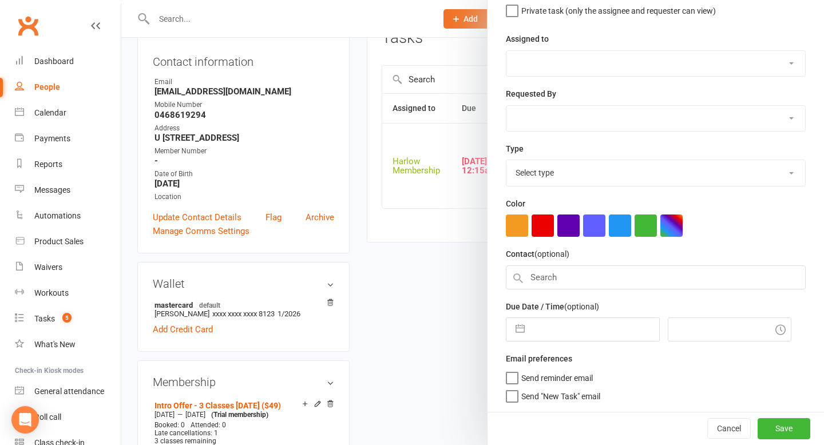
type textarea "Give them a call and help book their first class -- make it easy for them to ge…"
select select "47368"
type input "15 Sep 2025"
type input "12:15am"
select select "27606"
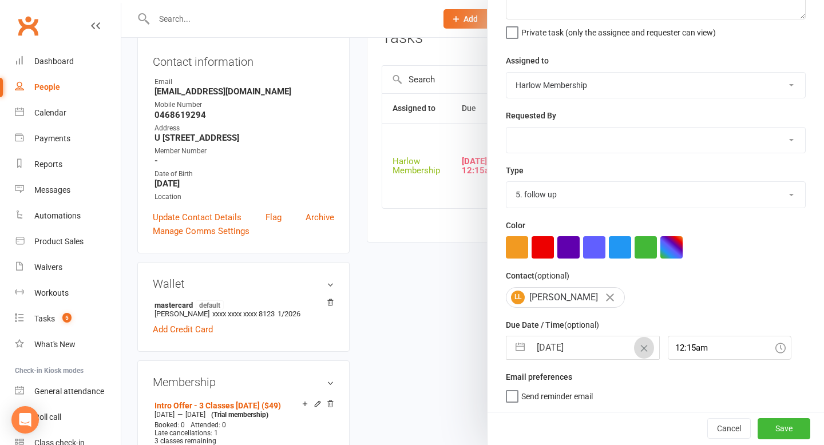
click at [640, 348] on icon "Clear Date" at bounding box center [644, 348] width 9 height 7
click at [625, 348] on input "text" at bounding box center [594, 347] width 129 height 23
select select "7"
select select "2025"
select select "8"
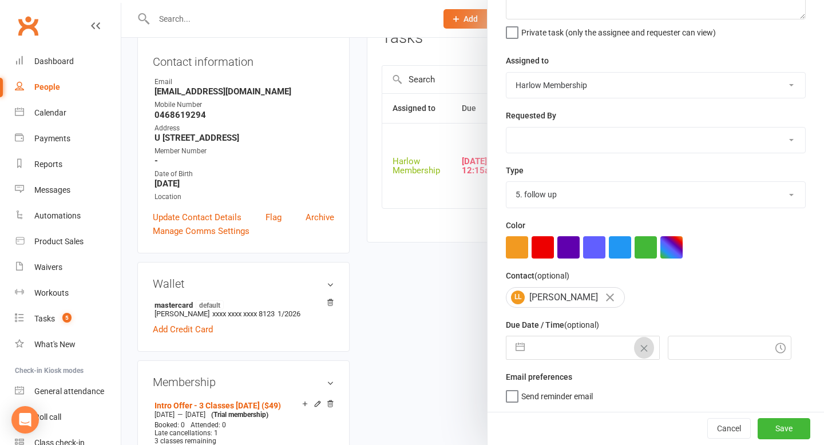
select select "2025"
select select "9"
select select "2025"
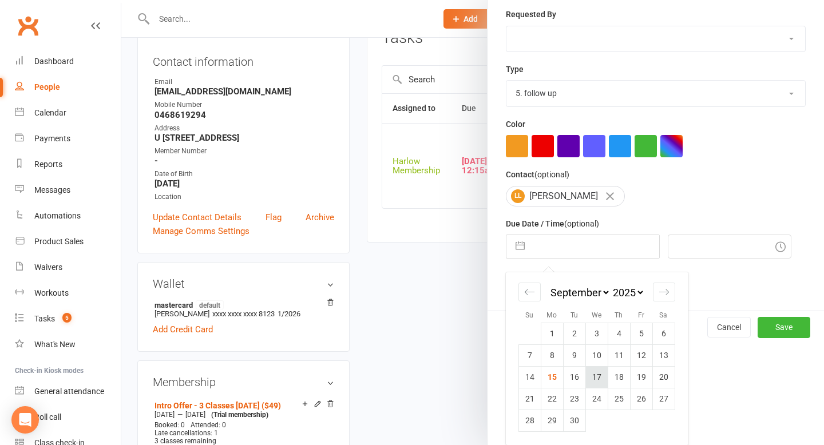
click at [602, 377] on td "17" at bounding box center [596, 377] width 22 height 22
type input "17 Sep 2025"
type input "10:30am"
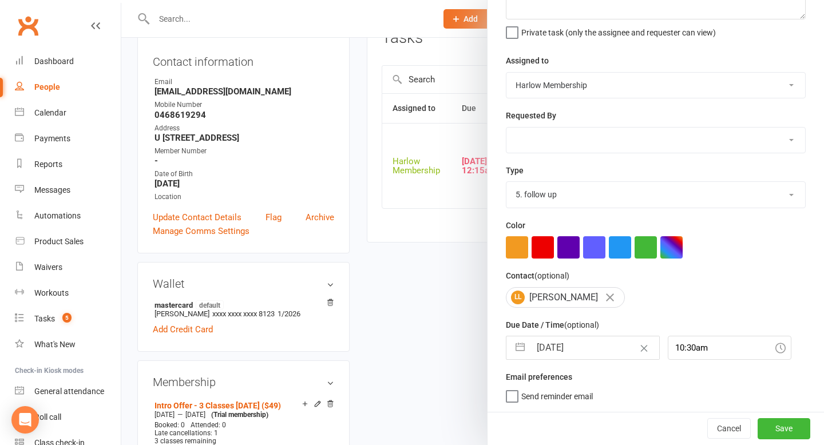
scroll to position [101, 0]
click at [783, 431] on button "Save" at bounding box center [784, 428] width 53 height 21
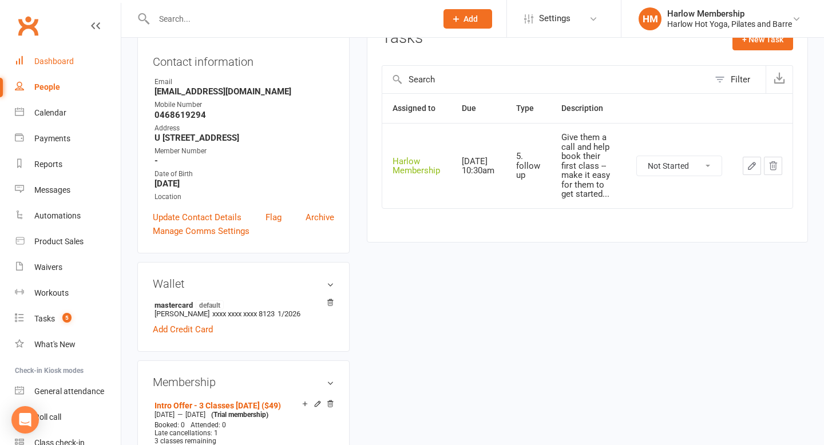
click at [62, 57] on div "Dashboard" at bounding box center [53, 61] width 39 height 9
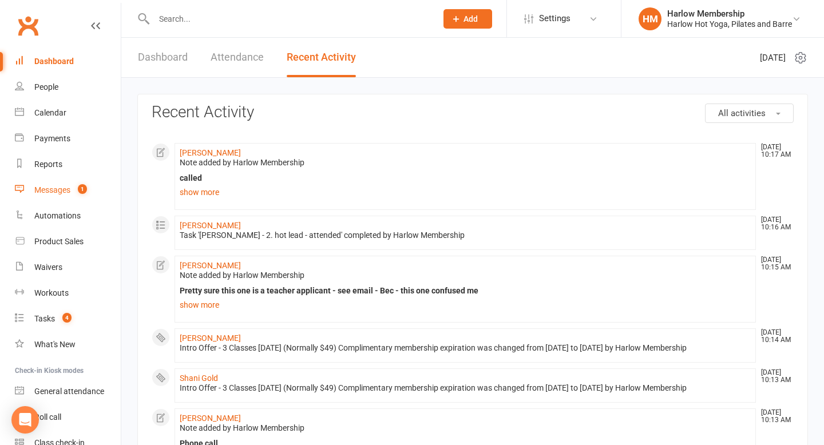
click at [57, 191] on div "Messages" at bounding box center [52, 189] width 36 height 9
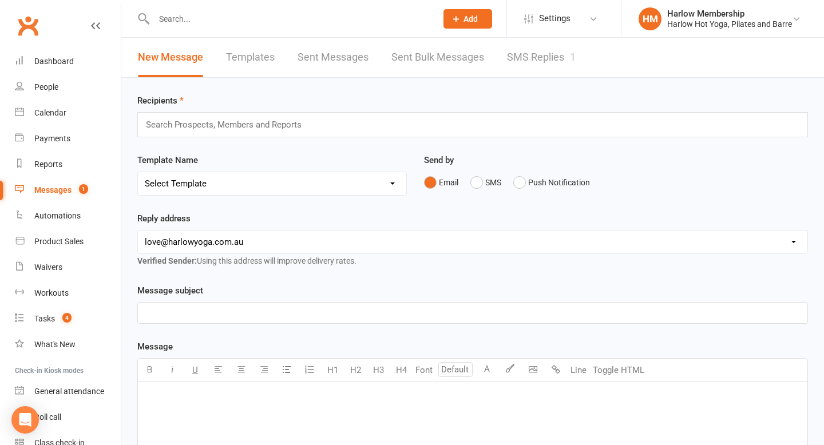
click at [541, 65] on link "SMS Replies 1" at bounding box center [541, 57] width 69 height 39
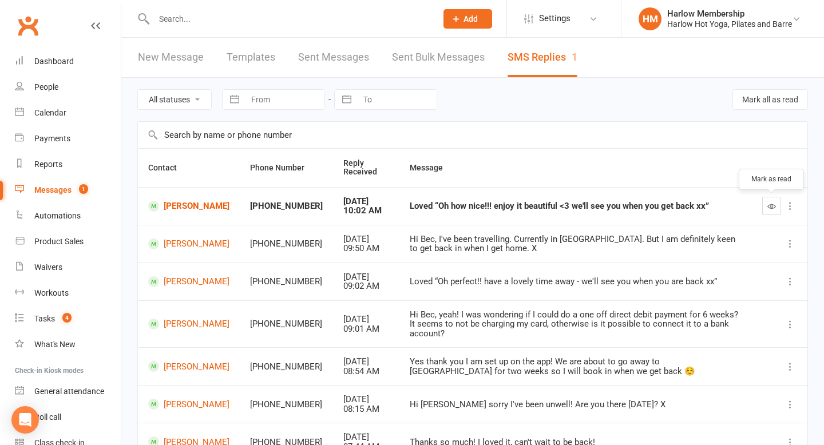
click at [768, 205] on icon "button" at bounding box center [771, 206] width 9 height 9
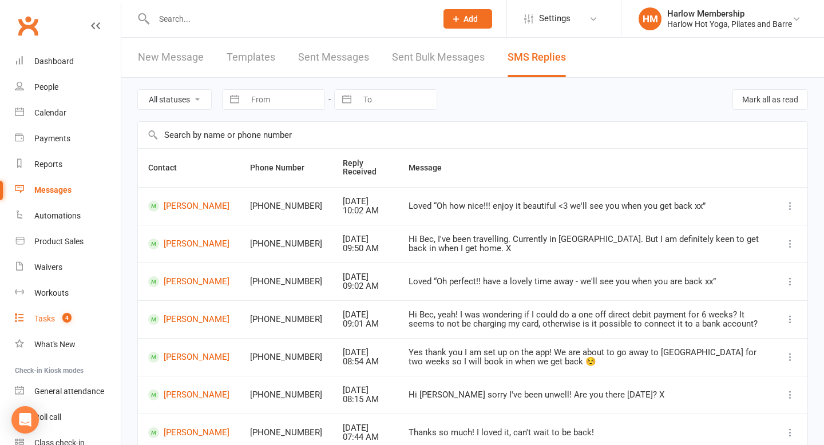
click at [53, 316] on div "Tasks" at bounding box center [44, 318] width 21 height 9
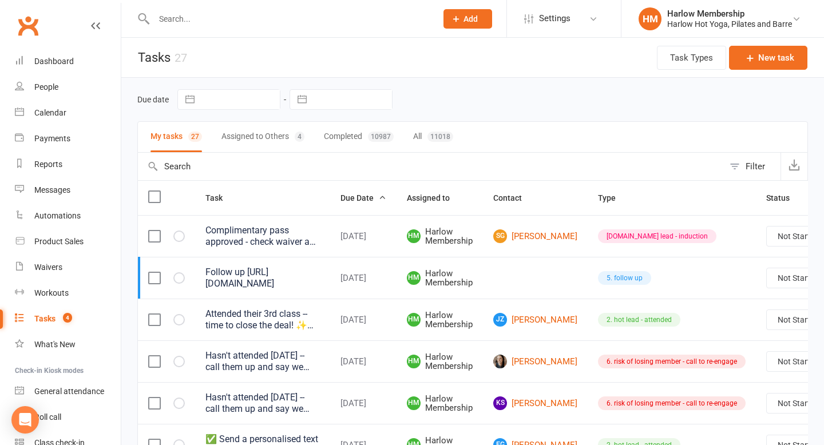
click at [260, 145] on button "Assigned to Others 4" at bounding box center [262, 137] width 83 height 30
